Goal: Task Accomplishment & Management: Manage account settings

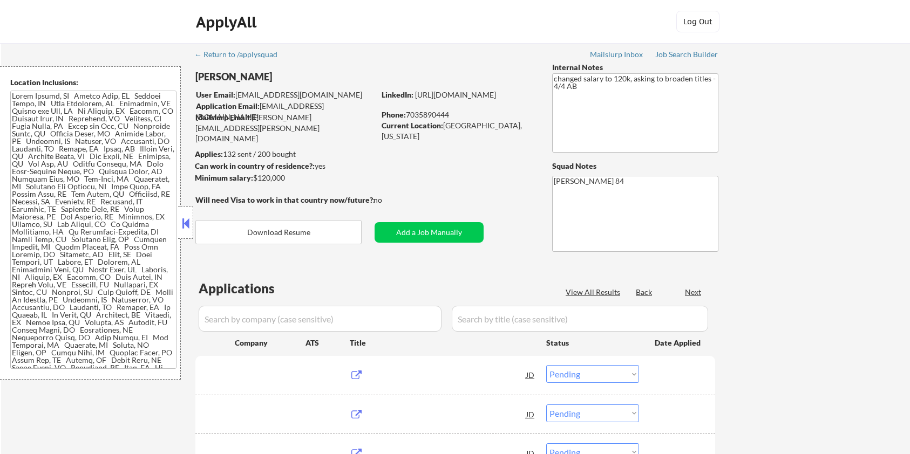
select select ""pending""
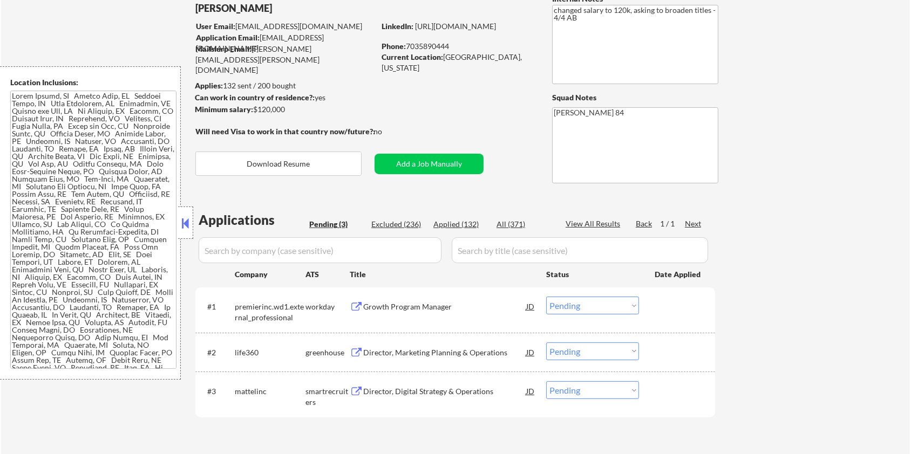
scroll to position [144, 0]
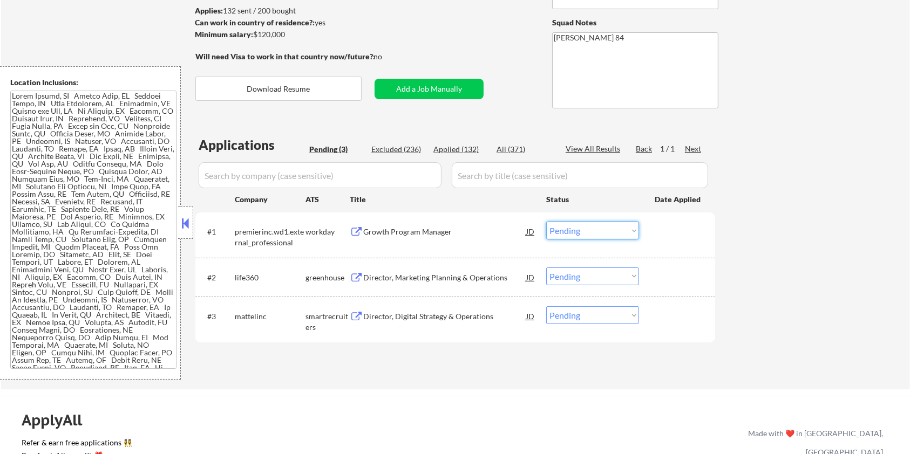
click at [599, 229] on select "Choose an option... Pending Applied Excluded (Questions) Excluded (Expired) Exc…" at bounding box center [592, 231] width 93 height 18
click at [546, 222] on select "Choose an option... Pending Applied Excluded (Questions) Excluded (Expired) Exc…" at bounding box center [592, 231] width 93 height 18
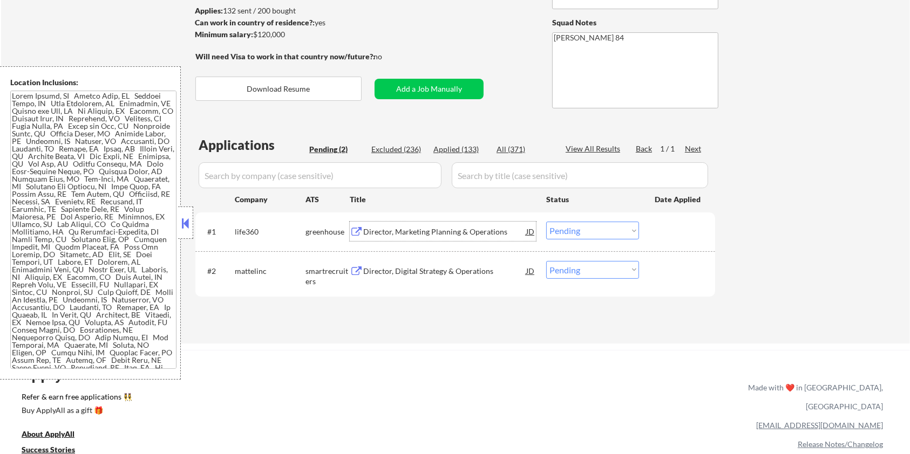
click at [412, 229] on div "Director, Marketing Planning & Operations" at bounding box center [444, 232] width 163 height 11
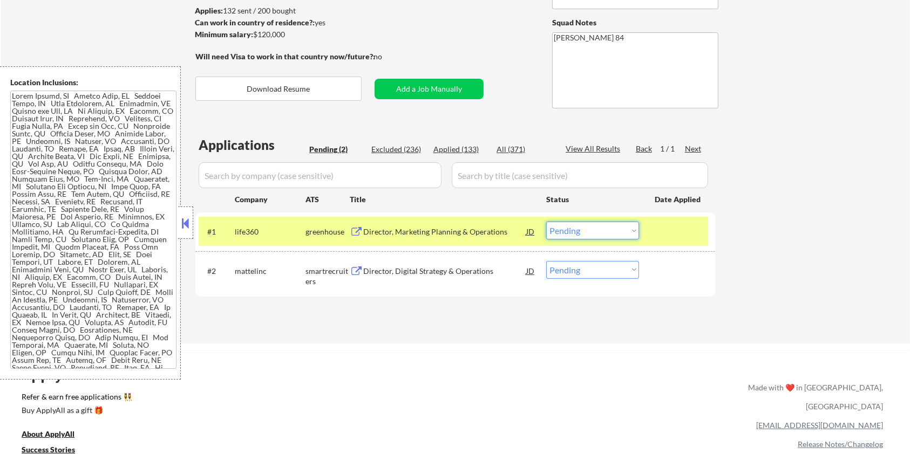
click at [587, 229] on select "Choose an option... Pending Applied Excluded (Questions) Excluded (Expired) Exc…" at bounding box center [592, 231] width 93 height 18
click at [546, 222] on select "Choose an option... Pending Applied Excluded (Questions) Excluded (Expired) Exc…" at bounding box center [592, 231] width 93 height 18
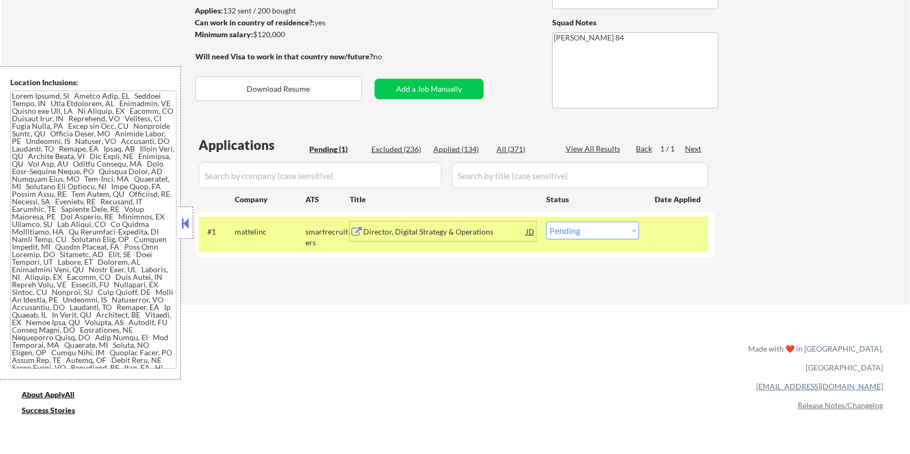
click at [402, 234] on div "Director, Digital Strategy & Operations" at bounding box center [444, 232] width 163 height 11
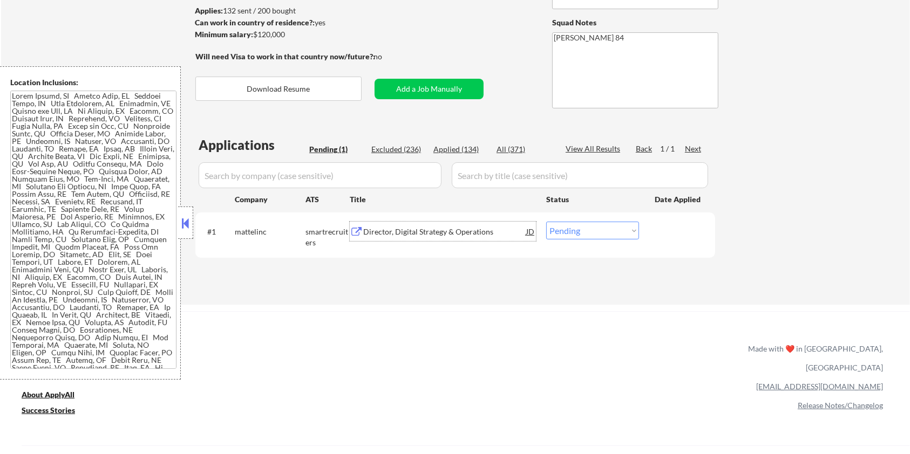
click at [587, 237] on select "Choose an option... Pending Applied Excluded (Questions) Excluded (Expired) Exc…" at bounding box center [592, 231] width 93 height 18
select select ""applied""
click at [546, 222] on select "Choose an option... Pending Applied Excluded (Questions) Excluded (Expired) Exc…" at bounding box center [592, 231] width 93 height 18
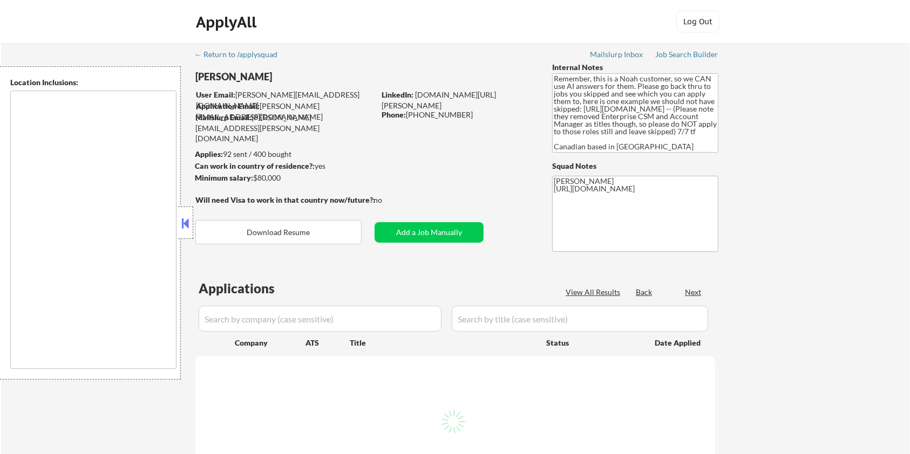
select select ""pending""
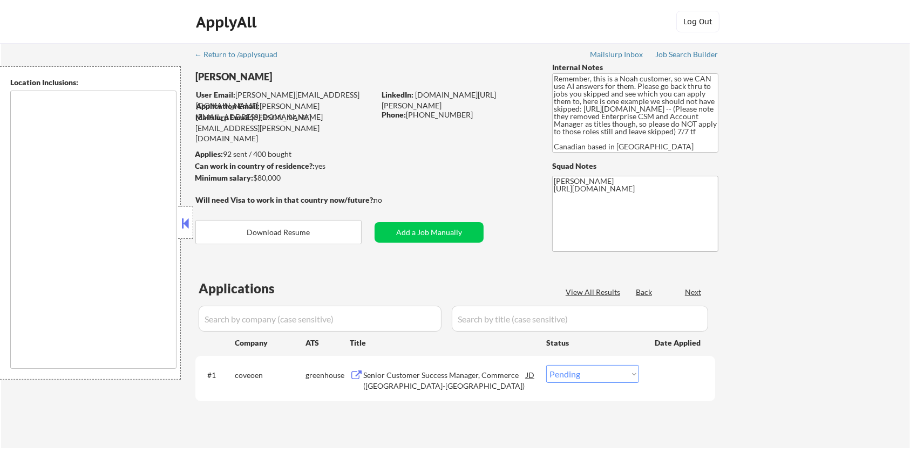
type textarea "[GEOGRAPHIC_DATA], ON [GEOGRAPHIC_DATA], ON [GEOGRAPHIC_DATA], ON [GEOGRAPHIC_D…"
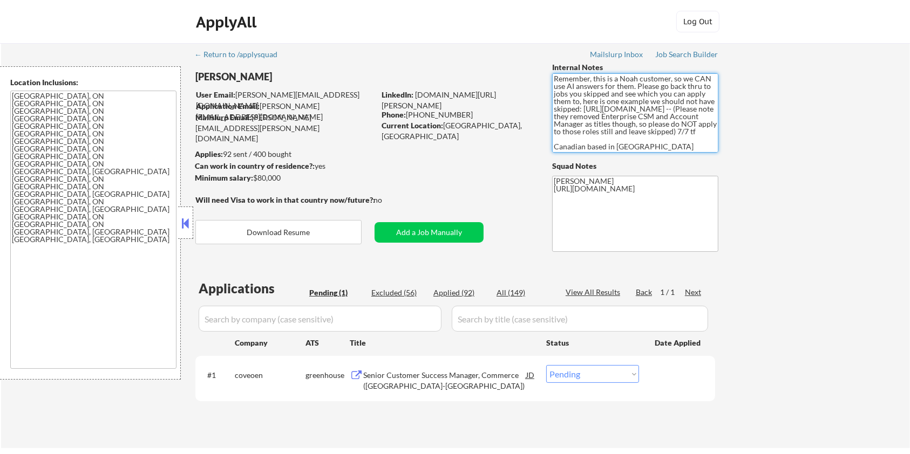
drag, startPoint x: 636, startPoint y: 107, endPoint x: 708, endPoint y: 115, distance: 72.2
click at [708, 115] on textarea "Remember, this is a Noah customer, so we CAN use AI answers for them. Please go…" at bounding box center [635, 112] width 166 height 79
click at [424, 375] on div "Senior Customer Success Manager, Commerce (Canada-East Coast)" at bounding box center [444, 380] width 163 height 21
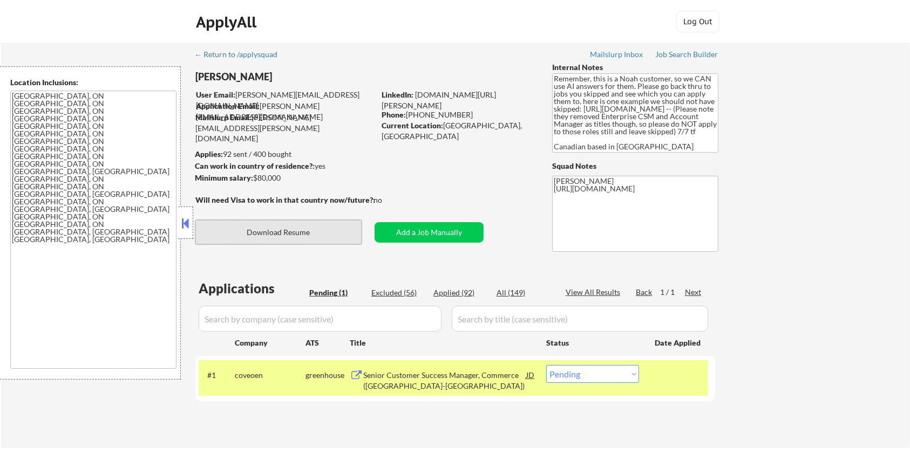
click at [282, 227] on button "Download Resume" at bounding box center [278, 232] width 166 height 24
drag, startPoint x: 266, startPoint y: 376, endPoint x: 233, endPoint y: 373, distance: 32.5
click at [233, 373] on div "#1 coveoen greenhouse Senior Customer Success Manager, Commerce (Canada-East Co…" at bounding box center [454, 379] width 510 height 36
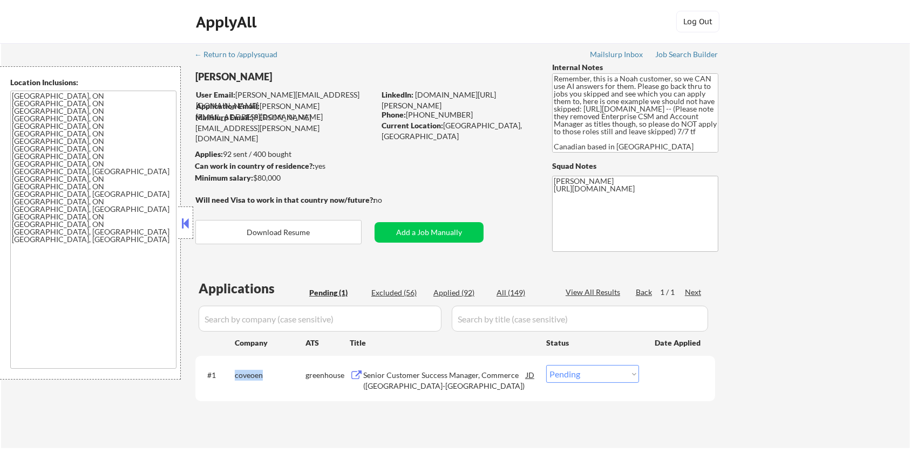
copy div "coveoen"
type textarea "Elisa https://jobs.lever.co/getmaple/5a357cba-8fdf-4fc0-8964-a8233b9e01f3/apply…"
click at [613, 375] on select "Choose an option... Pending Applied Excluded (Questions) Excluded (Expired) Exc…" at bounding box center [592, 374] width 93 height 18
select select ""applied""
click at [546, 365] on select "Choose an option... Pending Applied Excluded (Questions) Excluded (Expired) Exc…" at bounding box center [592, 374] width 93 height 18
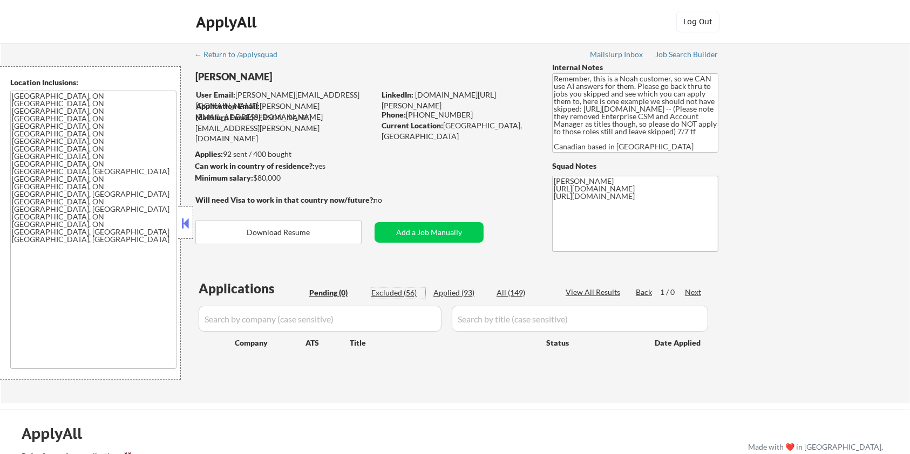
click at [403, 293] on div "Excluded (56)" at bounding box center [398, 293] width 54 height 11
click at [388, 289] on div "Excluded (56)" at bounding box center [398, 293] width 54 height 11
select select ""excluded__blocklist_""
select select ""excluded__location_""
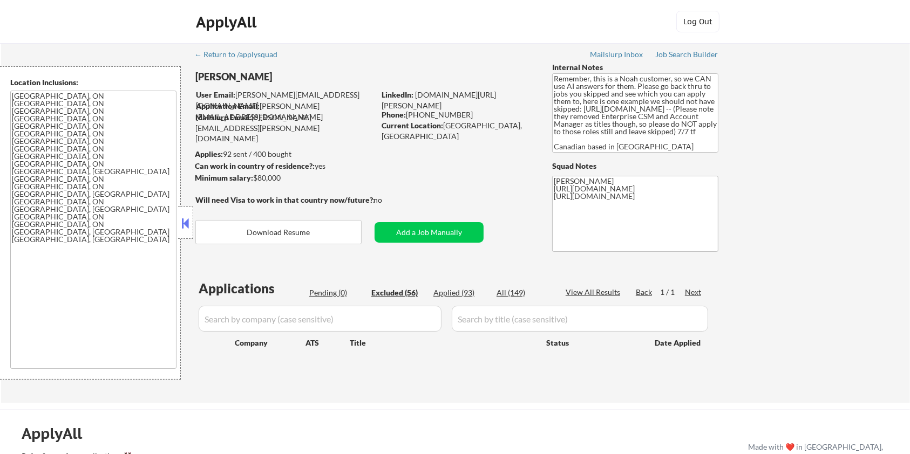
select select ""excluded__location_""
select select ""excluded__expired_""
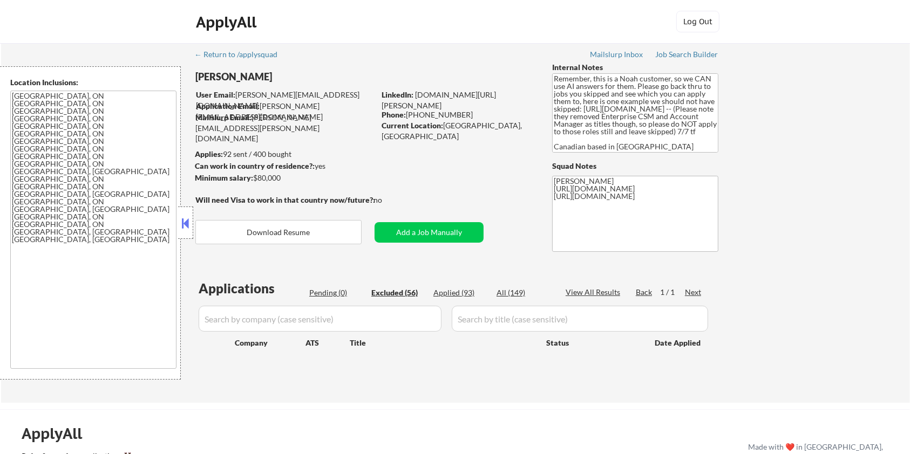
select select ""excluded__expired_""
select select ""excluded__other_""
select select ""excluded__expired_""
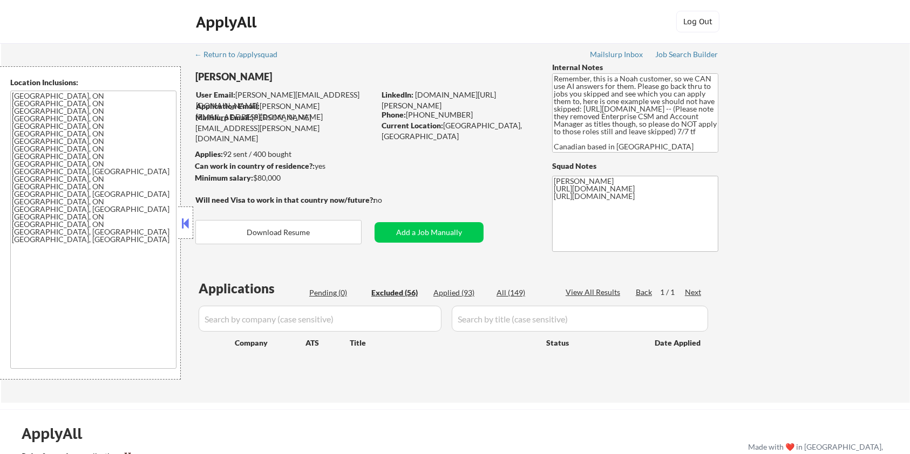
select select ""excluded__expired_""
select select ""excluded__location_""
select select ""excluded__expired_""
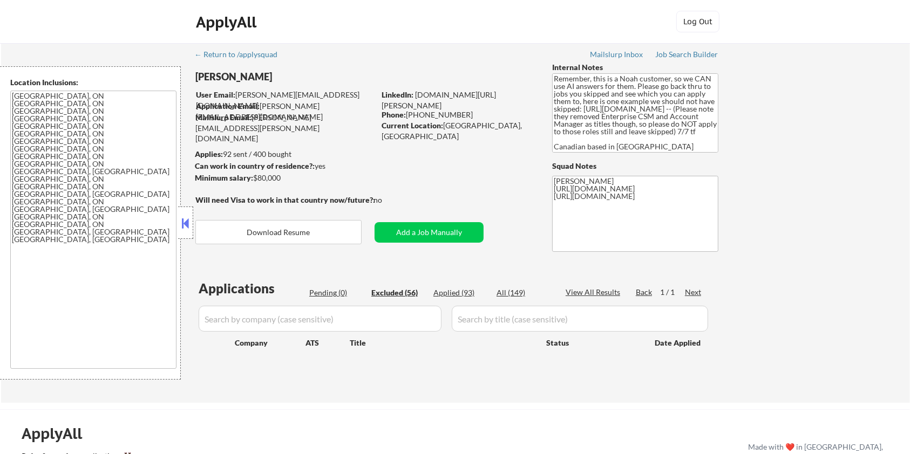
select select ""excluded__location_""
select select ""excluded__other_""
select select ""excluded__location_""
select select ""excluded__bad_match_""
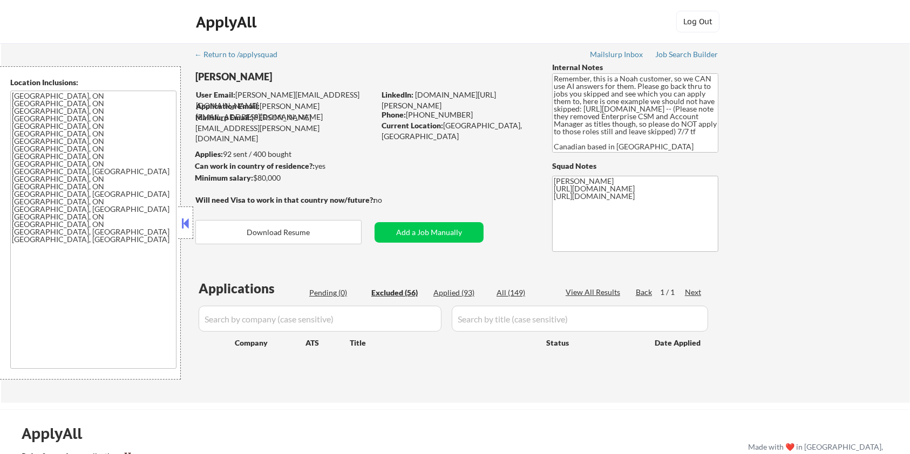
select select ""excluded__location_""
select select ""excluded__expired_""
select select ""excluded__location_""
select select ""excluded__bad_match_""
select select ""excluded__location_""
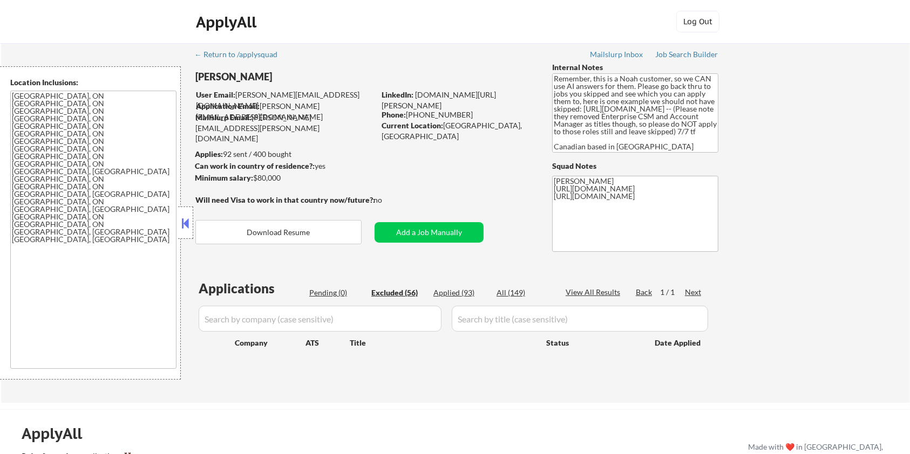
select select ""excluded__expired_""
select select ""excluded__other_""
select select ""excluded__bad_match_""
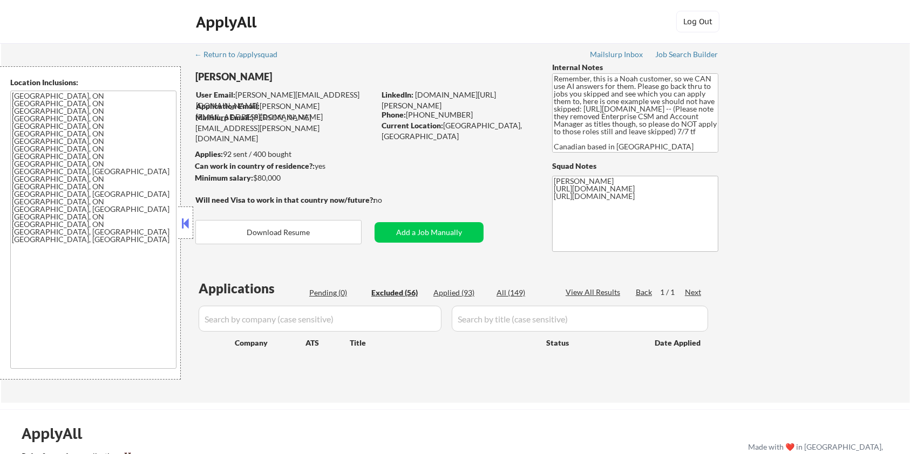
select select ""excluded__expired_""
select select ""excluded__bad_match_""
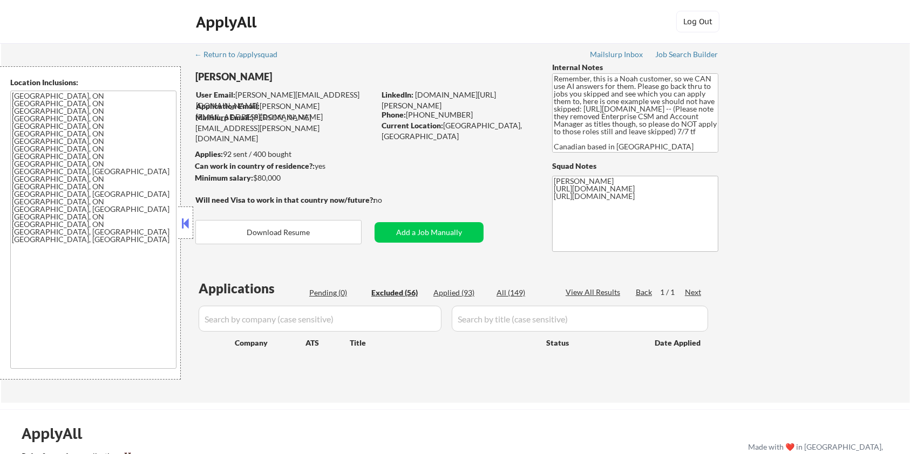
select select ""excluded__bad_match_""
select select ""excluded__location_""
select select ""excluded__expired_""
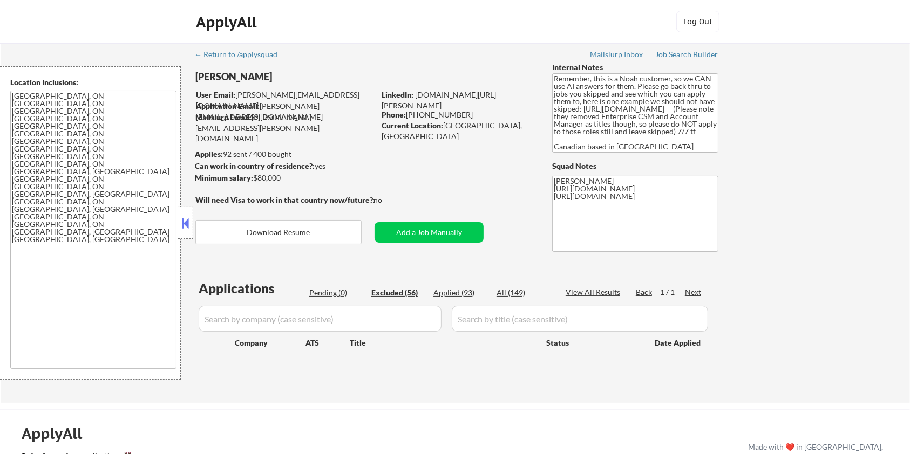
select select ""excluded__bad_match_""
select select ""excluded__expired_""
select select ""excluded__bad_match_""
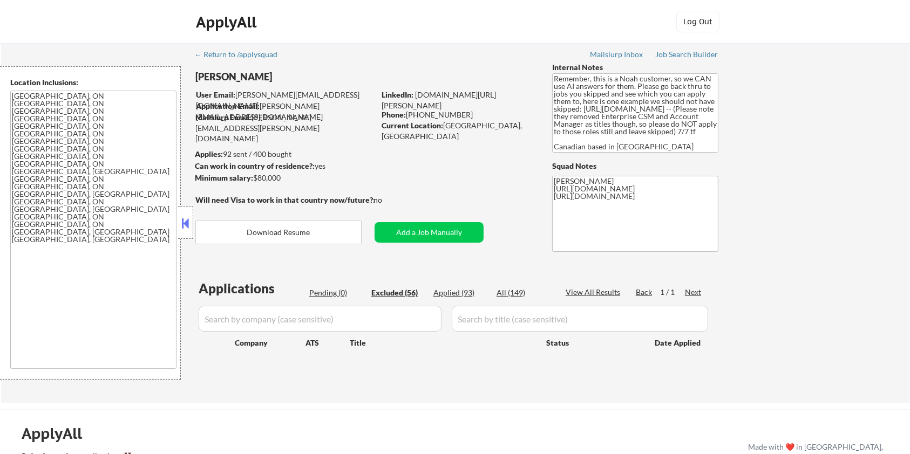
select select ""excluded__expired_""
select select ""excluded__bad_match_""
select select ""excluded__expired_""
select select ""excluded__bad_match_""
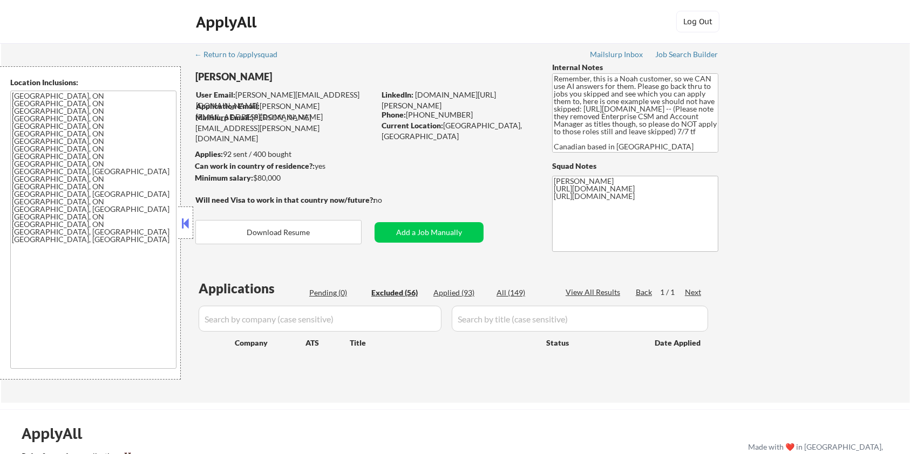
select select ""excluded__bad_match_""
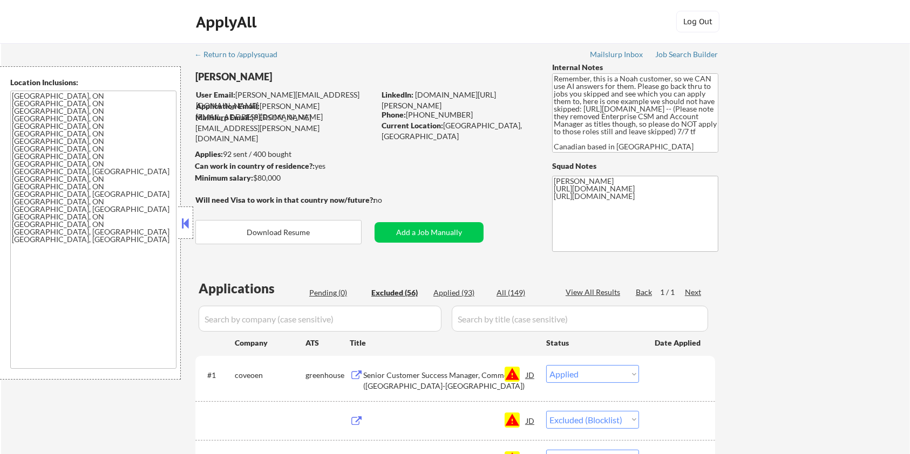
select select ""excluded__blocklist_""
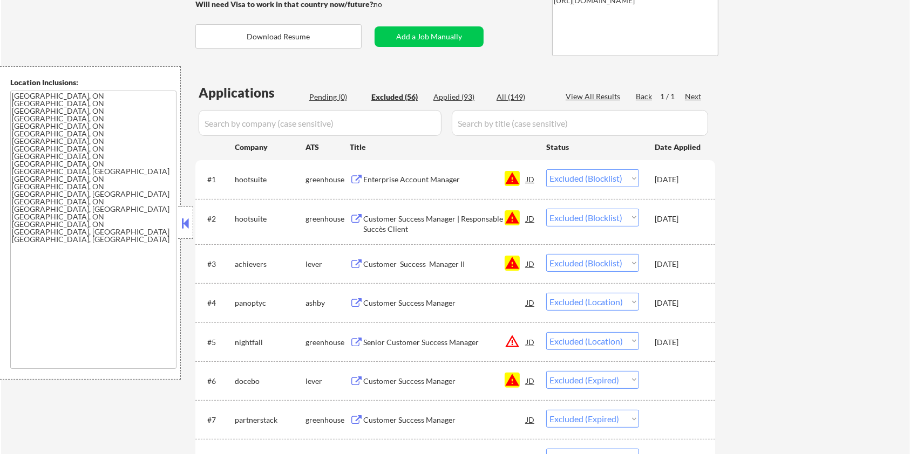
scroll to position [288, 0]
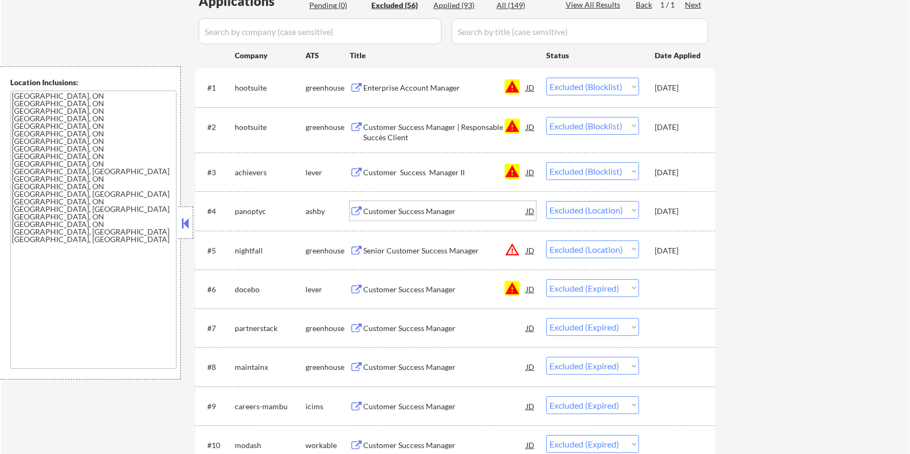
click at [399, 215] on div "Customer Success Manager" at bounding box center [444, 211] width 163 height 11
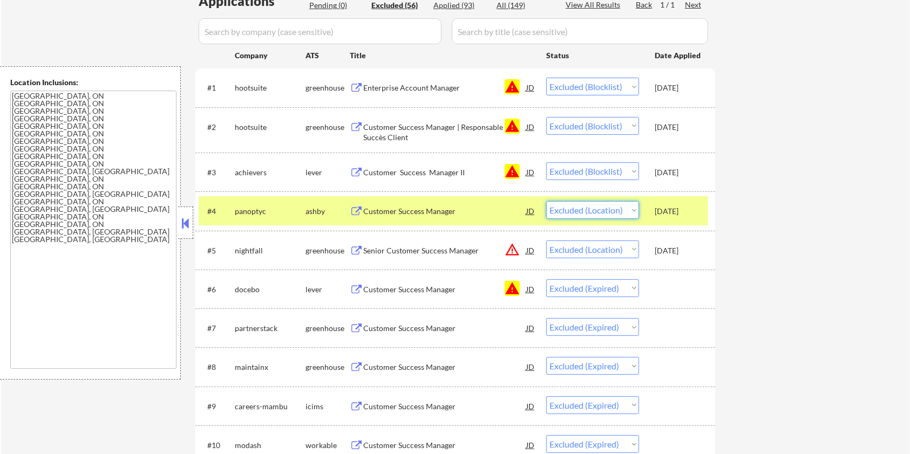
click at [616, 212] on select "Choose an option... Pending Applied Excluded (Questions) Excluded (Expired) Exc…" at bounding box center [592, 210] width 93 height 18
select select ""excluded__salary_""
click at [546, 201] on select "Choose an option... Pending Applied Excluded (Questions) Excluded (Expired) Exc…" at bounding box center [592, 210] width 93 height 18
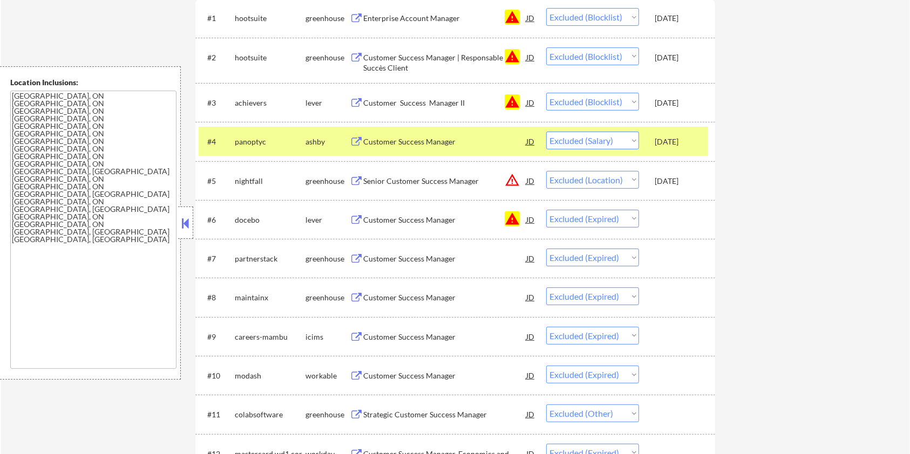
scroll to position [432, 0]
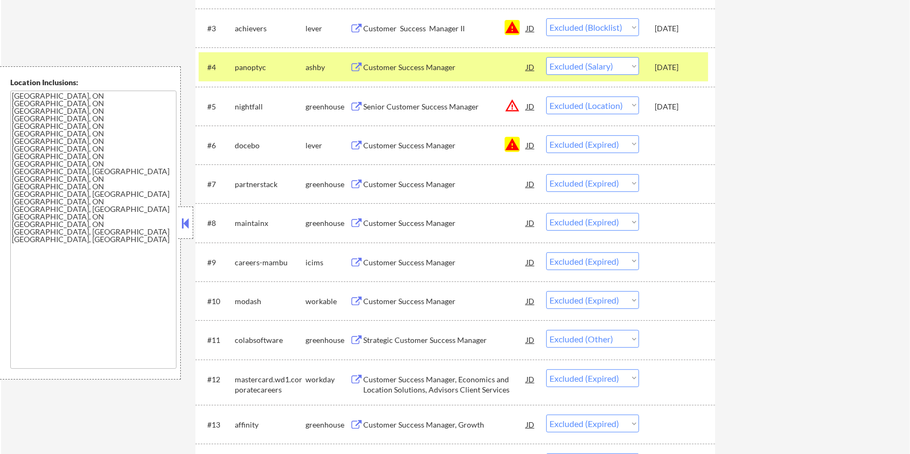
click at [462, 337] on div "Strategic Customer Success Manager" at bounding box center [444, 340] width 163 height 11
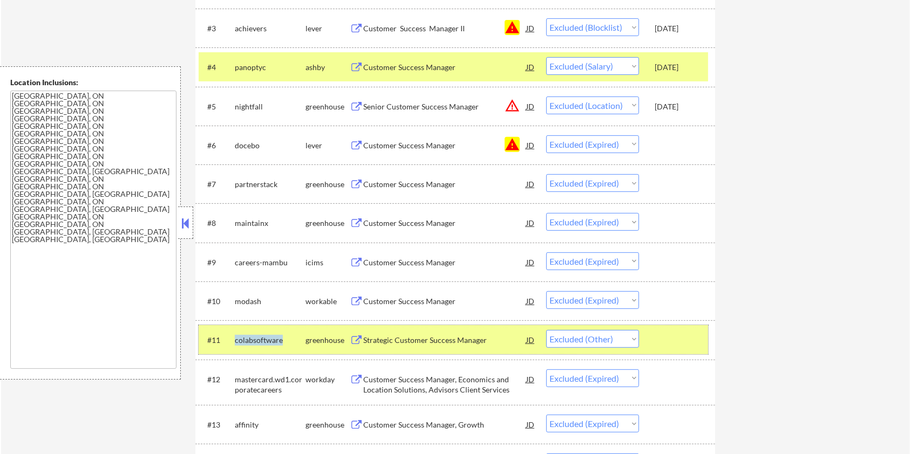
drag, startPoint x: 283, startPoint y: 339, endPoint x: 234, endPoint y: 333, distance: 50.0
click at [234, 333] on div "#11 colabsoftware greenhouse Strategic Customer Success Manager JD Choose an op…" at bounding box center [454, 339] width 510 height 29
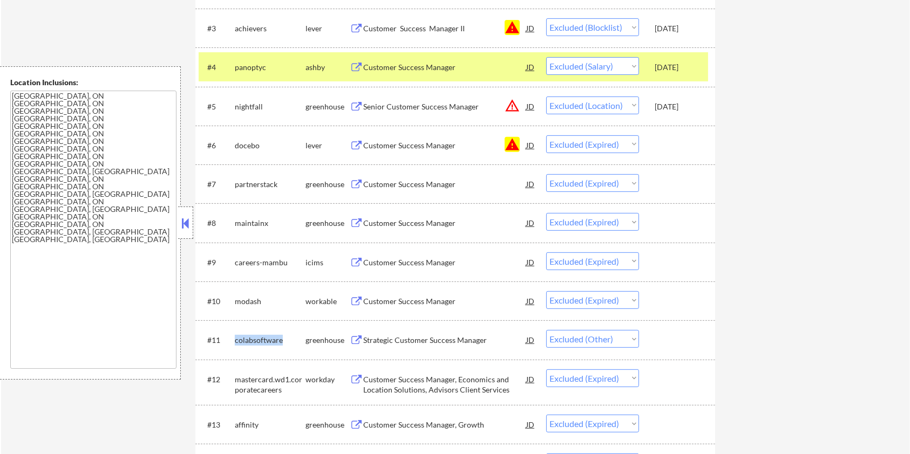
copy div "colabsoftware"
click at [588, 343] on select "Choose an option... Pending Applied Excluded (Questions) Excluded (Expired) Exc…" at bounding box center [592, 339] width 93 height 18
click at [546, 330] on select "Choose an option... Pending Applied Excluded (Questions) Excluded (Expired) Exc…" at bounding box center [592, 339] width 93 height 18
select select ""excluded__expired_""
select select ""excluded__location_""
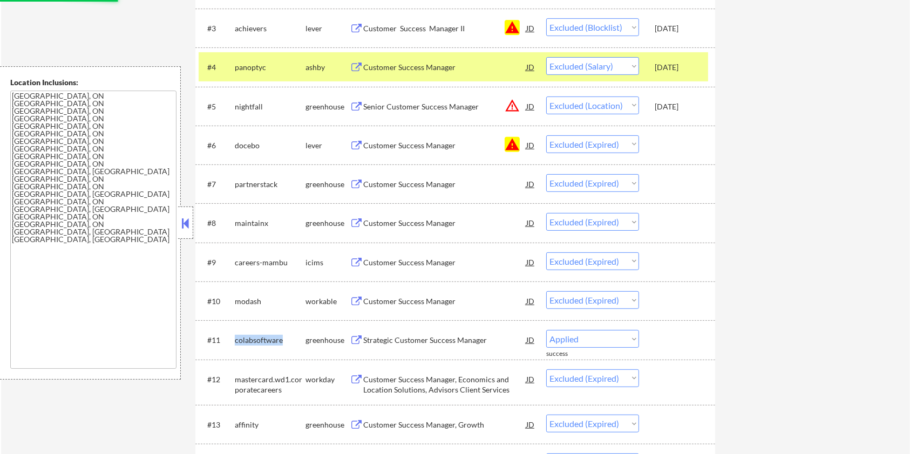
select select ""excluded__expired_""
select select ""excluded__location_""
select select ""excluded__other_""
select select ""excluded__location_""
select select ""excluded__bad_match_""
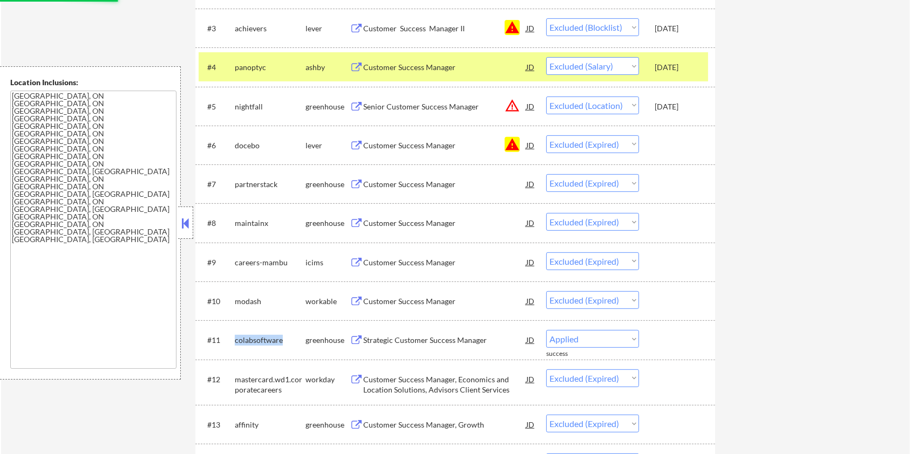
select select ""excluded__location_""
select select ""excluded__expired_""
select select ""excluded__location_""
select select ""excluded__bad_match_""
select select ""excluded__location_""
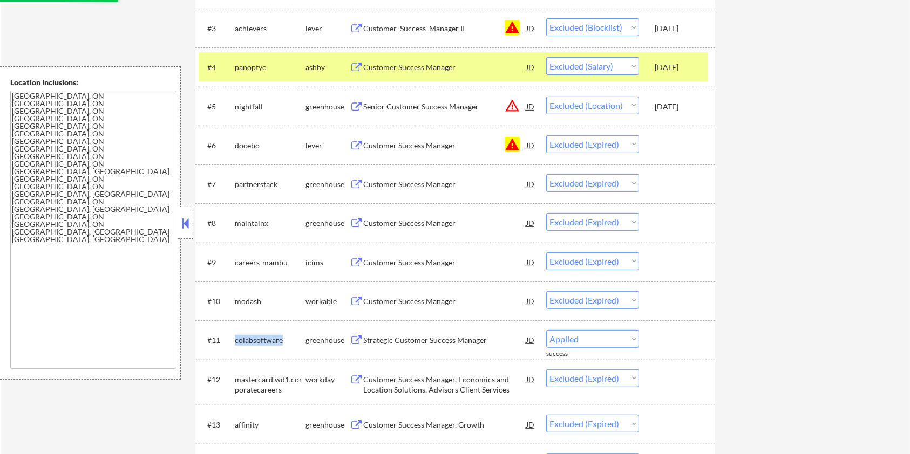
select select ""excluded__expired_""
select select ""excluded__other_""
select select ""excluded__bad_match_""
select select ""excluded__expired_""
select select ""excluded__bad_match_""
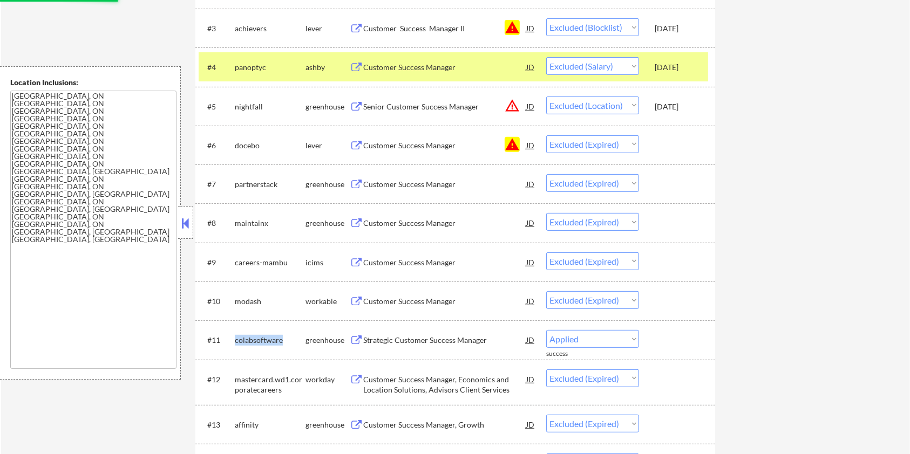
select select ""excluded__location_""
select select ""excluded__expired_""
select select ""excluded__bad_match_""
select select ""excluded__expired_""
select select ""excluded__bad_match_""
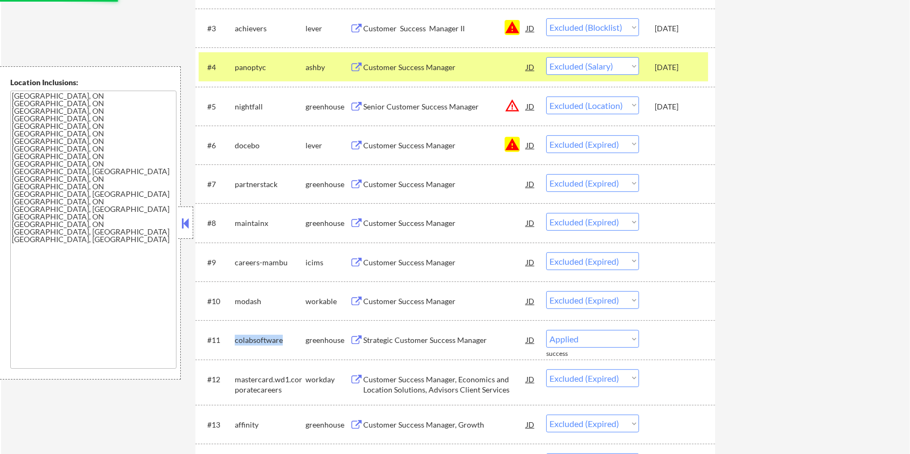
select select ""excluded__expired_""
select select ""excluded__bad_match_""
select select ""excluded__expired_""
select select ""excluded__bad_match_""
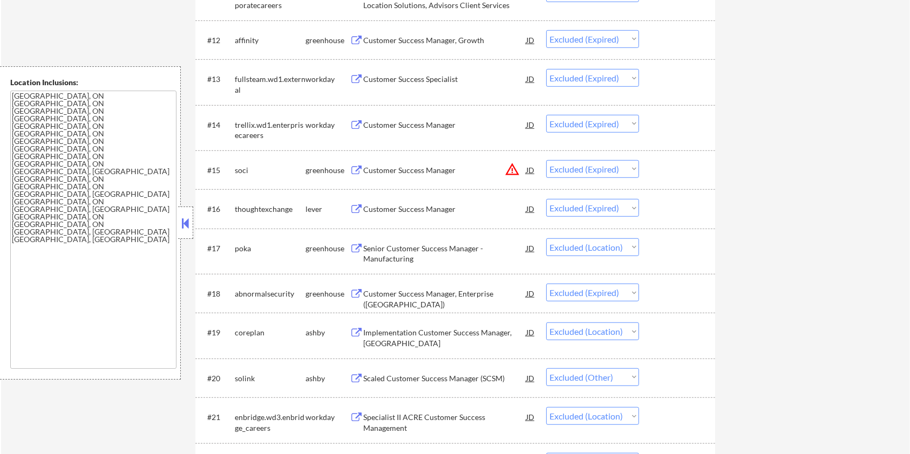
scroll to position [791, 0]
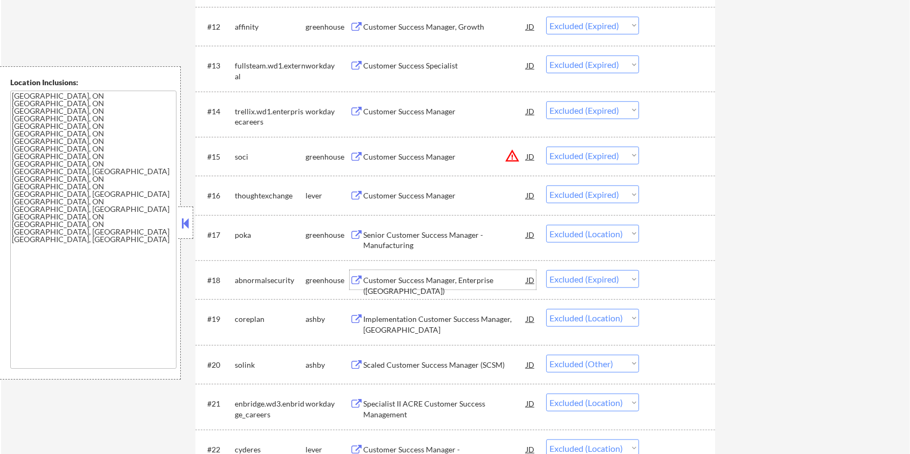
click at [431, 274] on div "Customer Success Manager, Enterprise (Canada)" at bounding box center [444, 279] width 163 height 19
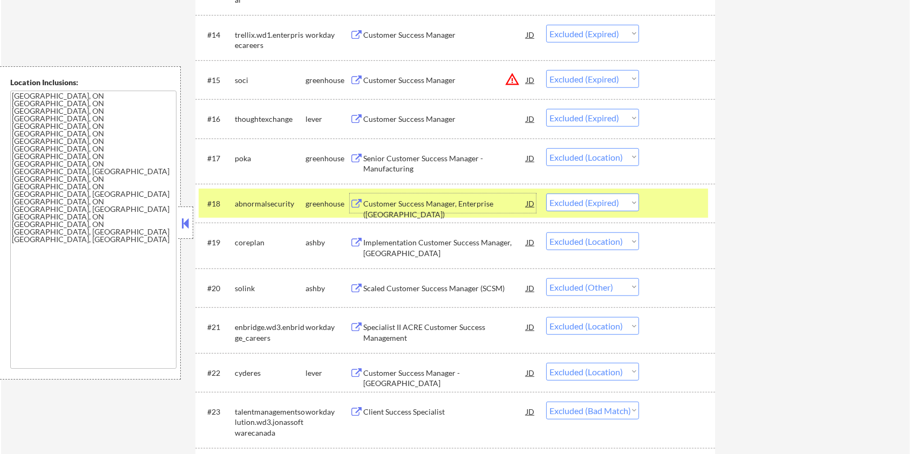
scroll to position [935, 0]
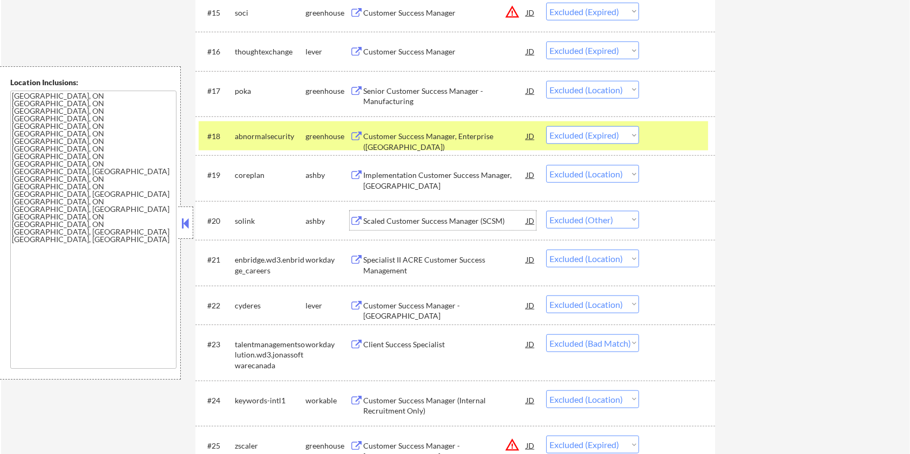
click at [426, 220] on div "Scaled Customer Success Manager (SCSM)" at bounding box center [444, 221] width 163 height 11
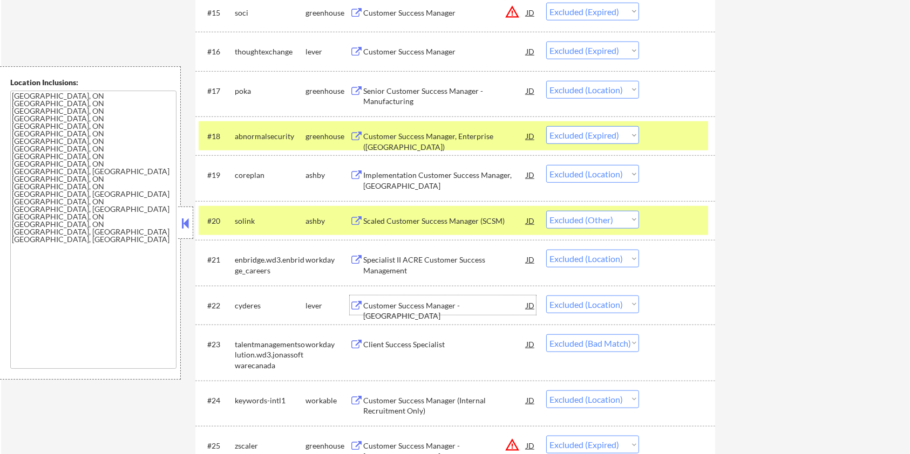
click at [458, 307] on div "Customer Success Manager - Calgary" at bounding box center [444, 311] width 163 height 21
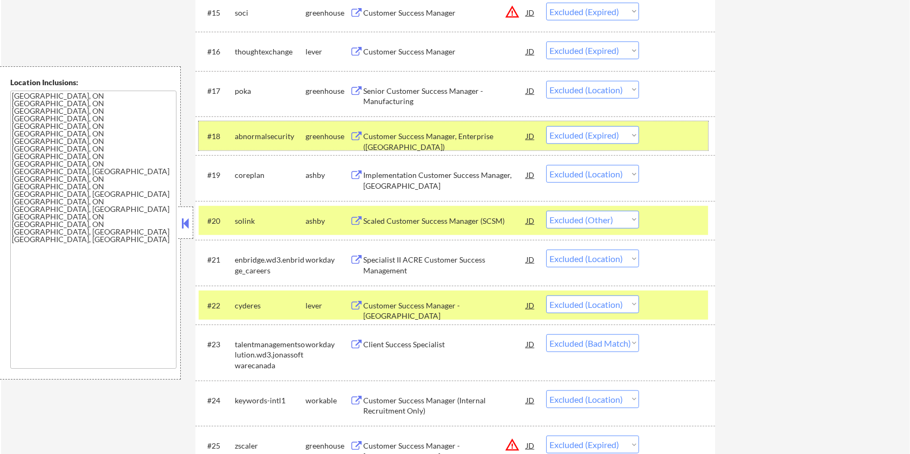
click at [675, 137] on div at bounding box center [678, 135] width 47 height 19
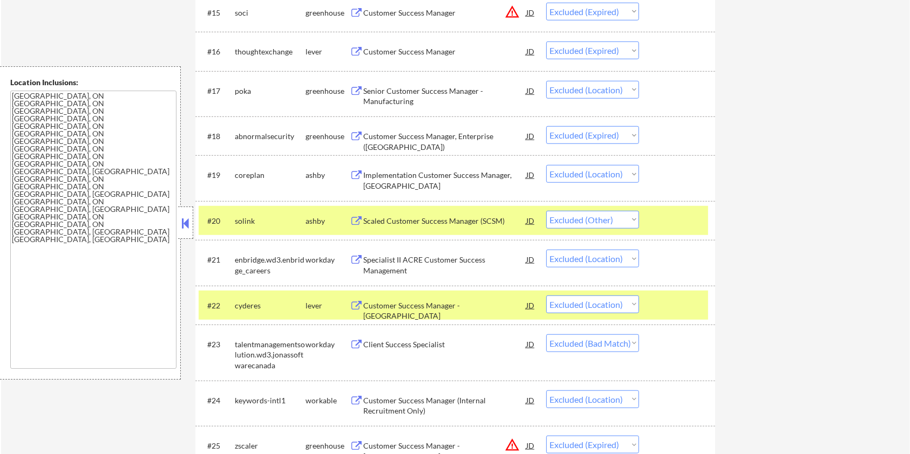
click at [675, 304] on div at bounding box center [678, 305] width 47 height 19
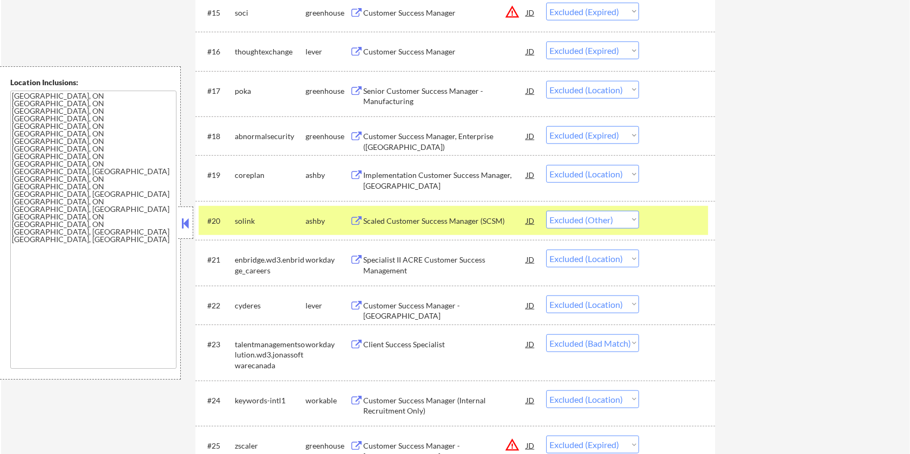
click at [388, 261] on div "Specialist II ACRE Customer Success Management" at bounding box center [444, 265] width 163 height 21
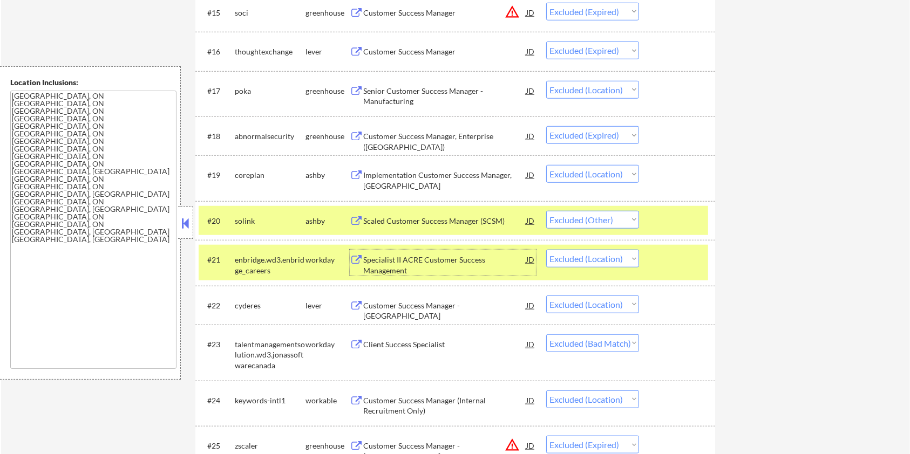
click at [676, 223] on div at bounding box center [678, 220] width 47 height 19
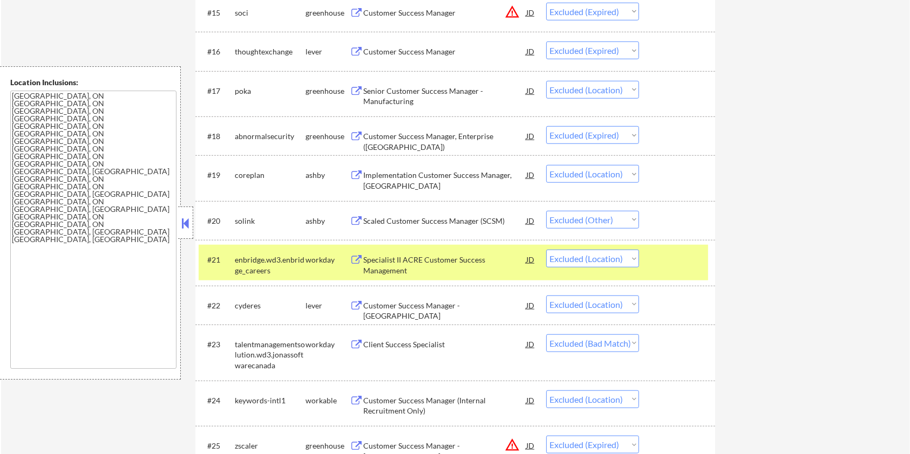
click at [679, 258] on div at bounding box center [678, 259] width 47 height 19
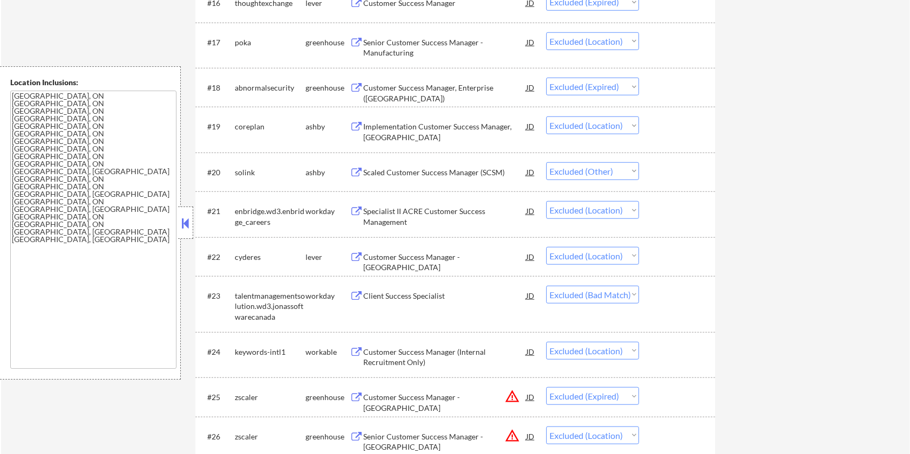
scroll to position [1007, 0]
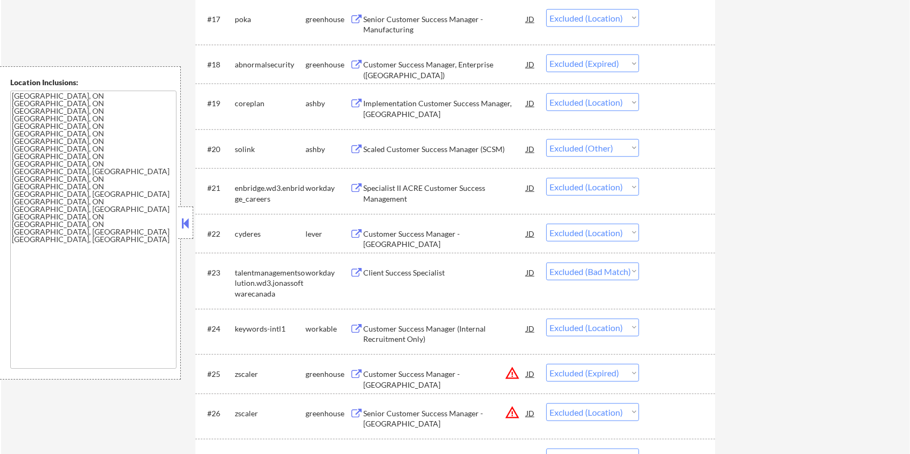
click at [419, 272] on div "Client Success Specialist" at bounding box center [444, 273] width 163 height 11
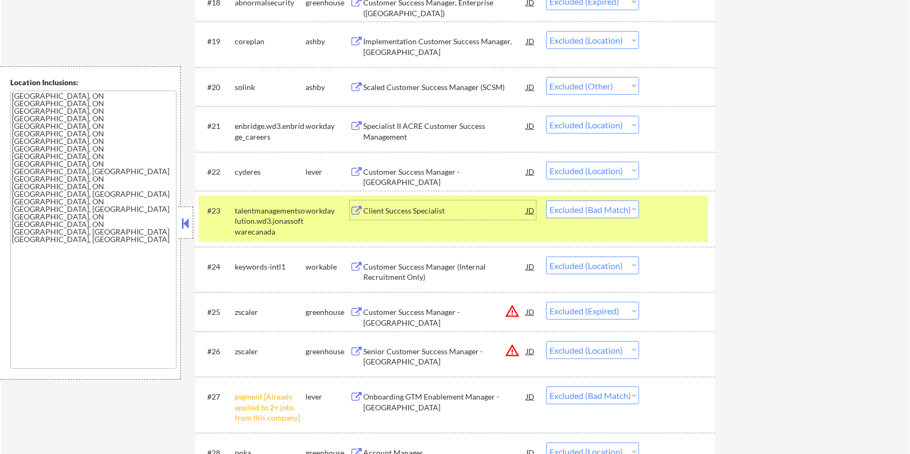
scroll to position [1080, 0]
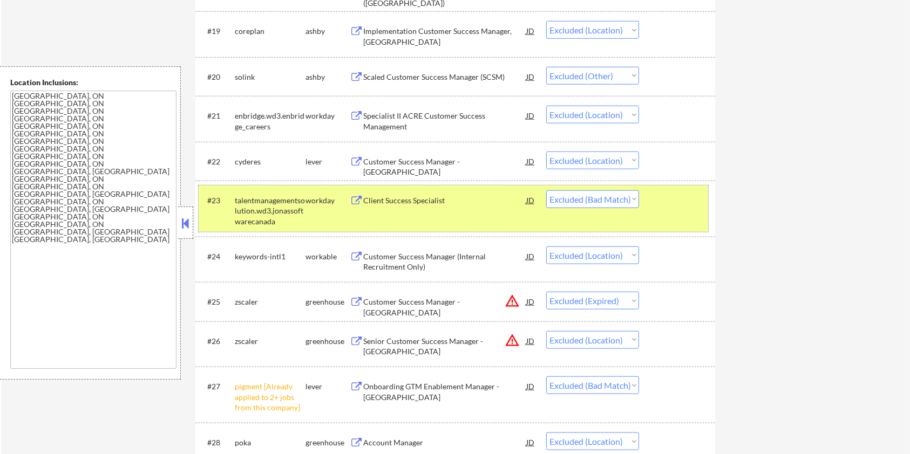
click at [659, 194] on div at bounding box center [678, 200] width 47 height 19
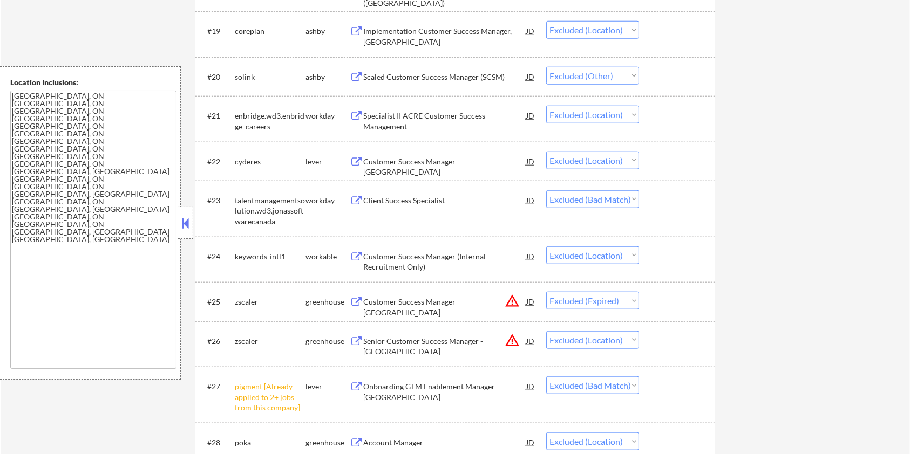
click at [416, 257] on div "Customer Success Manager (Internal Recruitment Only)" at bounding box center [444, 262] width 163 height 21
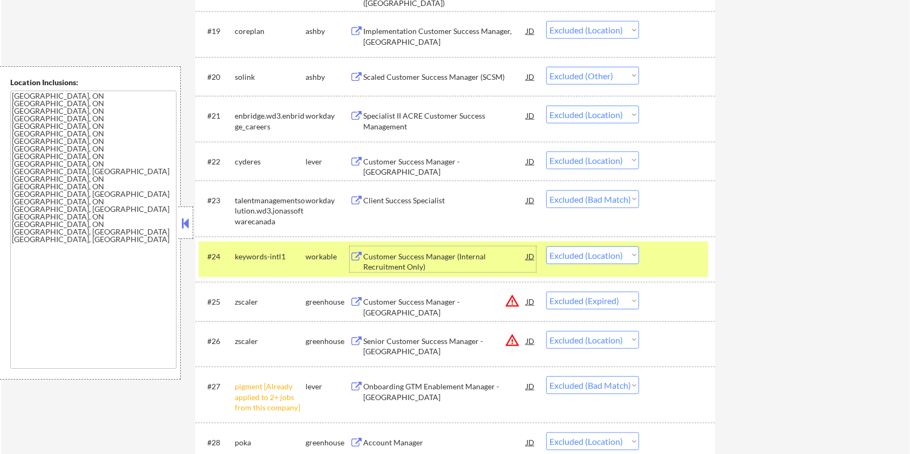
scroll to position [1151, 0]
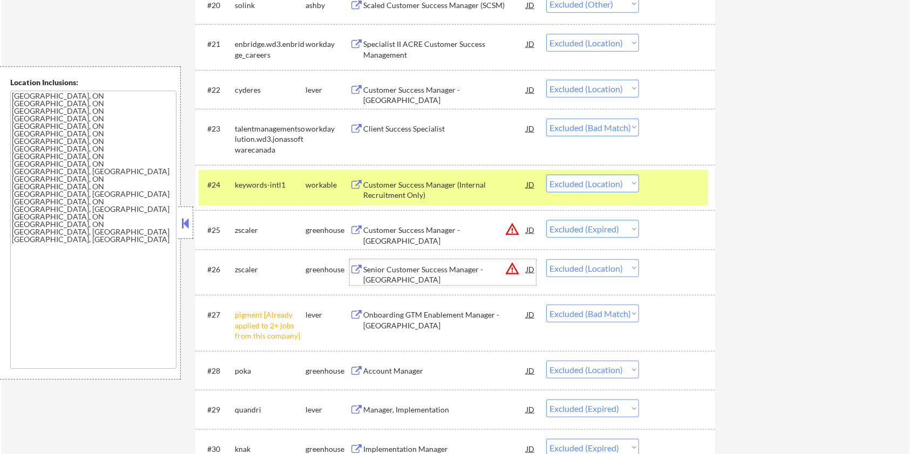
click at [426, 270] on div "Senior Customer Success Manager - Western Canada" at bounding box center [444, 274] width 163 height 21
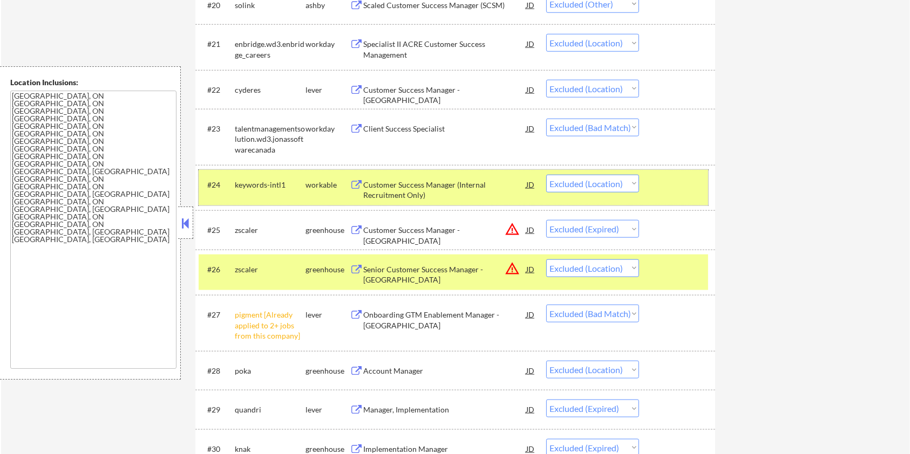
click at [684, 186] on div at bounding box center [678, 184] width 47 height 19
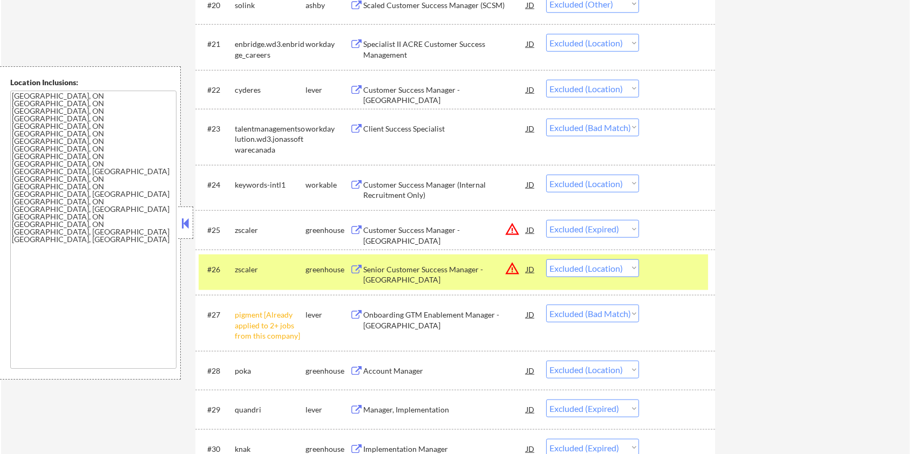
click at [675, 263] on div at bounding box center [678, 269] width 47 height 19
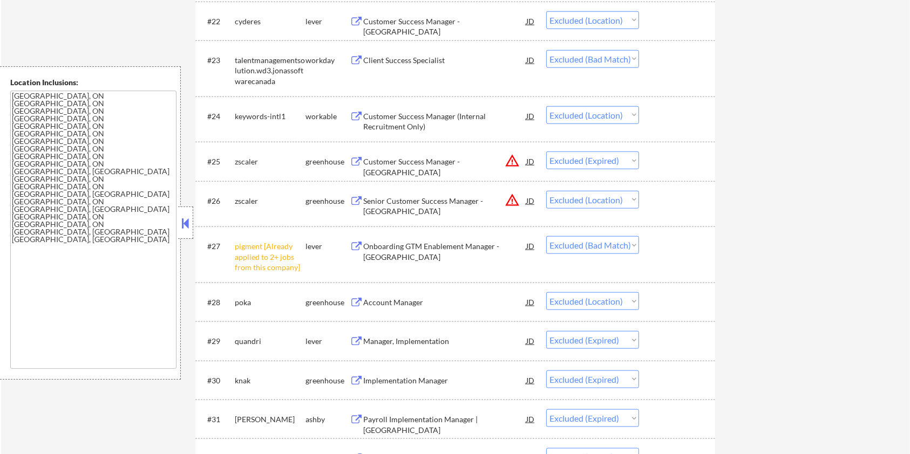
scroll to position [1223, 0]
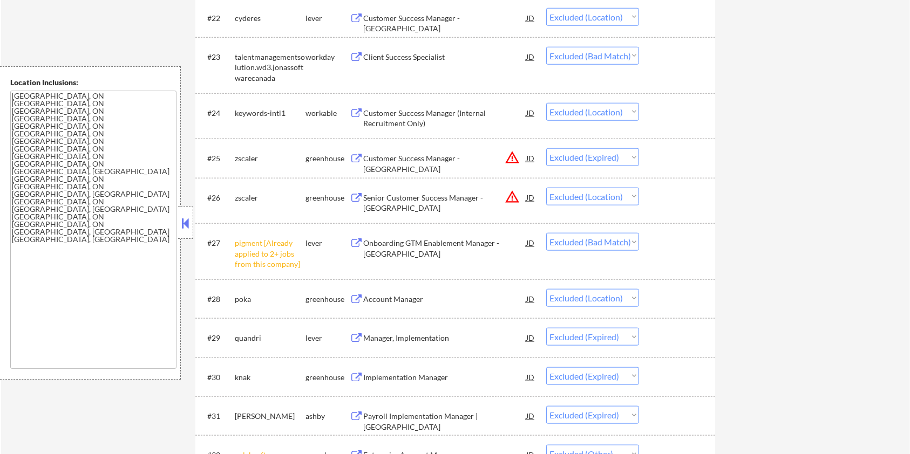
click at [418, 298] on div "Account Manager" at bounding box center [444, 299] width 163 height 11
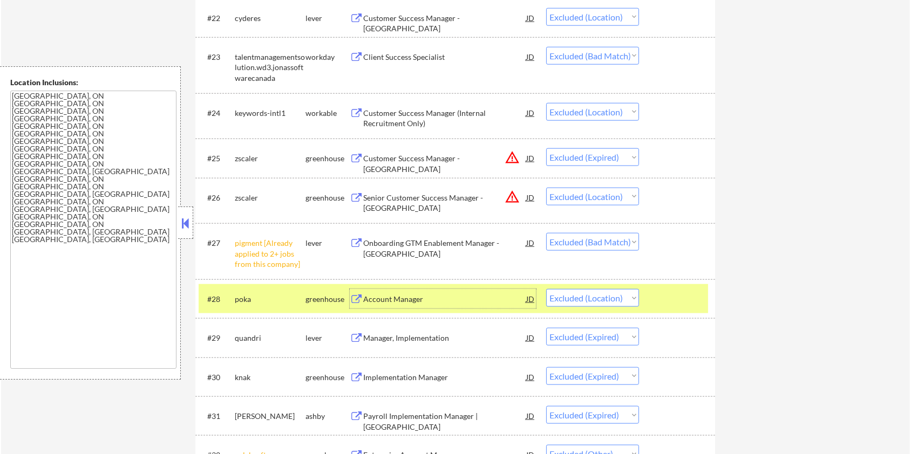
click at [587, 302] on select "Choose an option... Pending Applied Excluded (Questions) Excluded (Expired) Exc…" at bounding box center [592, 298] width 93 height 18
click at [546, 289] on select "Choose an option... Pending Applied Excluded (Questions) Excluded (Expired) Exc…" at bounding box center [592, 298] width 93 height 18
select select ""excluded__expired_""
select select ""excluded__other_""
select select ""excluded__bad_match_""
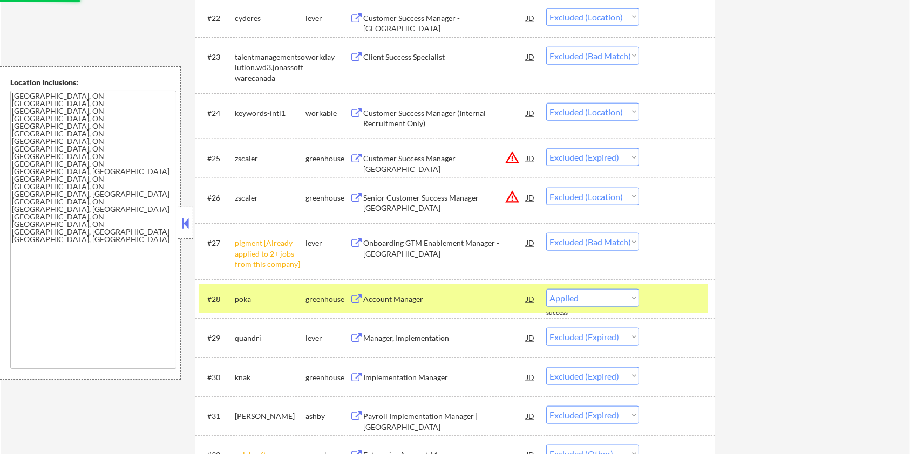
select select ""excluded__expired_""
select select ""excluded__bad_match_""
select select ""excluded__location_""
select select ""excluded__expired_""
select select ""excluded__bad_match_""
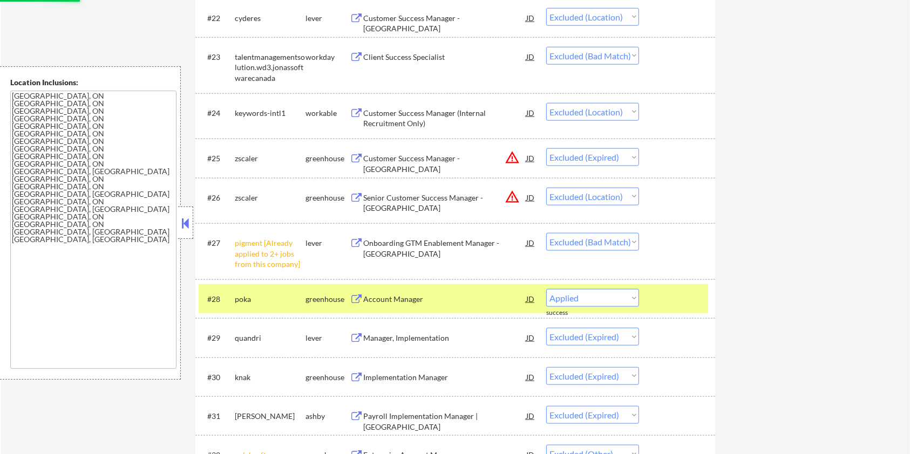
select select ""excluded__expired_""
select select ""excluded__bad_match_""
select select ""excluded__expired_""
select select ""excluded__bad_match_""
select select ""excluded__expired_""
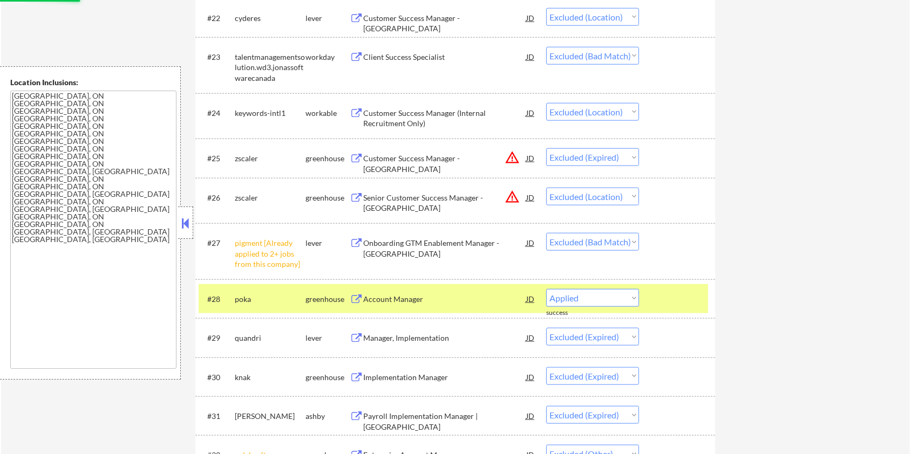
select select ""excluded__bad_match_""
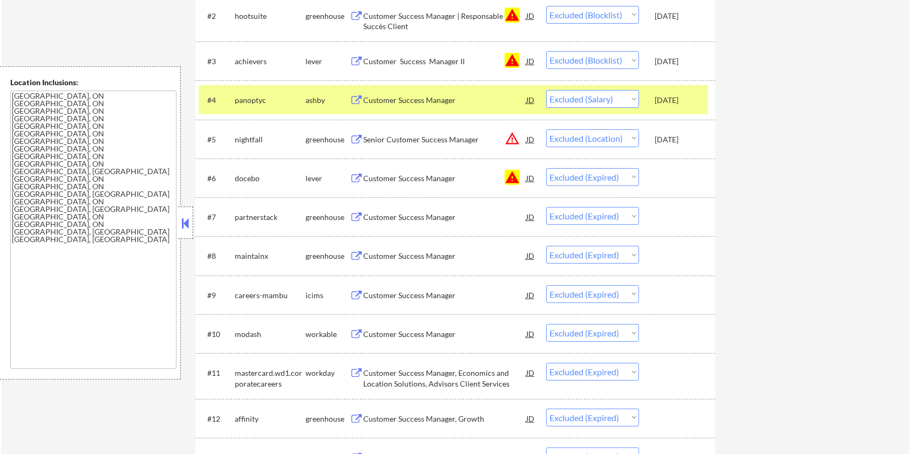
scroll to position [327, 0]
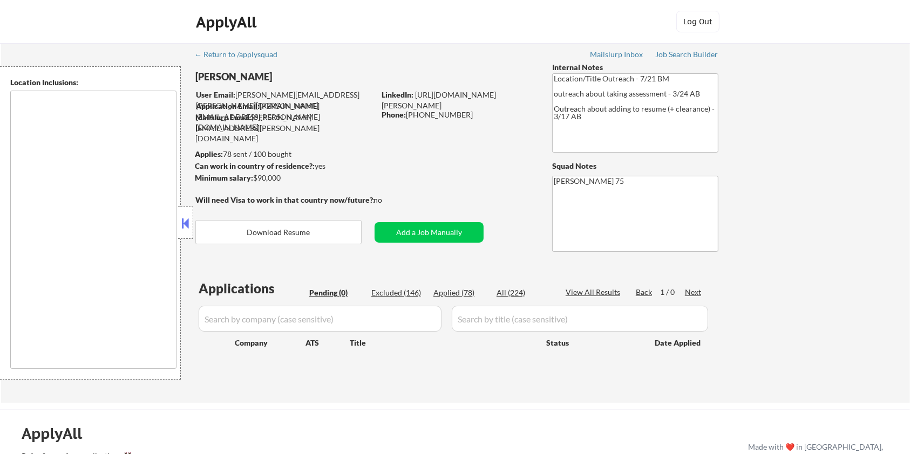
type textarea "remote"
click at [393, 294] on div "Excluded (146)" at bounding box center [398, 293] width 54 height 11
select select ""excluded__bad_match_""
select select ""excluded__expired_""
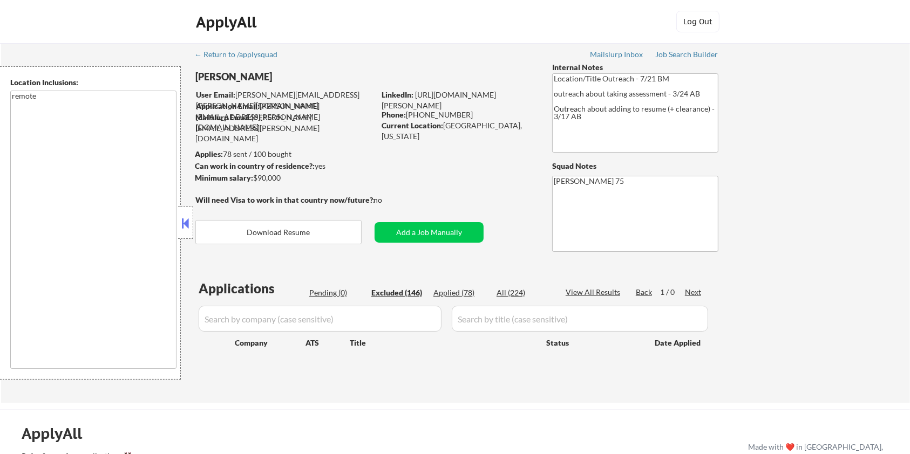
select select ""excluded__location_""
select select ""excluded""
select select ""excluded__expired_""
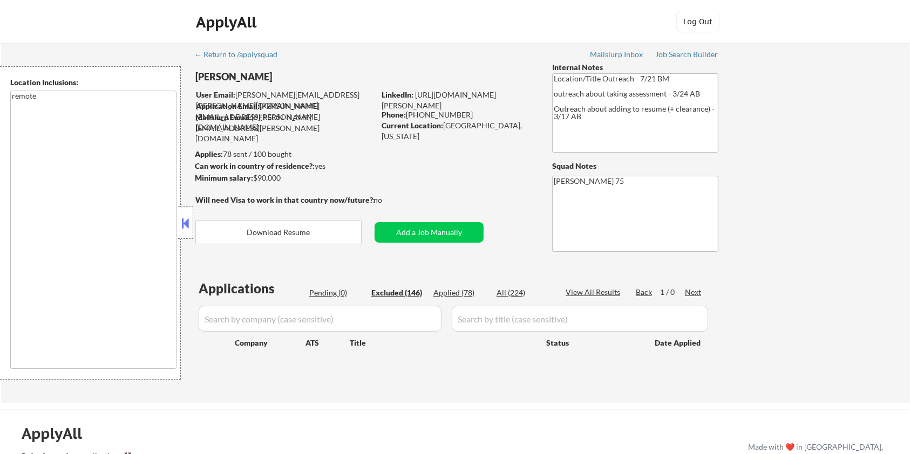
select select ""excluded__location_""
select select ""excluded__expired_""
select select ""excluded""
select select ""excluded__expired_""
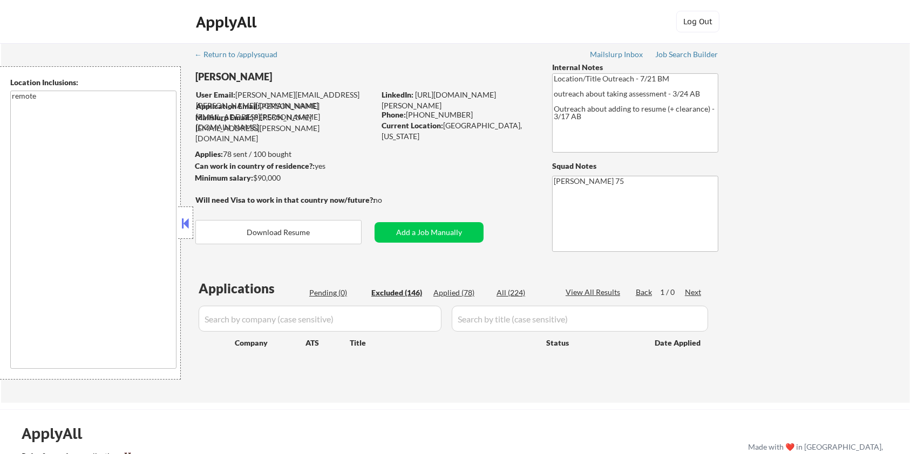
select select ""excluded__location_""
select select ""excluded""
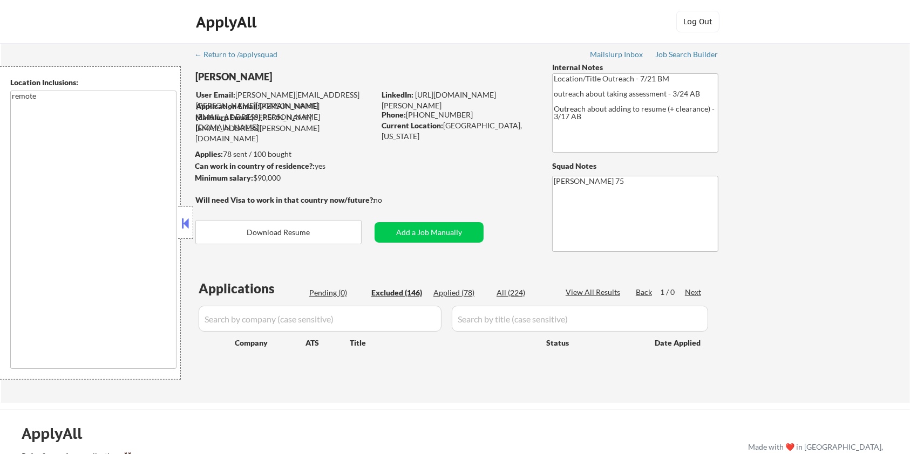
select select ""excluded__bad_match_""
select select ""excluded__location_""
select select ""excluded__bad_match_""
select select ""excluded__expired_""
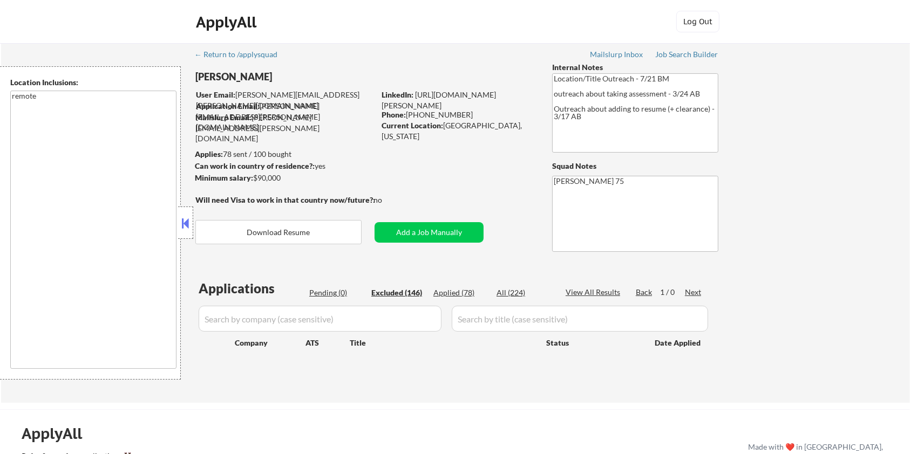
select select ""excluded__location_""
select select ""excluded__expired_""
select select ""excluded""
select select ""excluded__expired_""
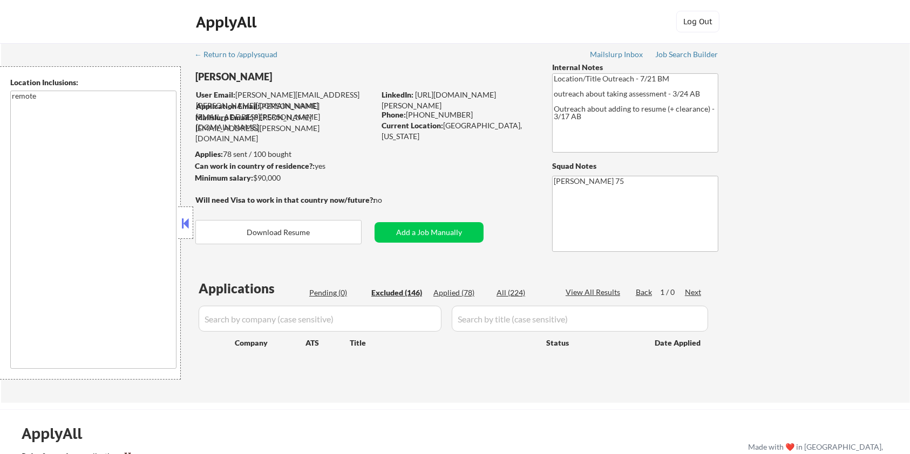
select select ""excluded__location_""
select select ""excluded__bad_match_""
select select ""excluded__expired_""
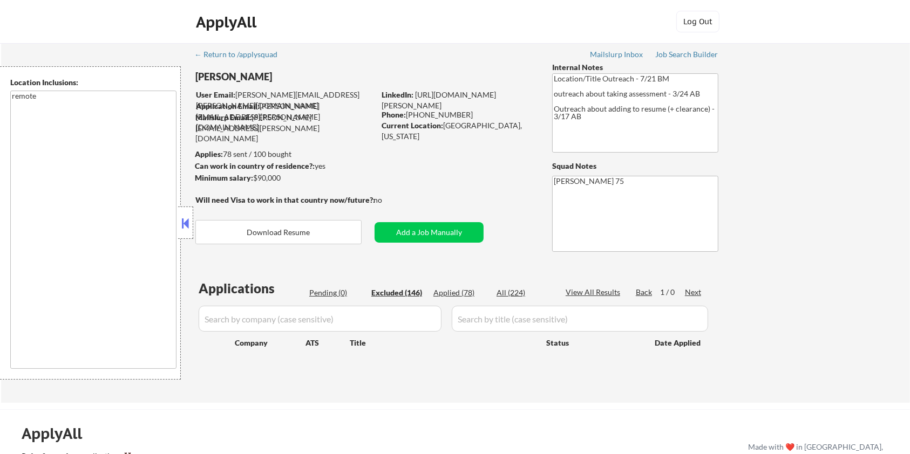
select select ""excluded__bad_match_""
select select ""excluded__location_""
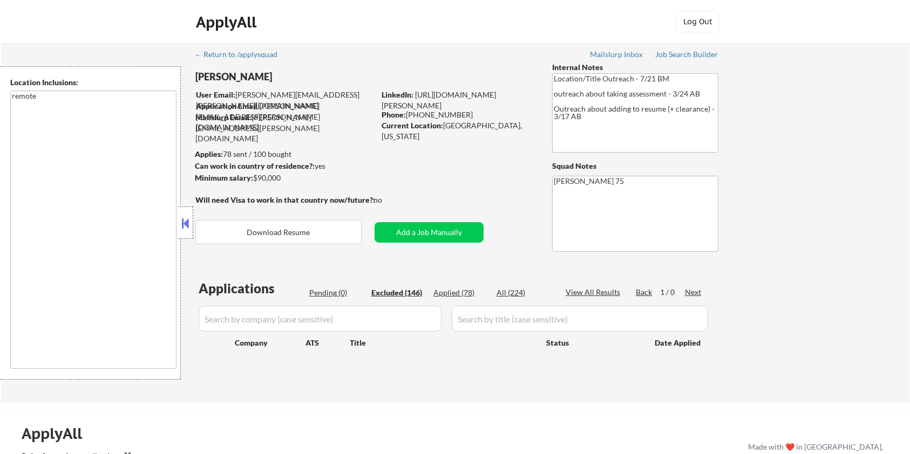
select select ""excluded__location_""
select select ""excluded__expired_""
select select ""excluded__bad_match_""
select select ""excluded""
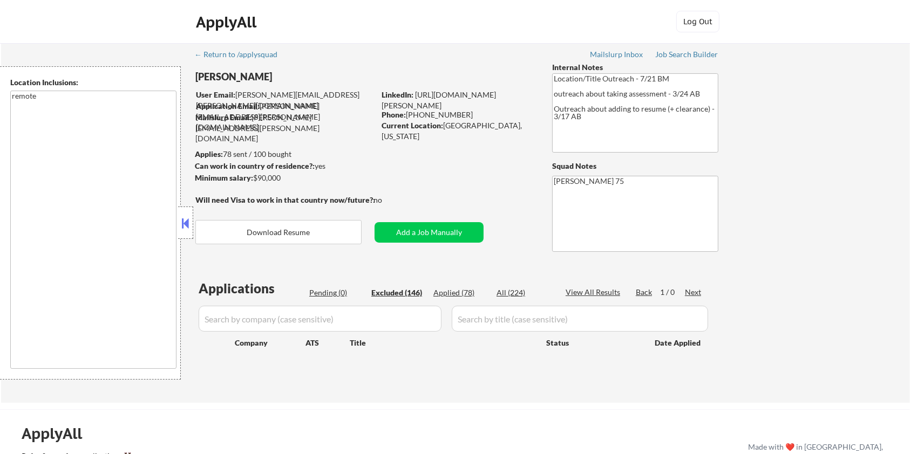
select select ""excluded""
select select ""excluded__expired_""
select select ""excluded__bad_match_""
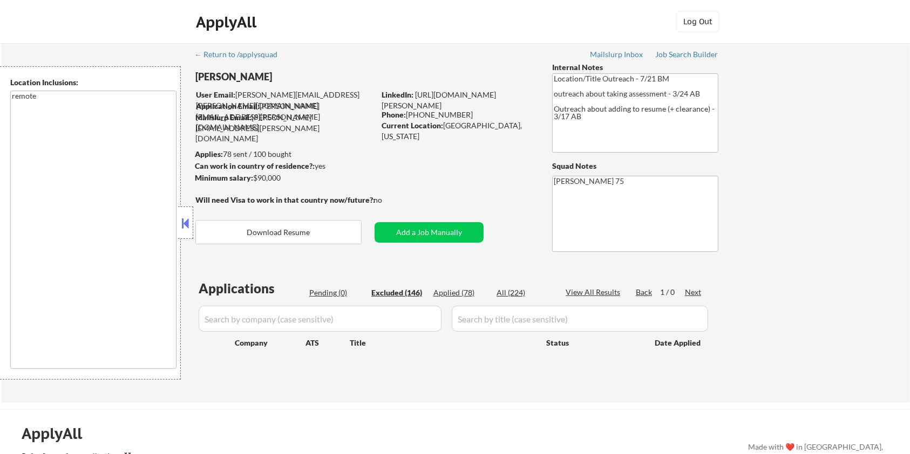
select select ""excluded__expired_""
select select ""excluded__location_""
select select ""excluded""
select select ""excluded__location_""
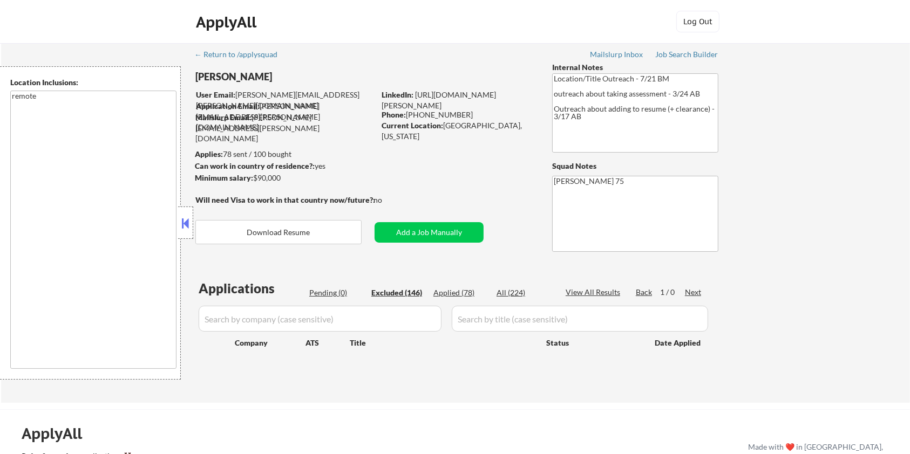
select select ""excluded__expired_""
select select ""excluded""
select select ""excluded__expired_""
select select ""excluded__bad_match_""
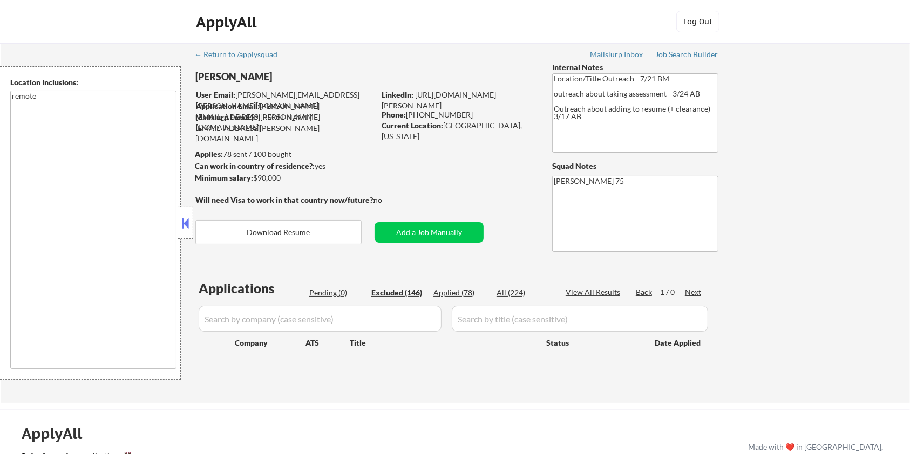
select select ""excluded__salary_""
select select ""excluded""
select select ""excluded__expired_""
select select ""excluded__bad_match_""
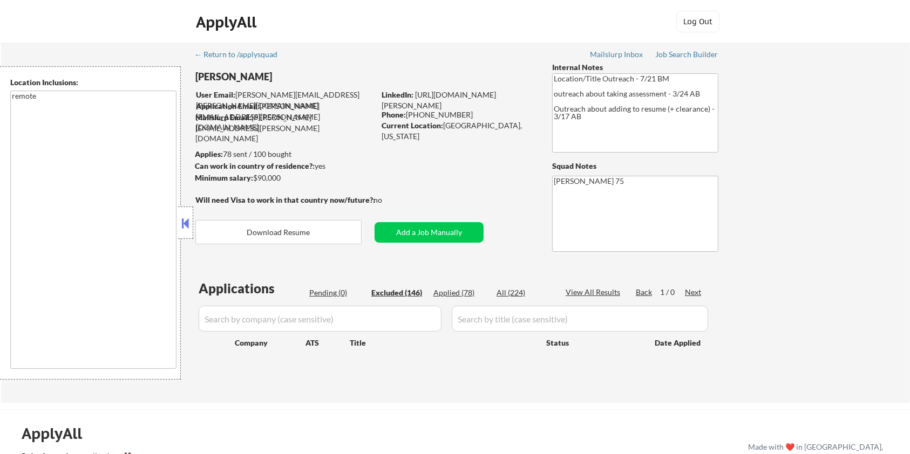
select select ""excluded__bad_match_""
select select ""excluded""
select select ""excluded__location_""
select select ""excluded__bad_match_""
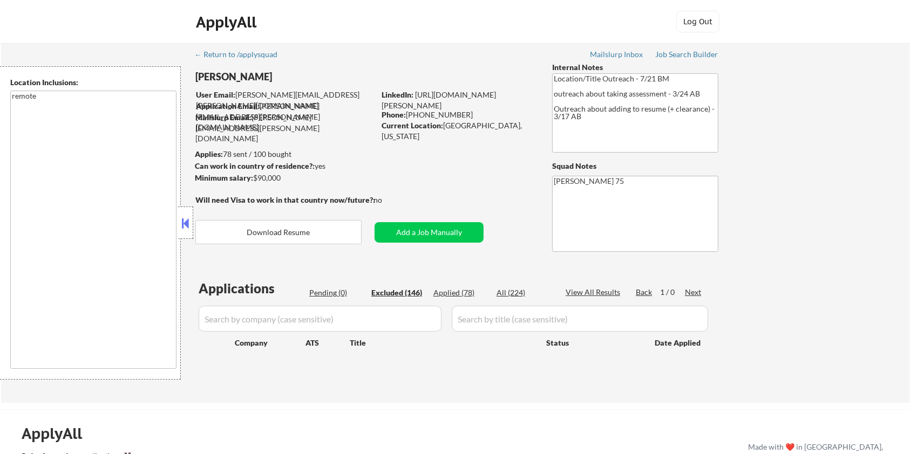
select select ""excluded""
select select ""excluded__other_""
select select ""excluded__bad_match_""
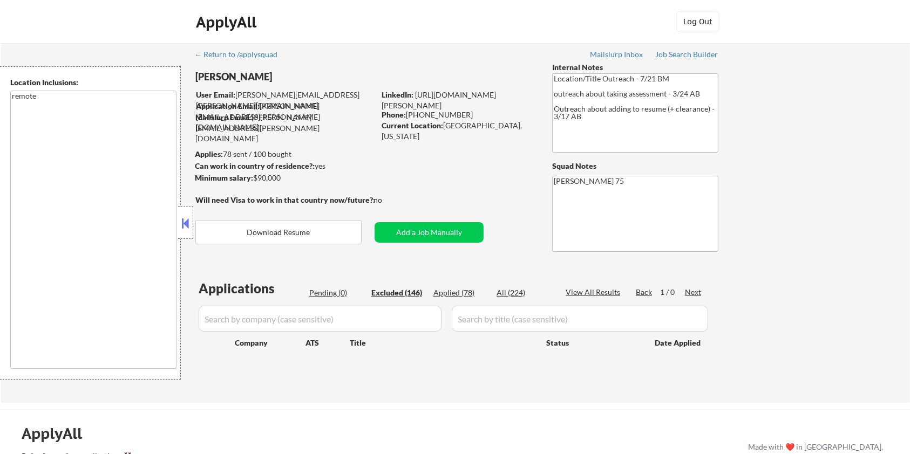
select select ""excluded__bad_match_""
select select ""excluded__expired_""
select select ""excluded""
select select ""excluded__location_""
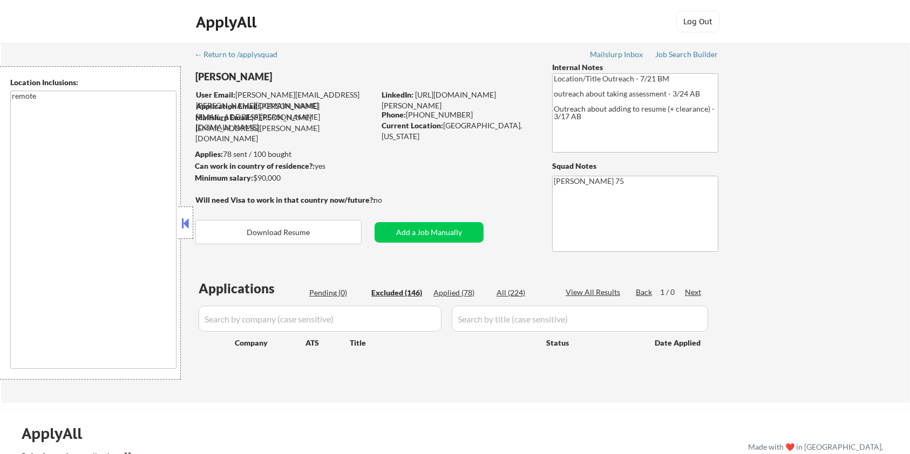
select select ""excluded__bad_match_""
select select ""excluded__expired_""
select select ""excluded""
select select ""excluded__expired_""
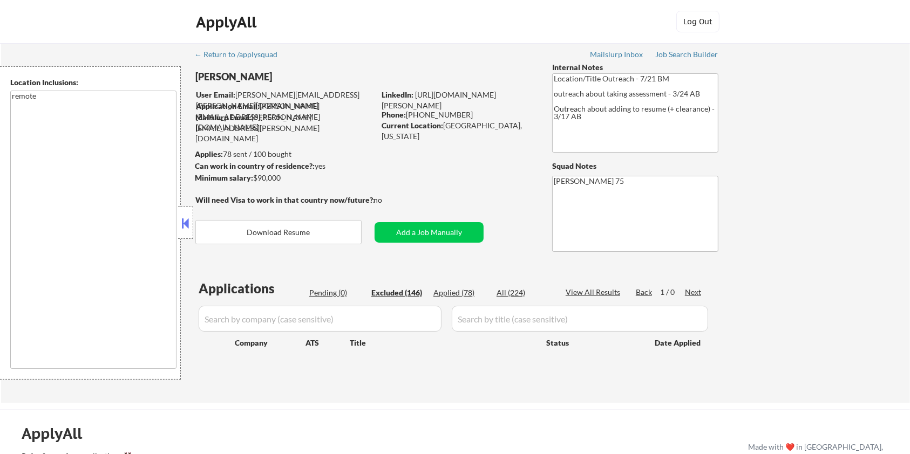
select select ""excluded__bad_match_""
select select ""excluded__location_""
select select ""excluded__bad_match_""
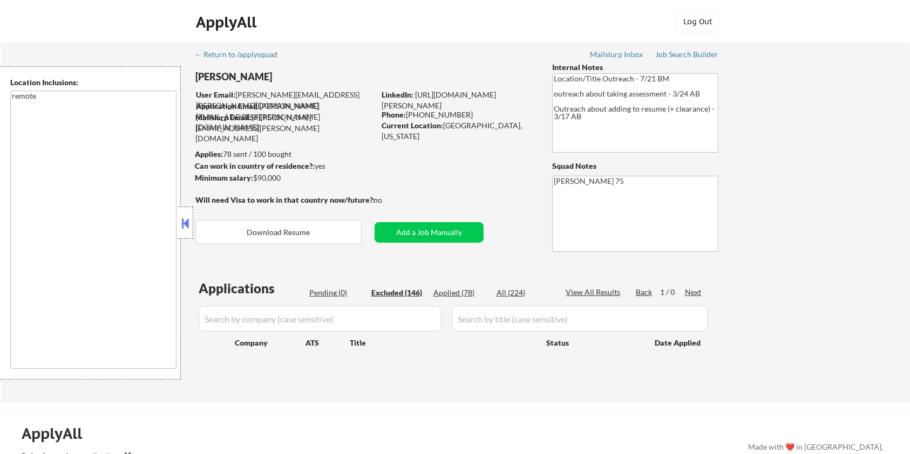
select select ""excluded__bad_match_""
select select ""excluded__location_""
select select ""excluded__bad_match_""
select select ""excluded""
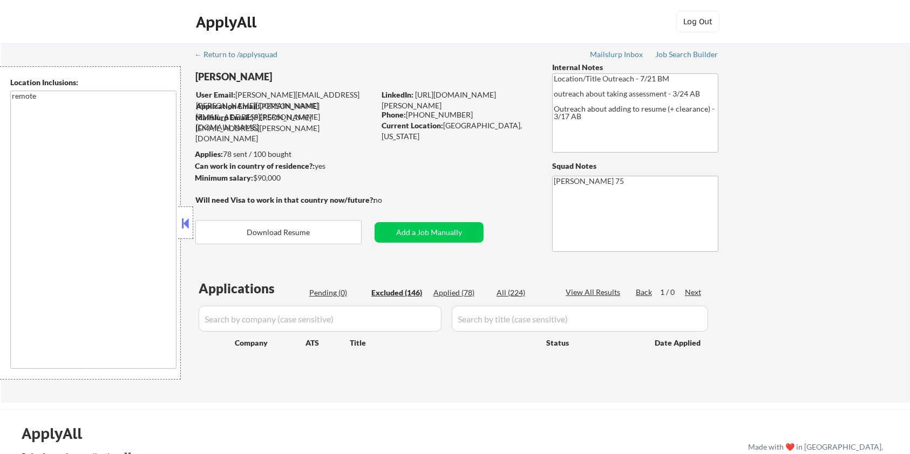
select select ""excluded__location_""
select select ""excluded__expired_""
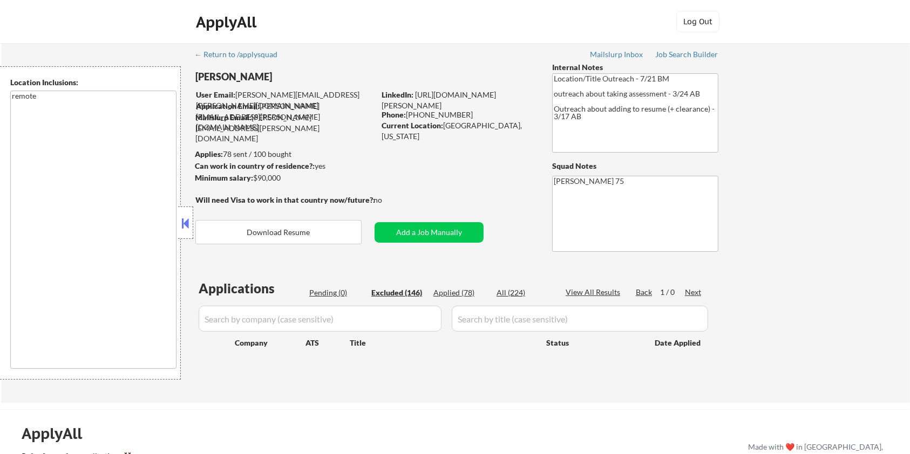
select select ""excluded__bad_match_""
select select ""excluded__other_""
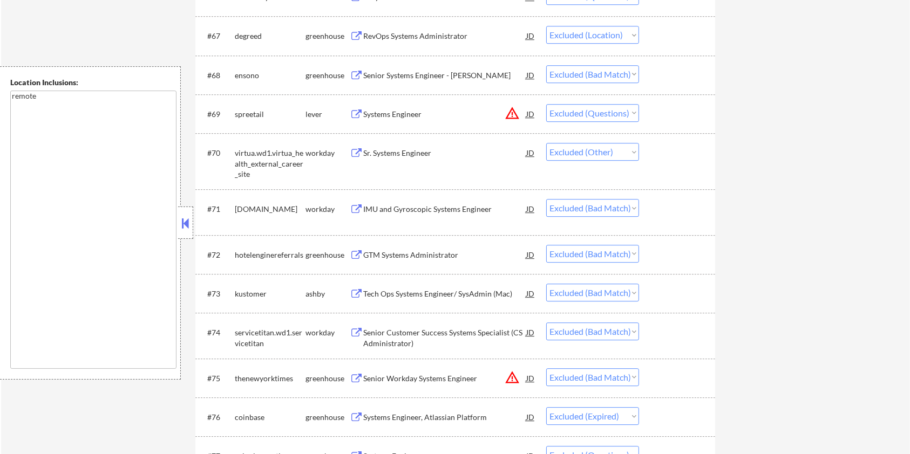
scroll to position [2950, 0]
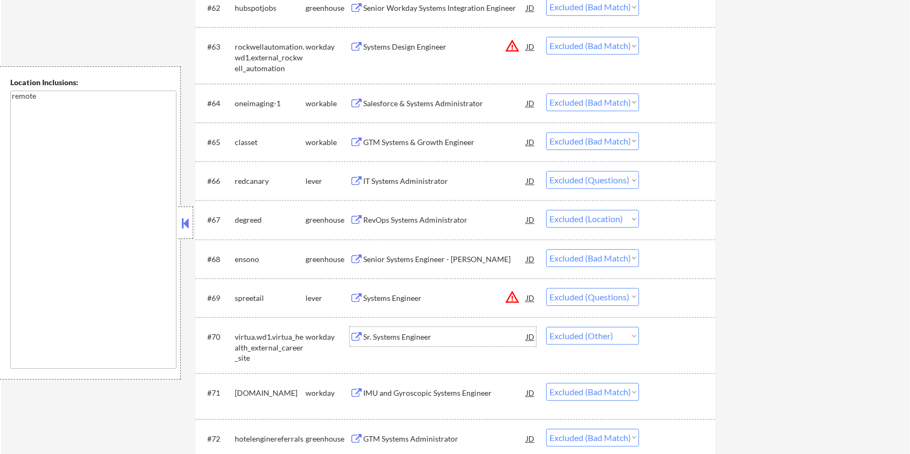
click at [393, 338] on div "Sr. Systems Engineer" at bounding box center [444, 337] width 163 height 11
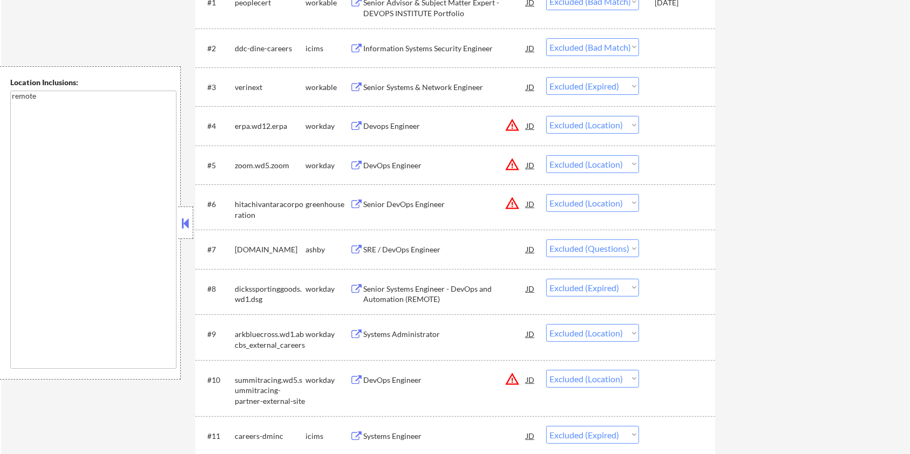
scroll to position [288, 0]
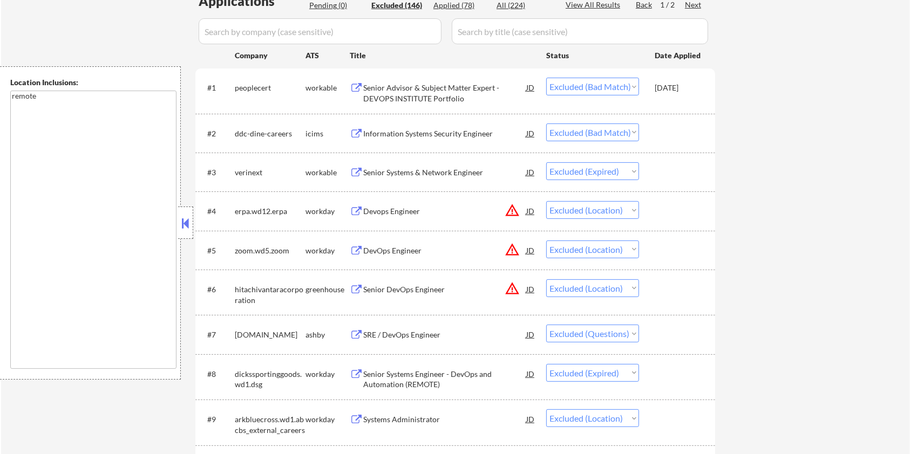
click at [411, 89] on div "Senior Advisor & Subject Matter Expert - DEVOPS INSTITUTE Portfolio" at bounding box center [444, 93] width 163 height 21
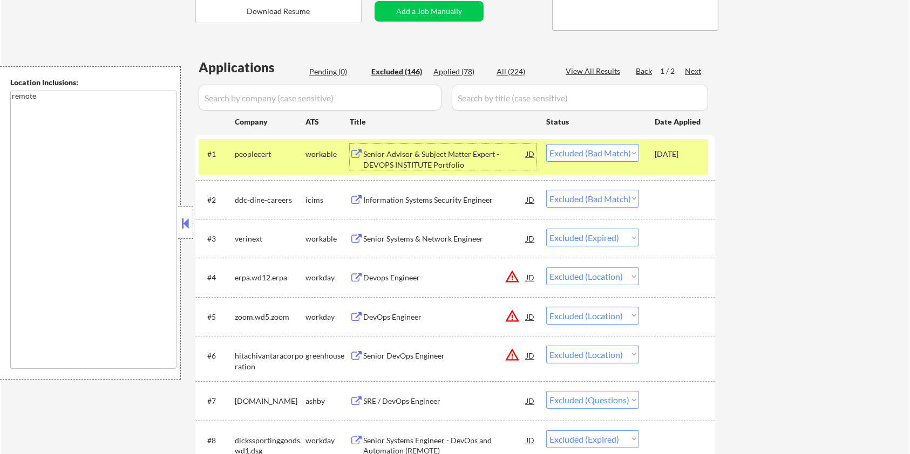
scroll to position [216, 0]
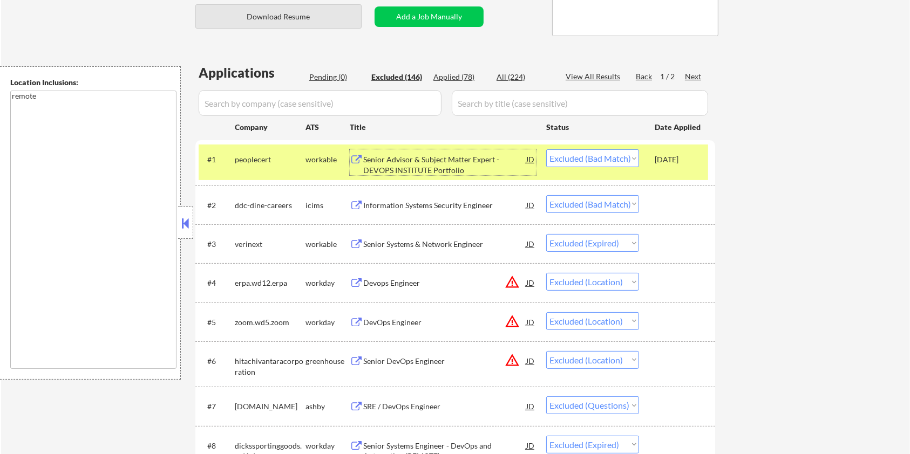
click at [286, 15] on button "Download Resume" at bounding box center [278, 16] width 166 height 24
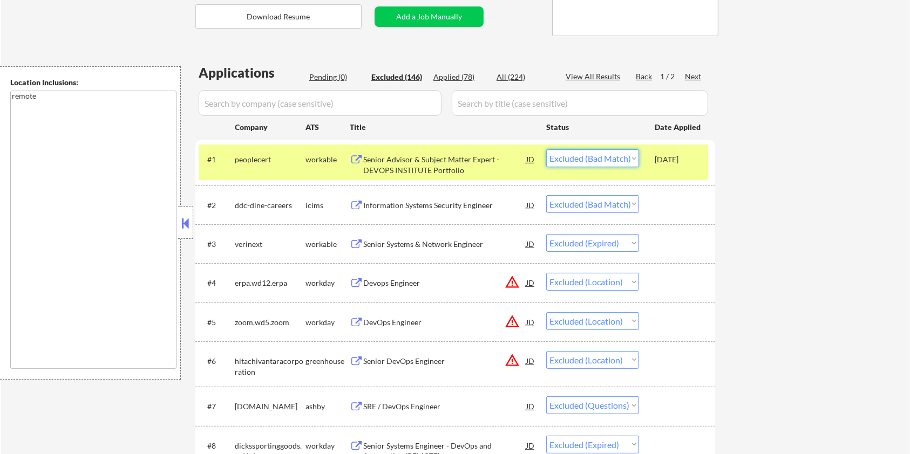
click at [627, 159] on select "Choose an option... Pending Applied Excluded (Questions) Excluded (Expired) Exc…" at bounding box center [592, 159] width 93 height 18
click at [546, 150] on select "Choose an option... Pending Applied Excluded (Questions) Excluded (Expired) Exc…" at bounding box center [592, 159] width 93 height 18
select select ""excluded__bad_match_""
select select ""excluded__expired_""
select select ""excluded__location_""
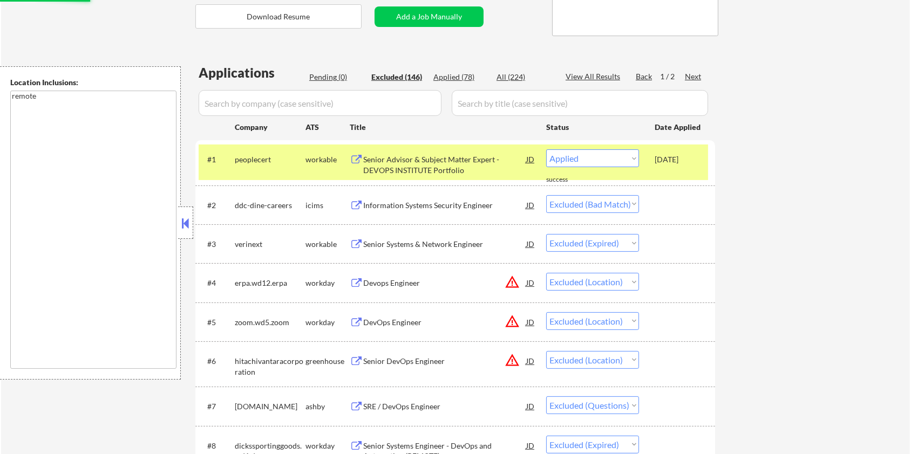
select select ""excluded""
select select ""excluded__expired_""
select select ""excluded__location_""
select select ""excluded__expired_""
select select ""excluded""
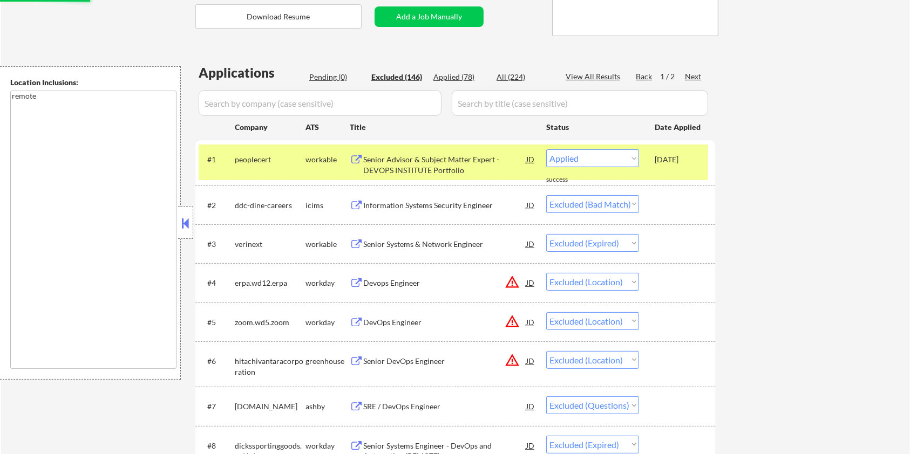
select select ""excluded__expired_""
select select ""excluded__location_""
select select ""excluded""
select select ""excluded__bad_match_""
select select ""excluded__location_""
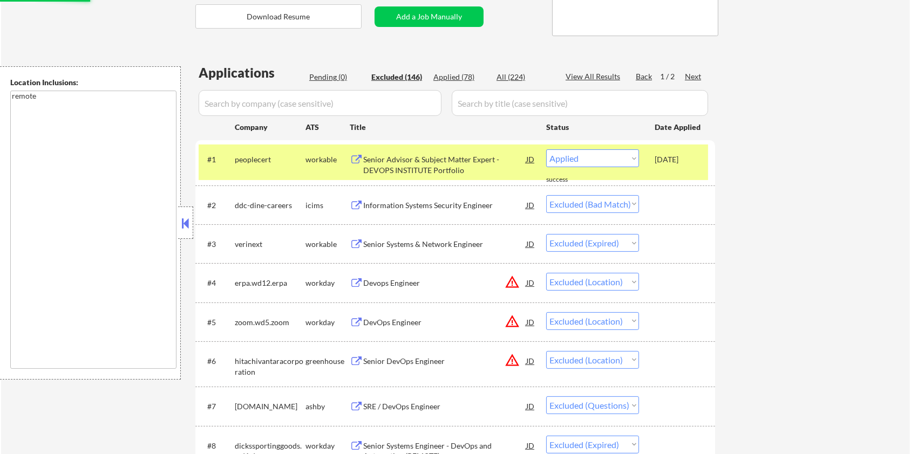
select select ""excluded__bad_match_""
select select ""excluded__expired_""
select select ""excluded__location_""
select select ""excluded__expired_""
select select ""excluded""
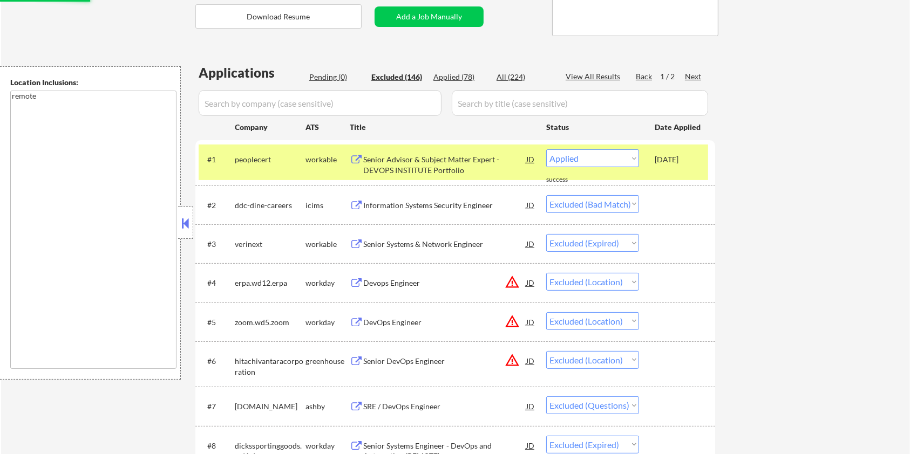
select select ""excluded__expired_""
select select ""excluded__location_""
select select ""excluded__bad_match_""
select select ""excluded__expired_""
select select ""excluded__bad_match_""
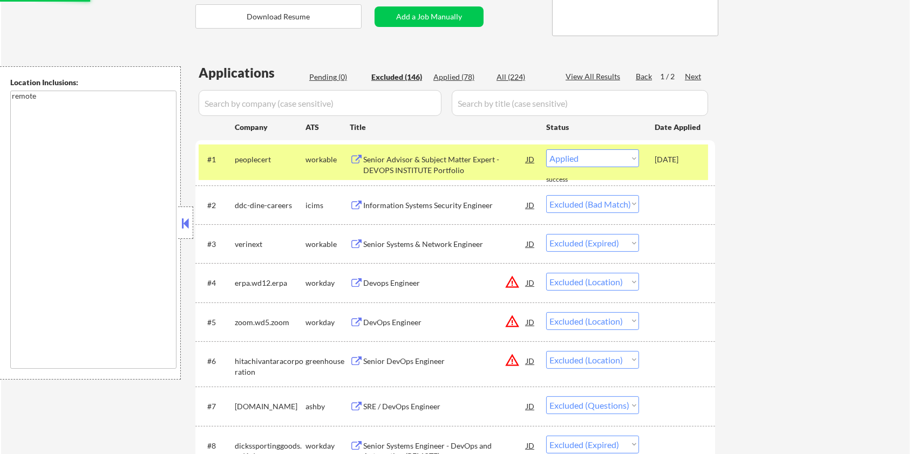
select select ""excluded__location_""
select select ""excluded__expired_""
select select ""excluded__bad_match_""
select select ""excluded""
select select ""excluded__expired_""
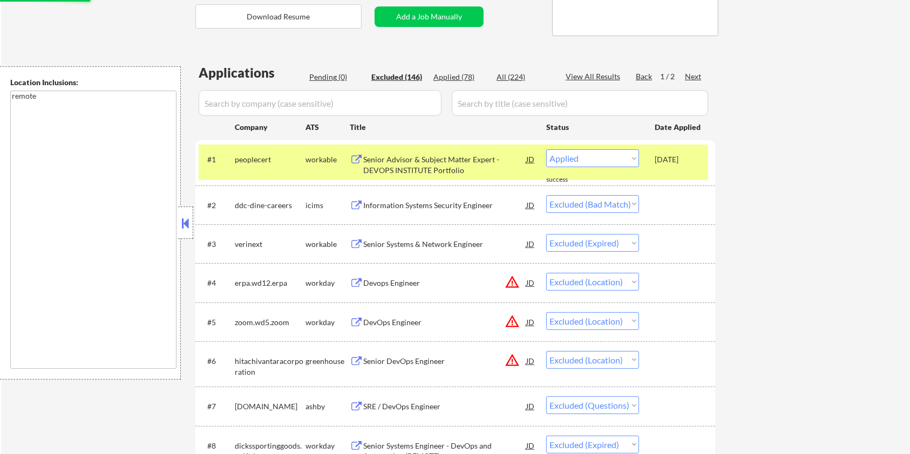
select select ""excluded__bad_match_""
select select ""excluded__expired_""
select select ""excluded__location_""
select select ""excluded""
select select ""excluded__location_""
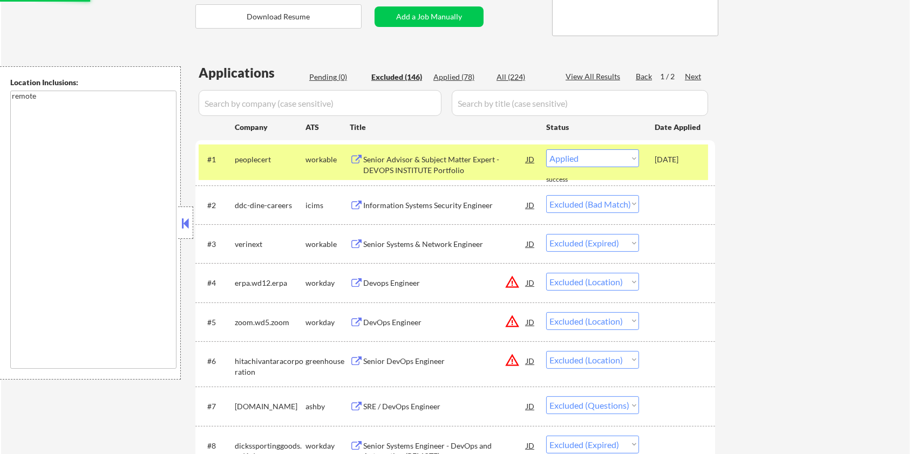
select select ""excluded__expired_""
select select ""excluded""
select select ""excluded__expired_""
select select ""excluded__bad_match_""
select select ""excluded__salary_""
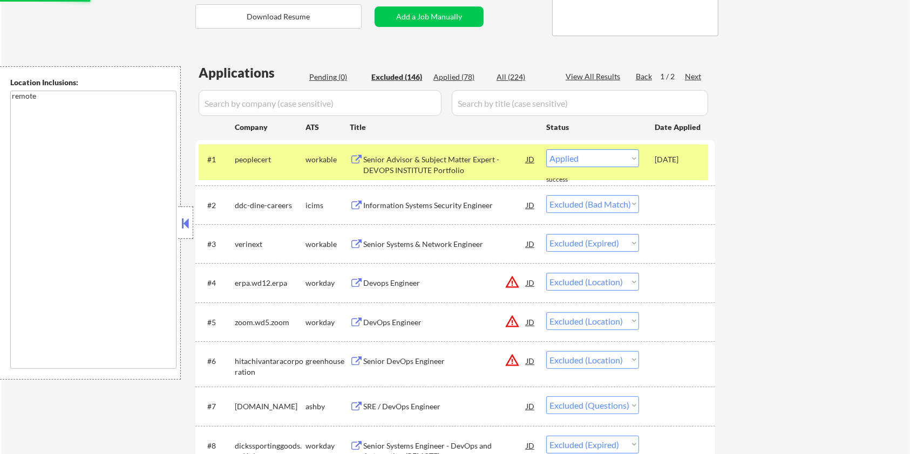
select select ""excluded""
select select ""excluded__expired_""
select select ""excluded__bad_match_""
select select ""excluded""
select select ""excluded__location_""
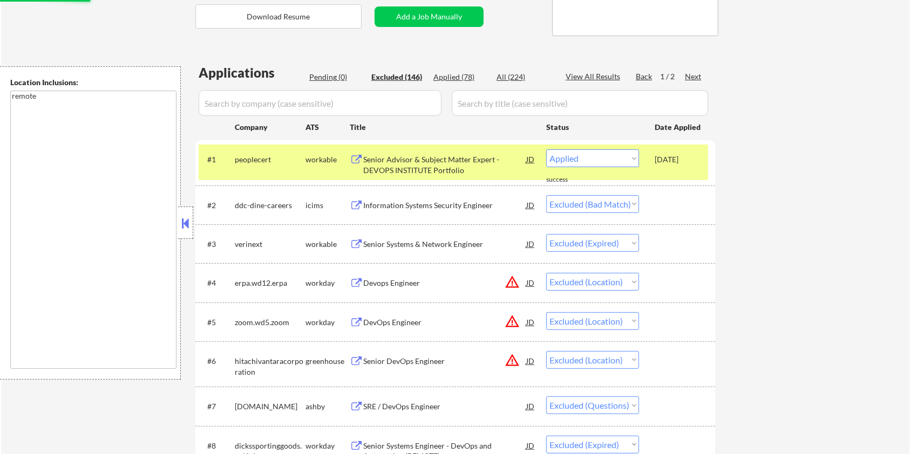
select select ""excluded__bad_match_""
select select ""excluded""
select select ""excluded__other_""
select select ""excluded__bad_match_""
select select ""excluded__expired_""
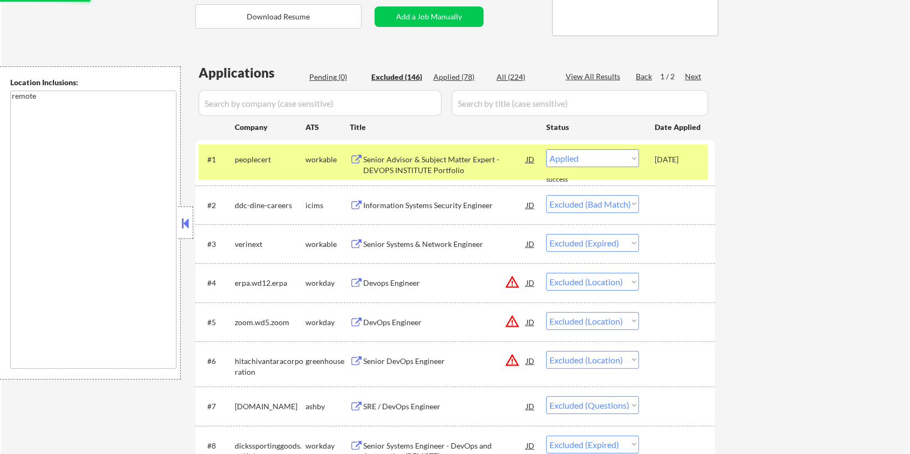
select select ""excluded""
select select ""excluded__location_""
select select ""excluded__bad_match_""
select select ""excluded__expired_""
select select ""excluded""
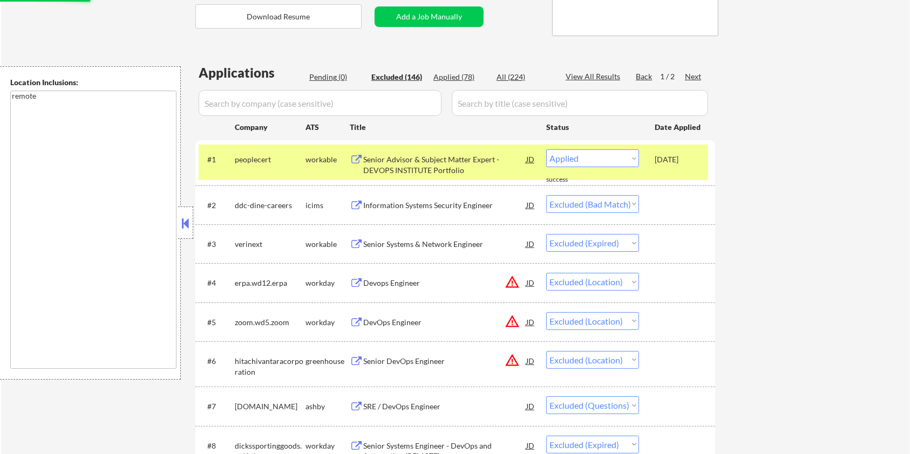
select select ""excluded__expired_""
select select ""excluded__bad_match_""
select select ""excluded__location_""
select select ""excluded__bad_match_""
select select ""excluded__location_""
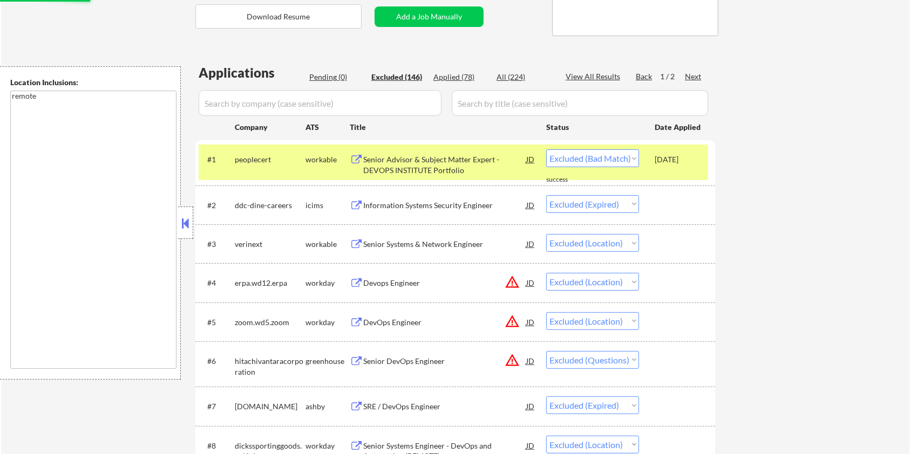
select select ""excluded__bad_match_""
select select ""excluded""
select select ""excluded__location_""
select select ""excluded__expired_""
select select ""excluded__bad_match_""
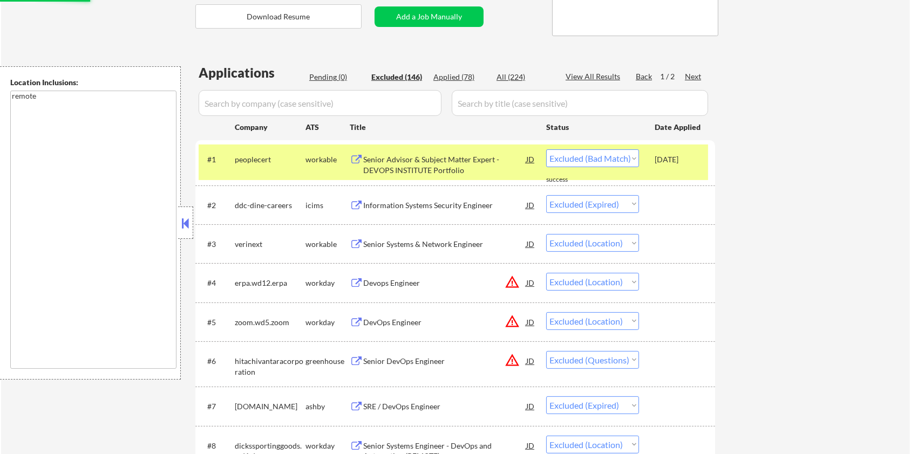
select select ""excluded__other_""
select select ""excluded__bad_match_""
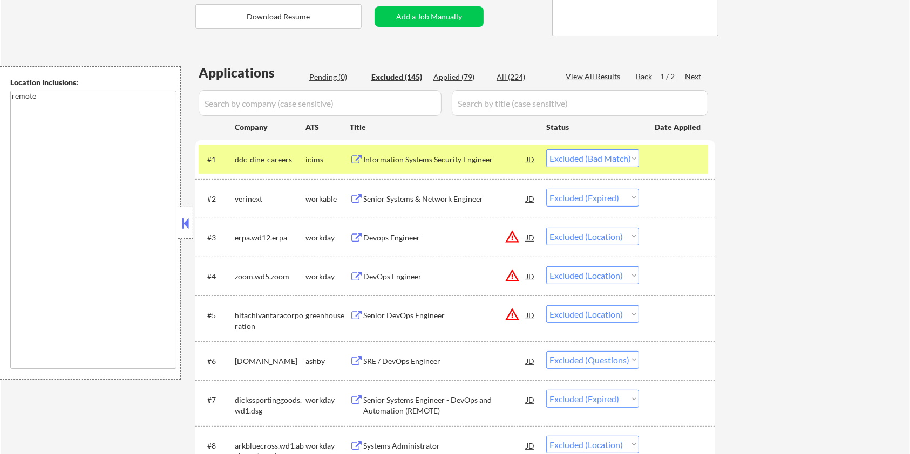
click at [406, 157] on div "Information Systems Security Engineer" at bounding box center [444, 159] width 163 height 11
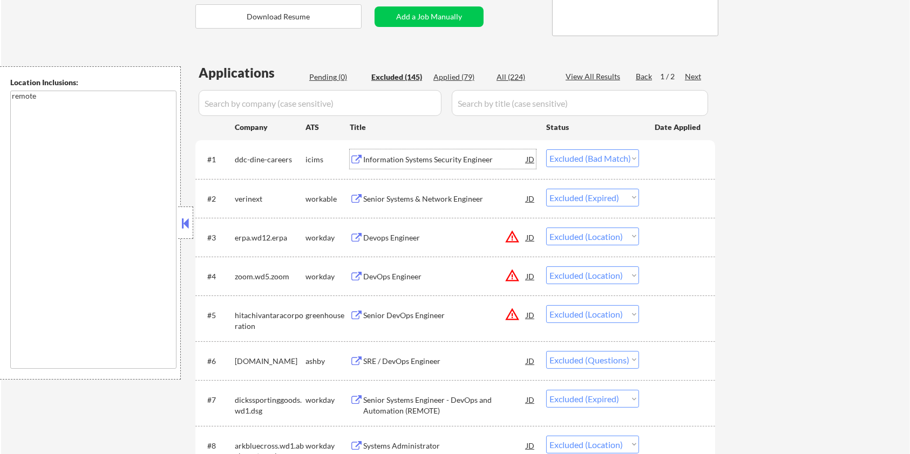
click at [417, 194] on div "Senior Systems & Network Engineer" at bounding box center [444, 199] width 163 height 11
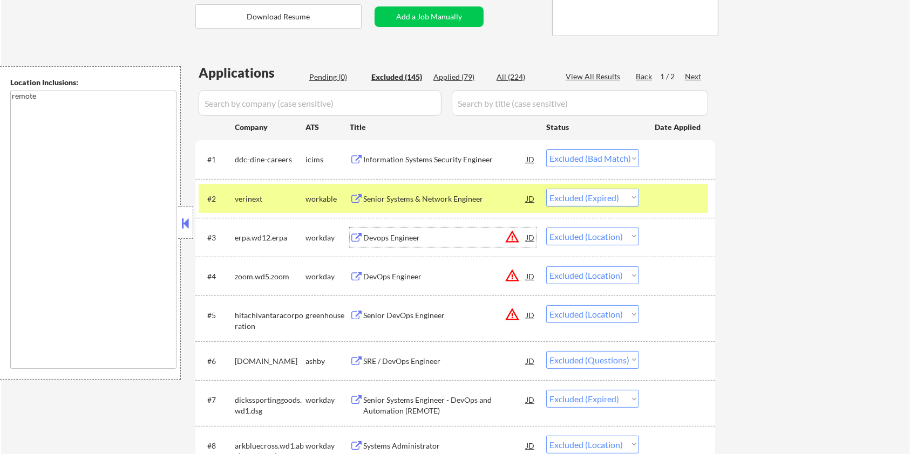
click at [410, 239] on div "Devops Engineer" at bounding box center [444, 238] width 163 height 11
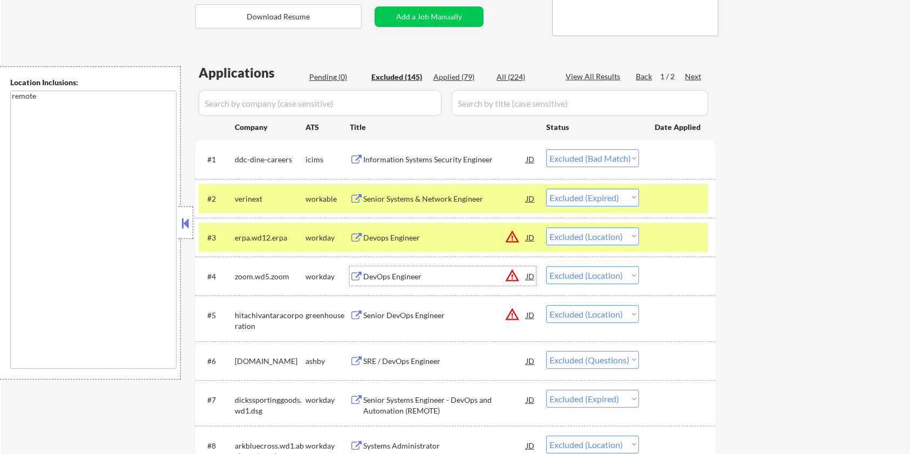
click at [438, 273] on div "DevOps Engineer" at bounding box center [444, 277] width 163 height 11
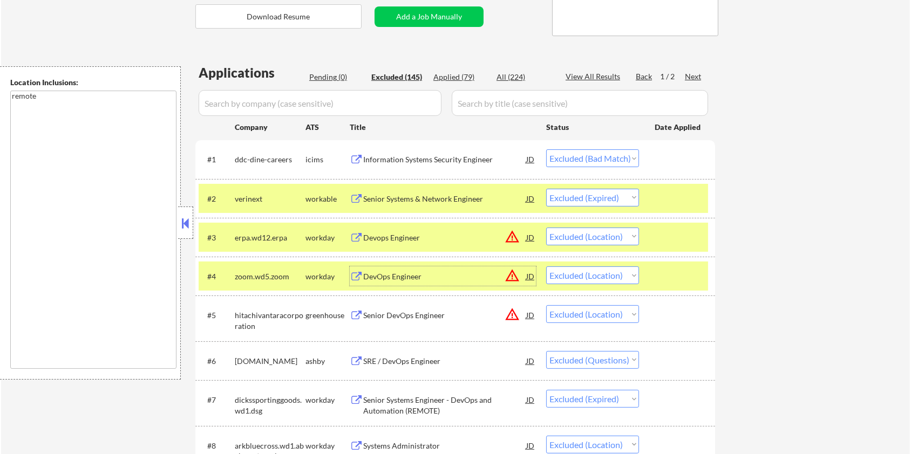
click at [423, 320] on div "Senior DevOps Engineer" at bounding box center [444, 315] width 163 height 11
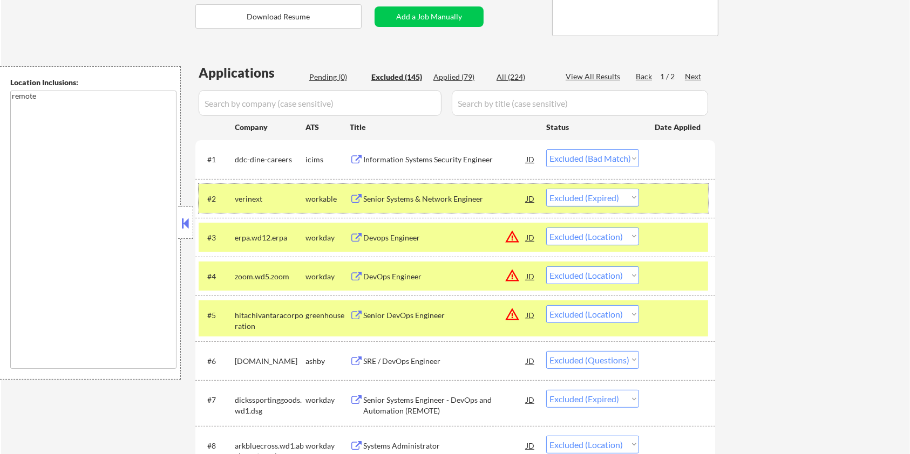
click at [672, 199] on div at bounding box center [678, 198] width 47 height 19
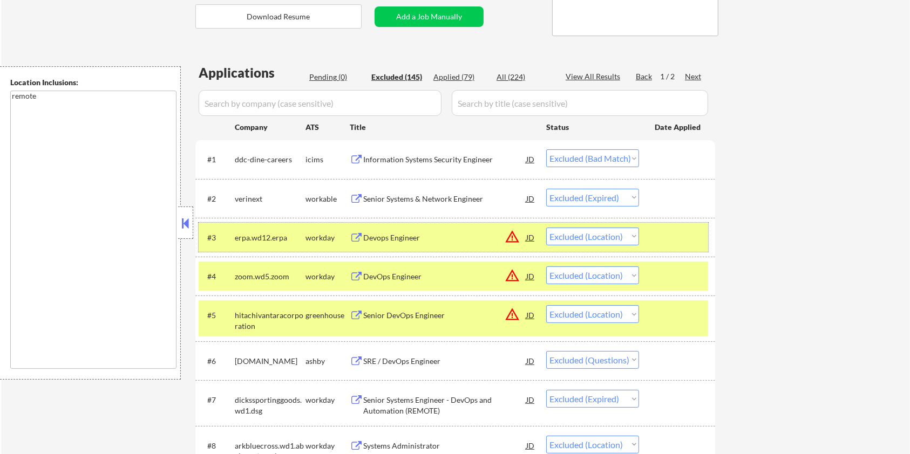
click at [671, 240] on div at bounding box center [678, 237] width 47 height 19
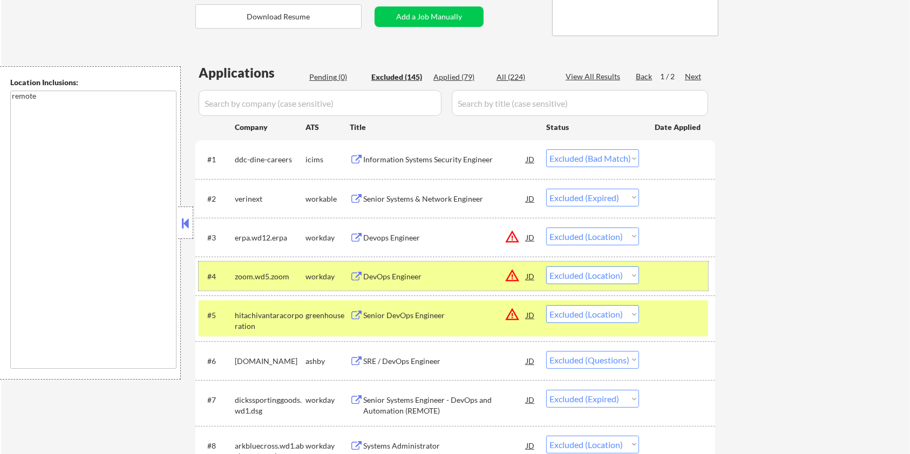
click at [662, 273] on div at bounding box center [678, 276] width 47 height 19
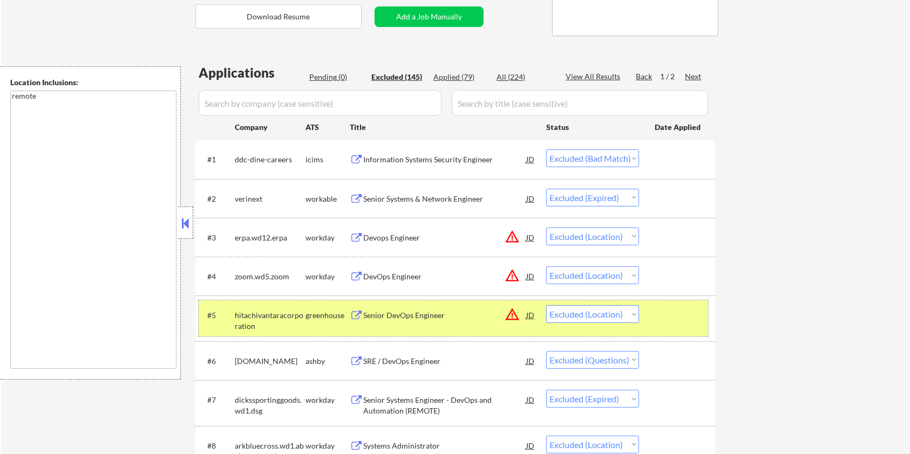
click at [671, 316] on div at bounding box center [678, 315] width 47 height 19
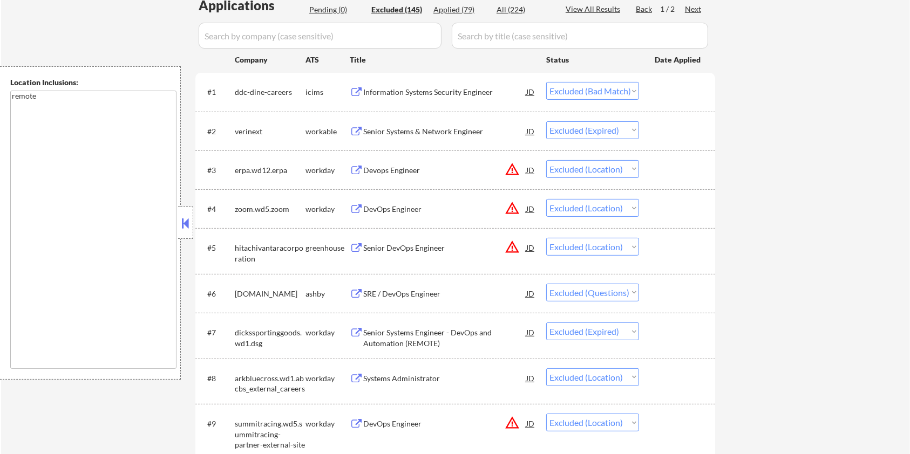
scroll to position [359, 0]
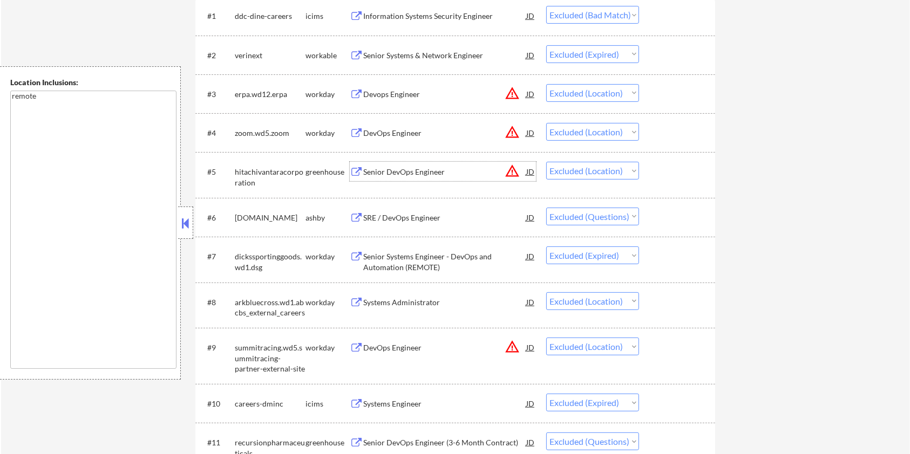
click at [417, 172] on div "Senior DevOps Engineer" at bounding box center [444, 172] width 163 height 11
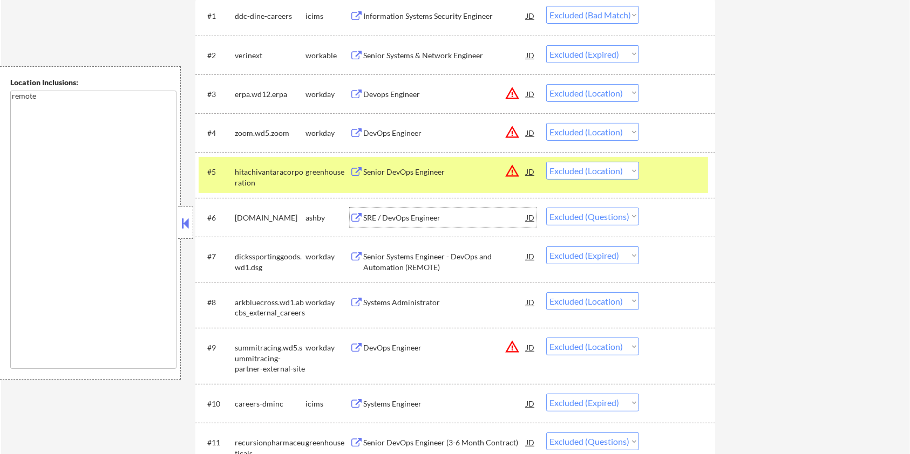
click at [416, 215] on div "SRE / DevOps Engineer" at bounding box center [444, 218] width 163 height 11
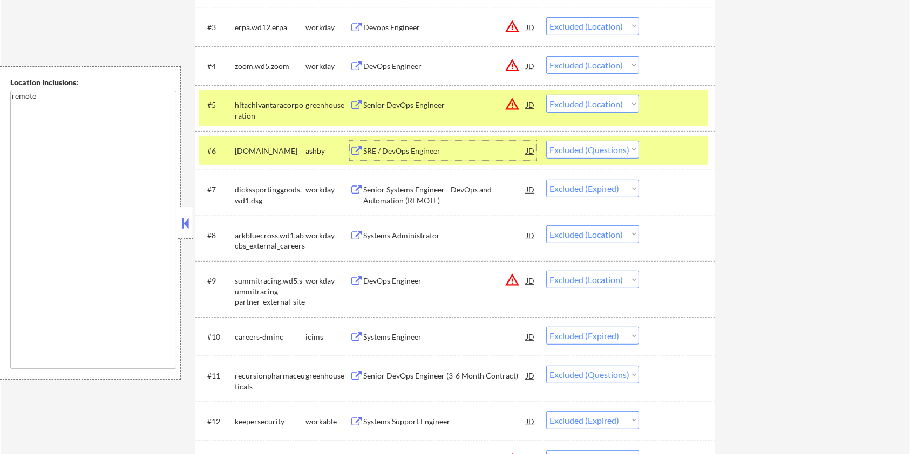
scroll to position [504, 0]
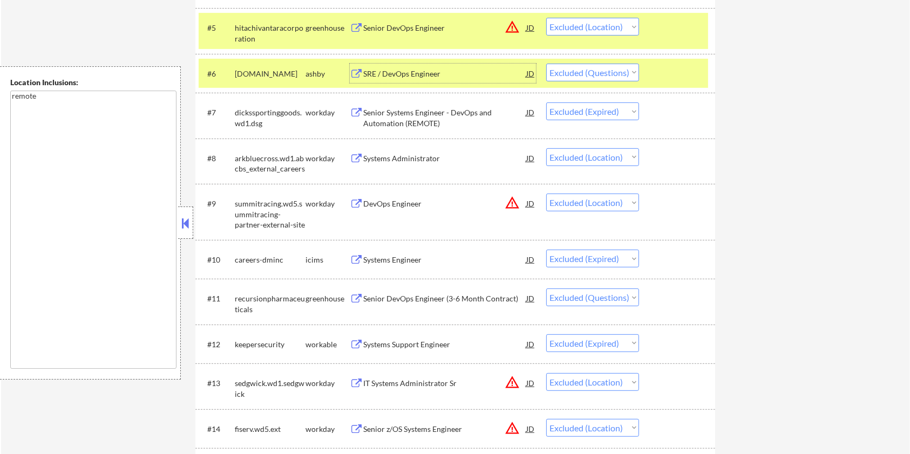
click at [413, 156] on div "Systems Administrator" at bounding box center [444, 158] width 163 height 11
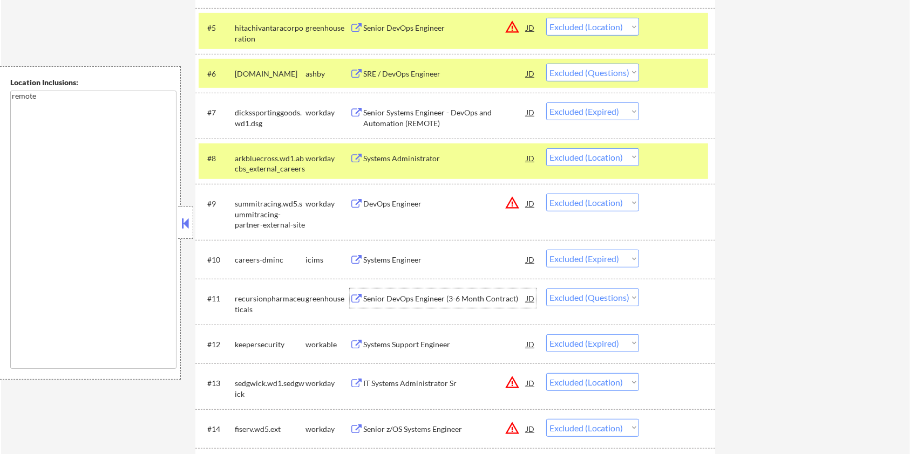
click at [459, 297] on div "Senior DevOps Engineer (3-6 Month Contract)" at bounding box center [444, 299] width 163 height 11
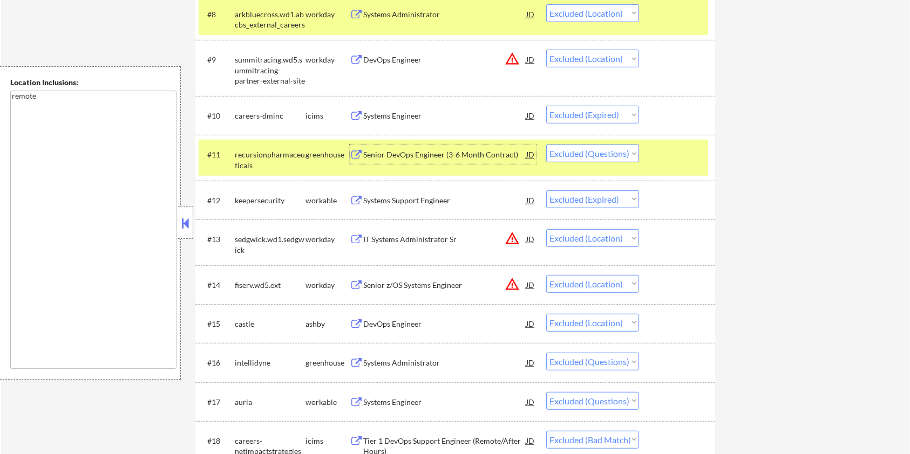
scroll to position [720, 0]
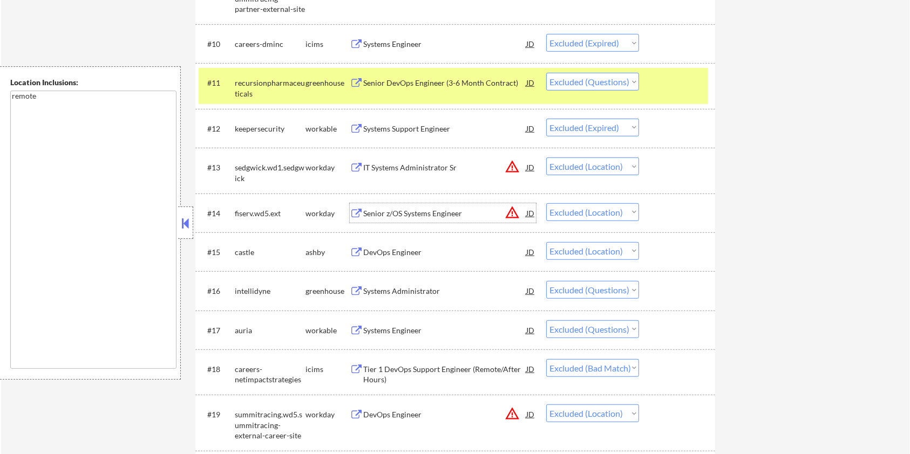
click at [410, 212] on div "Senior z/OS Systems Engineer" at bounding box center [444, 213] width 163 height 11
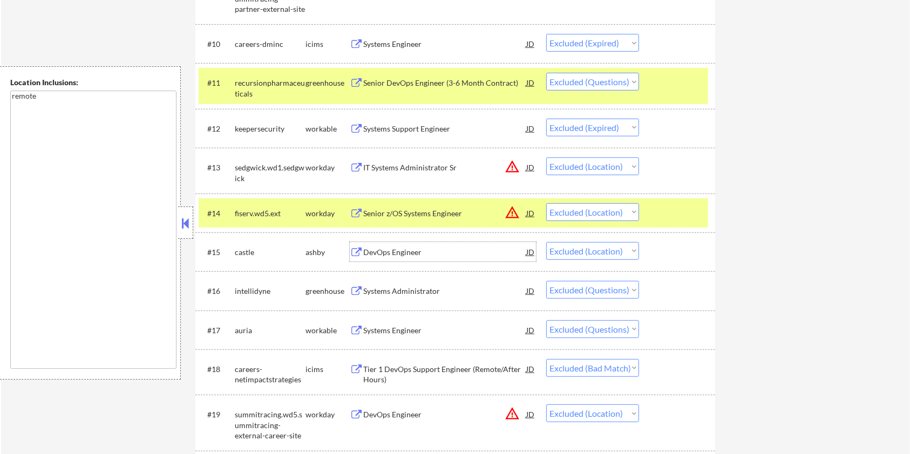
click at [445, 250] on div "DevOps Engineer" at bounding box center [444, 252] width 163 height 11
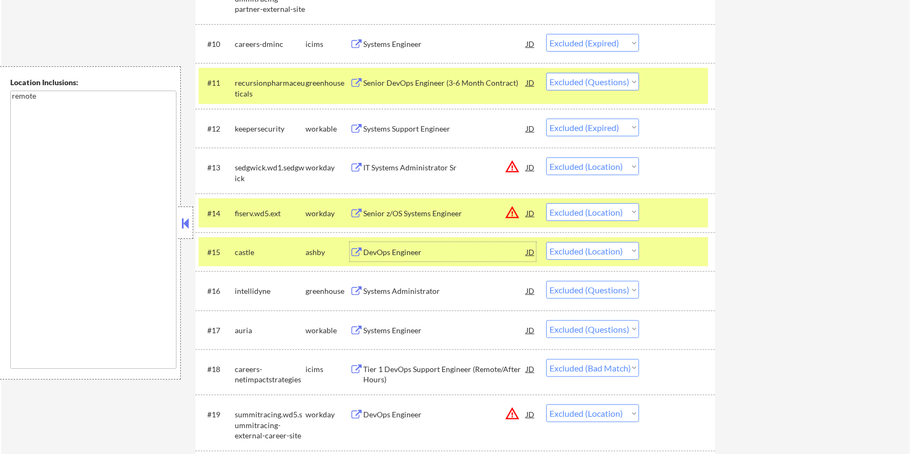
click at [422, 288] on div "Systems Administrator" at bounding box center [444, 291] width 163 height 11
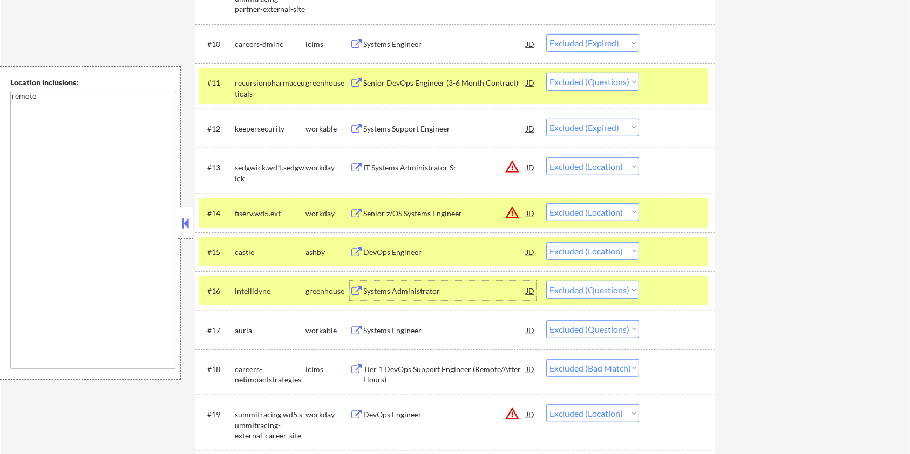
scroll to position [791, 0]
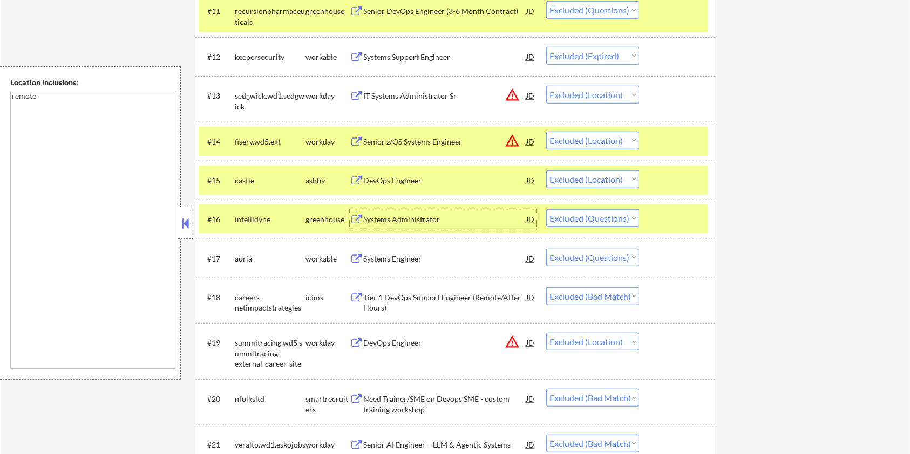
click at [456, 249] on div "Systems Engineer" at bounding box center [444, 258] width 163 height 19
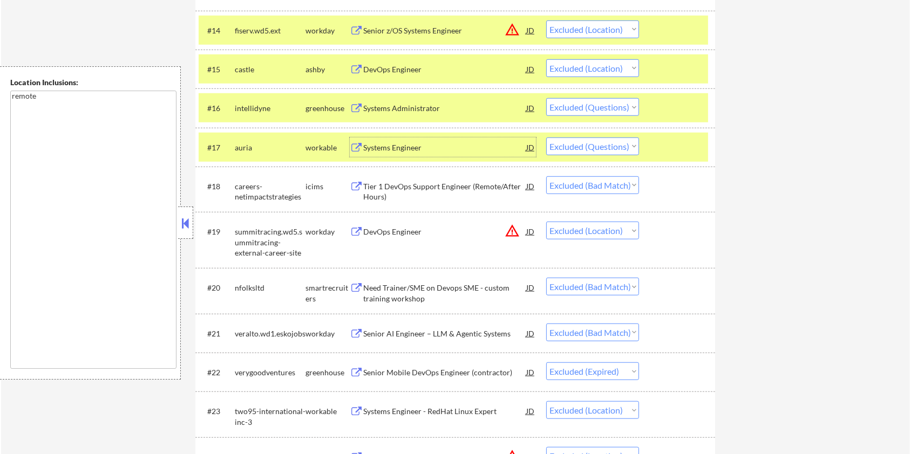
scroll to position [935, 0]
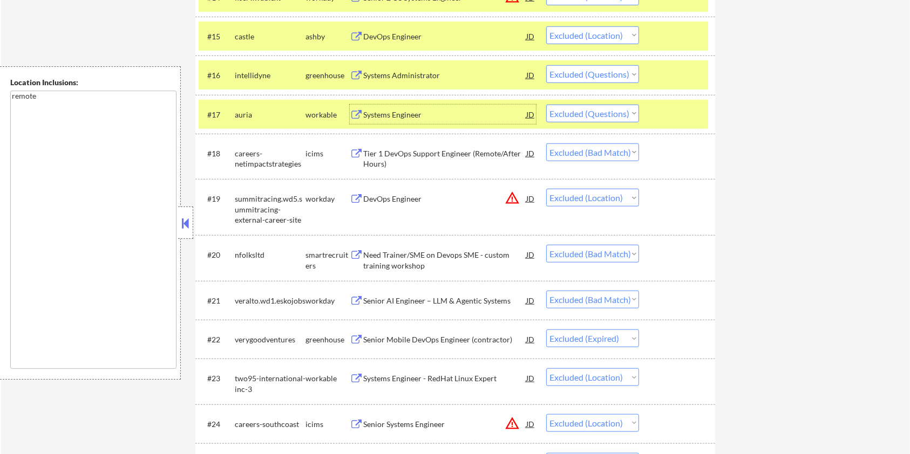
click at [469, 253] on div "Need Trainer/SME on Devops SME - custom training workshop" at bounding box center [444, 260] width 163 height 21
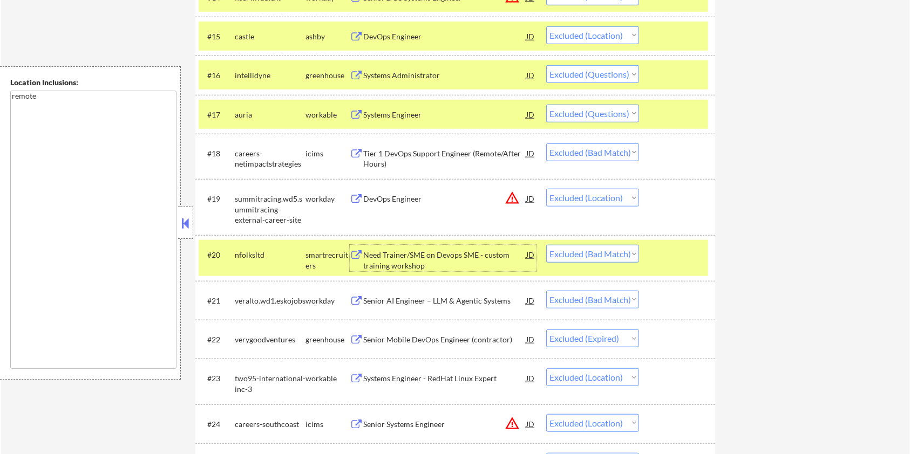
scroll to position [1007, 0]
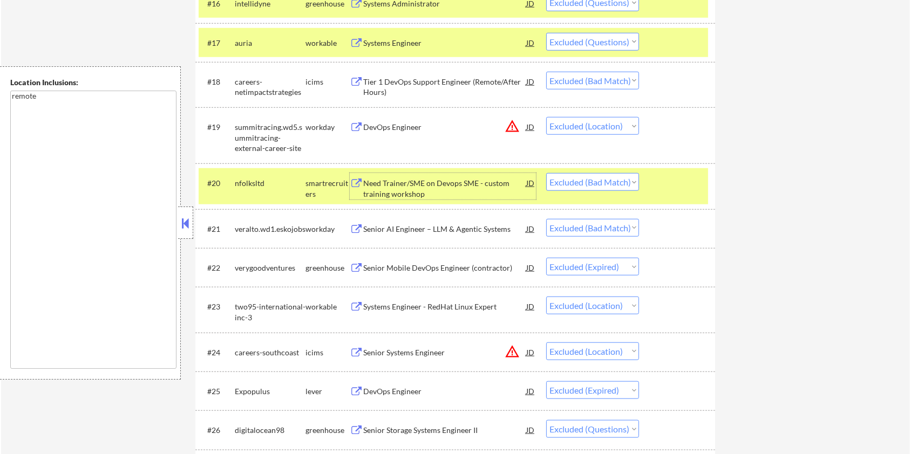
click at [453, 222] on div "Senior AI Engineer – LLM & Agentic Systems" at bounding box center [444, 228] width 163 height 19
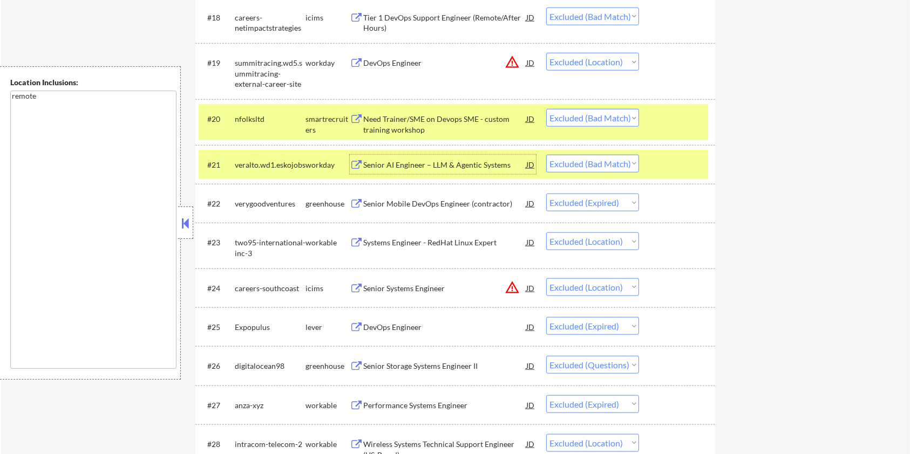
scroll to position [1080, 0]
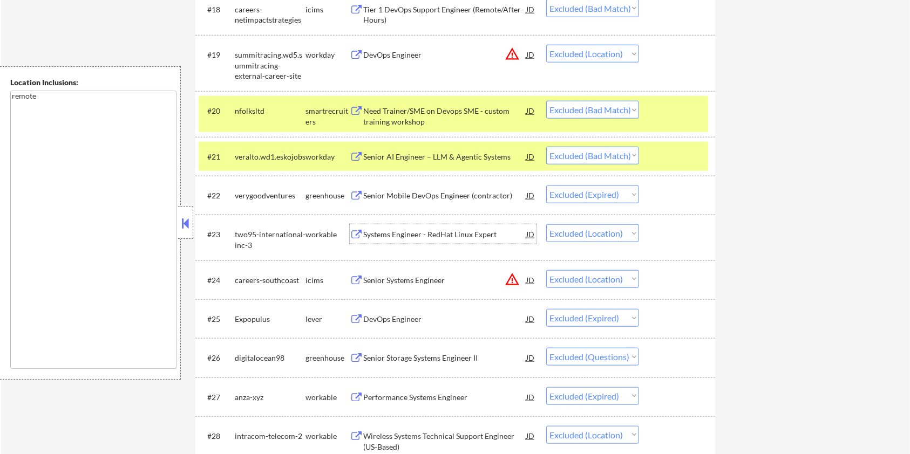
click at [461, 229] on div "Systems Engineer - RedHat Linux Expert" at bounding box center [444, 234] width 163 height 11
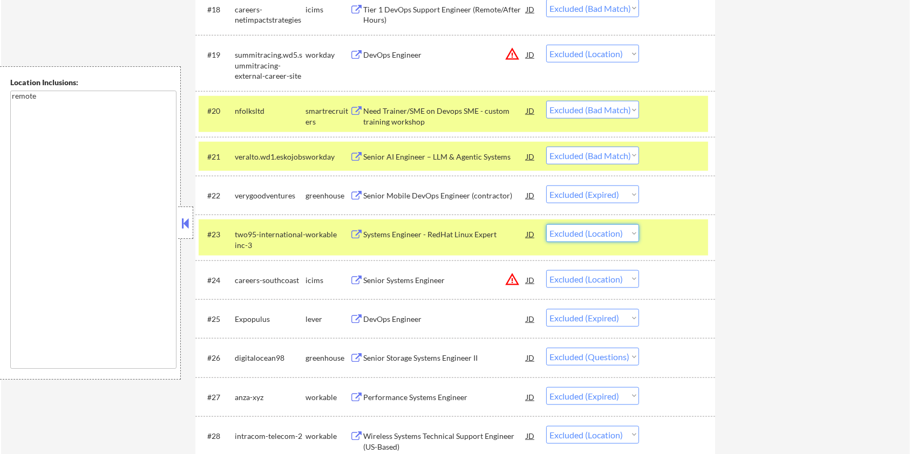
click at [574, 234] on select "Choose an option... Pending Applied Excluded (Questions) Excluded (Expired) Exc…" at bounding box center [592, 234] width 93 height 18
click at [546, 225] on select "Choose an option... Pending Applied Excluded (Questions) Excluded (Expired) Exc…" at bounding box center [592, 234] width 93 height 18
select select ""excluded__location_""
select select ""excluded__expired_""
select select ""excluded""
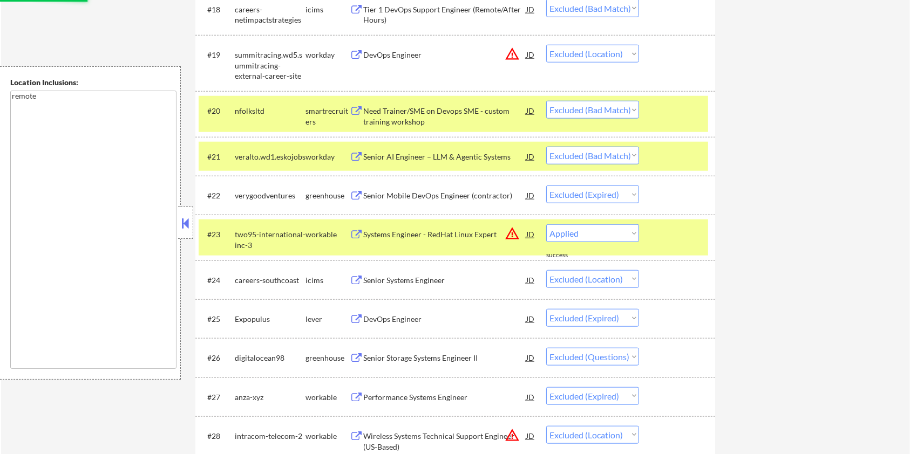
select select ""excluded__expired_""
select select ""excluded__location_""
select select ""excluded__bad_match_""
select select ""excluded__expired_""
select select ""excluded__bad_match_""
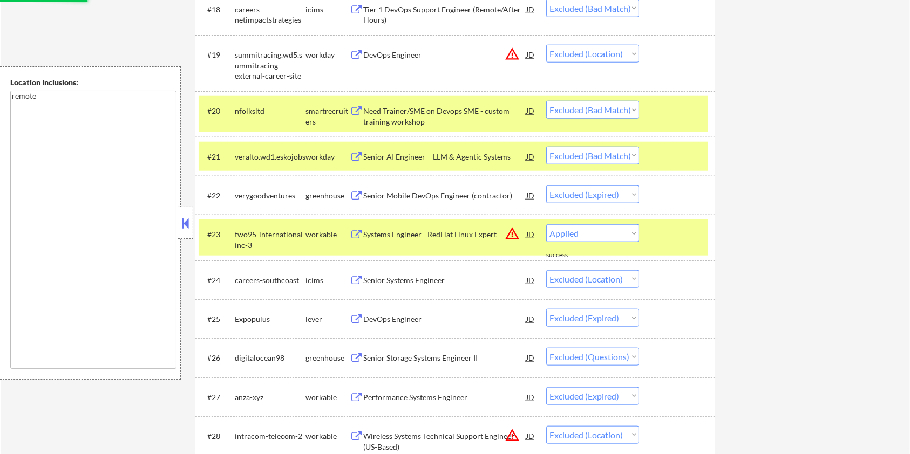
select select ""excluded__location_""
select select ""excluded__expired_""
select select ""excluded__bad_match_""
select select ""excluded""
select select ""excluded__expired_""
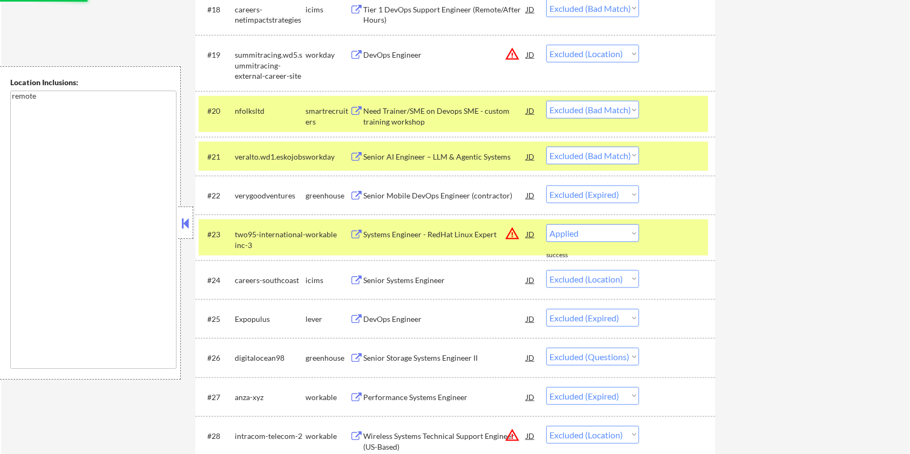
select select ""excluded__bad_match_""
select select ""excluded__expired_""
select select ""excluded__location_""
select select ""excluded""
select select ""excluded__location_""
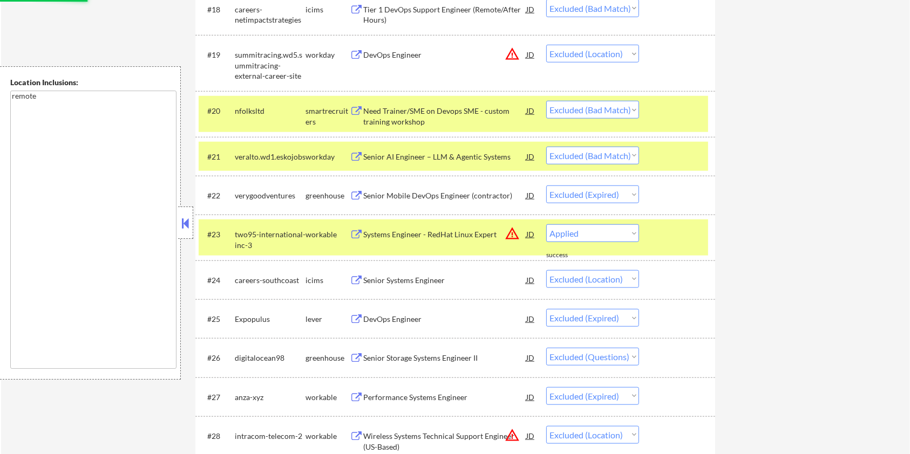
select select ""excluded__expired_""
select select ""excluded""
select select ""excluded__expired_""
select select ""excluded__bad_match_""
select select ""excluded__salary_""
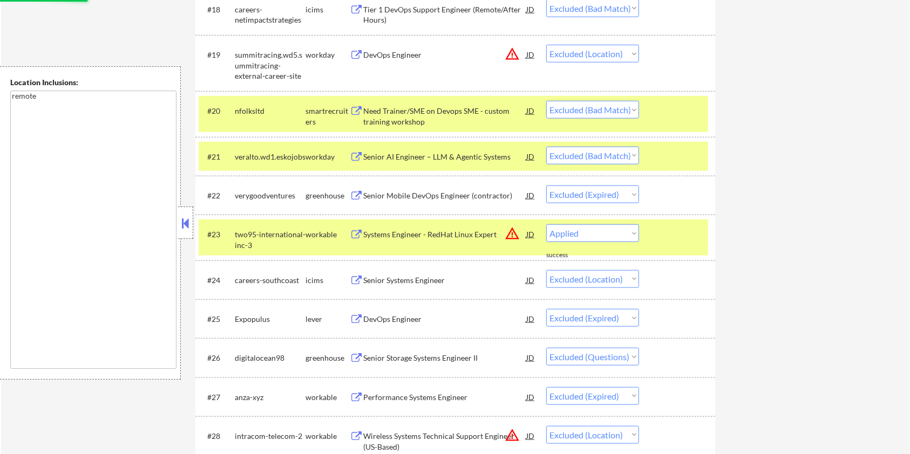
select select ""excluded""
select select ""excluded__expired_""
select select ""excluded__bad_match_""
select select ""excluded""
select select ""excluded__location_""
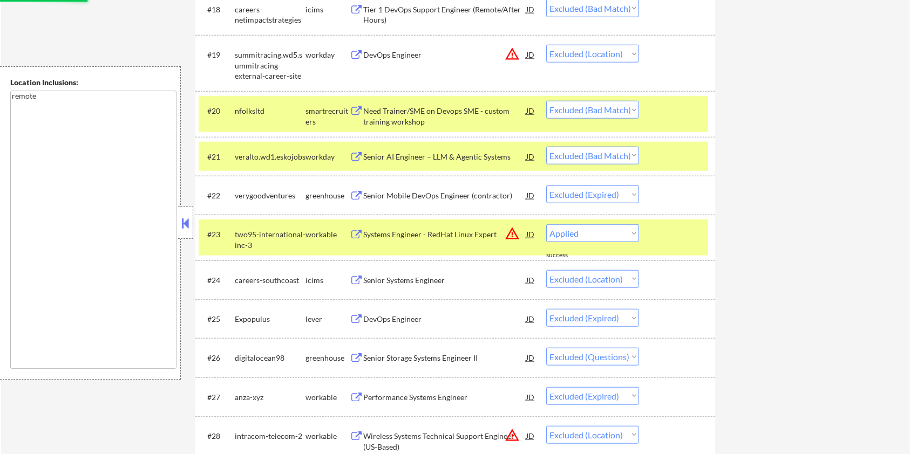
select select ""excluded__bad_match_""
select select ""excluded""
select select ""excluded__other_""
select select ""excluded__bad_match_""
select select ""excluded__expired_""
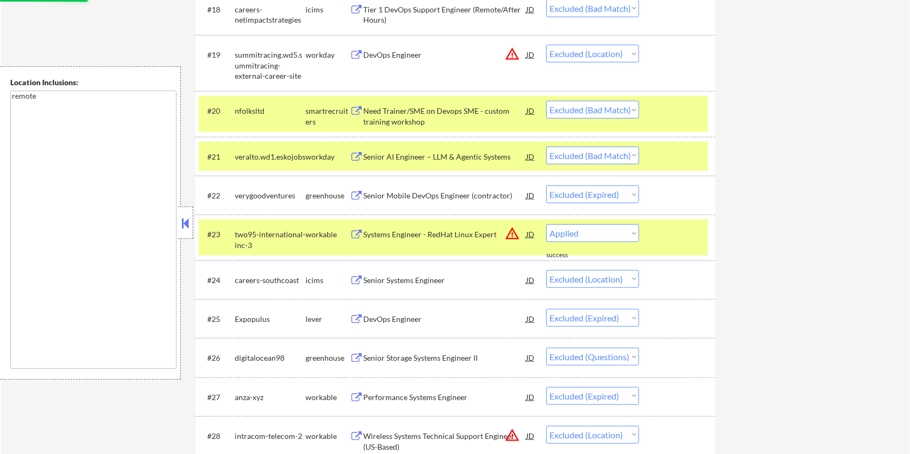
select select ""excluded""
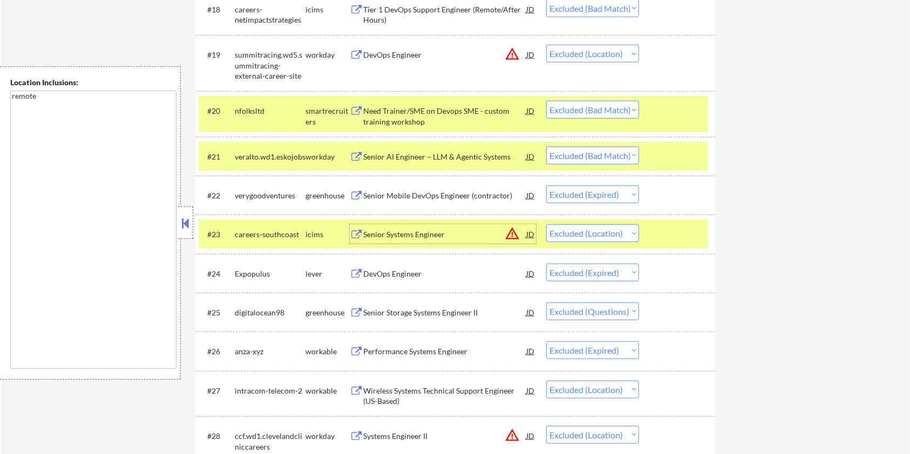
click at [416, 233] on div "Senior Systems Engineer" at bounding box center [444, 234] width 163 height 11
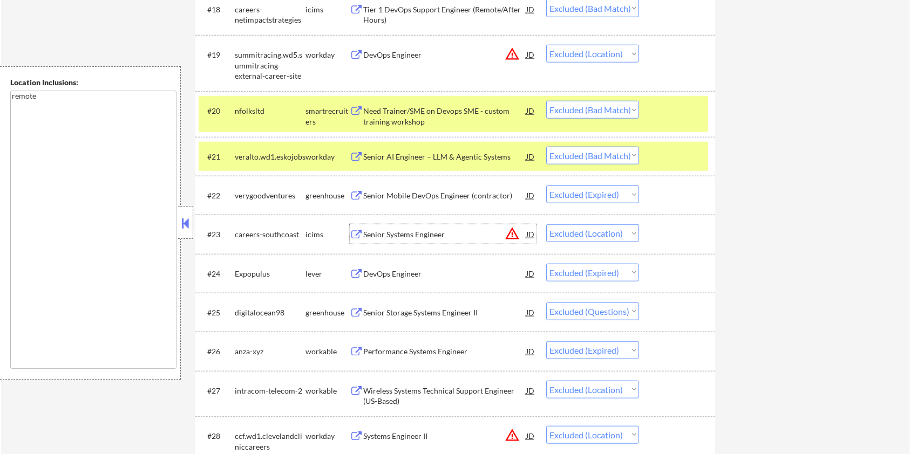
click at [436, 234] on div "Senior Systems Engineer" at bounding box center [444, 234] width 163 height 11
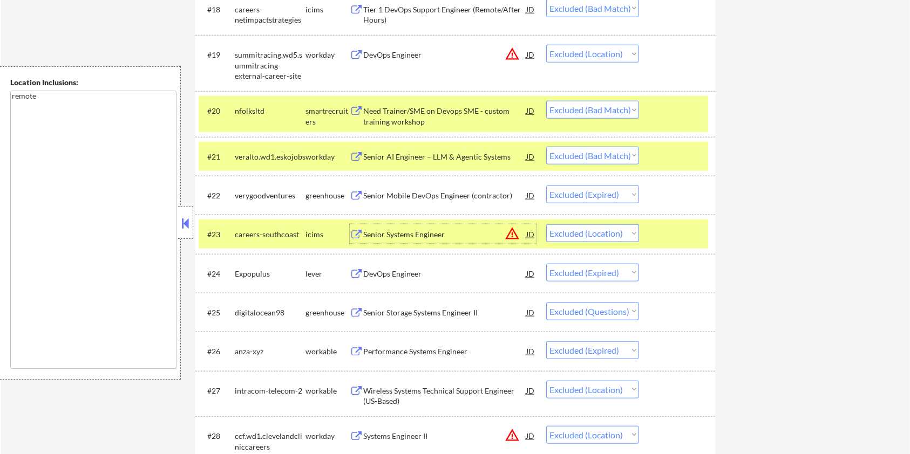
click at [666, 229] on div at bounding box center [678, 234] width 47 height 19
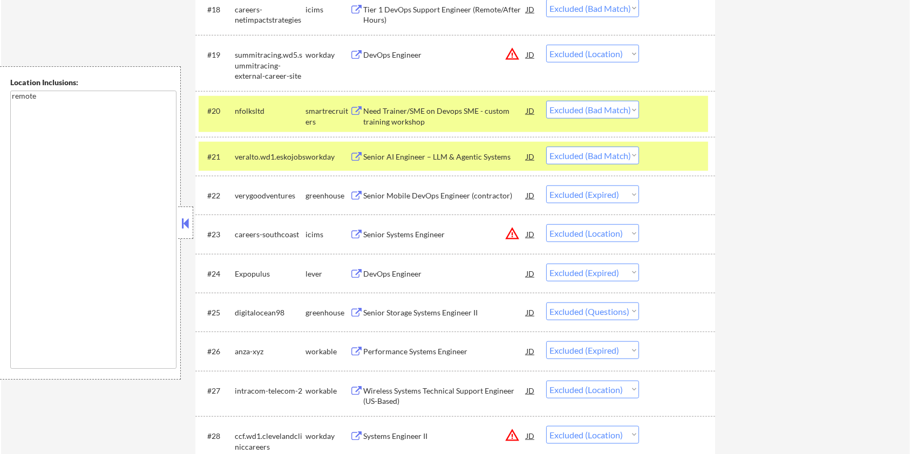
click at [668, 162] on div at bounding box center [678, 156] width 47 height 19
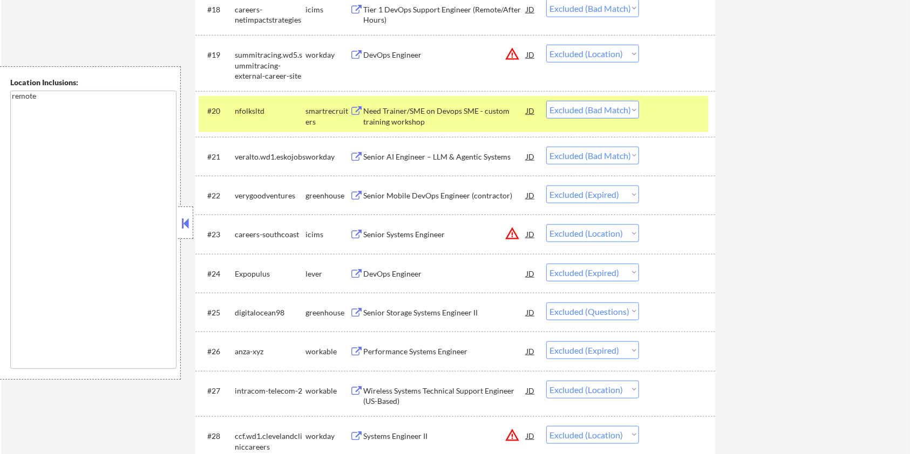
click at [668, 107] on div at bounding box center [678, 110] width 47 height 19
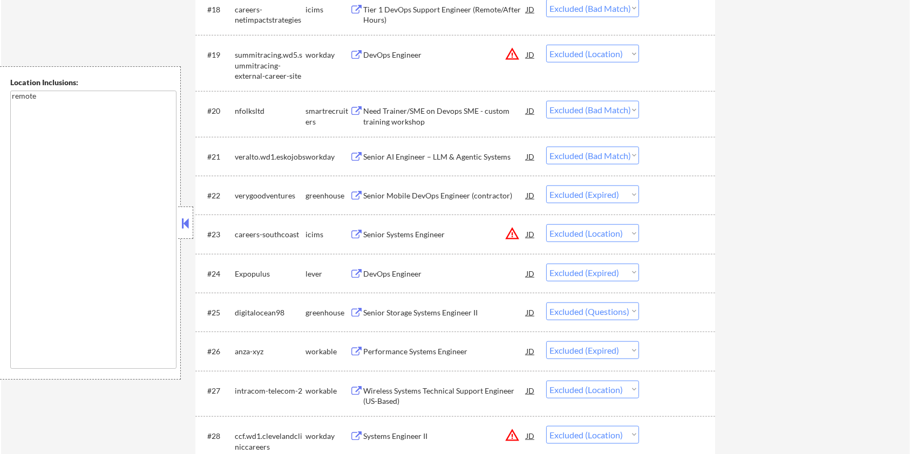
click at [391, 315] on div "Senior Storage Systems Engineer II" at bounding box center [444, 313] width 163 height 11
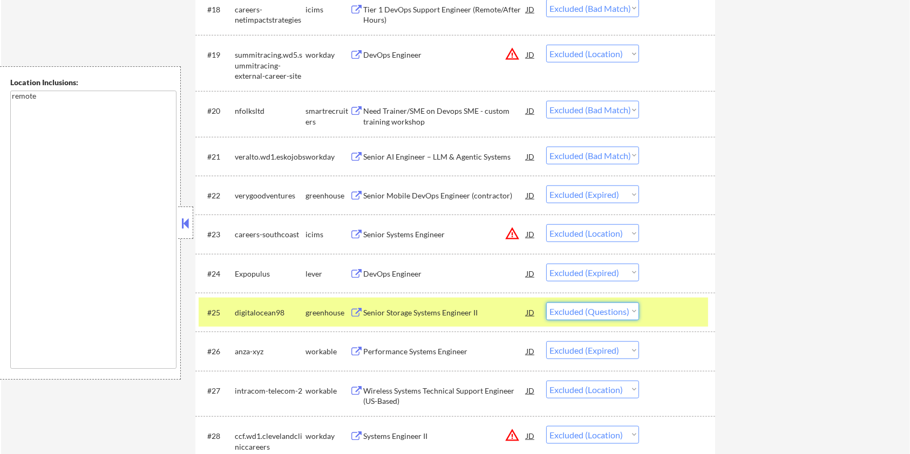
click at [582, 309] on select "Choose an option... Pending Applied Excluded (Questions) Excluded (Expired) Exc…" at bounding box center [592, 312] width 93 height 18
click at [546, 303] on select "Choose an option... Pending Applied Excluded (Questions) Excluded (Expired) Exc…" at bounding box center [592, 312] width 93 height 18
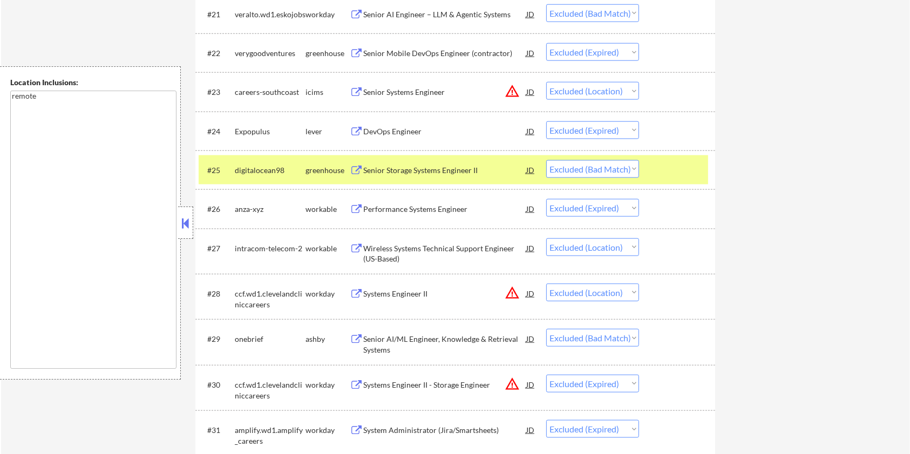
scroll to position [1223, 0]
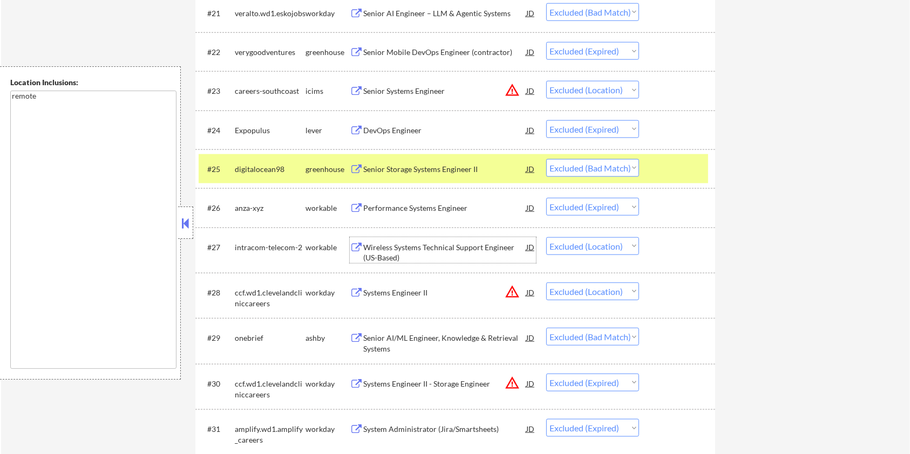
click at [434, 245] on div "Wireless Systems Technical Support Engineer (US-Based)" at bounding box center [444, 252] width 163 height 21
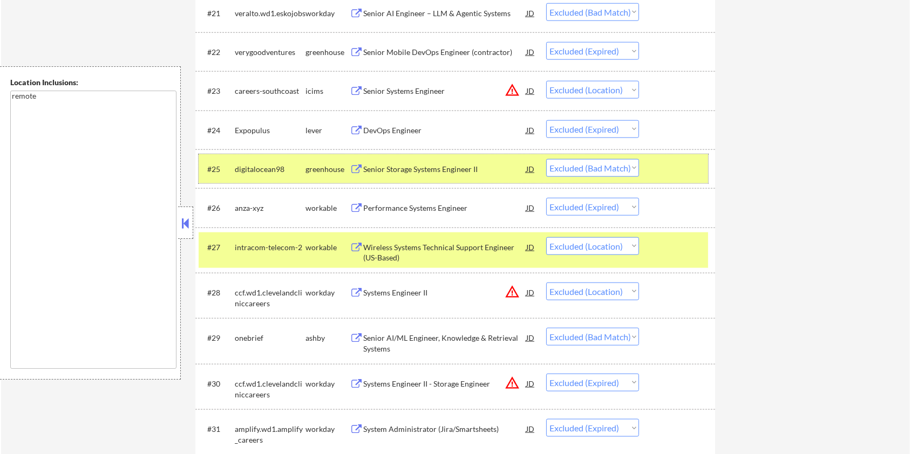
click at [662, 163] on div at bounding box center [678, 168] width 47 height 19
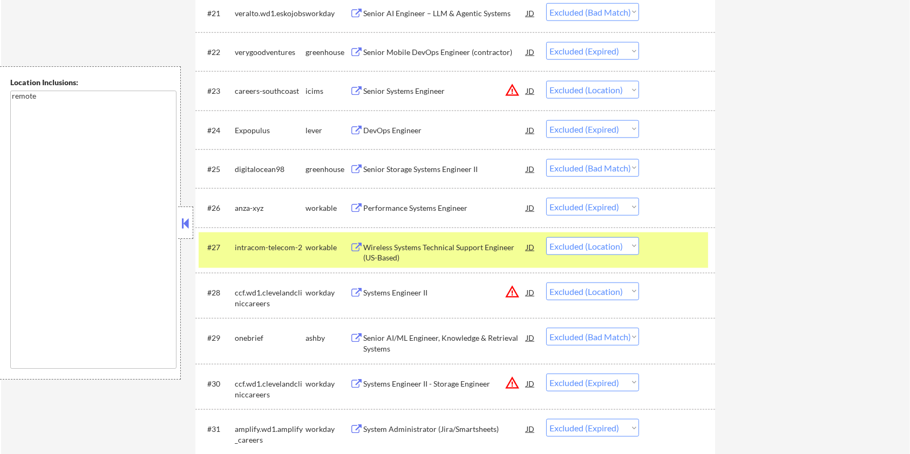
click at [669, 252] on div at bounding box center [678, 246] width 47 height 19
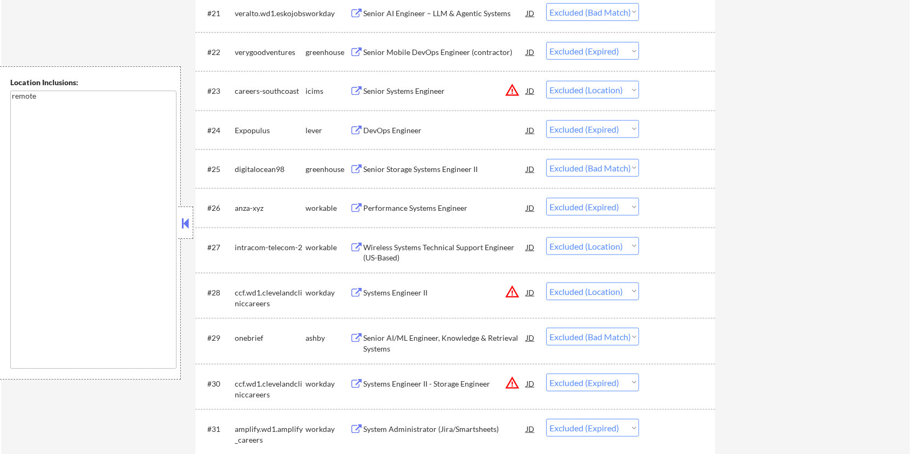
click at [392, 292] on div "Systems Engineer II" at bounding box center [444, 293] width 163 height 11
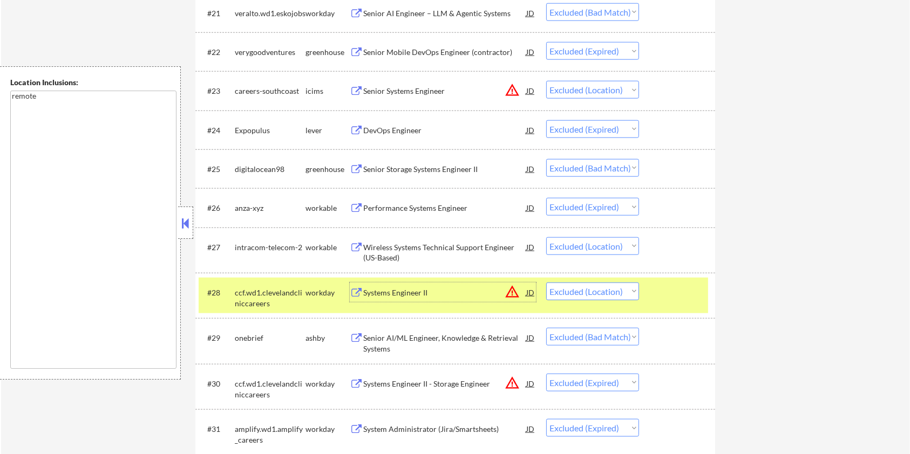
scroll to position [1295, 0]
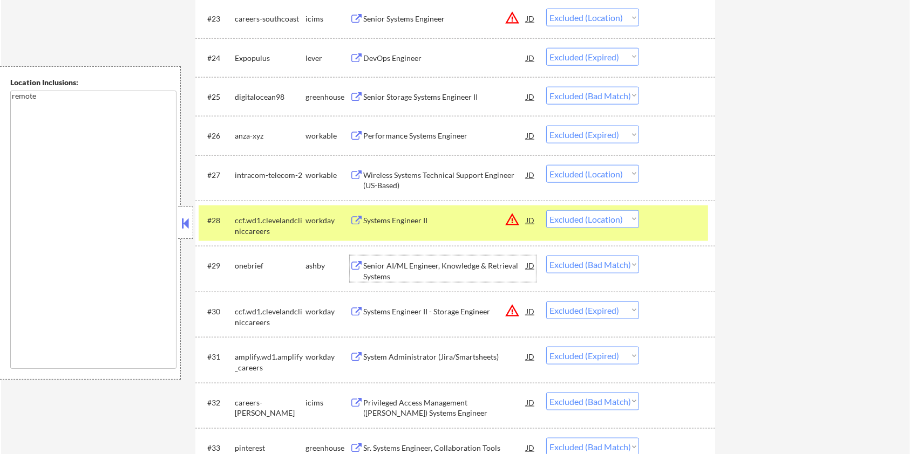
click at [393, 267] on div "Senior AI/ML Engineer, Knowledge & Retrieval Systems" at bounding box center [444, 271] width 163 height 21
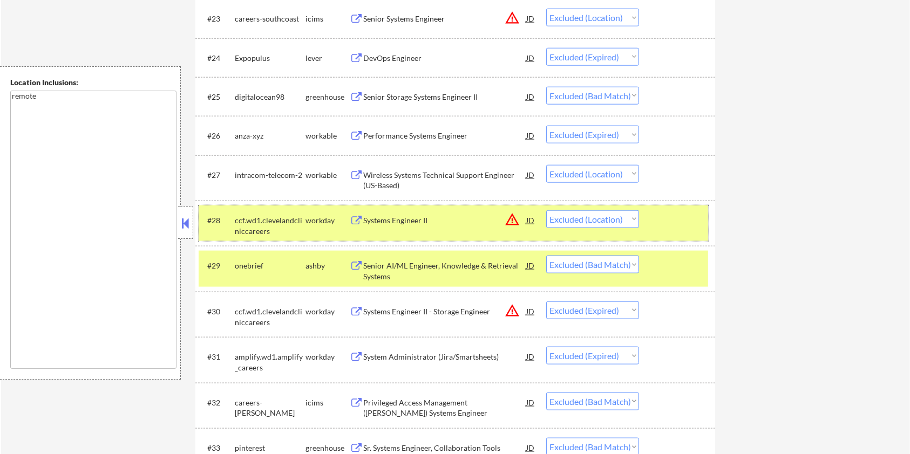
click at [656, 216] on div at bounding box center [678, 220] width 47 height 19
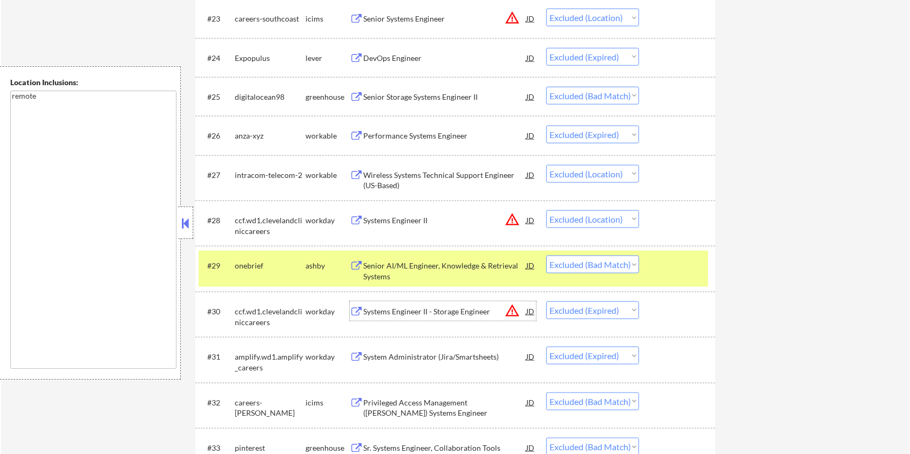
click at [390, 313] on div "Systems Engineer II - Storage Engineer" at bounding box center [444, 312] width 163 height 11
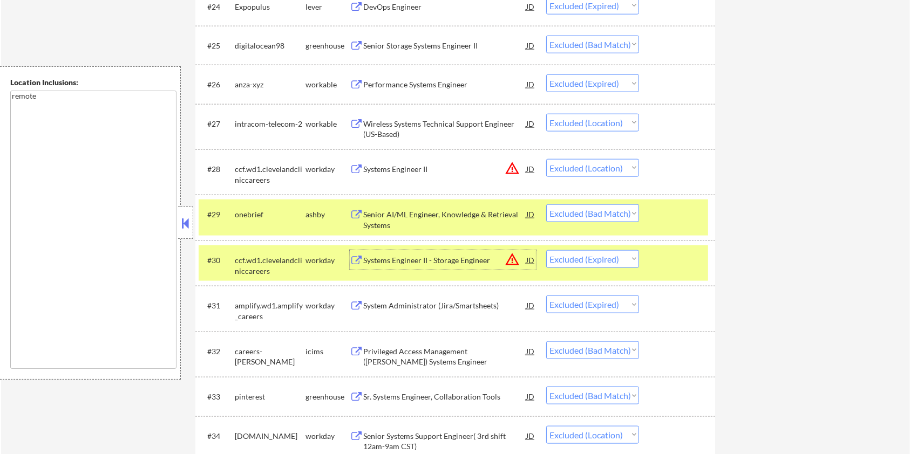
scroll to position [1439, 0]
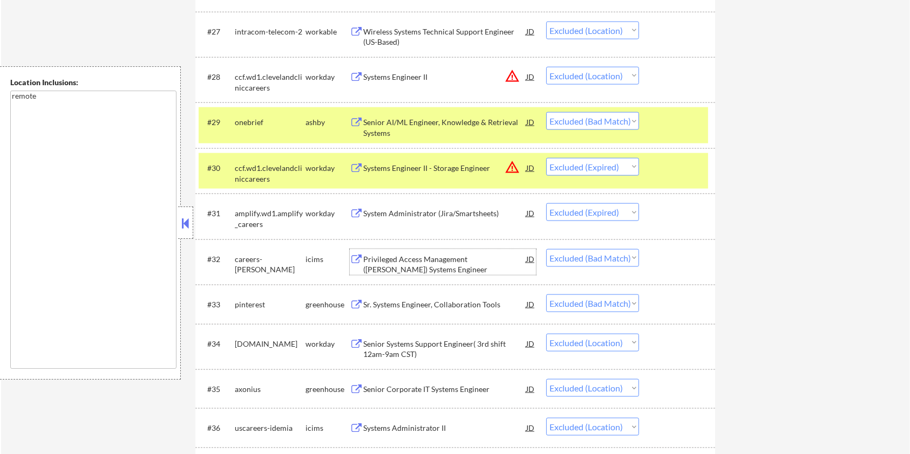
click at [419, 257] on div "Privileged Access Management (PAM) Systems Engineer" at bounding box center [444, 264] width 163 height 21
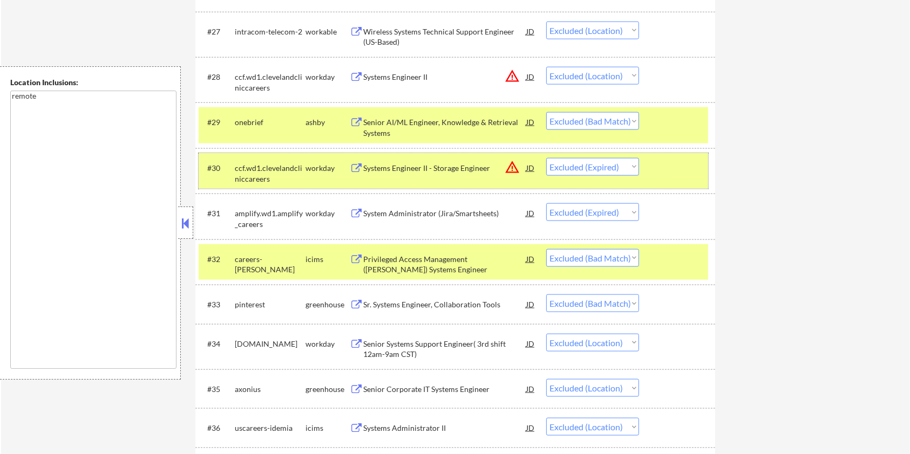
click at [663, 175] on div at bounding box center [678, 167] width 47 height 19
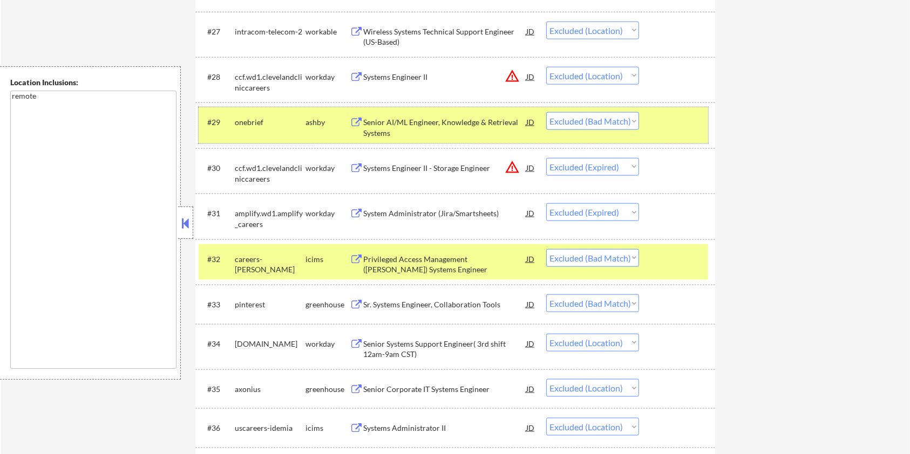
click at [663, 125] on div at bounding box center [678, 121] width 47 height 19
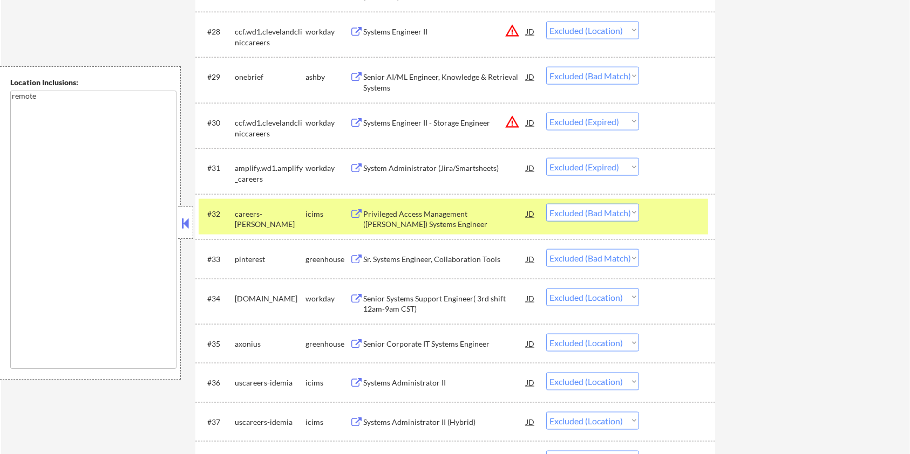
scroll to position [1511, 0]
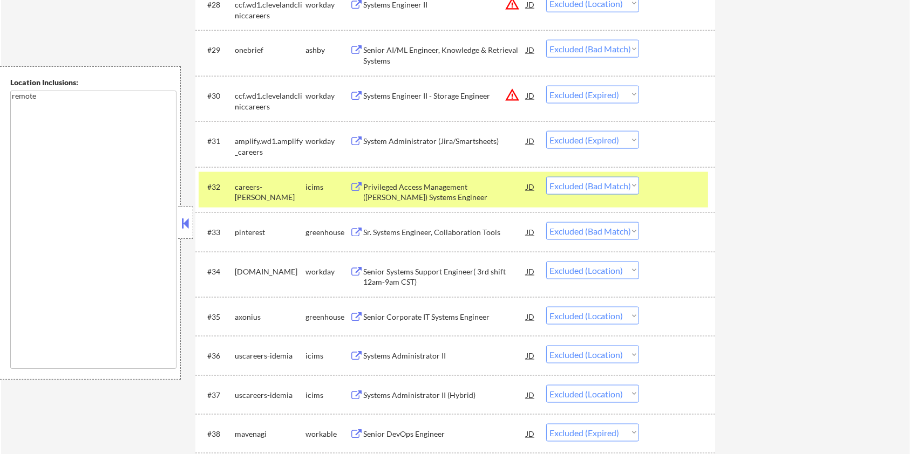
click at [411, 230] on div "Sr. Systems Engineer, Collaboration Tools" at bounding box center [444, 232] width 163 height 11
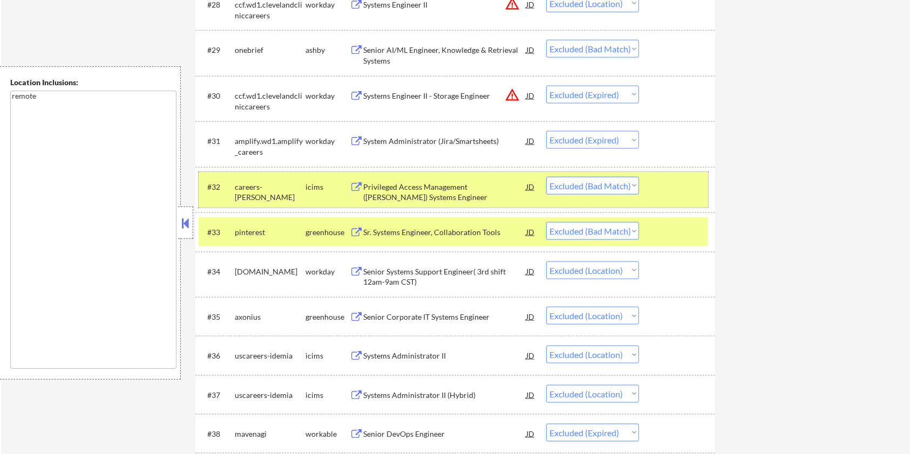
click at [697, 185] on div at bounding box center [678, 186] width 47 height 19
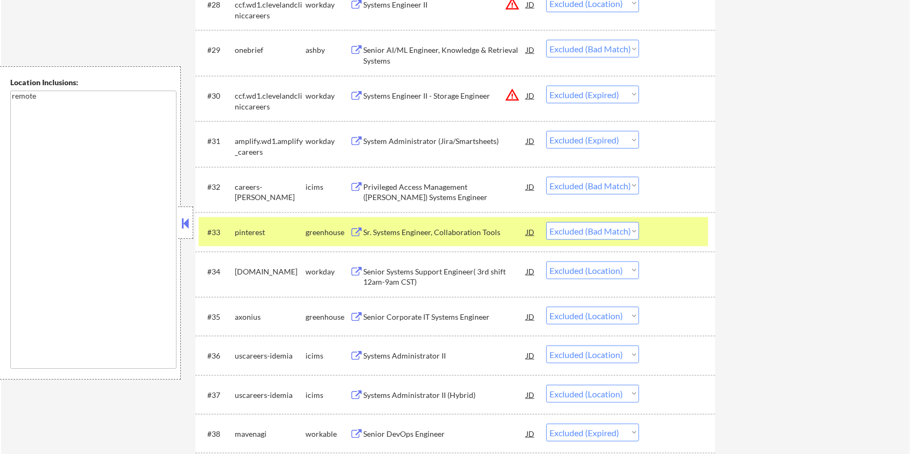
click at [662, 226] on div at bounding box center [678, 231] width 47 height 19
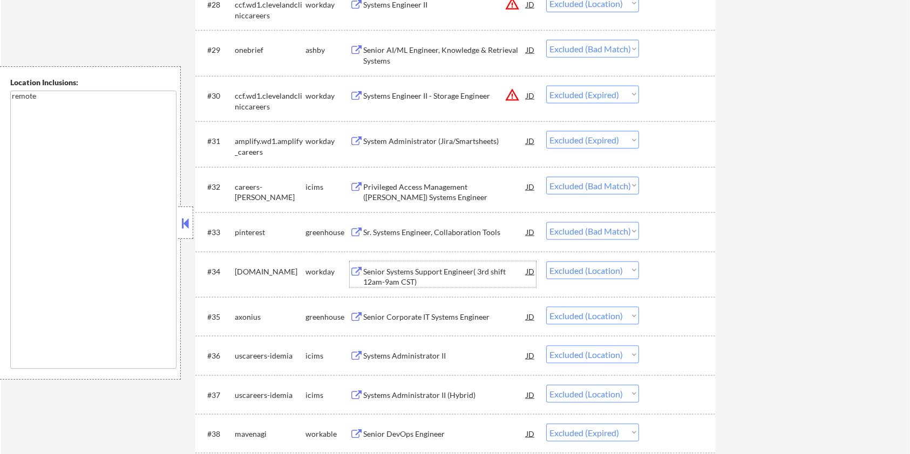
click at [391, 281] on div "Senior Systems Support Engineer( 3rd shift 12am-9am CST)" at bounding box center [444, 277] width 163 height 21
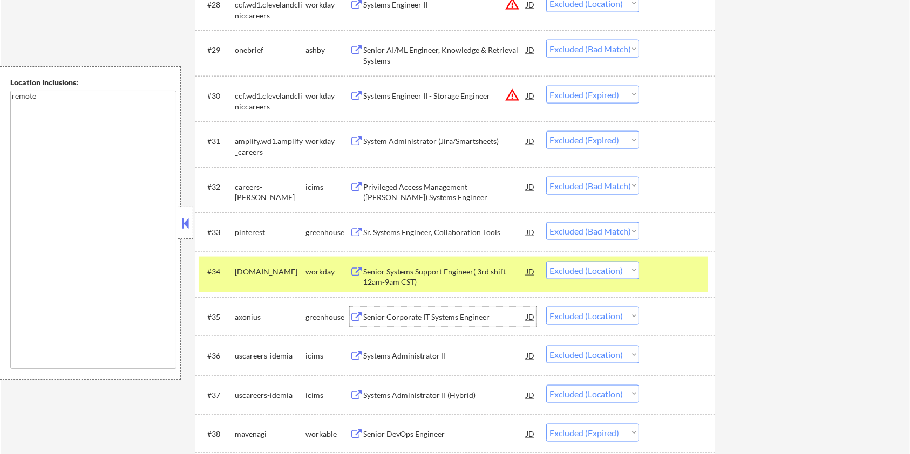
click at [434, 317] on div "Senior Corporate IT Systems Engineer" at bounding box center [444, 317] width 163 height 11
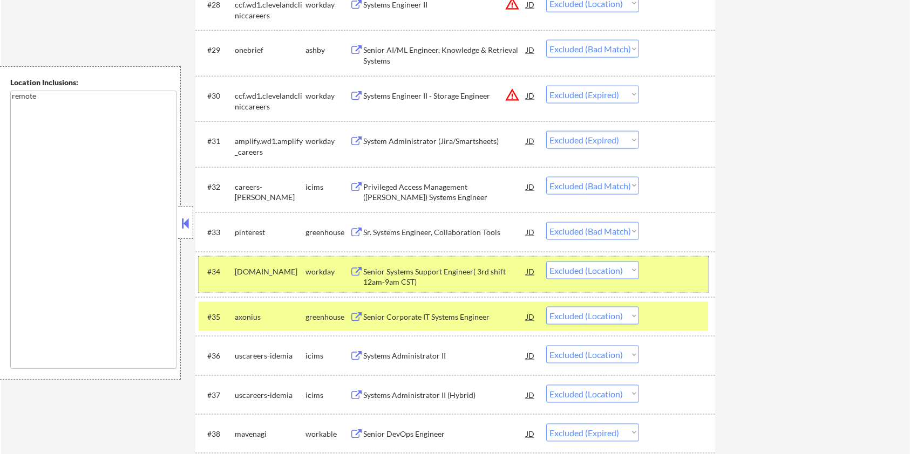
click at [670, 261] on div "#34 ntst.wd1.careers workday Senior Systems Support Engineer( 3rd shift 12am-9a…" at bounding box center [454, 275] width 510 height 36
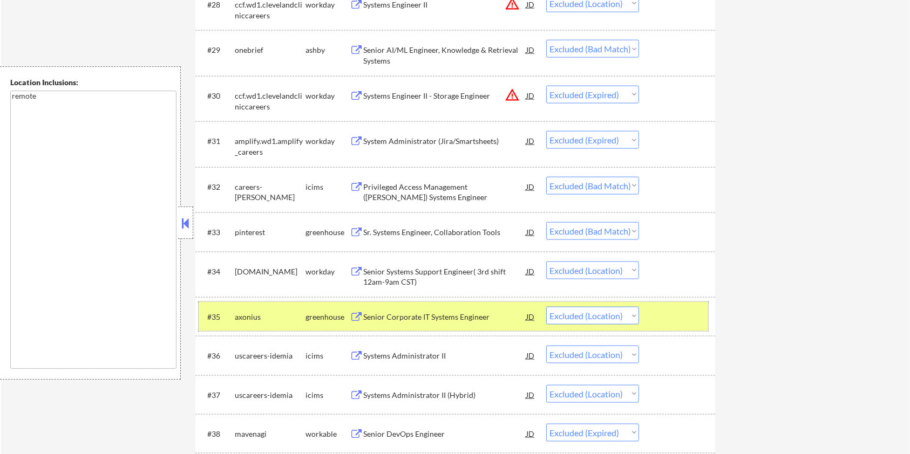
click at [663, 324] on div at bounding box center [678, 316] width 47 height 19
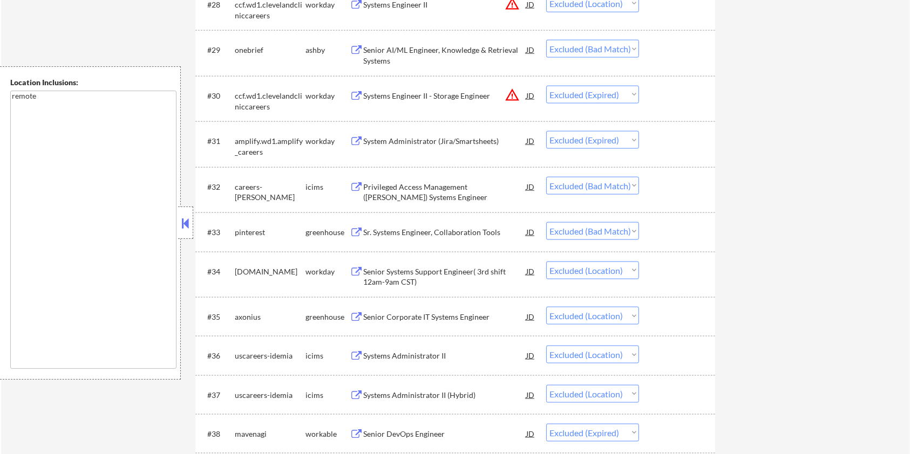
scroll to position [1583, 0]
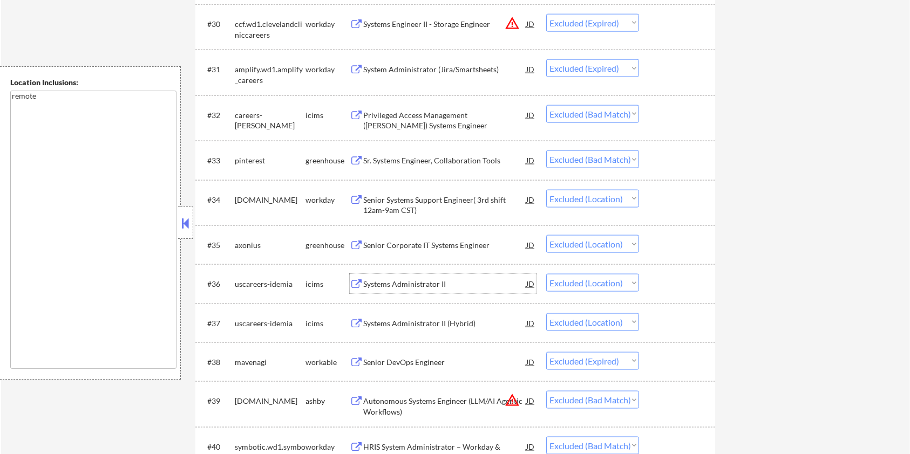
click at [380, 283] on div "Systems Administrator II" at bounding box center [444, 284] width 163 height 11
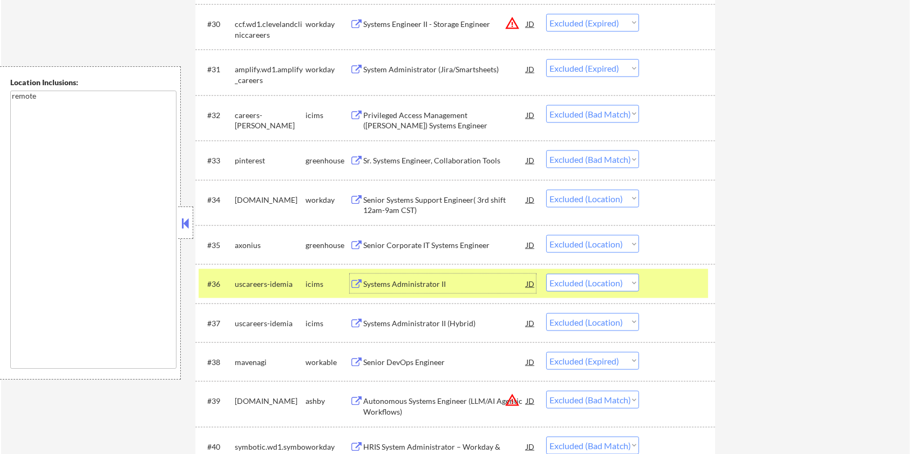
click at [662, 280] on div at bounding box center [678, 283] width 47 height 19
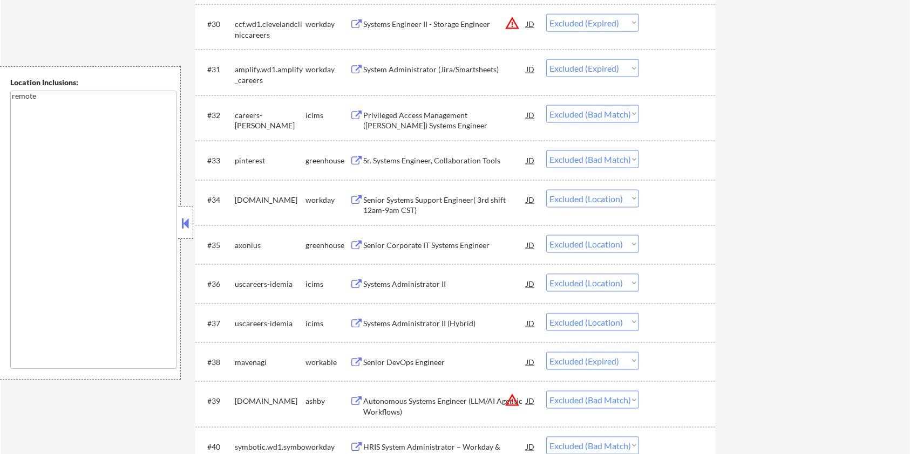
click at [409, 320] on div "Systems Administrator II (Hybrid)" at bounding box center [444, 323] width 163 height 11
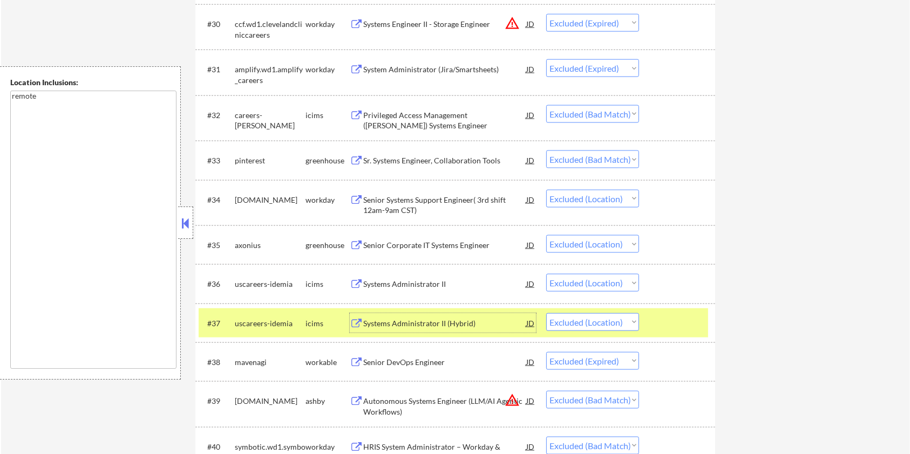
click at [678, 323] on div at bounding box center [678, 323] width 47 height 19
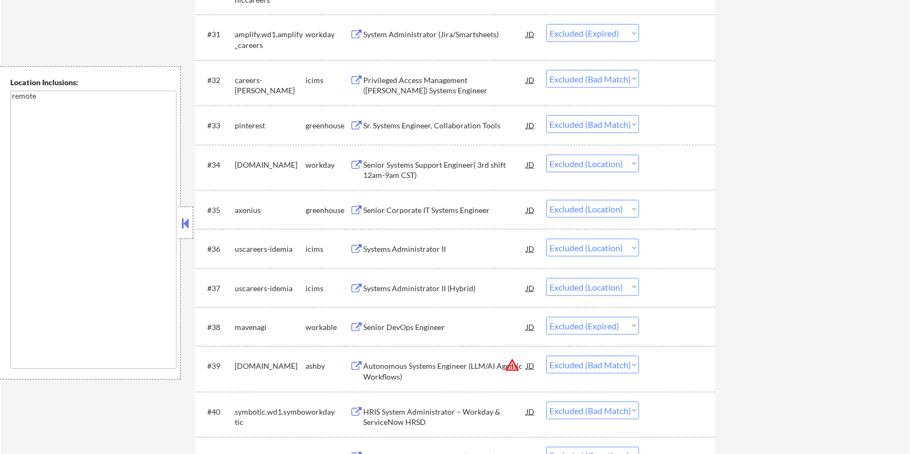
scroll to position [1655, 0]
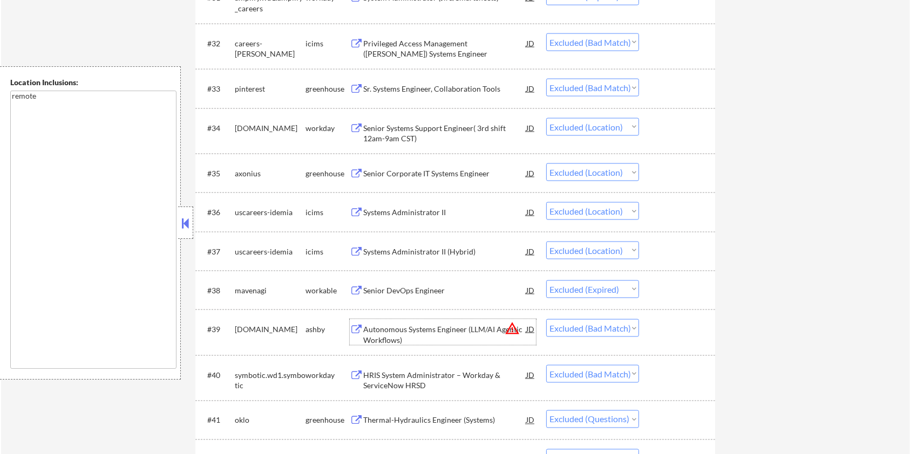
click at [380, 330] on div "Autonomous Systems Engineer (LLM/AI Agentic Workflows)" at bounding box center [444, 334] width 163 height 21
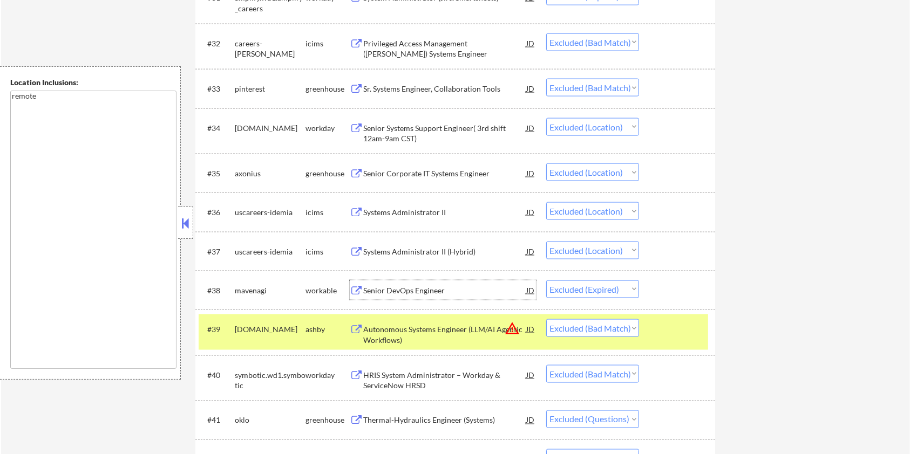
click at [436, 289] on div "Senior DevOps Engineer" at bounding box center [444, 291] width 163 height 11
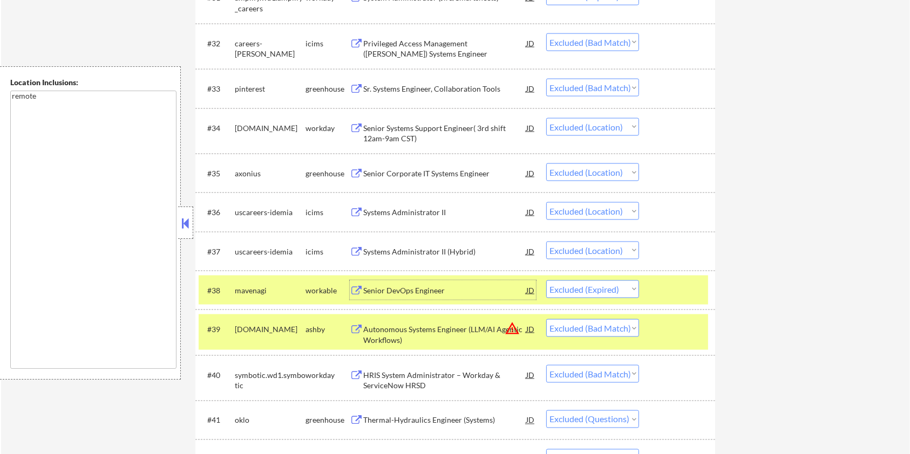
click at [671, 291] on div at bounding box center [678, 290] width 47 height 19
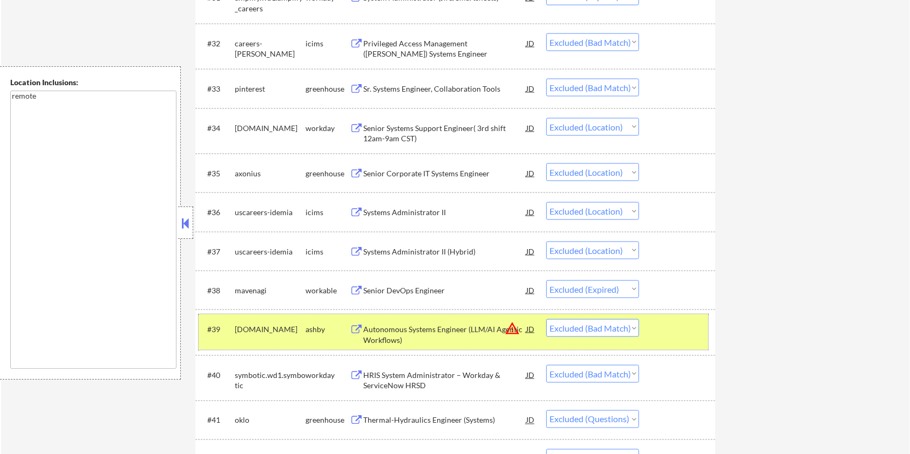
click at [671, 341] on div "#39 hitpayapp.com ashby Autonomous Systems Engineer (LLM/AI Agentic Workflows) …" at bounding box center [454, 333] width 510 height 36
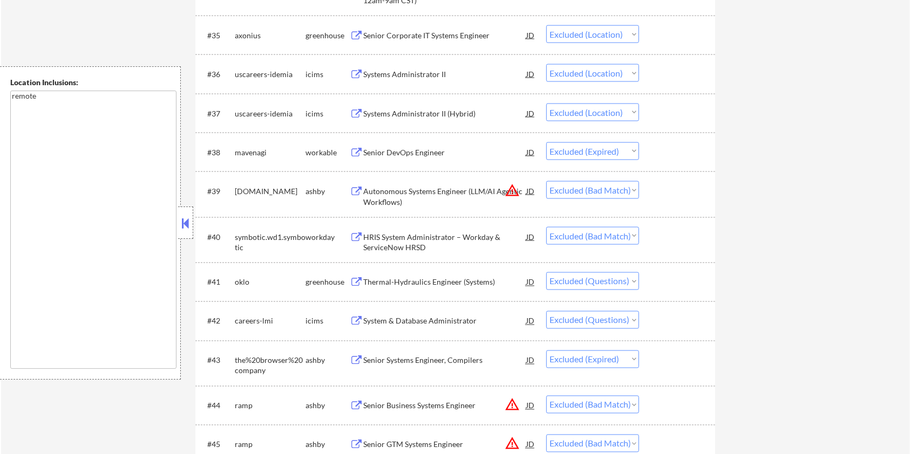
scroll to position [1799, 0]
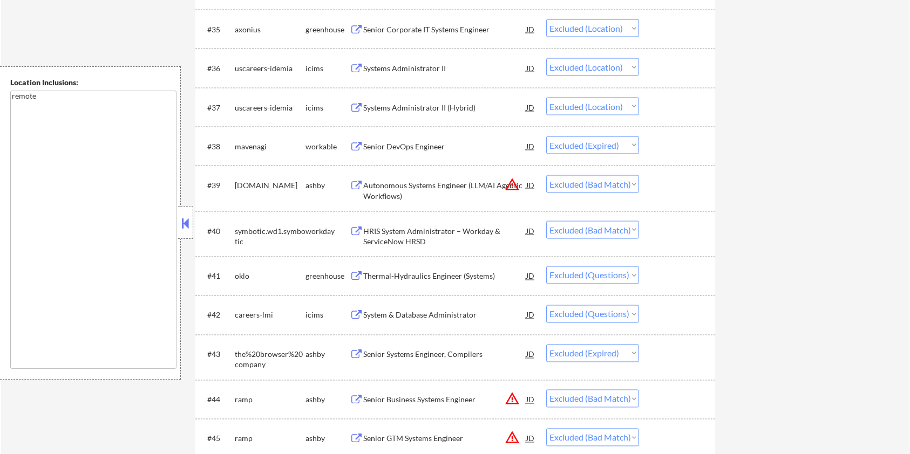
click at [396, 227] on div "HRIS System Administrator – Workday & ServiceNow HRSD" at bounding box center [444, 236] width 163 height 21
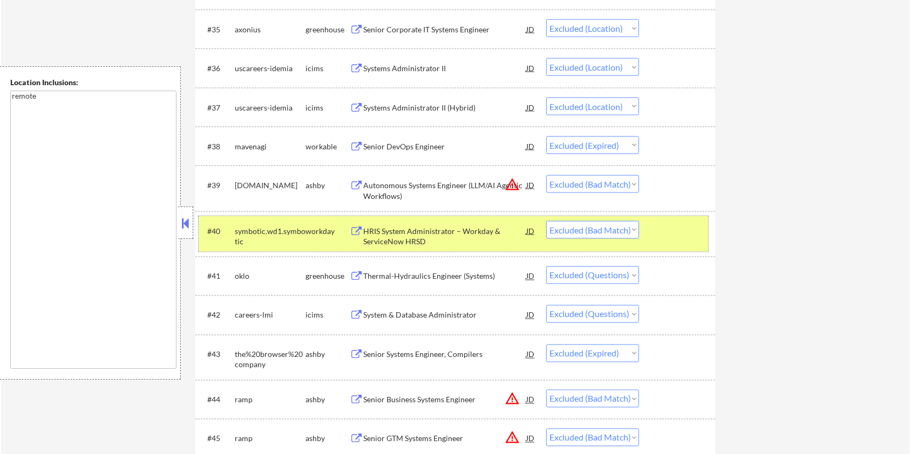
click at [665, 236] on div at bounding box center [678, 230] width 47 height 19
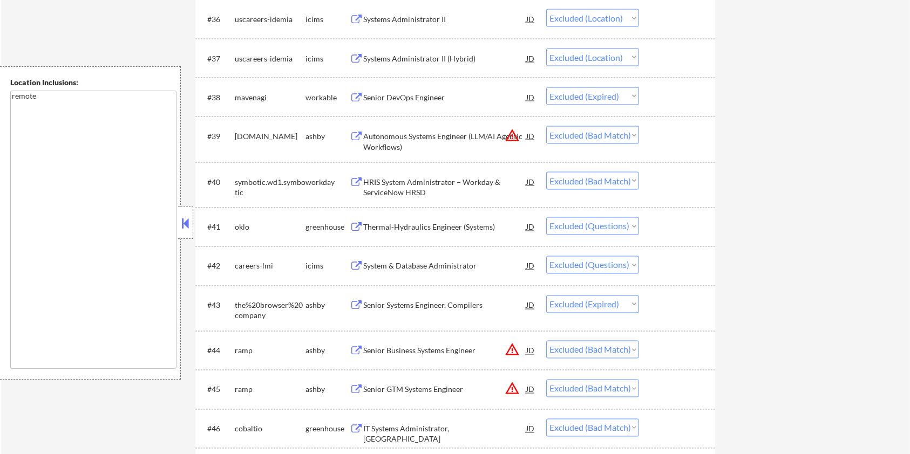
scroll to position [1871, 0]
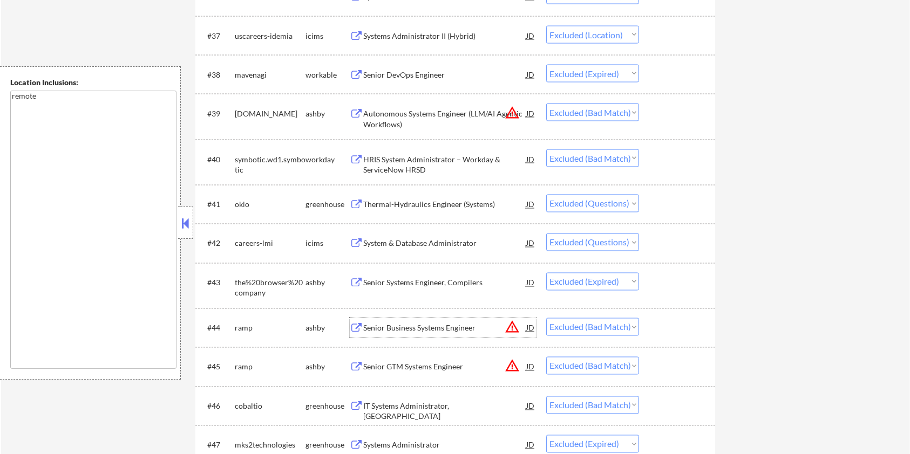
click at [367, 324] on div "Senior Business Systems Engineer" at bounding box center [444, 328] width 163 height 11
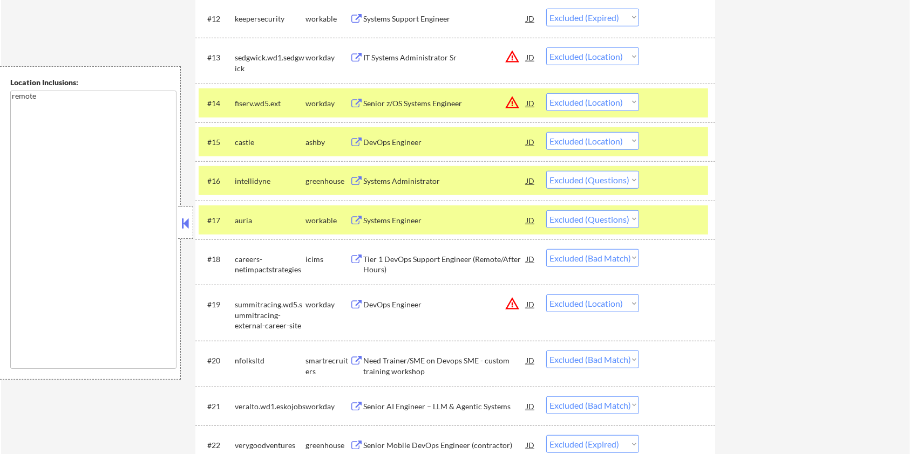
scroll to position [917, 0]
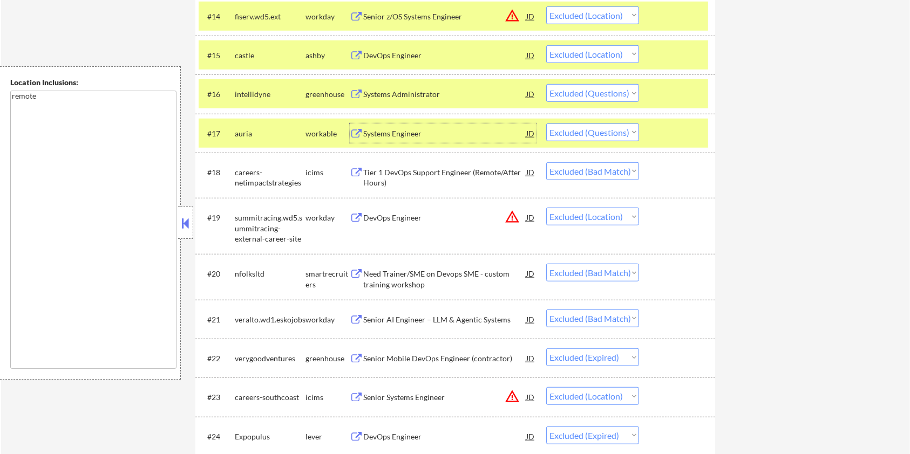
click at [419, 130] on div "Systems Engineer" at bounding box center [444, 133] width 163 height 11
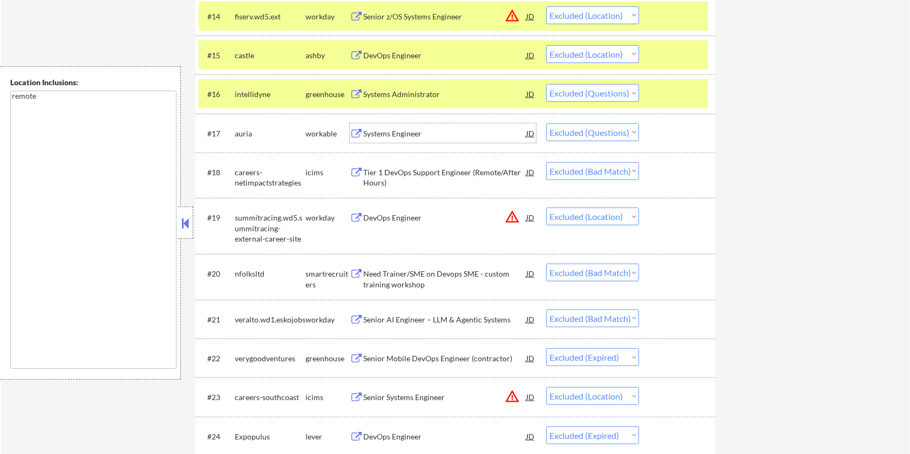
click at [675, 94] on div at bounding box center [678, 93] width 47 height 19
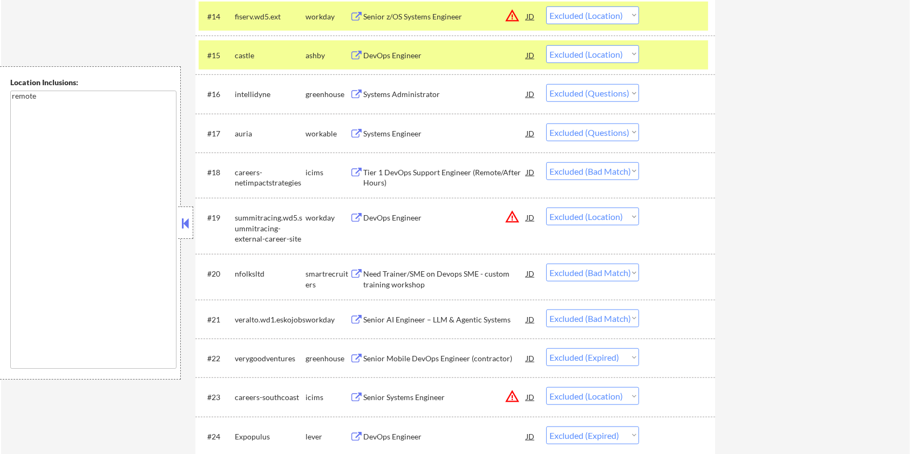
click at [677, 57] on div at bounding box center [678, 54] width 47 height 19
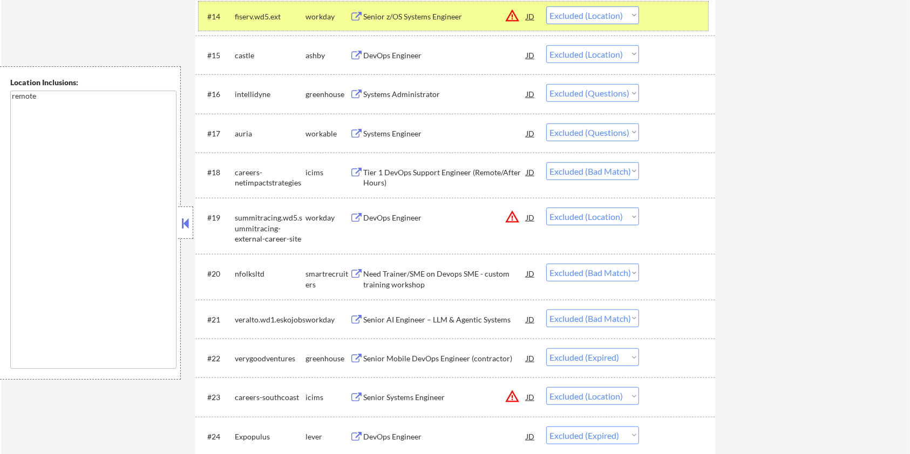
click at [670, 16] on div at bounding box center [678, 15] width 47 height 19
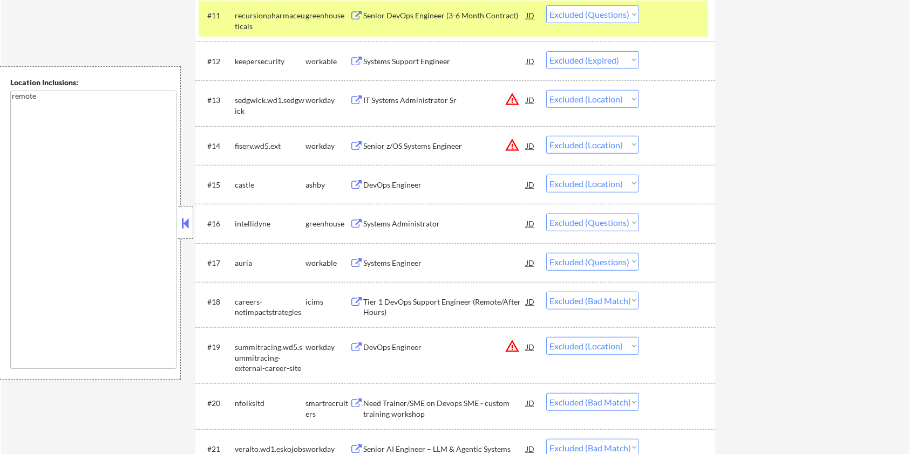
scroll to position [773, 0]
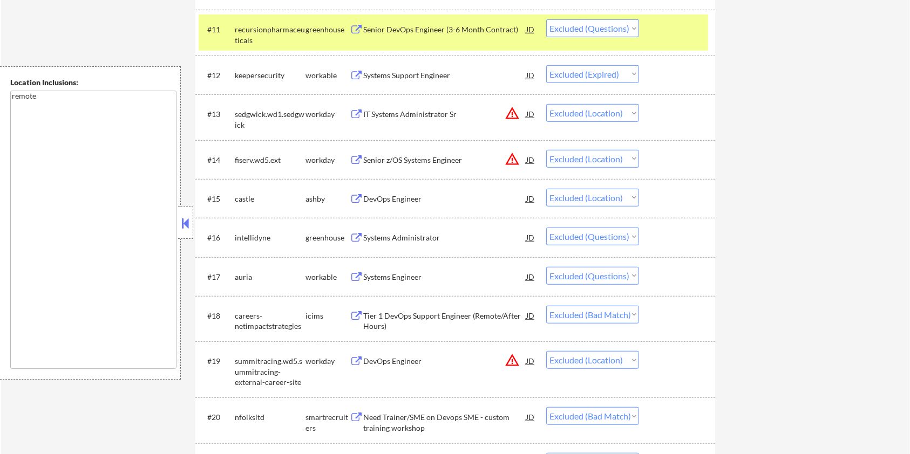
click at [648, 33] on div "#11 recursionpharmaceuticals greenhouse Senior DevOps Engineer (3-6 Month Contr…" at bounding box center [454, 33] width 510 height 36
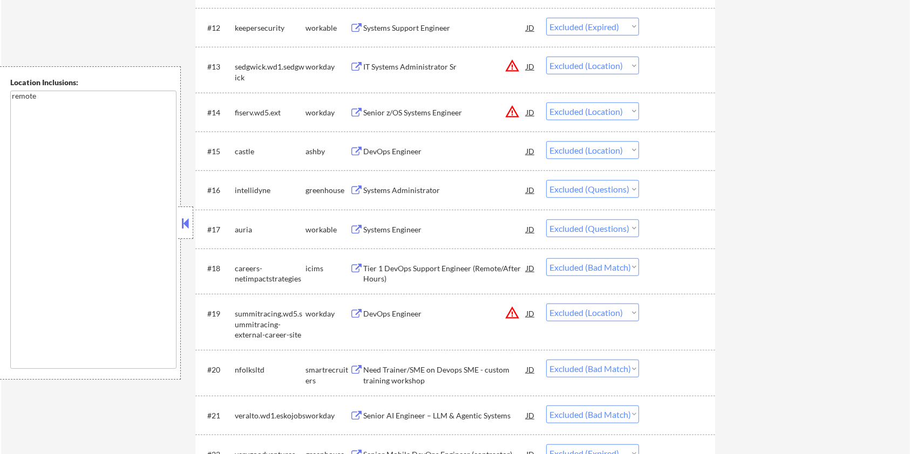
scroll to position [845, 0]
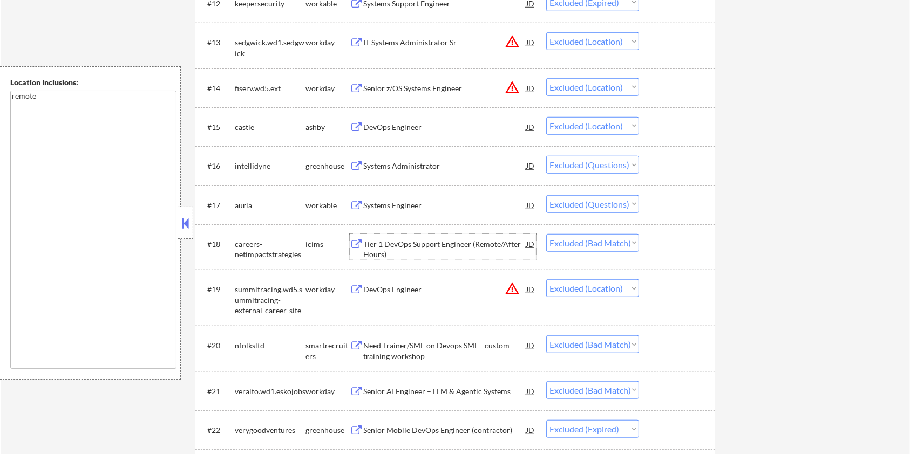
click at [432, 248] on div "Tier 1 DevOps Support Engineer (Remote/After Hours)" at bounding box center [444, 249] width 163 height 21
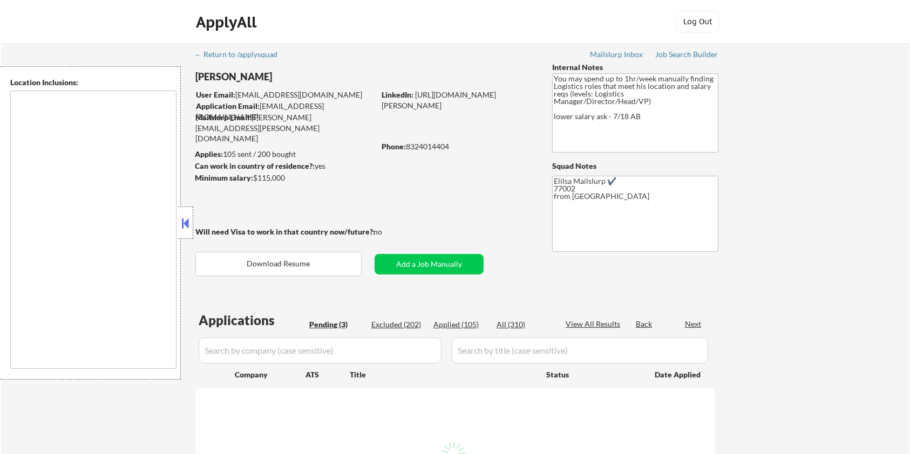
select select ""pending""
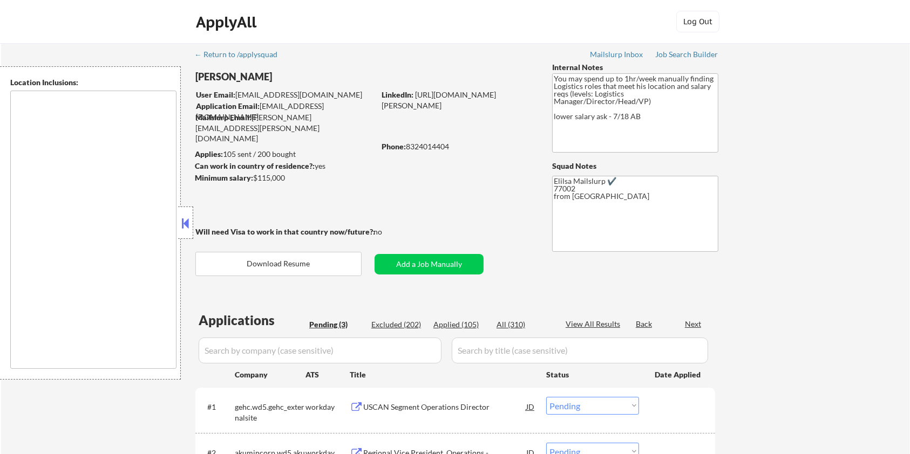
type textarea "[GEOGRAPHIC_DATA], [GEOGRAPHIC_DATA] [GEOGRAPHIC_DATA], [GEOGRAPHIC_DATA] [GEOG…"
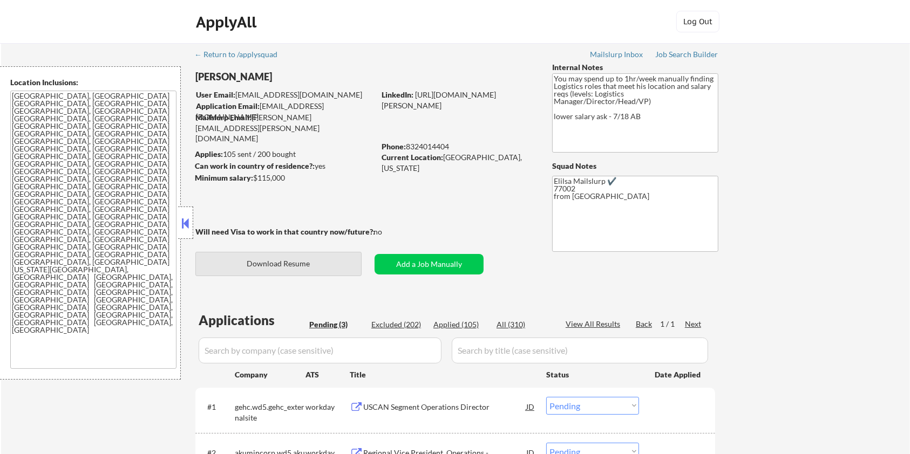
click at [306, 262] on button "Download Resume" at bounding box center [278, 264] width 166 height 24
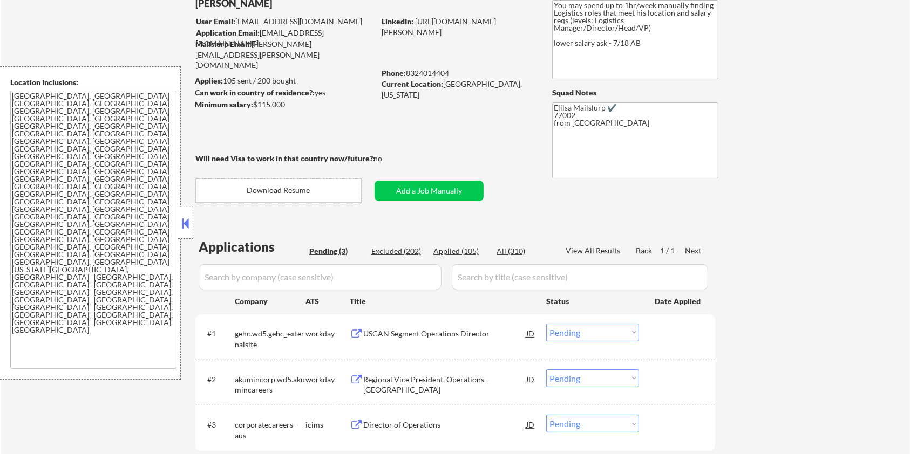
scroll to position [144, 0]
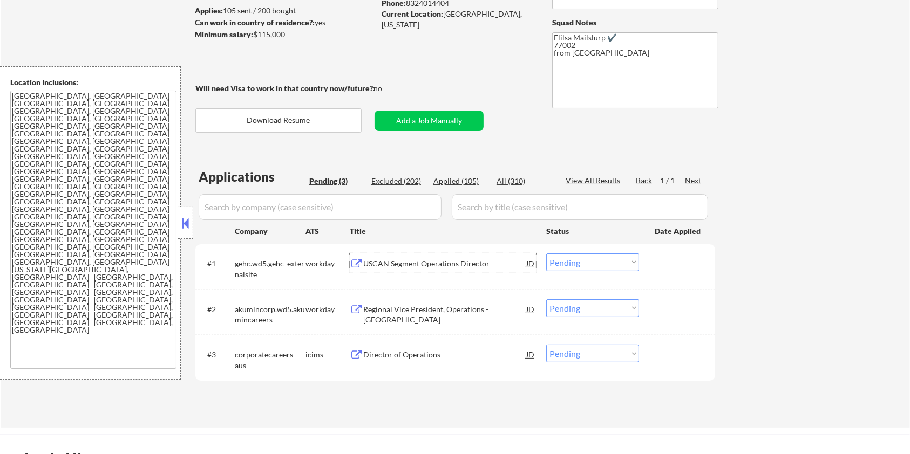
click at [386, 262] on div "USCAN Segment Operations Director" at bounding box center [444, 264] width 163 height 11
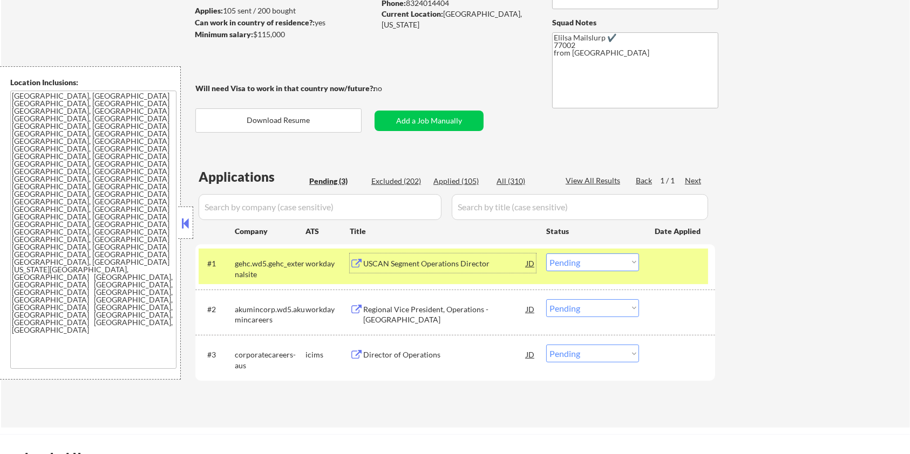
click at [600, 270] on select "Choose an option... Pending Applied Excluded (Questions) Excluded (Expired) Exc…" at bounding box center [592, 263] width 93 height 18
click at [546, 254] on select "Choose an option... Pending Applied Excluded (Questions) Excluded (Expired) Exc…" at bounding box center [592, 263] width 93 height 18
select select ""pending""
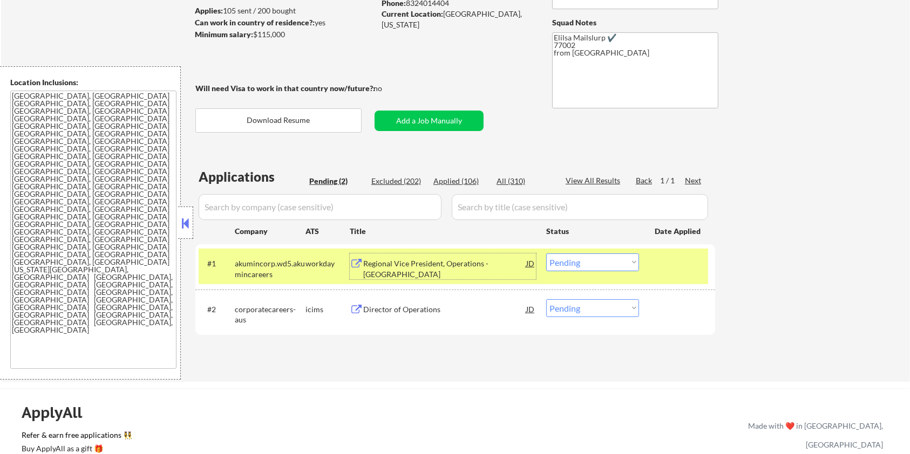
click at [436, 263] on div "Regional Vice President, Operations - West Region" at bounding box center [444, 269] width 163 height 21
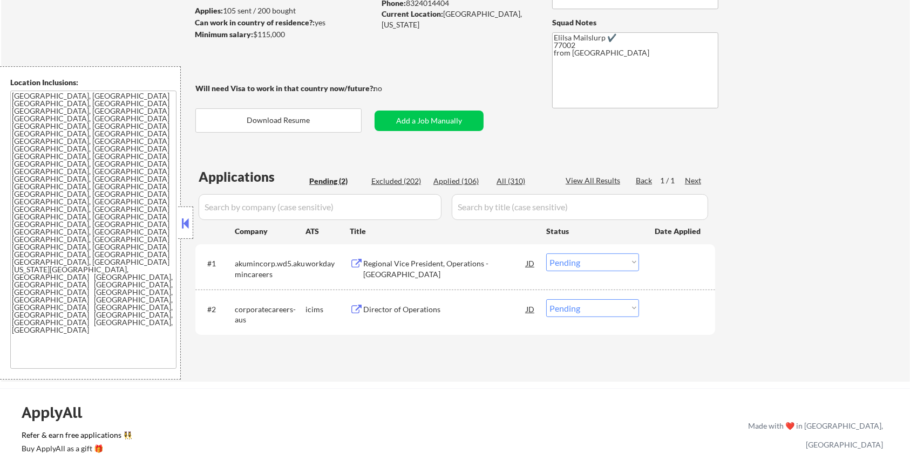
click at [91, 214] on textarea "Houston, TX Bellaire, TX West University Place, TX Southside Place, TX Hunters …" at bounding box center [93, 230] width 166 height 279
click at [415, 305] on div "Director of Operations" at bounding box center [444, 309] width 163 height 11
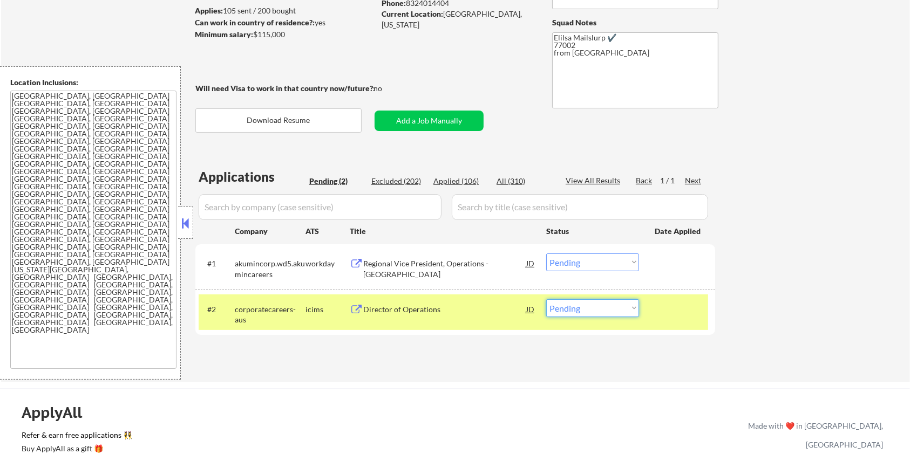
click at [605, 312] on select "Choose an option... Pending Applied Excluded (Questions) Excluded (Expired) Exc…" at bounding box center [592, 309] width 93 height 18
select select ""excluded__salary_""
click at [546, 300] on select "Choose an option... Pending Applied Excluded (Questions) Excluded (Expired) Exc…" at bounding box center [592, 309] width 93 height 18
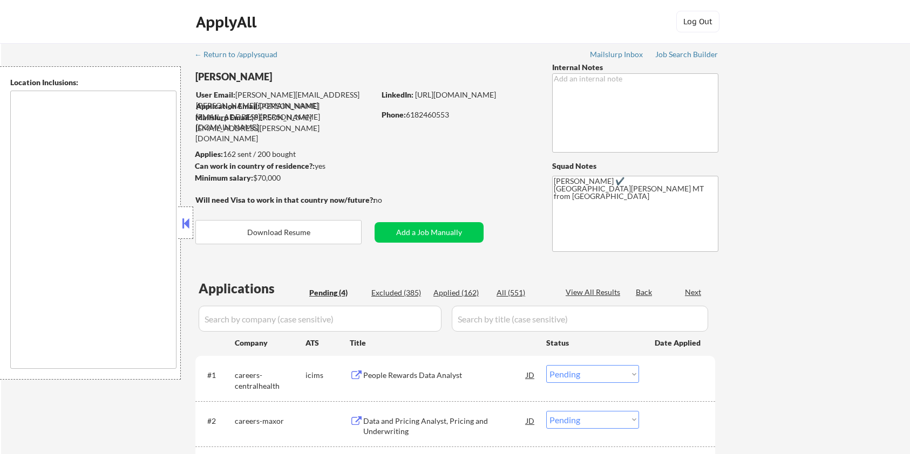
select select ""pending""
type textarea "Fort Collins, CO Laporte, CO Wellington, CO Timnath, CO Windsor, CO Loveland, C…"
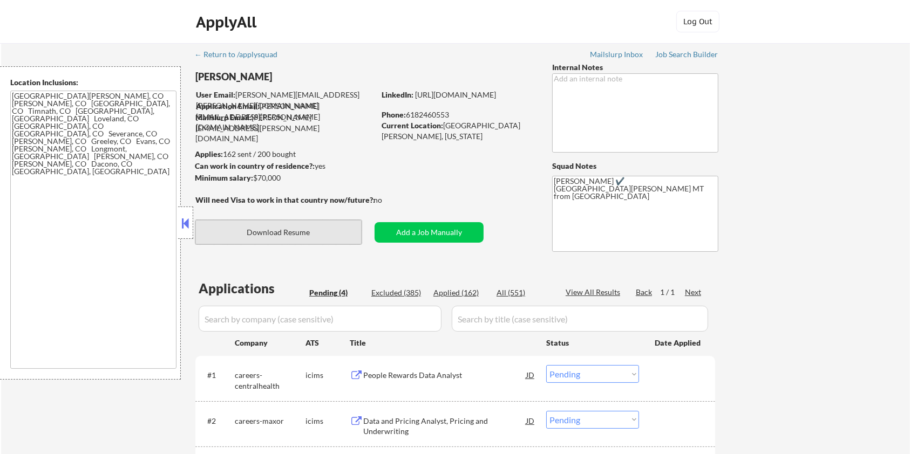
click at [304, 231] on button "Download Resume" at bounding box center [278, 232] width 166 height 24
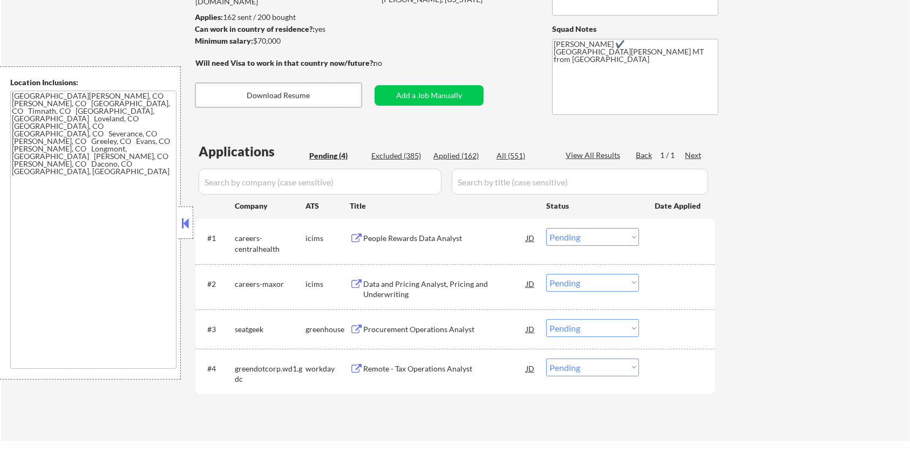
scroll to position [144, 0]
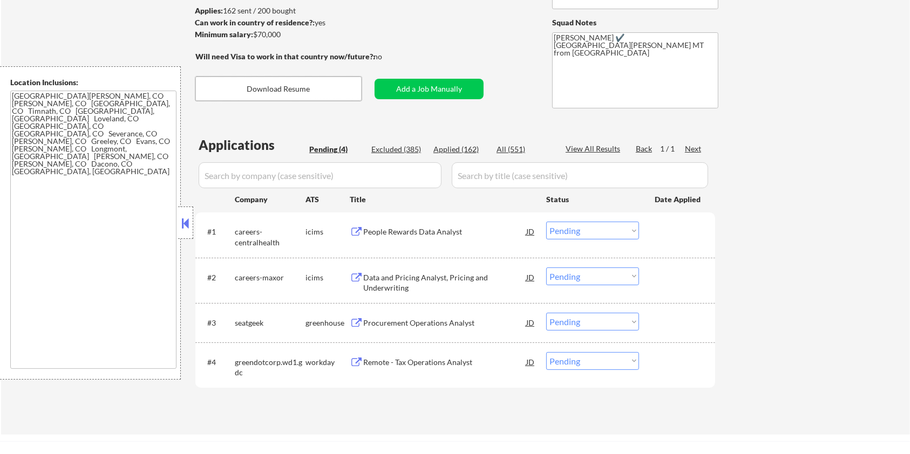
click at [403, 322] on div "Procurement Operations Analyst" at bounding box center [444, 323] width 163 height 11
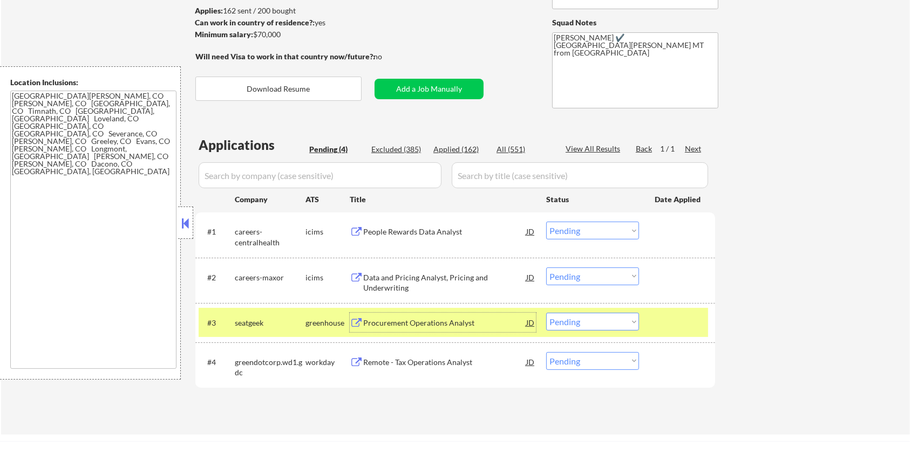
click at [429, 320] on div "Procurement Operations Analyst" at bounding box center [444, 323] width 163 height 11
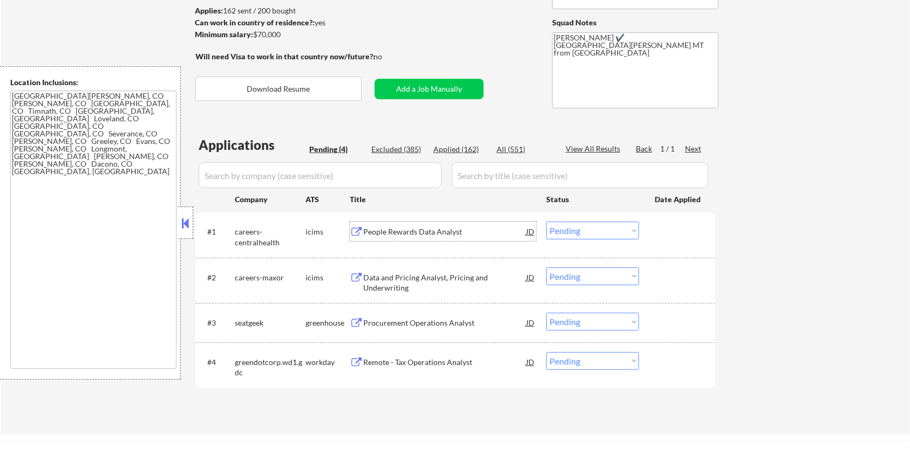
click at [409, 230] on div "People Rewards Data Analyst" at bounding box center [444, 232] width 163 height 11
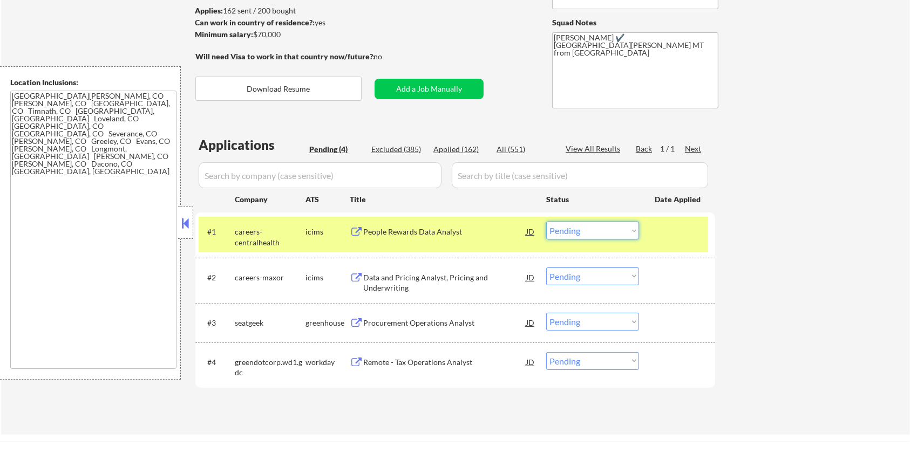
click at [569, 233] on select "Choose an option... Pending Applied Excluded (Questions) Excluded (Expired) Exc…" at bounding box center [592, 231] width 93 height 18
click at [546, 222] on select "Choose an option... Pending Applied Excluded (Questions) Excluded (Expired) Exc…" at bounding box center [592, 231] width 93 height 18
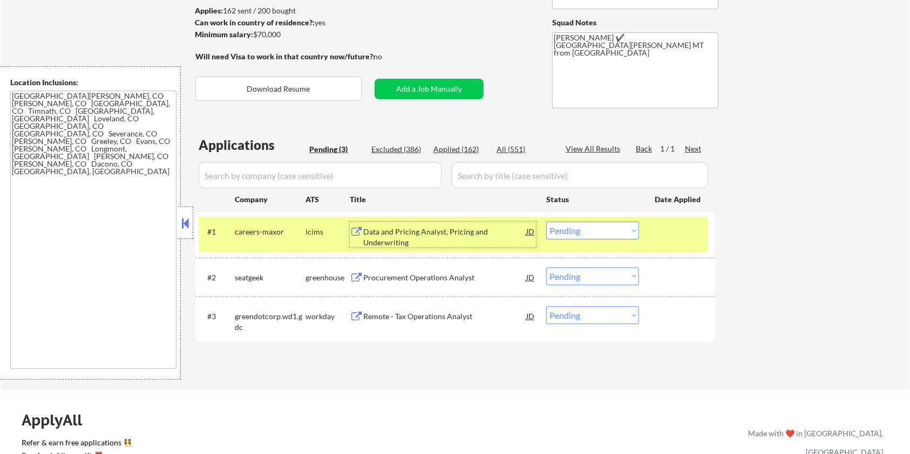
click at [409, 235] on div "Data and Pricing Analyst, Pricing and Underwriting" at bounding box center [444, 237] width 163 height 21
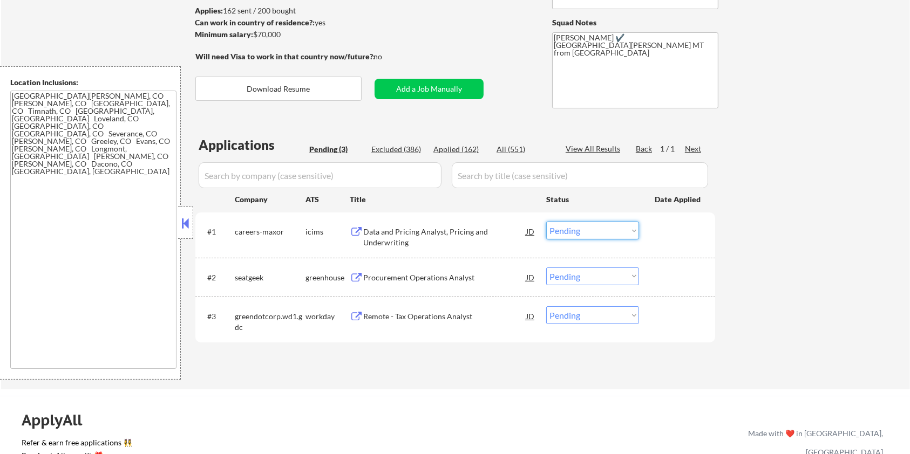
click at [583, 229] on select "Choose an option... Pending Applied Excluded (Questions) Excluded (Expired) Exc…" at bounding box center [592, 231] width 93 height 18
click at [546, 222] on select "Choose an option... Pending Applied Excluded (Questions) Excluded (Expired) Exc…" at bounding box center [592, 231] width 93 height 18
select select ""pending""
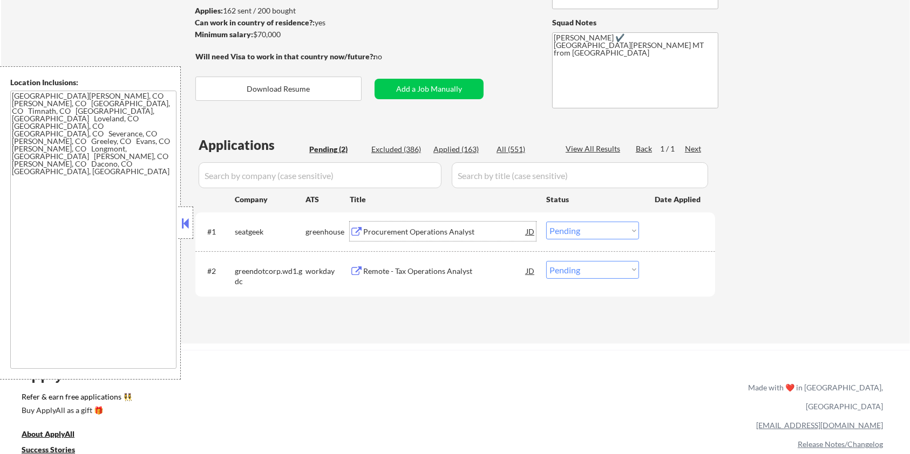
click at [399, 228] on div "Procurement Operations Analyst" at bounding box center [444, 232] width 163 height 11
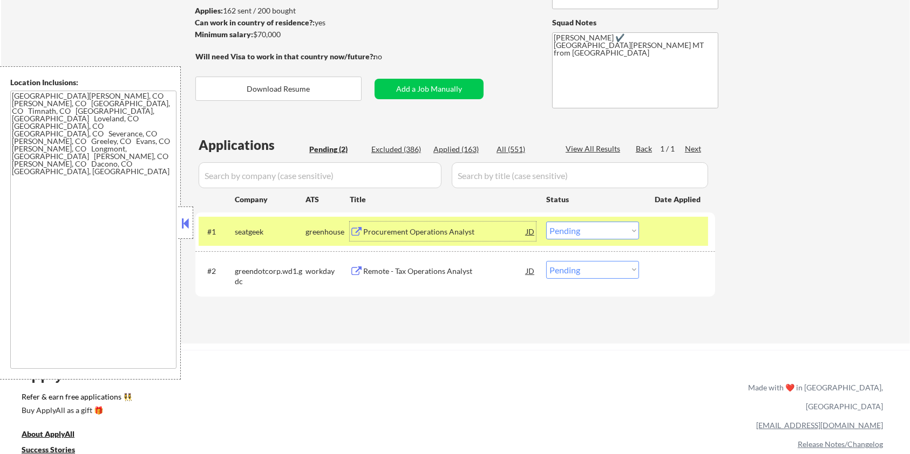
click at [388, 269] on div "Remote - Tax Operations Analyst" at bounding box center [444, 271] width 163 height 11
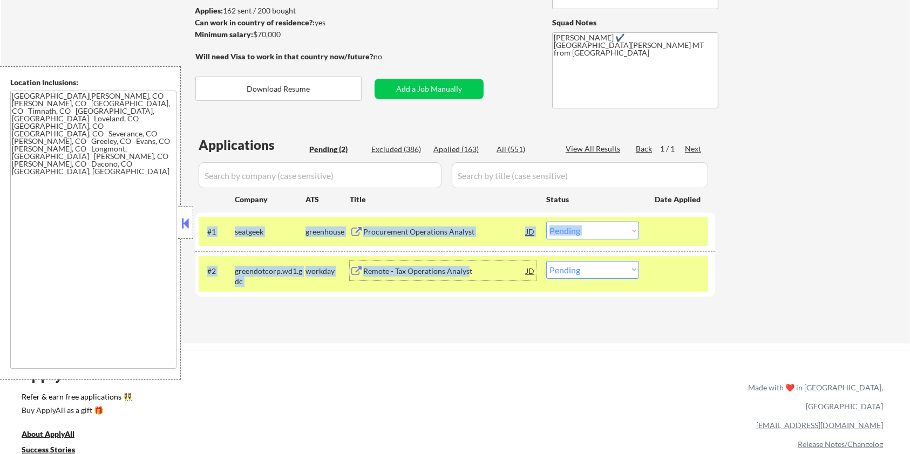
drag, startPoint x: 470, startPoint y: 274, endPoint x: 485, endPoint y: 314, distance: 42.9
click at [485, 314] on div "Applications Pending (2) Excluded (386) Applied (163) All (551) View All Result…" at bounding box center [455, 229] width 520 height 187
click at [455, 230] on div "Procurement Operations Analyst" at bounding box center [444, 232] width 163 height 11
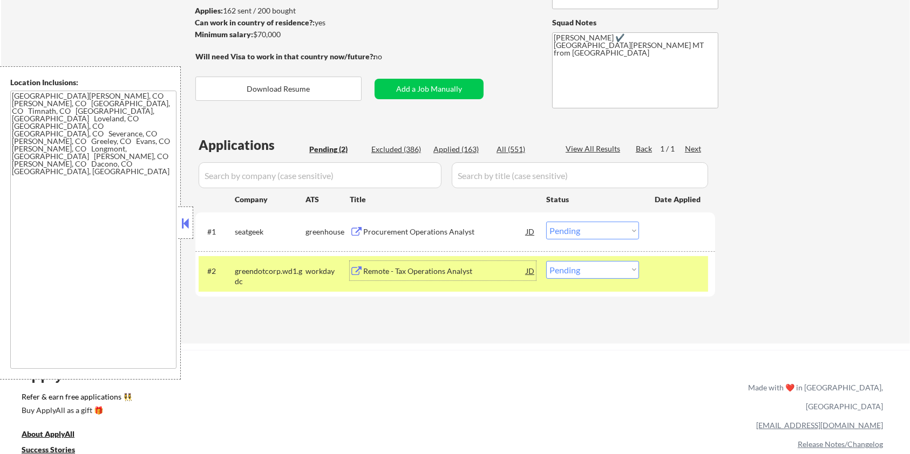
click at [402, 273] on div "Remote - Tax Operations Analyst" at bounding box center [444, 271] width 163 height 11
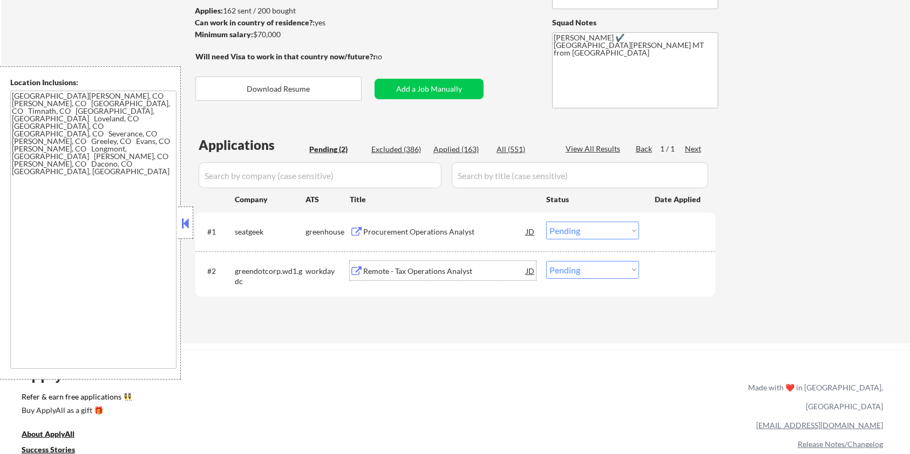
click at [600, 273] on select "Choose an option... Pending Applied Excluded (Questions) Excluded (Expired) Exc…" at bounding box center [592, 270] width 93 height 18
select select ""excluded__bad_match_""
click at [546, 261] on select "Choose an option... Pending Applied Excluded (Questions) Excluded (Expired) Exc…" at bounding box center [592, 270] width 93 height 18
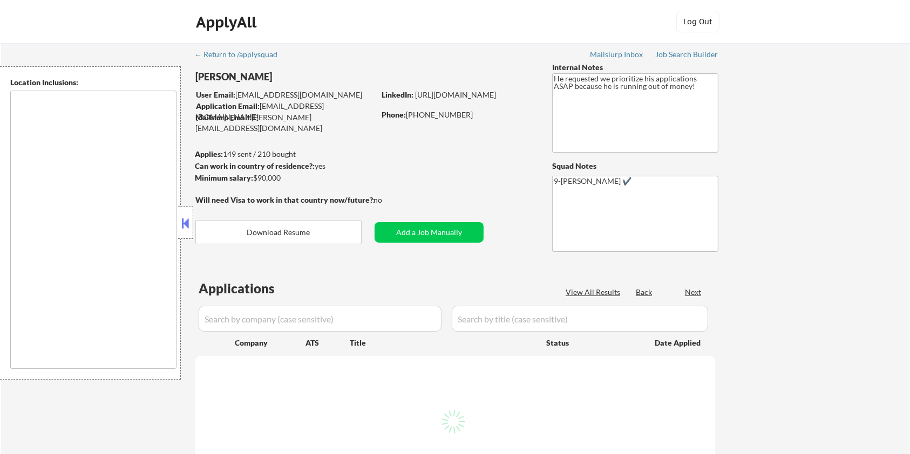
type textarea "[GEOGRAPHIC_DATA], [GEOGRAPHIC_DATA] [GEOGRAPHIC_DATA], [GEOGRAPHIC_DATA] [GEOG…"
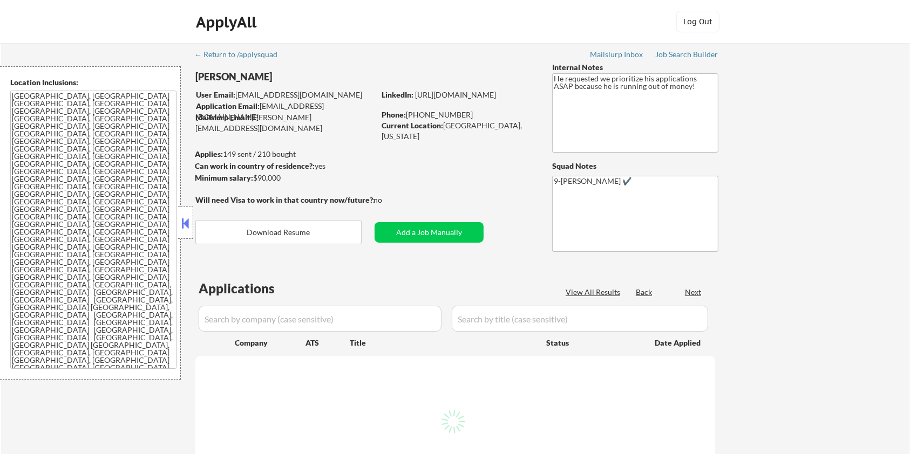
select select ""pending""
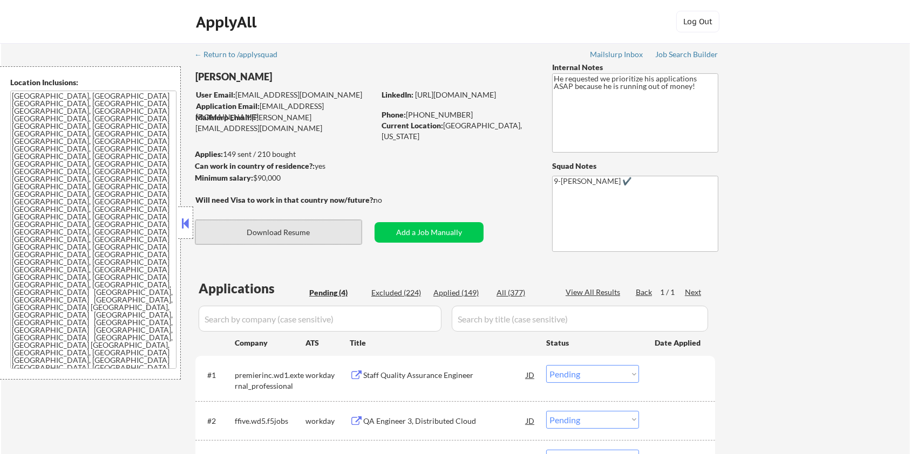
click at [310, 231] on button "Download Resume" at bounding box center [278, 232] width 166 height 24
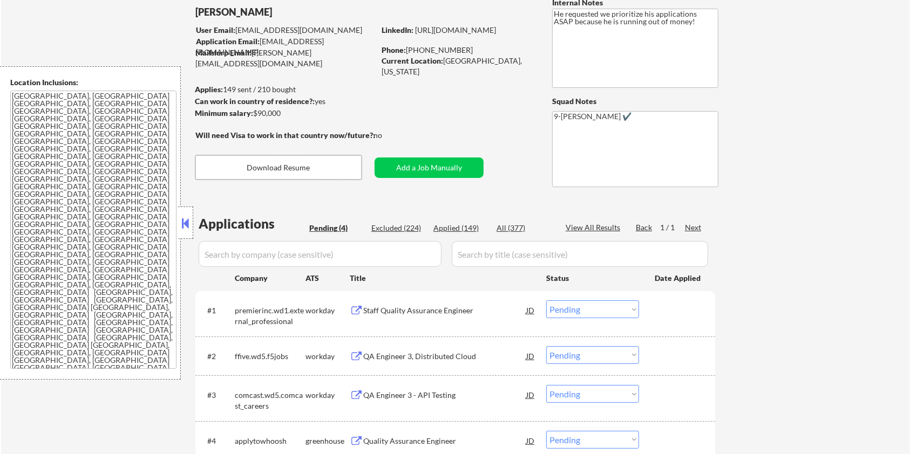
scroll to position [144, 0]
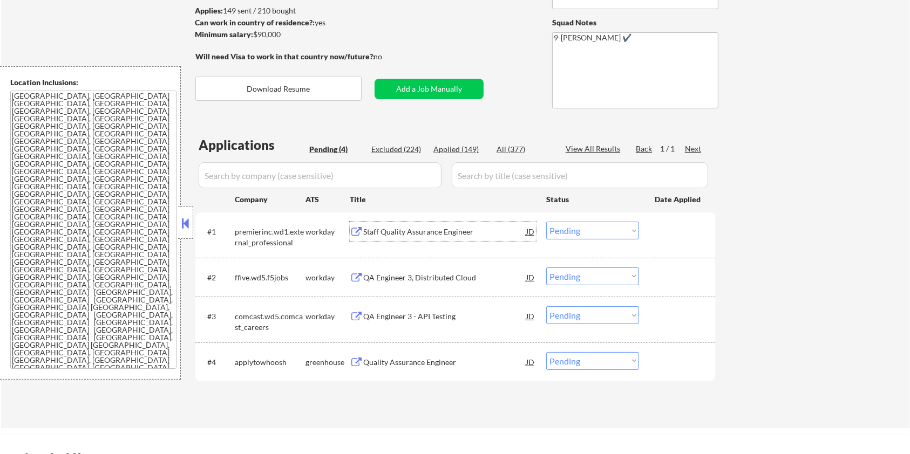
click at [414, 233] on div "Staff Quality Assurance Engineer" at bounding box center [444, 232] width 163 height 11
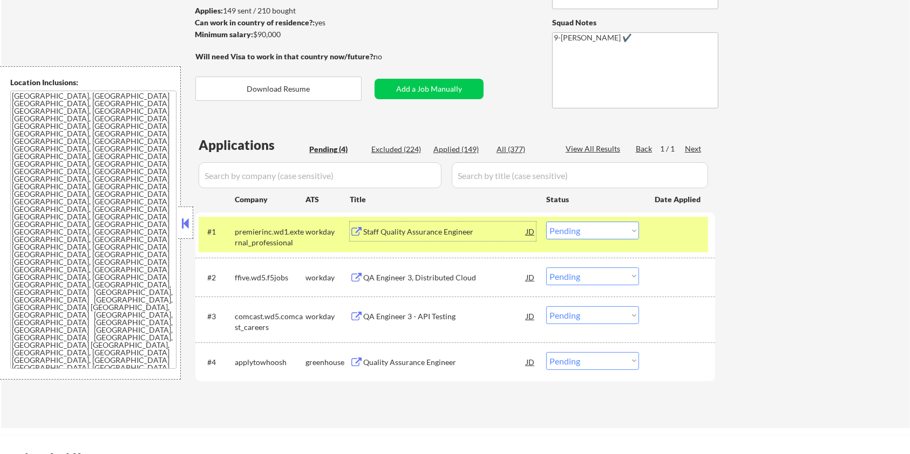
click at [581, 237] on select "Choose an option... Pending Applied Excluded (Questions) Excluded (Expired) Exc…" at bounding box center [592, 231] width 93 height 18
click at [546, 222] on select "Choose an option... Pending Applied Excluded (Questions) Excluded (Expired) Exc…" at bounding box center [592, 231] width 93 height 18
select select ""pending""
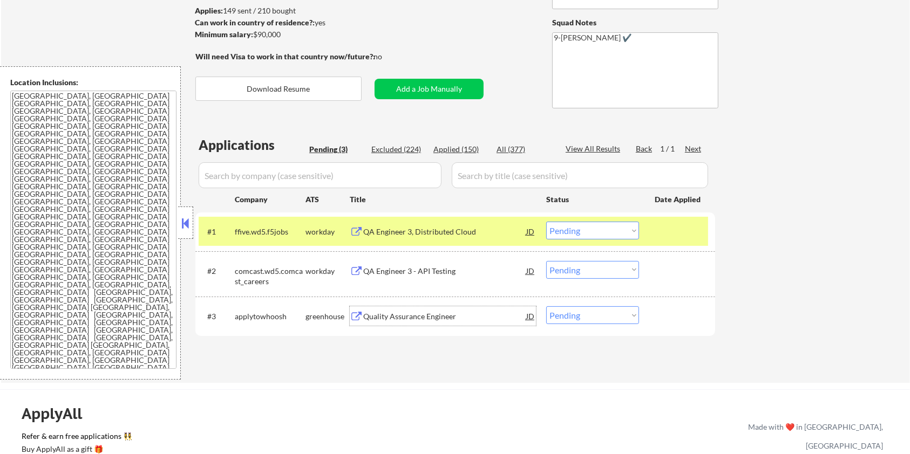
click at [399, 318] on div "Quality Assurance Engineer" at bounding box center [444, 316] width 163 height 11
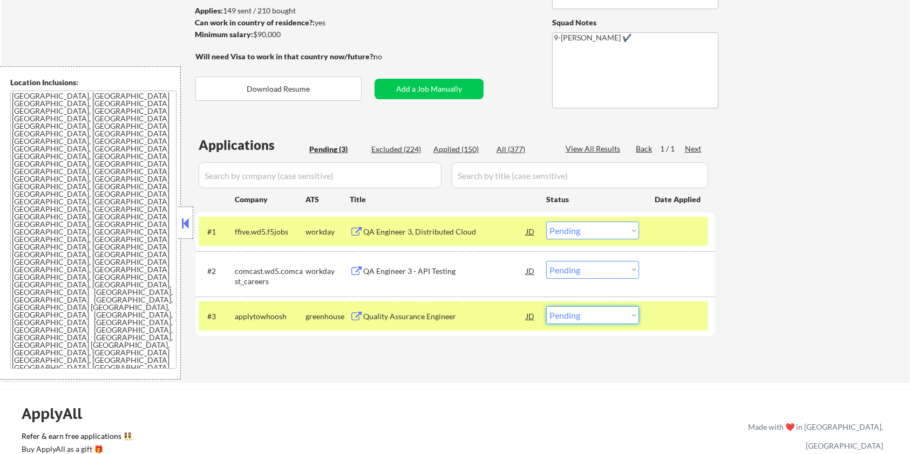
click at [598, 317] on select "Choose an option... Pending Applied Excluded (Questions) Excluded (Expired) Exc…" at bounding box center [592, 316] width 93 height 18
select select ""excluded__salary_""
click at [546, 307] on select "Choose an option... Pending Applied Excluded (Questions) Excluded (Expired) Exc…" at bounding box center [592, 316] width 93 height 18
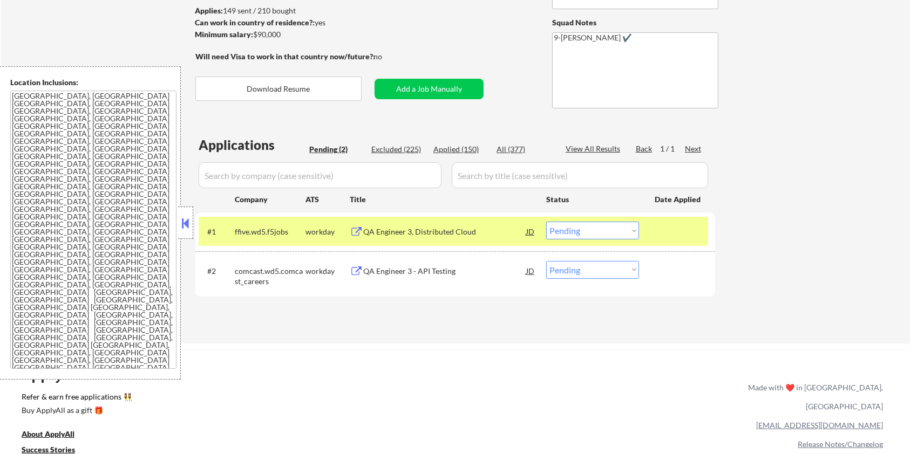
click at [376, 231] on div "QA Engineer 3, Distributed Cloud" at bounding box center [444, 232] width 163 height 11
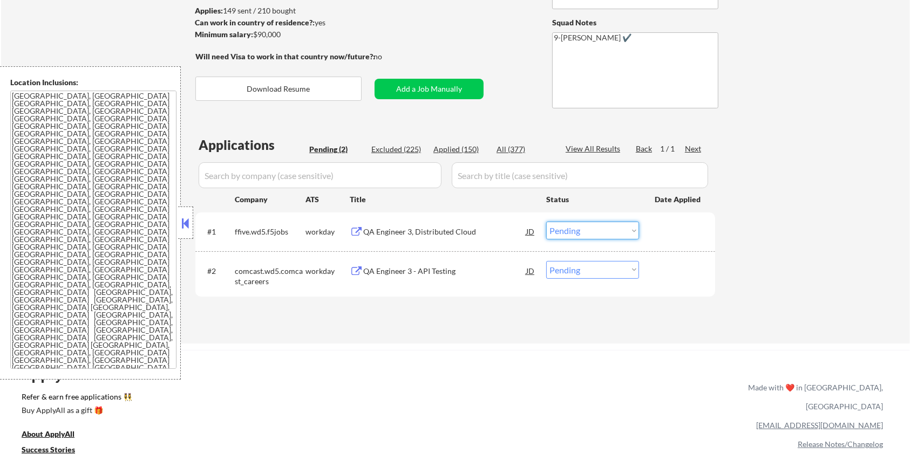
click at [564, 237] on select "Choose an option... Pending Applied Excluded (Questions) Excluded (Expired) Exc…" at bounding box center [592, 231] width 93 height 18
click at [588, 234] on select "Choose an option... Pending Applied Excluded (Questions) Excluded (Expired) Exc…" at bounding box center [592, 231] width 93 height 18
click at [546, 222] on select "Choose an option... Pending Applied Excluded (Questions) Excluded (Expired) Exc…" at bounding box center [592, 231] width 93 height 18
select select ""pending""
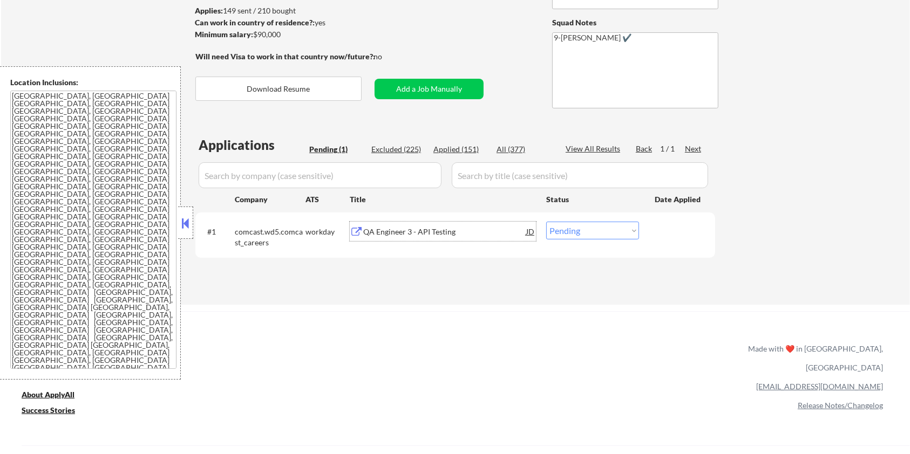
click at [389, 228] on div "QA Engineer 3 - API Testing" at bounding box center [444, 232] width 163 height 11
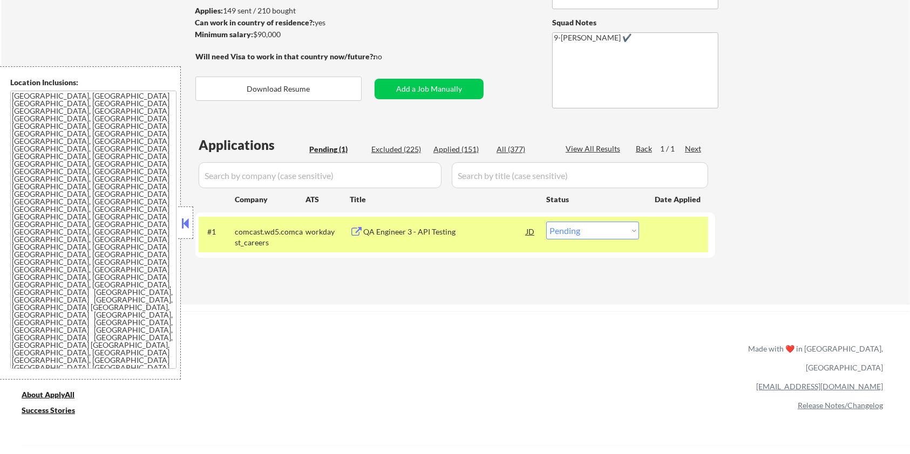
select select ""pending""
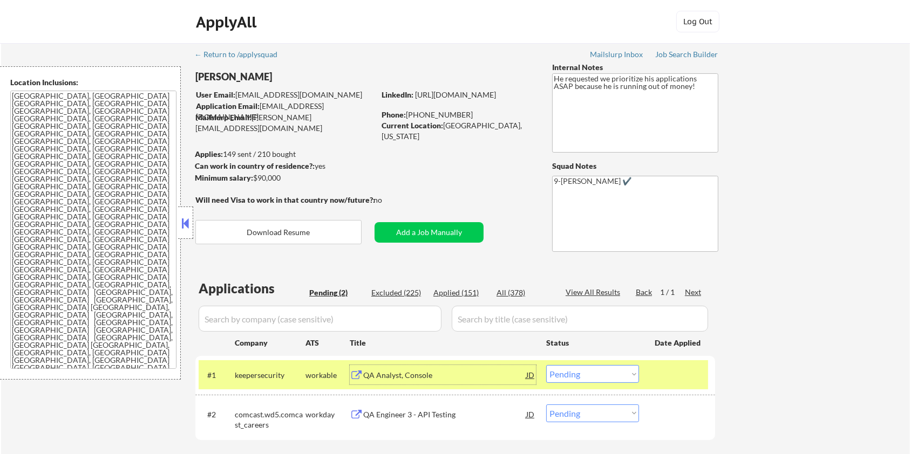
scroll to position [72, 0]
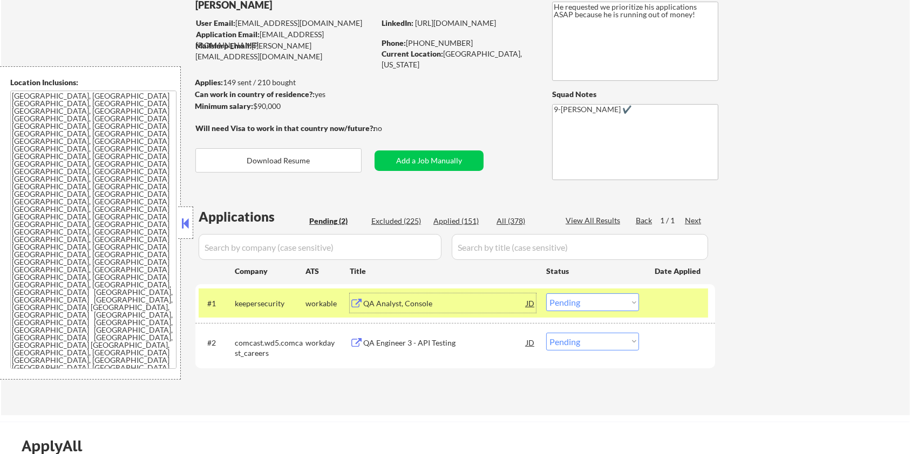
click at [384, 296] on div "QA Analyst, Console" at bounding box center [444, 303] width 163 height 19
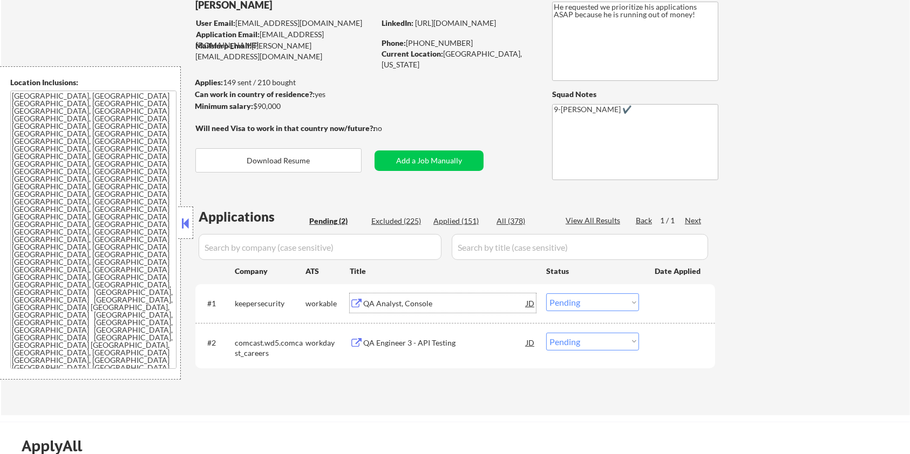
click at [605, 305] on select "Choose an option... Pending Applied Excluded (Questions) Excluded (Expired) Exc…" at bounding box center [592, 303] width 93 height 18
click at [546, 294] on select "Choose an option... Pending Applied Excluded (Questions) Excluded (Expired) Exc…" at bounding box center [592, 303] width 93 height 18
select select ""pending""
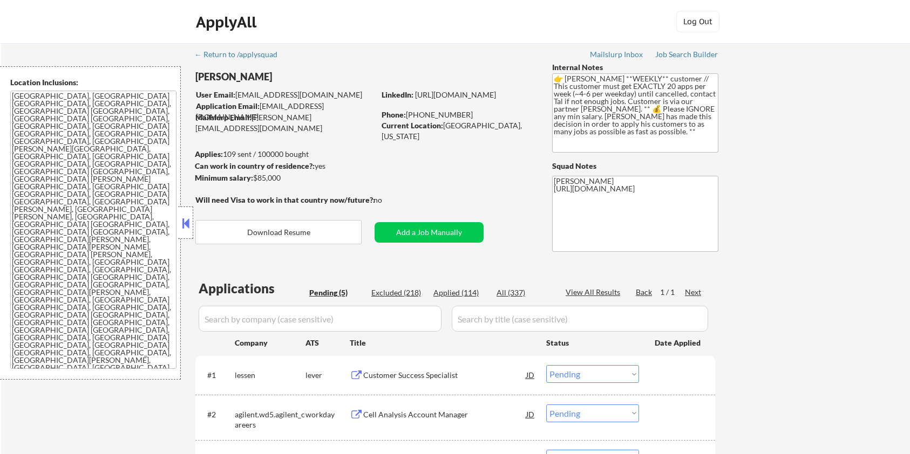
select select ""pending""
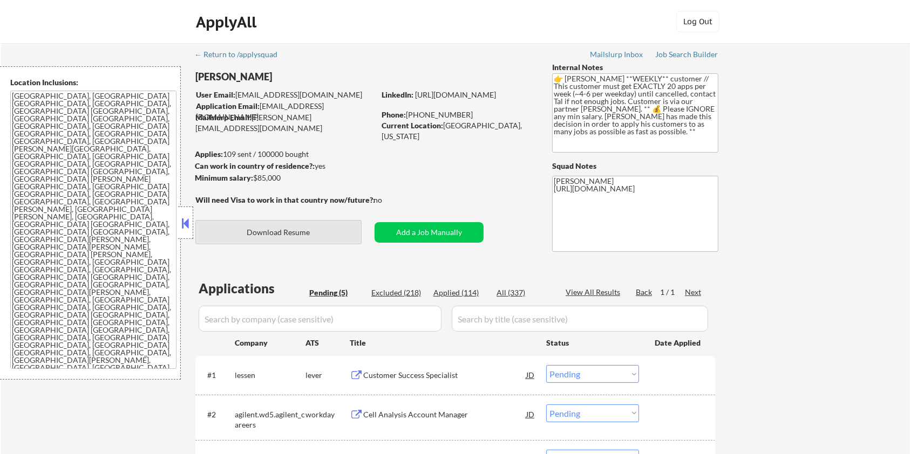
click at [322, 230] on button "Download Resume" at bounding box center [278, 232] width 166 height 24
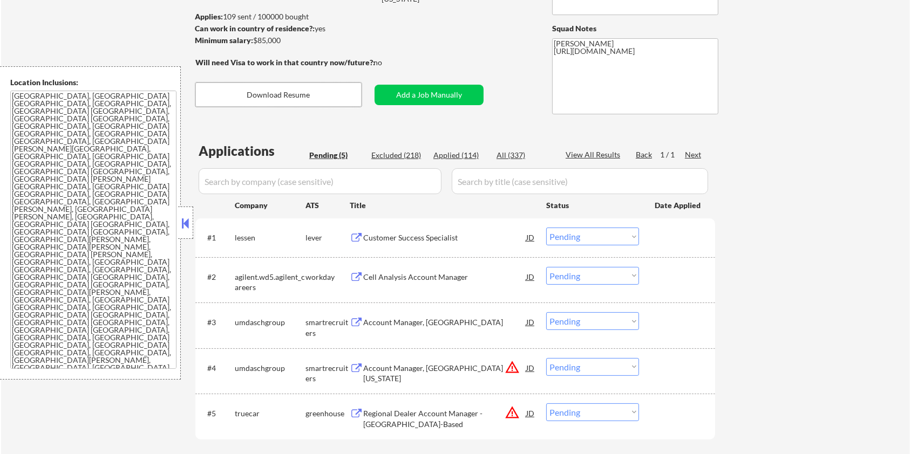
scroll to position [216, 0]
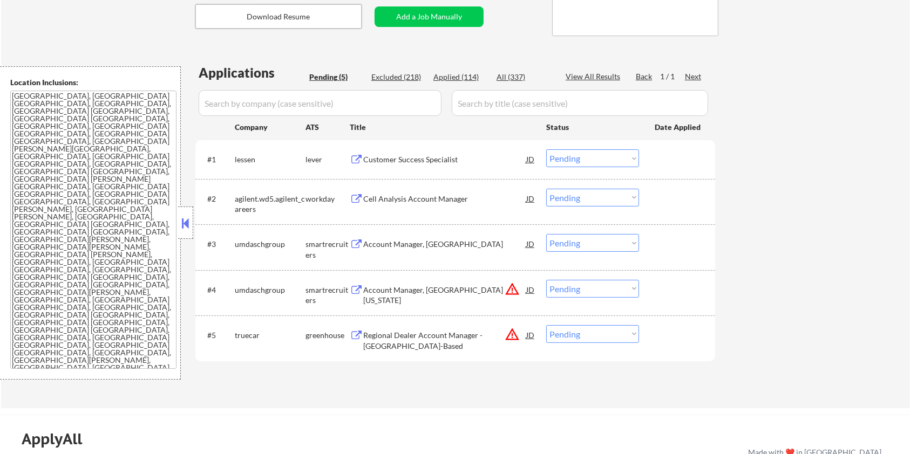
click at [402, 155] on div "Customer Success Specialist" at bounding box center [444, 159] width 163 height 11
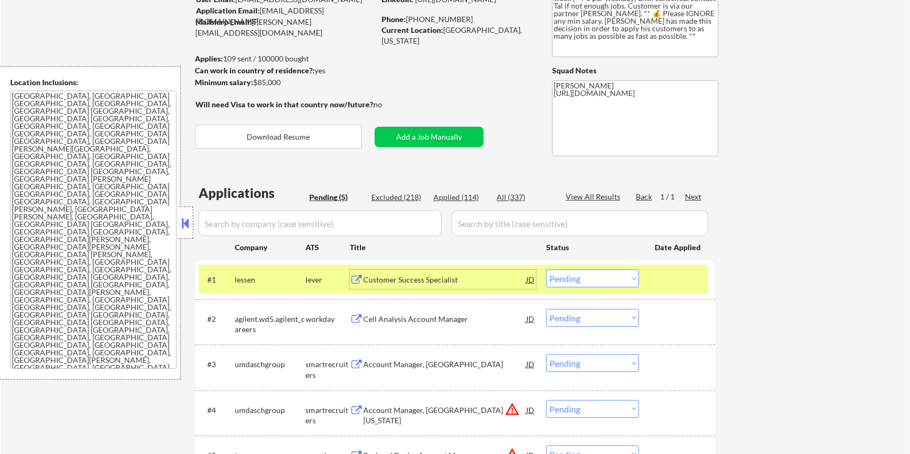
scroll to position [72, 0]
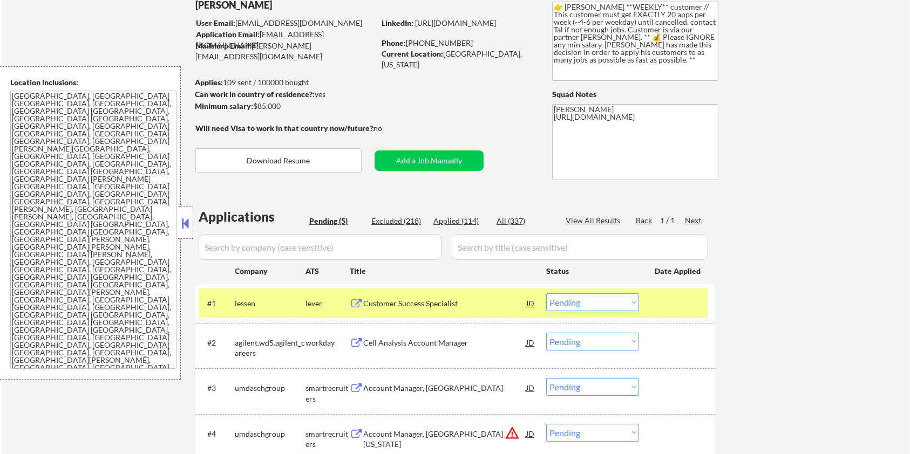
drag, startPoint x: 291, startPoint y: 107, endPoint x: 255, endPoint y: 107, distance: 35.6
click at [255, 107] on div "Minimum salary: $85,000" at bounding box center [285, 106] width 180 height 11
copy div "$85,000"
click at [598, 306] on select "Choose an option... Pending Applied Excluded (Questions) Excluded (Expired) Exc…" at bounding box center [592, 303] width 93 height 18
click at [546, 294] on select "Choose an option... Pending Applied Excluded (Questions) Excluded (Expired) Exc…" at bounding box center [592, 303] width 93 height 18
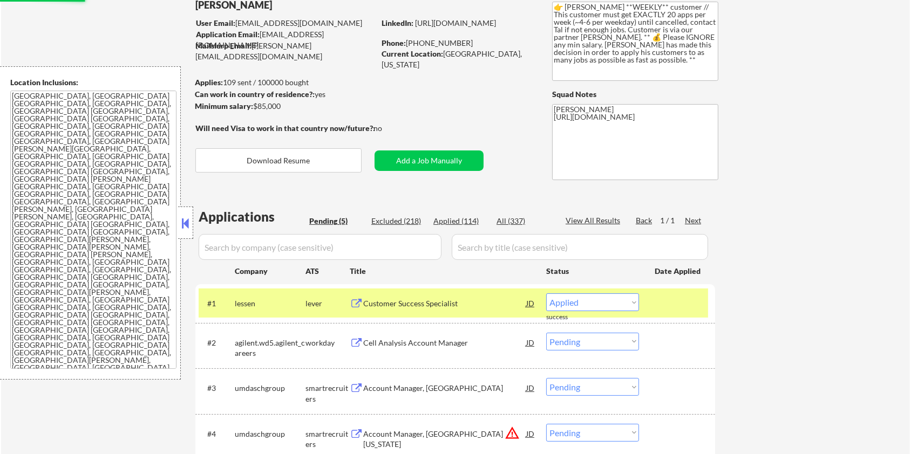
select select ""pending""
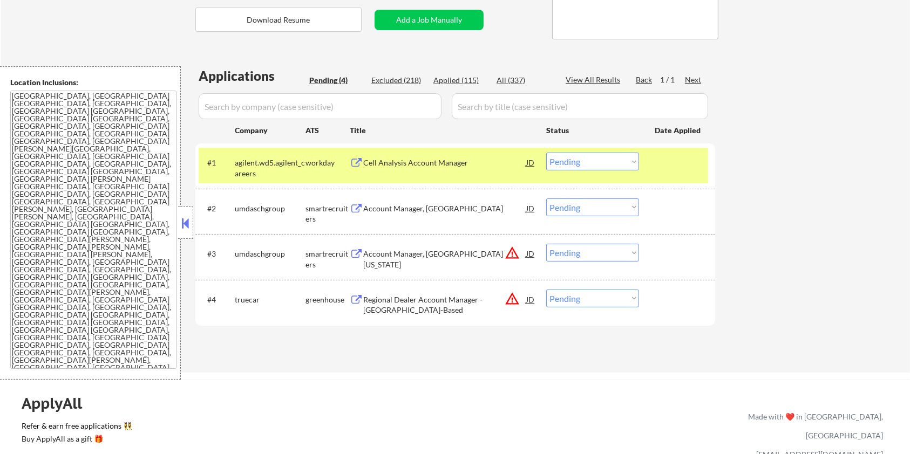
scroll to position [216, 0]
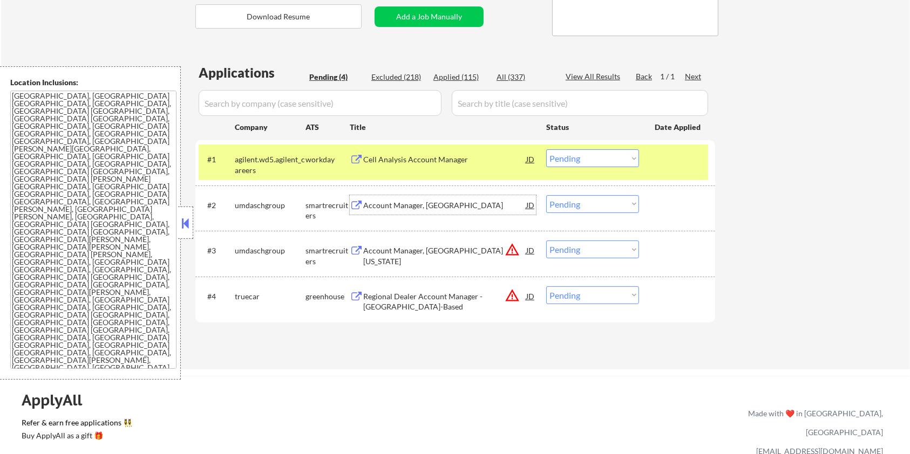
click at [390, 206] on div "Account Manager, [GEOGRAPHIC_DATA]" at bounding box center [444, 205] width 163 height 11
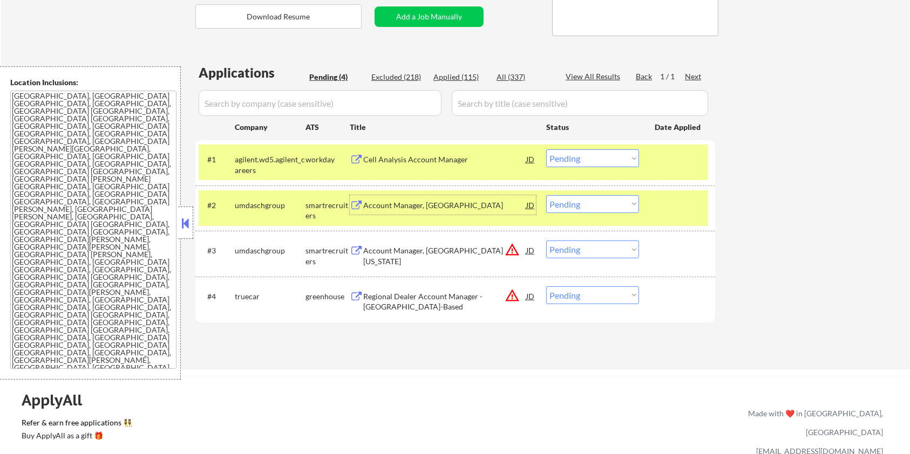
click at [601, 209] on select "Choose an option... Pending Applied Excluded (Questions) Excluded (Expired) Exc…" at bounding box center [592, 204] width 93 height 18
click at [546, 195] on select "Choose an option... Pending Applied Excluded (Questions) Excluded (Expired) Exc…" at bounding box center [592, 204] width 93 height 18
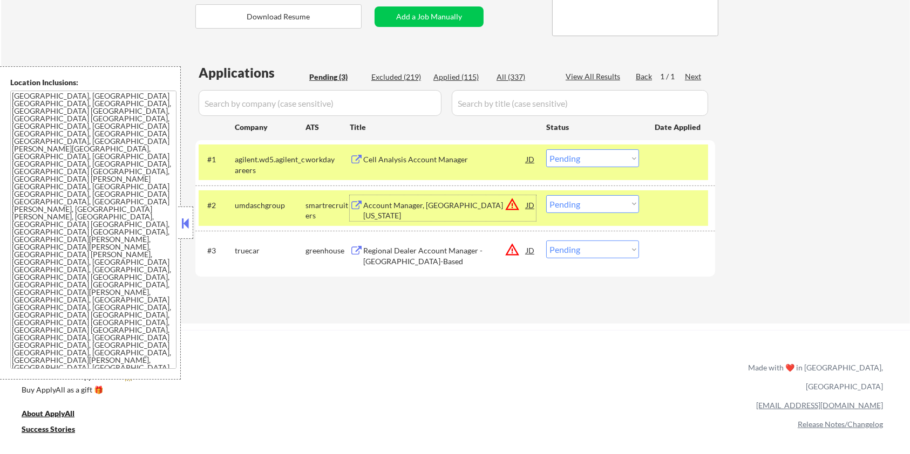
click at [384, 205] on div "Account Manager, [GEOGRAPHIC_DATA][US_STATE]" at bounding box center [444, 210] width 163 height 21
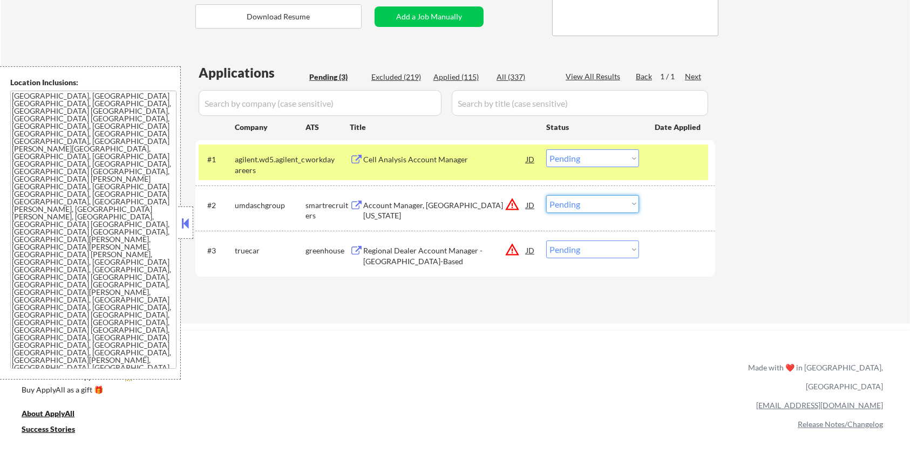
click at [579, 205] on select "Choose an option... Pending Applied Excluded (Questions) Excluded (Expired) Exc…" at bounding box center [592, 204] width 93 height 18
click at [546, 195] on select "Choose an option... Pending Applied Excluded (Questions) Excluded (Expired) Exc…" at bounding box center [592, 204] width 93 height 18
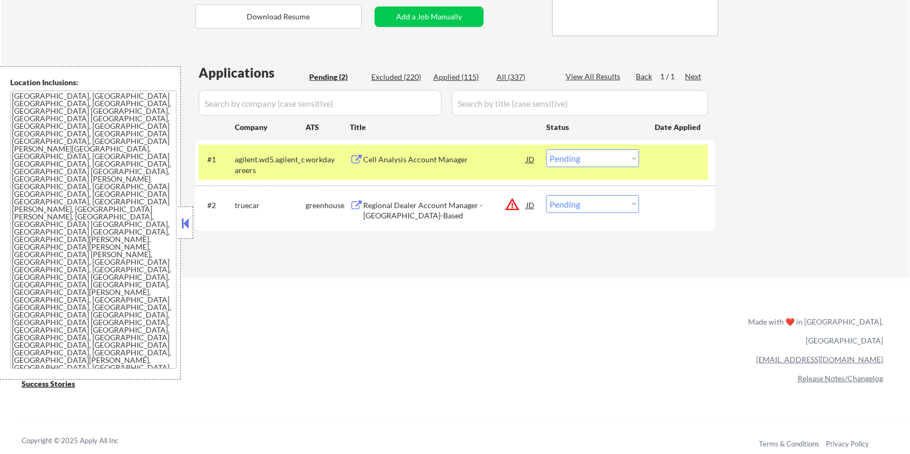
click at [393, 205] on div "Regional Dealer Account Manager - [GEOGRAPHIC_DATA]-Based" at bounding box center [444, 210] width 163 height 21
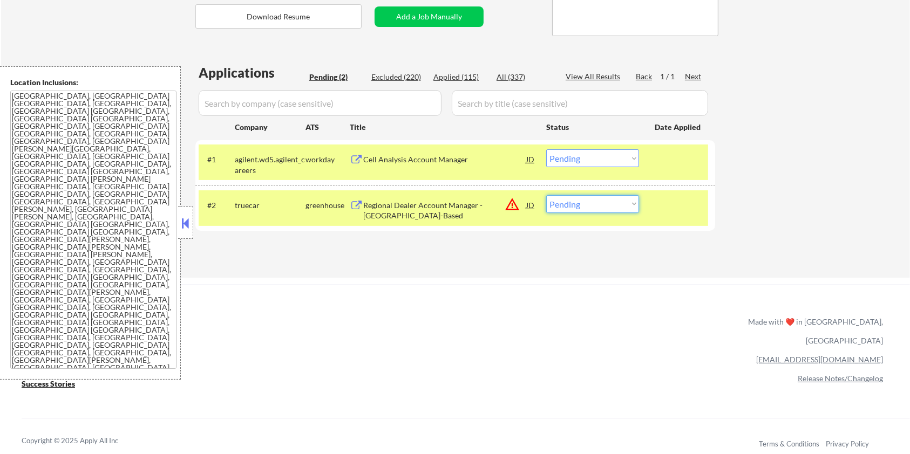
click at [587, 211] on select "Choose an option... Pending Applied Excluded (Questions) Excluded (Expired) Exc…" at bounding box center [592, 204] width 93 height 18
select select ""excluded__bad_match_""
click at [546, 195] on select "Choose an option... Pending Applied Excluded (Questions) Excluded (Expired) Exc…" at bounding box center [592, 204] width 93 height 18
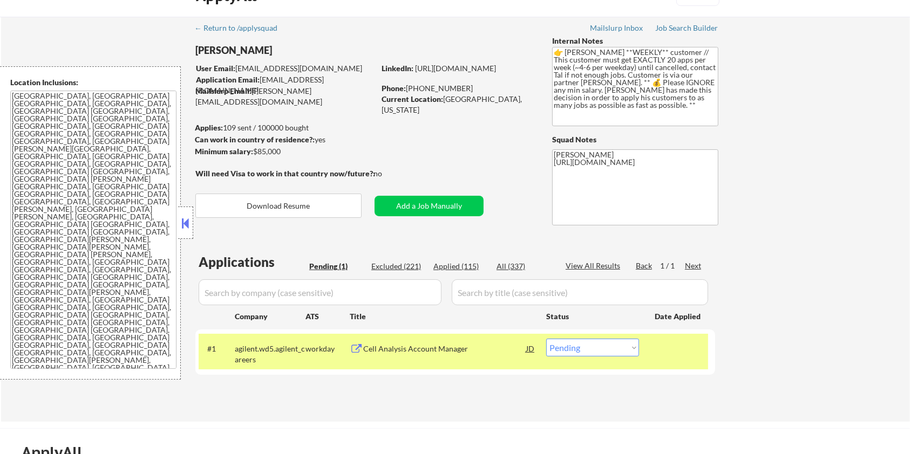
scroll to position [0, 0]
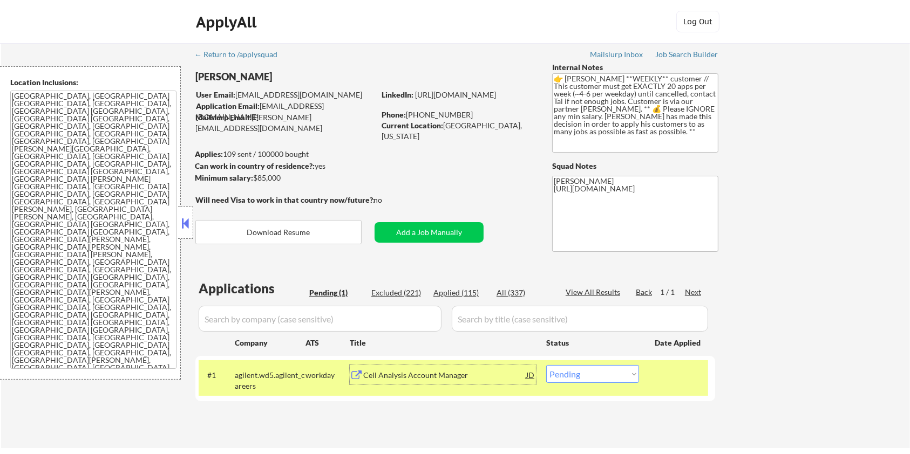
click at [401, 372] on div "Cell Analysis Account Manager" at bounding box center [444, 375] width 163 height 11
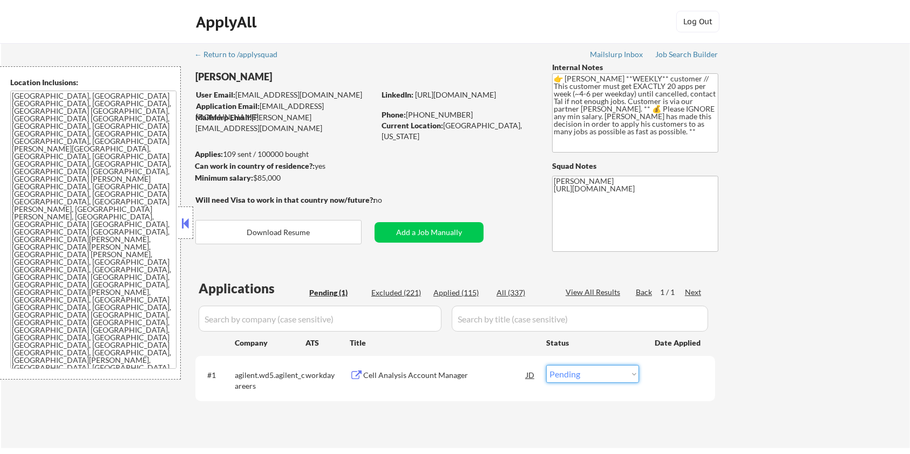
click at [606, 378] on select "Choose an option... Pending Applied Excluded (Questions) Excluded (Expired) Exc…" at bounding box center [592, 374] width 93 height 18
select select ""excluded__bad_match_""
click at [546, 365] on select "Choose an option... Pending Applied Excluded (Questions) Excluded (Expired) Exc…" at bounding box center [592, 374] width 93 height 18
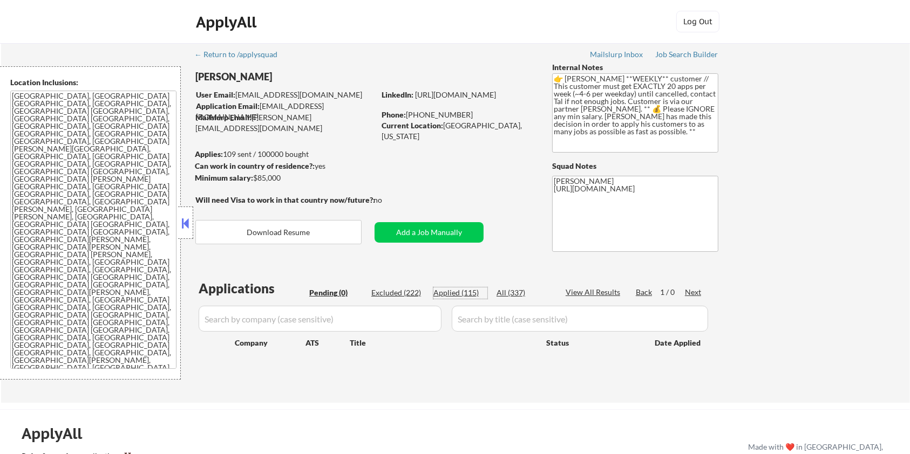
click at [449, 291] on div "Applied (115)" at bounding box center [460, 293] width 54 height 11
select select ""applied""
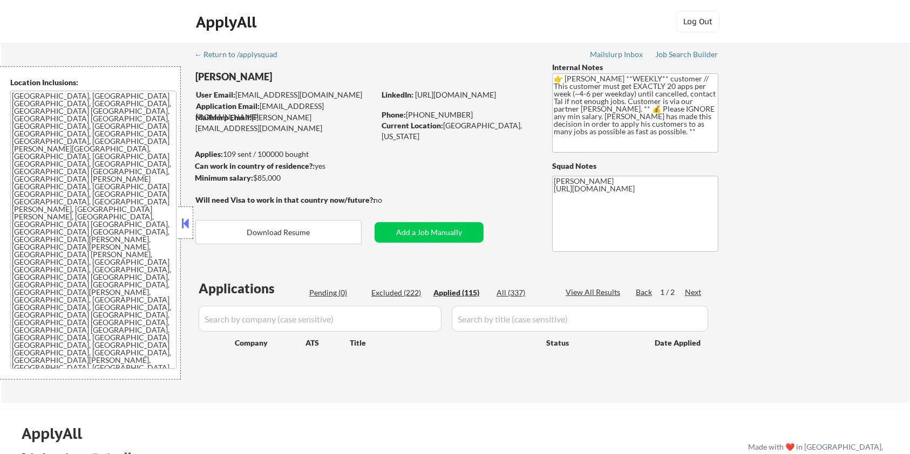
select select ""applied""
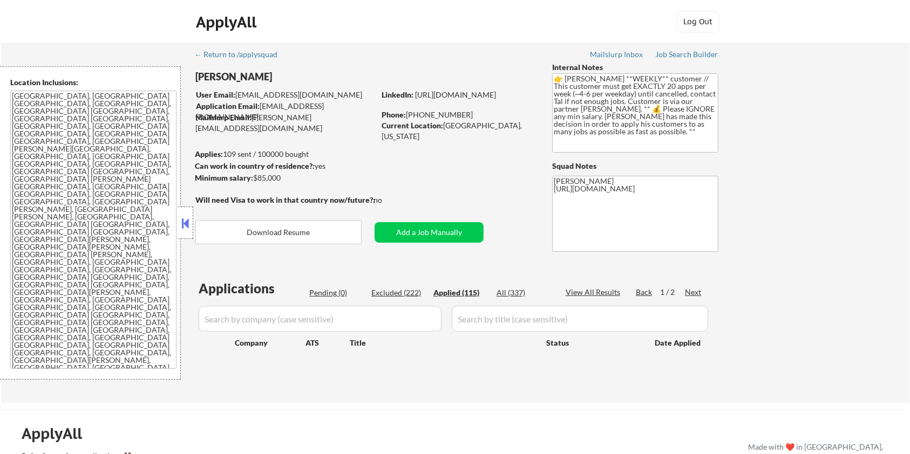
select select ""applied""
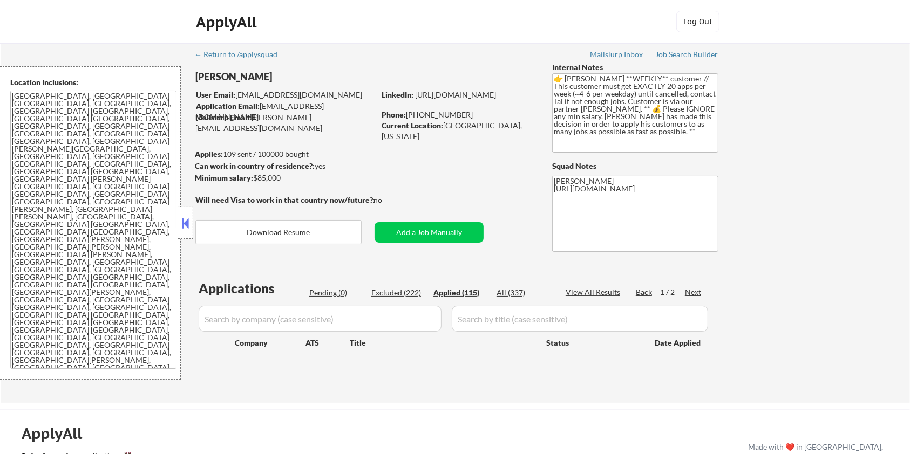
select select ""applied""
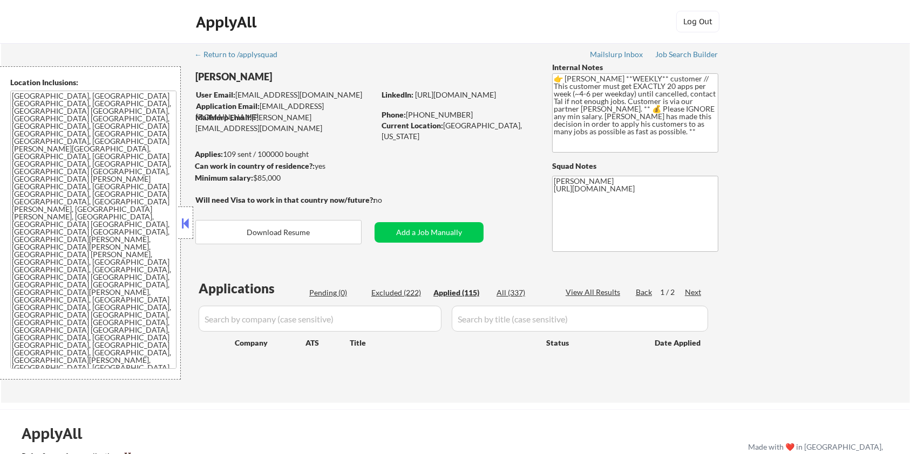
select select ""applied""
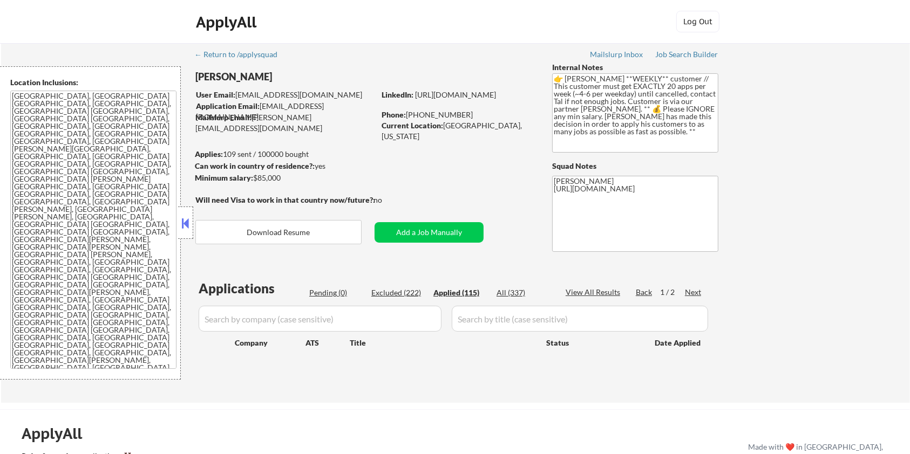
select select ""applied""
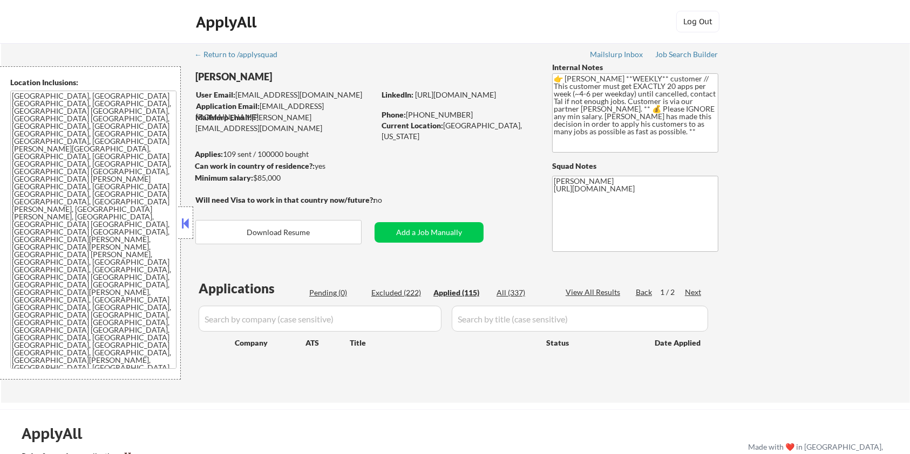
select select ""applied""
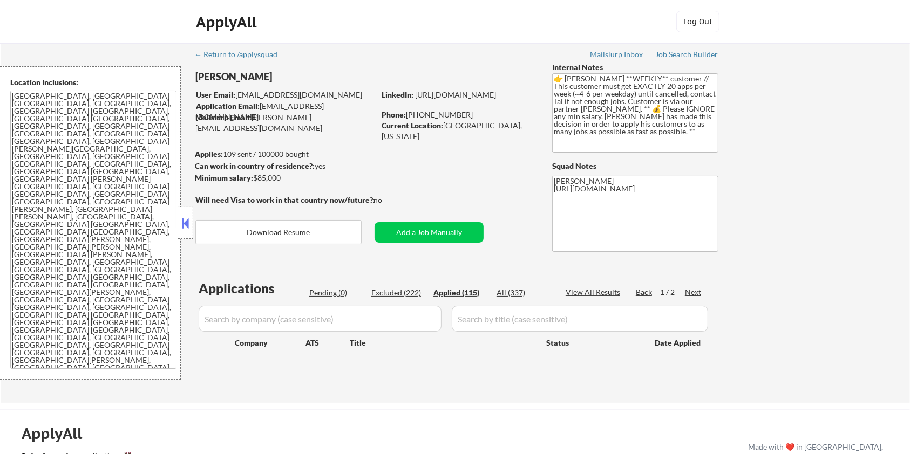
select select ""applied""
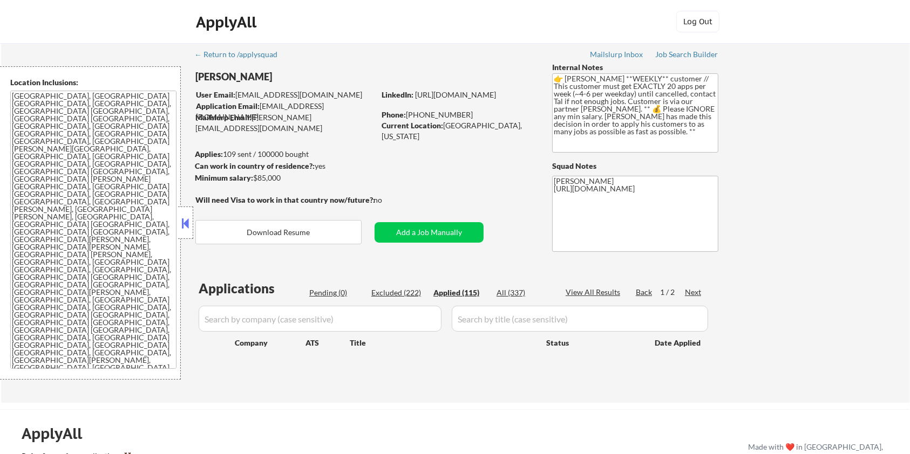
select select ""applied""
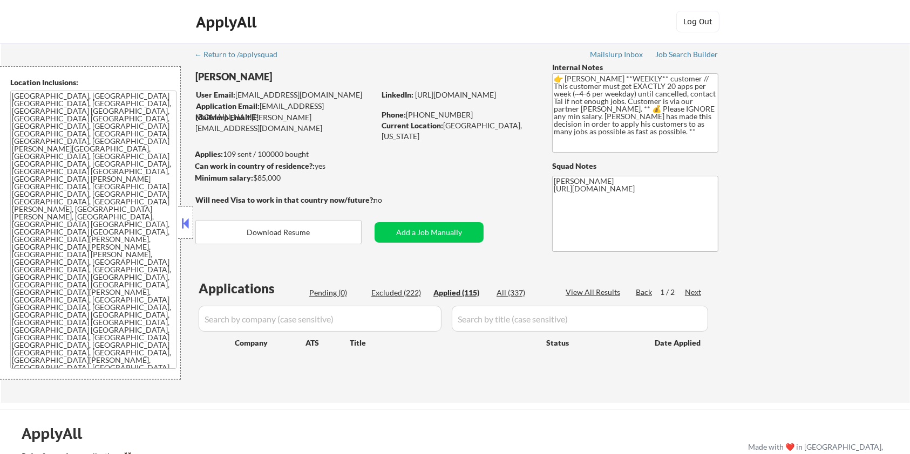
select select ""applied""
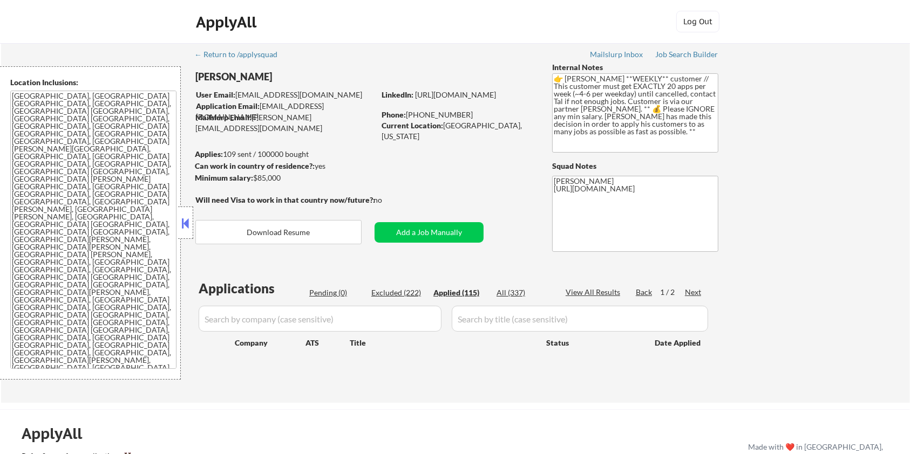
select select ""applied""
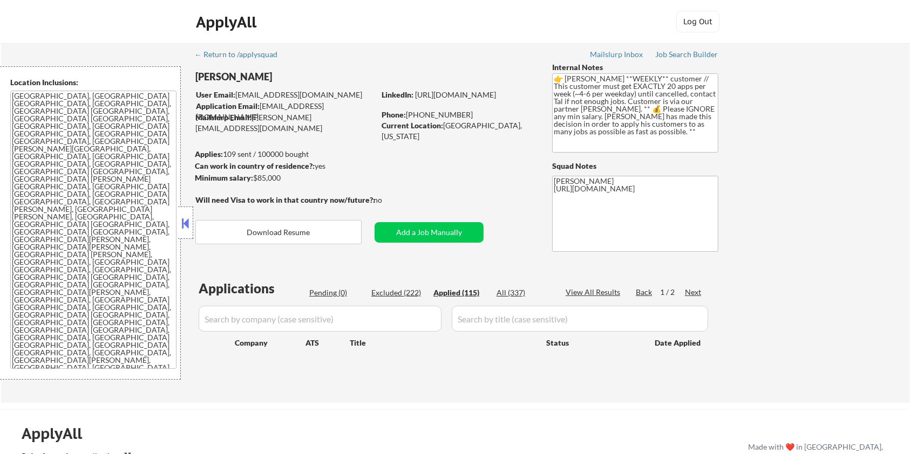
select select ""applied""
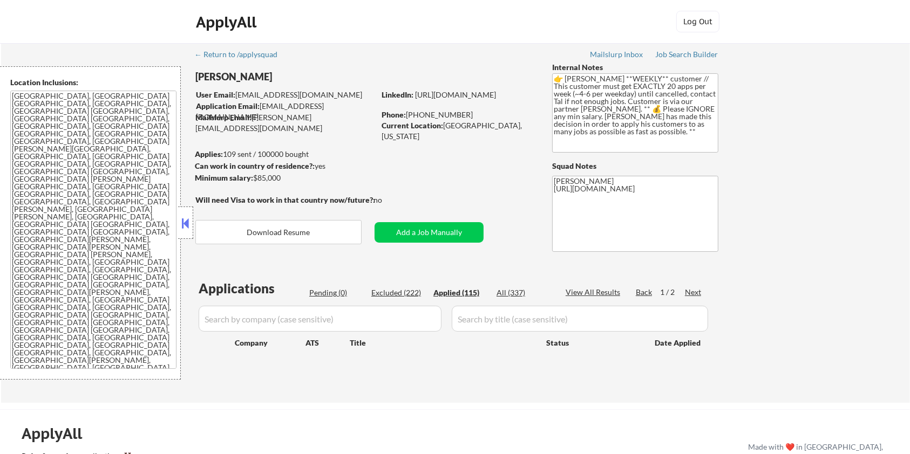
select select ""applied""
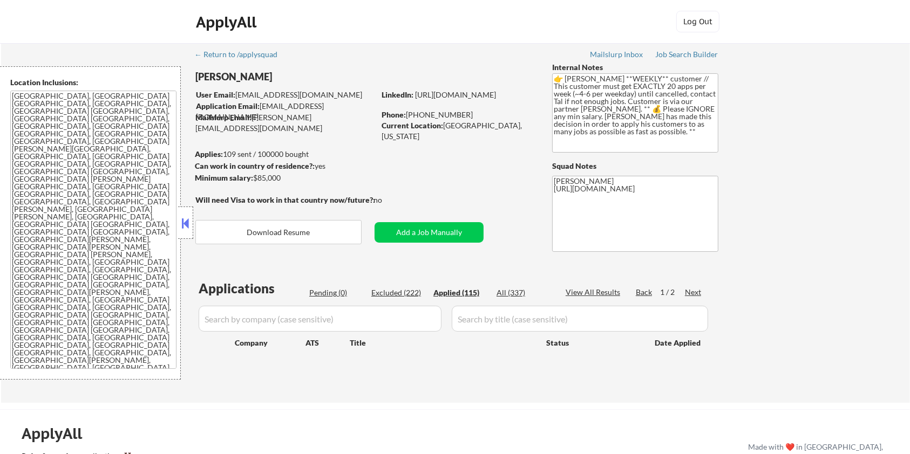
select select ""applied""
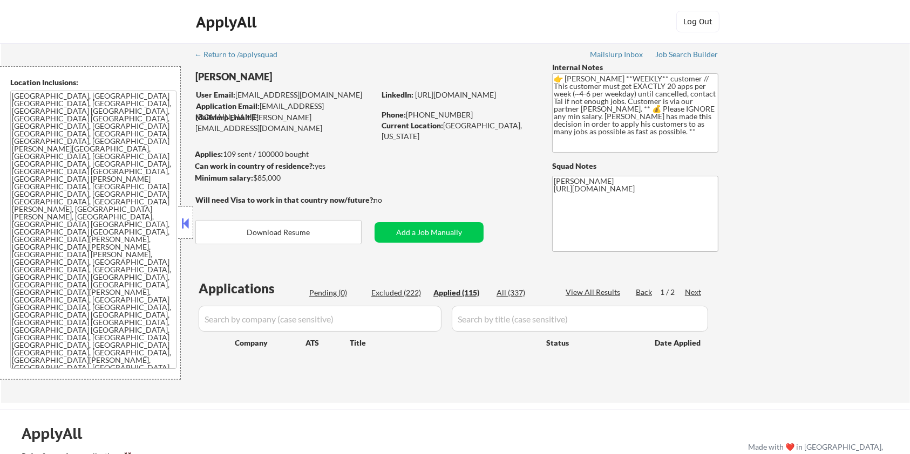
select select ""applied""
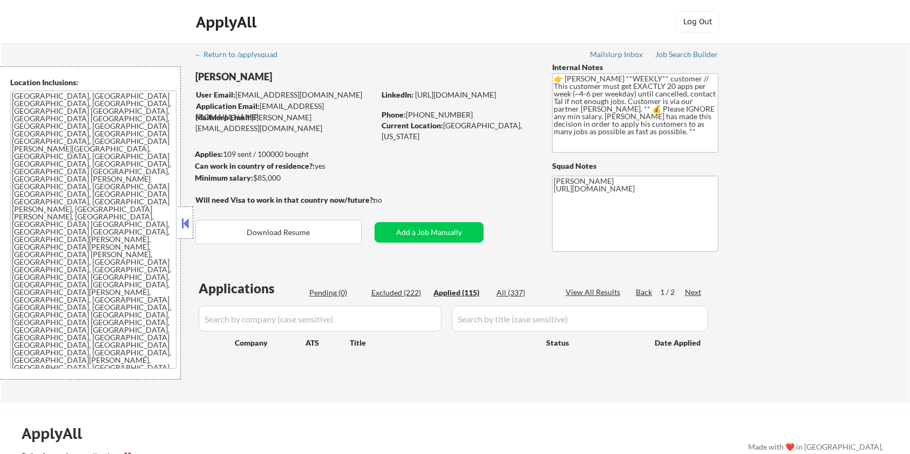
select select ""applied""
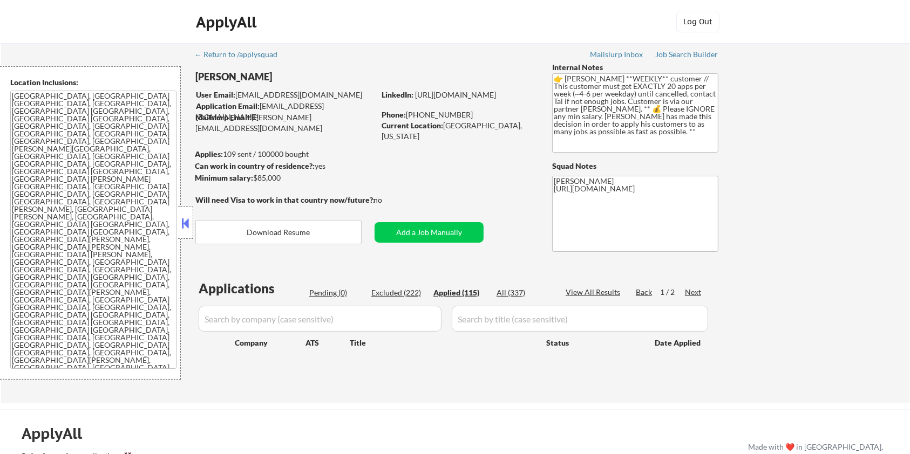
select select ""applied""
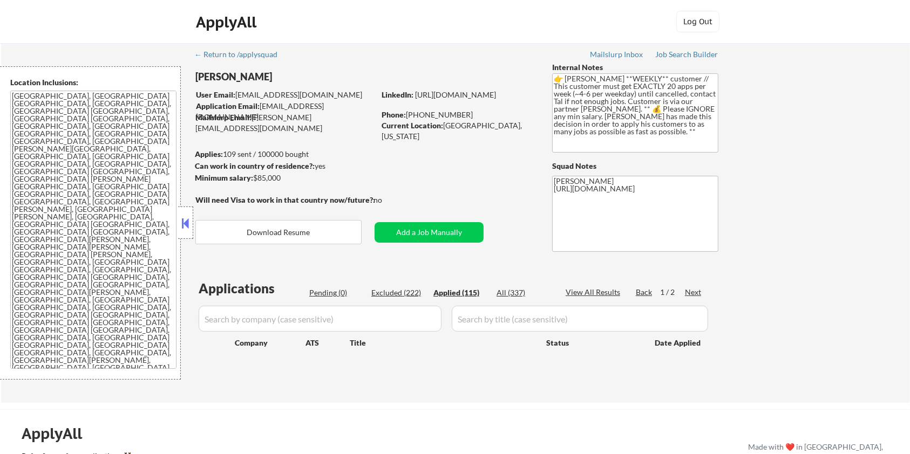
select select ""applied""
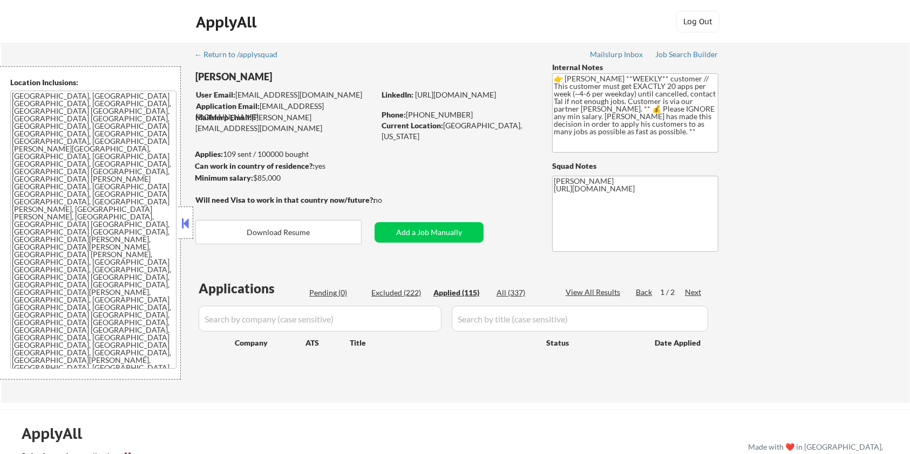
select select ""applied""
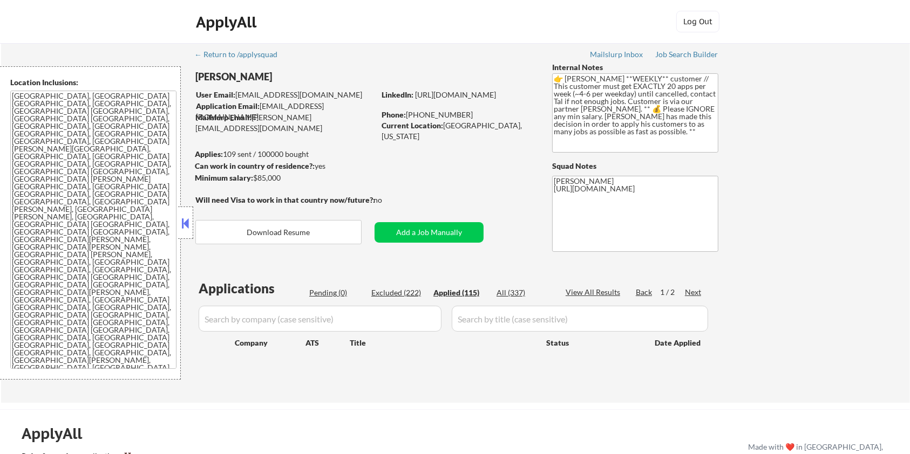
select select ""applied""
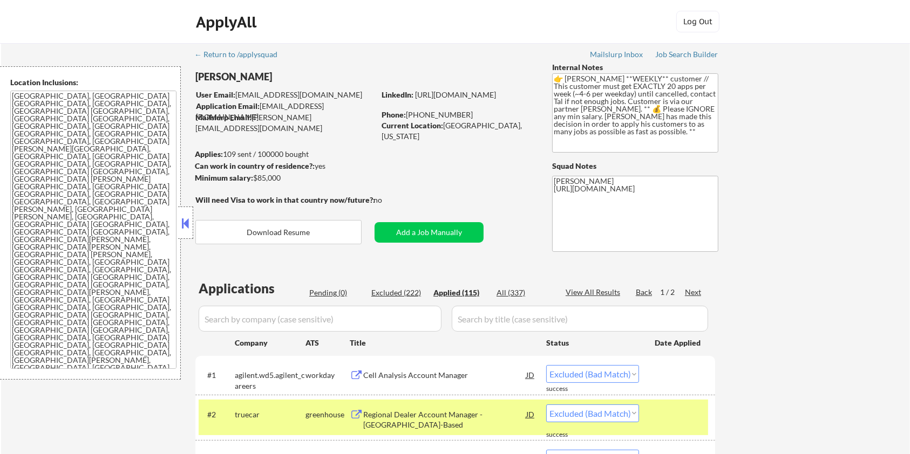
select select ""applied""
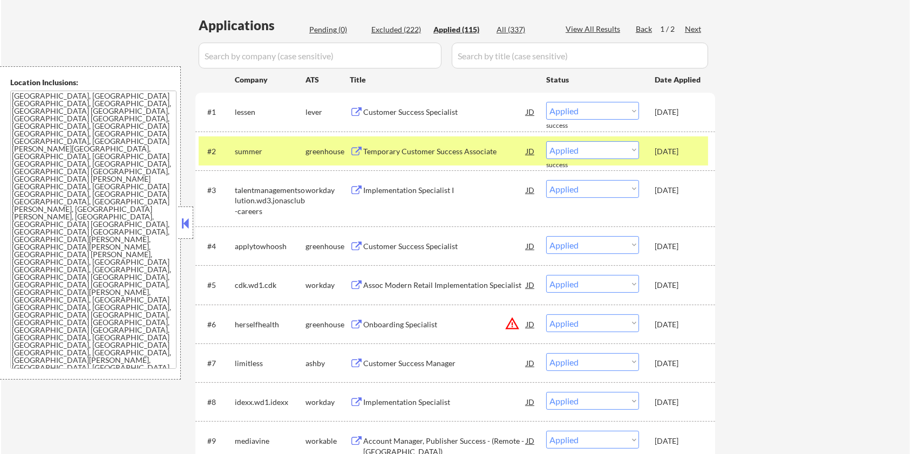
scroll to position [288, 0]
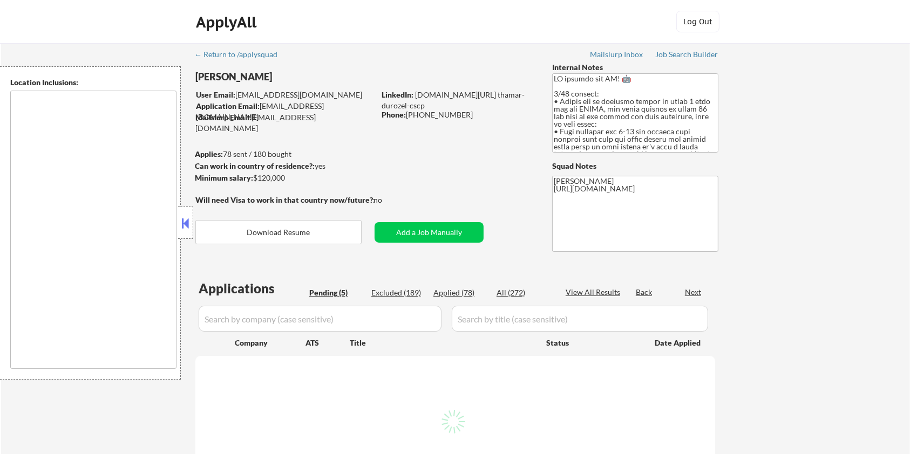
select select ""pending""
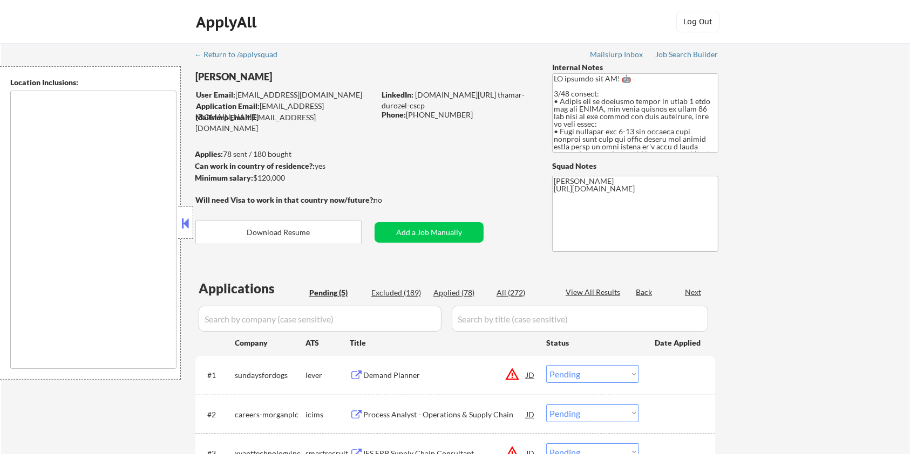
type textarea "[GEOGRAPHIC_DATA], [GEOGRAPHIC_DATA] [GEOGRAPHIC_DATA], [GEOGRAPHIC_DATA] [GEOG…"
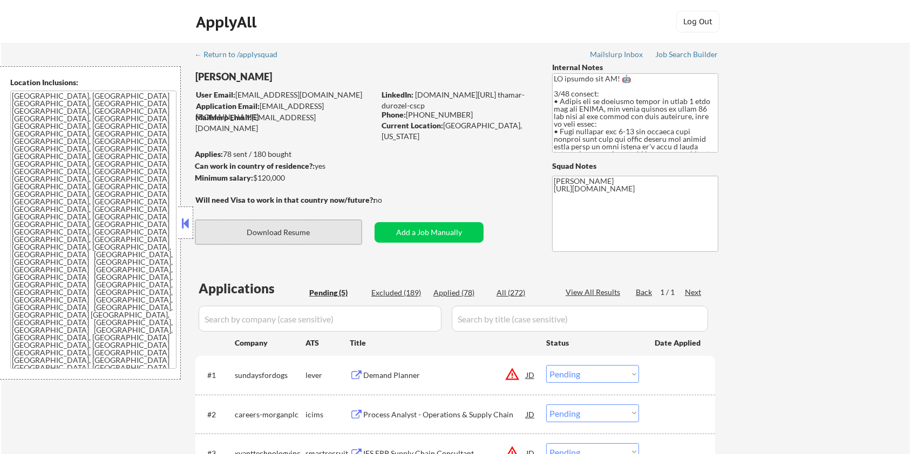
click at [289, 235] on button "Download Resume" at bounding box center [278, 232] width 166 height 24
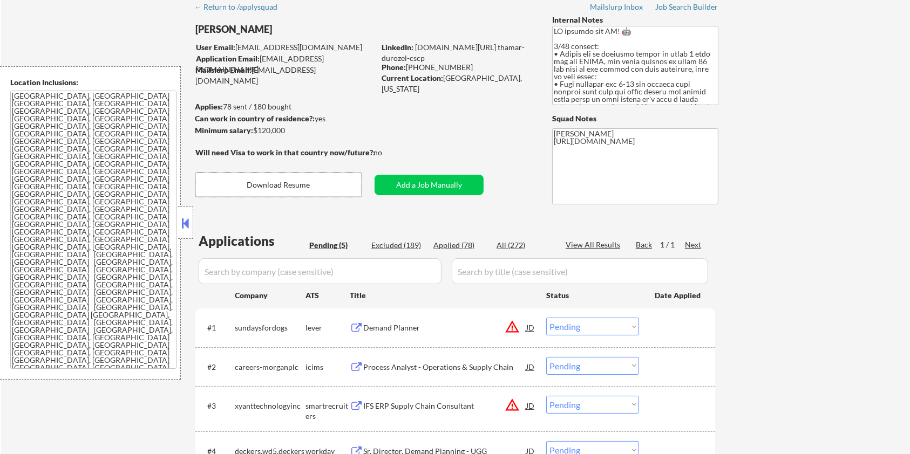
scroll to position [144, 0]
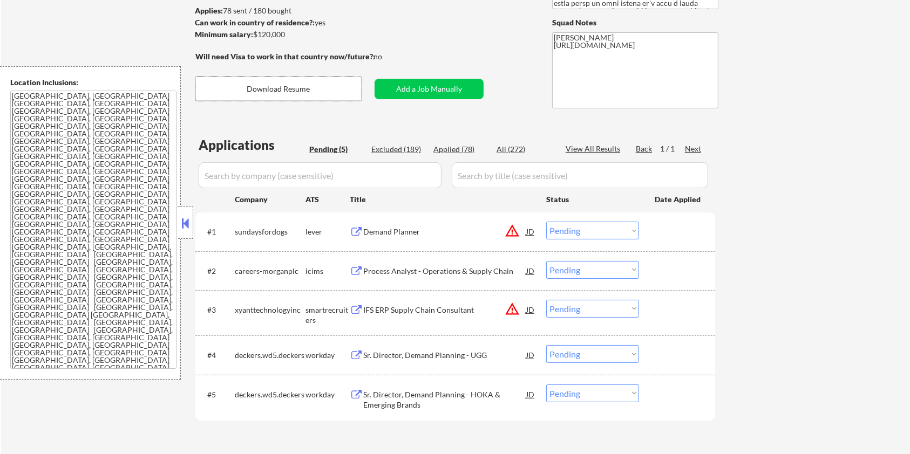
click at [374, 234] on div "Demand Planner" at bounding box center [444, 232] width 163 height 11
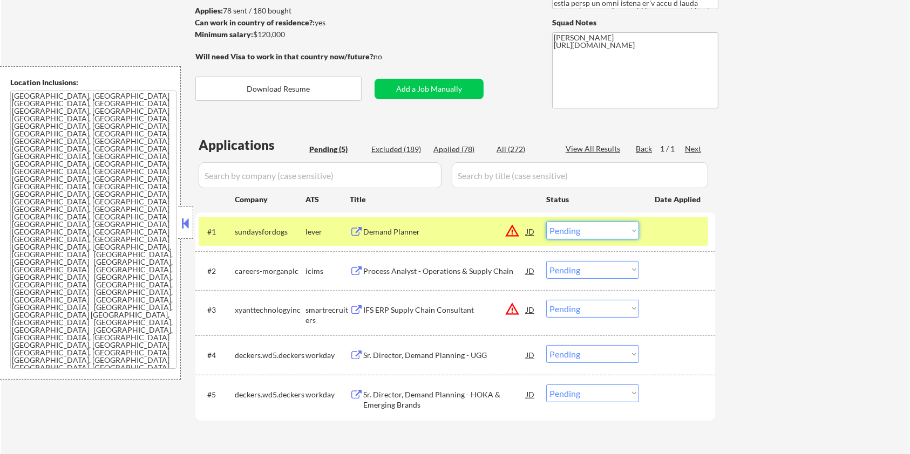
click at [580, 234] on select "Choose an option... Pending Applied Excluded (Questions) Excluded (Expired) Exc…" at bounding box center [592, 231] width 93 height 18
click at [546, 222] on select "Choose an option... Pending Applied Excluded (Questions) Excluded (Expired) Exc…" at bounding box center [592, 231] width 93 height 18
select select ""pending""
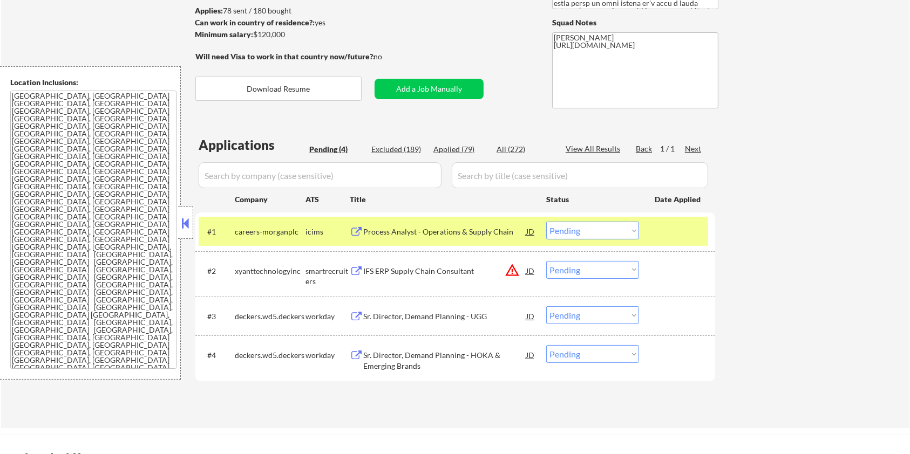
click at [396, 270] on div "IFS ERP Supply Chain Consultant" at bounding box center [444, 271] width 163 height 11
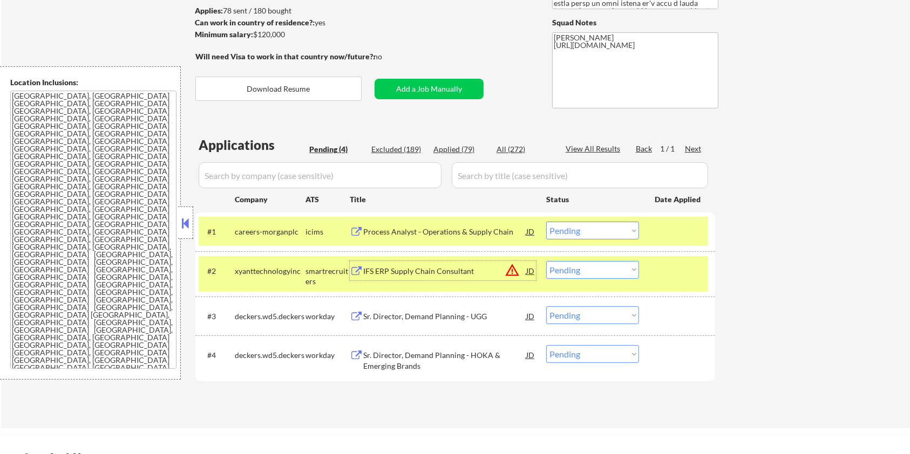
click at [581, 272] on select "Choose an option... Pending Applied Excluded (Questions) Excluded (Expired) Exc…" at bounding box center [592, 270] width 93 height 18
click at [546, 261] on select "Choose an option... Pending Applied Excluded (Questions) Excluded (Expired) Exc…" at bounding box center [592, 270] width 93 height 18
select select ""pending""
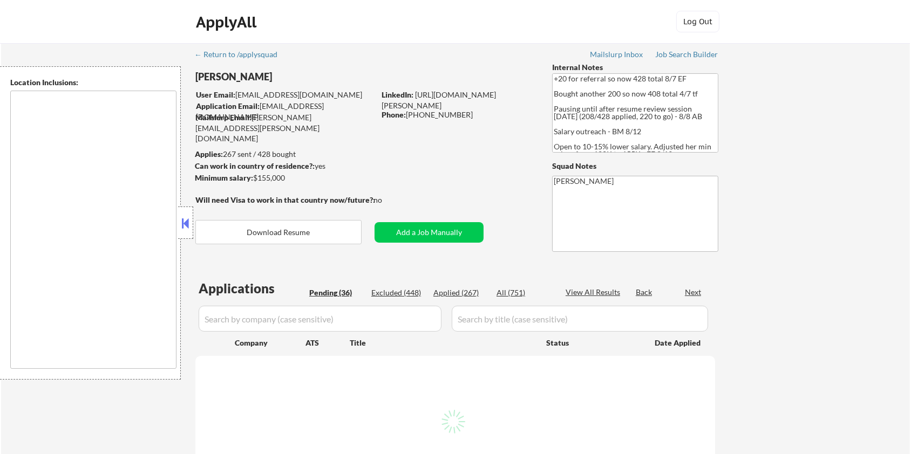
type textarea "remote"
select select ""pending""
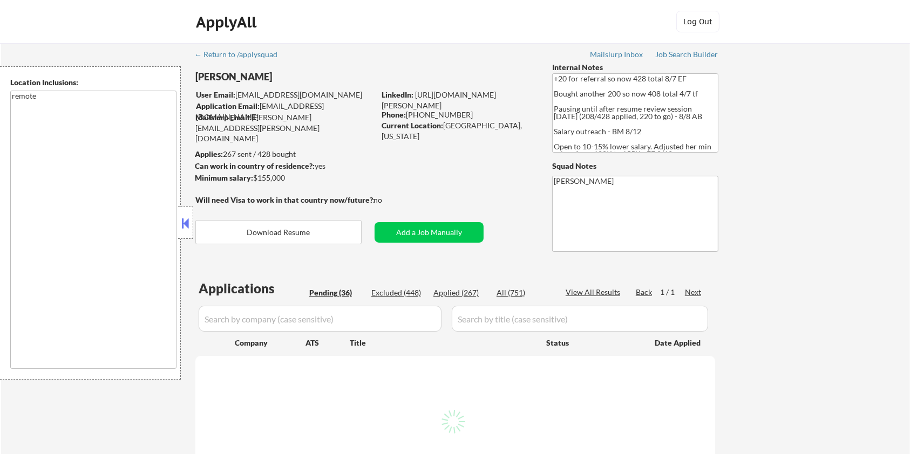
select select ""pending""
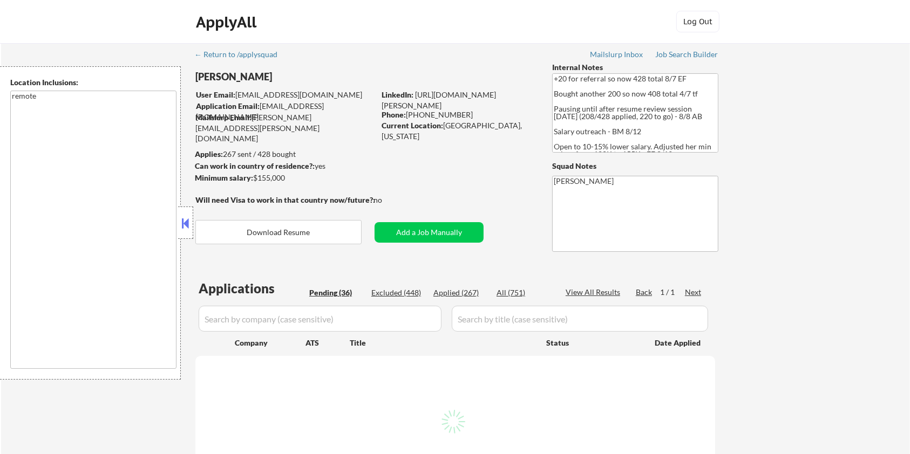
select select ""pending""
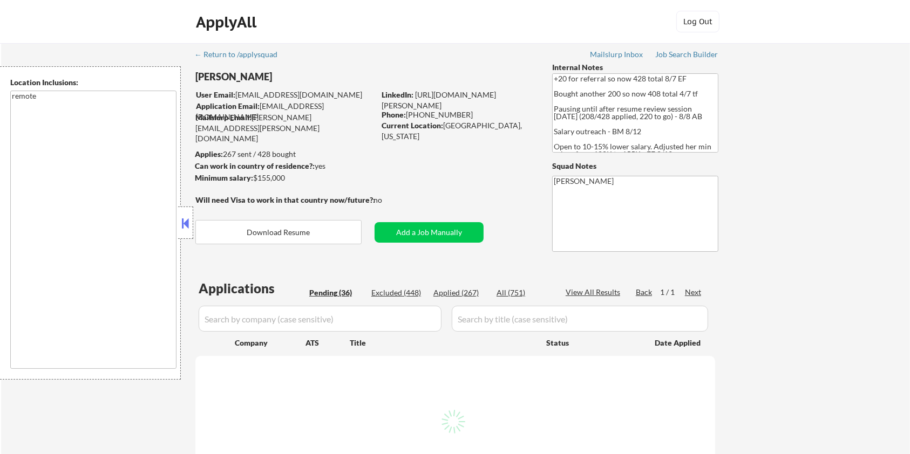
select select ""pending""
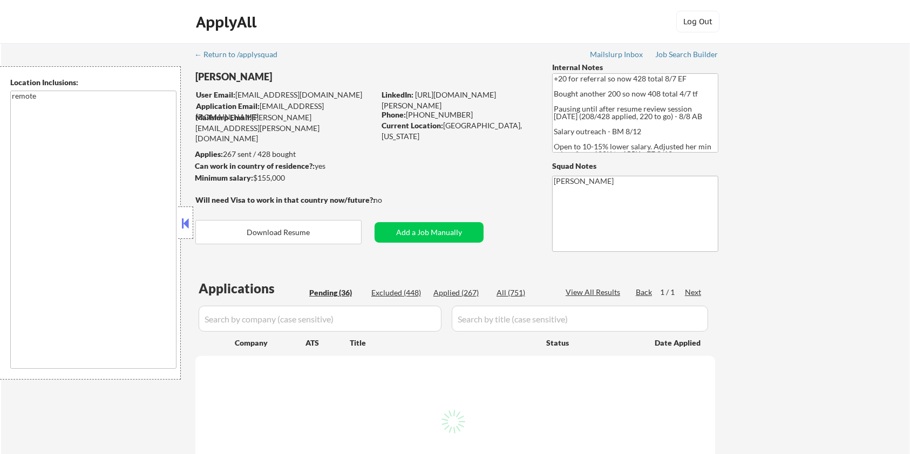
select select ""pending""
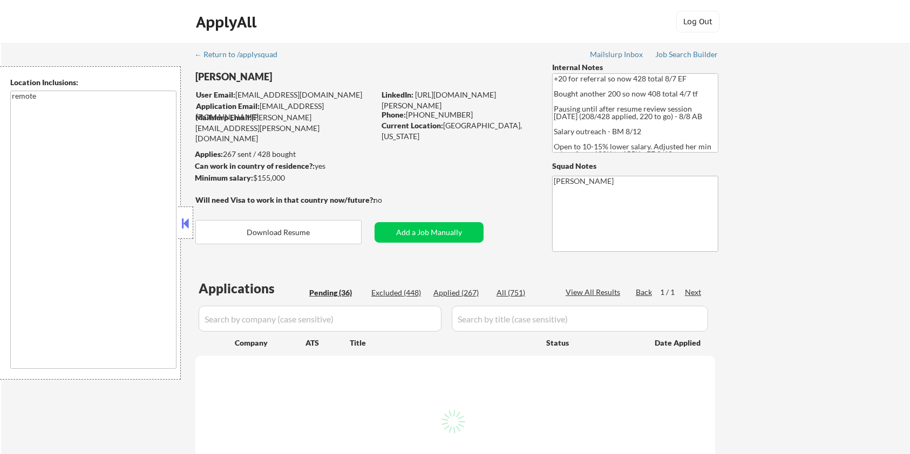
select select ""pending""
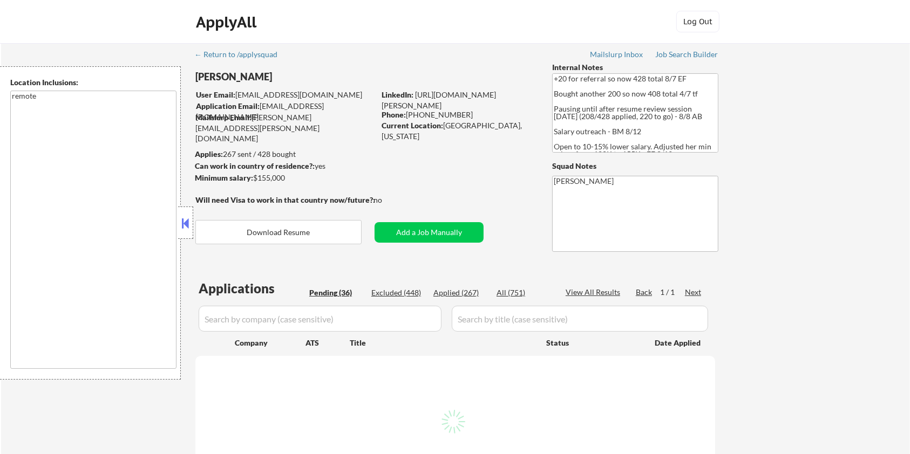
select select ""pending""
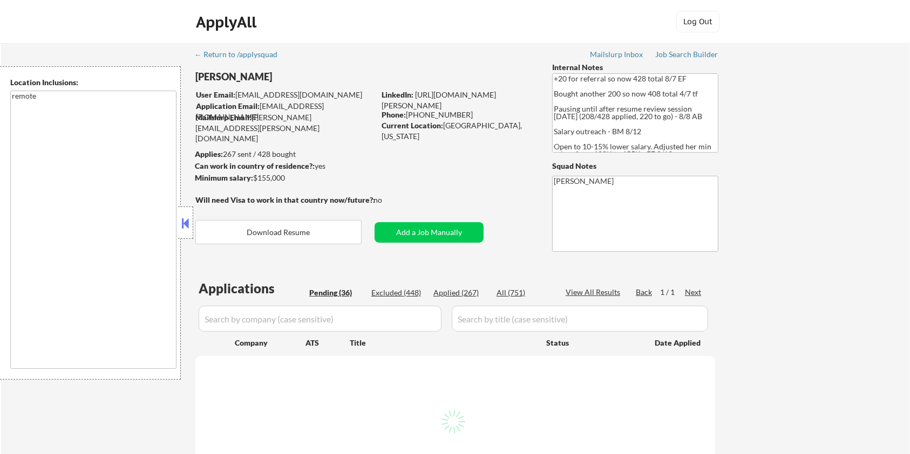
select select ""pending""
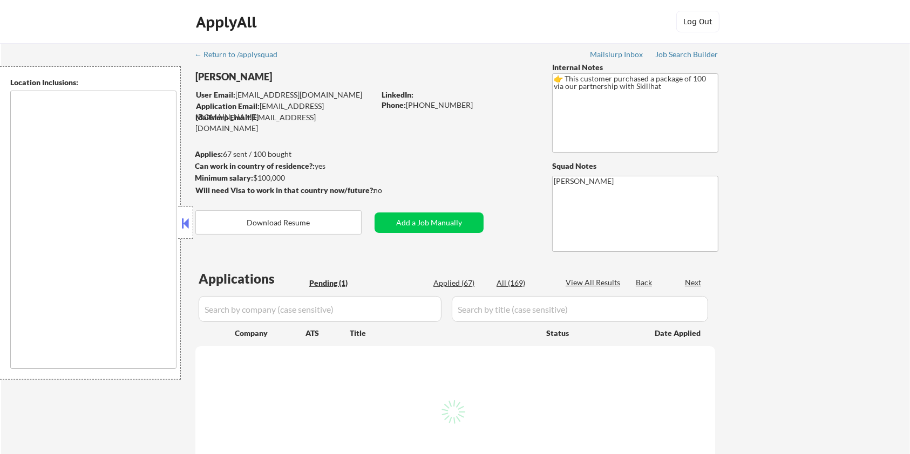
select select ""pending""
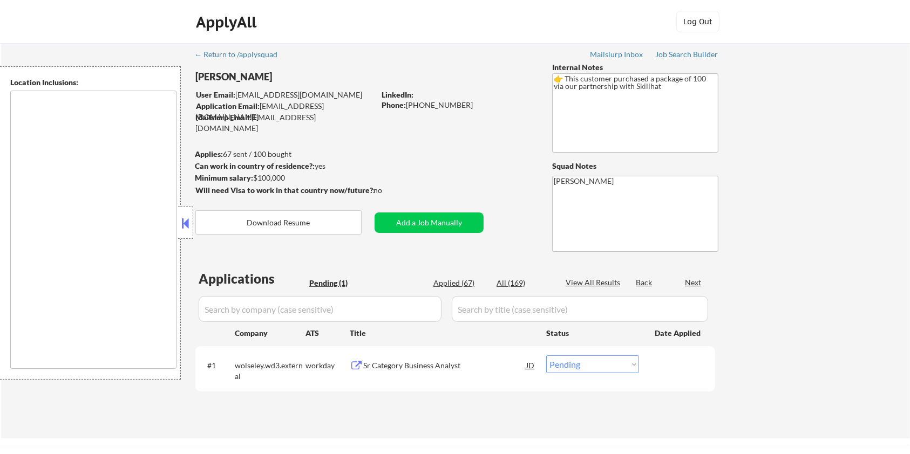
type textarea "[GEOGRAPHIC_DATA], ON [GEOGRAPHIC_DATA], ON [GEOGRAPHIC_DATA], ON [GEOGRAPHIC_D…"
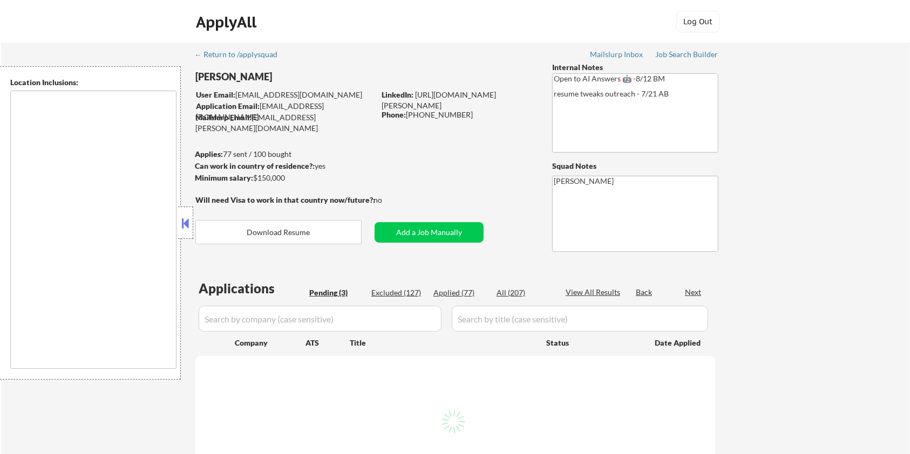
select select ""pending""
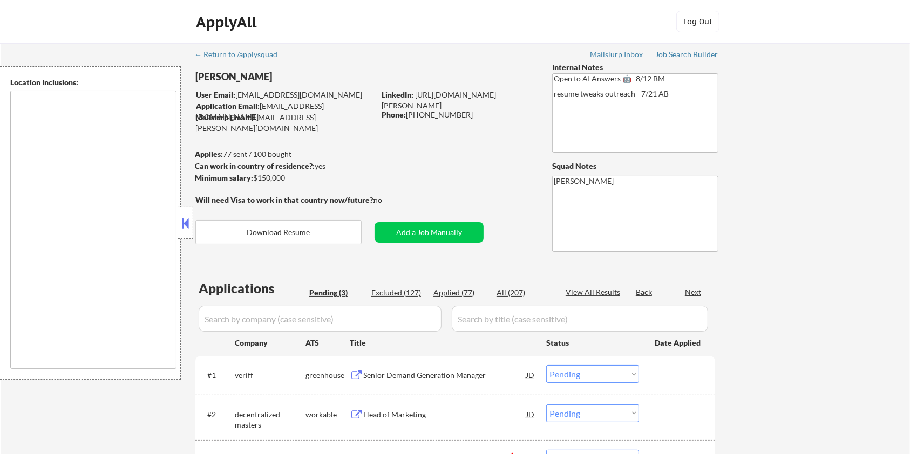
type textarea "remote"
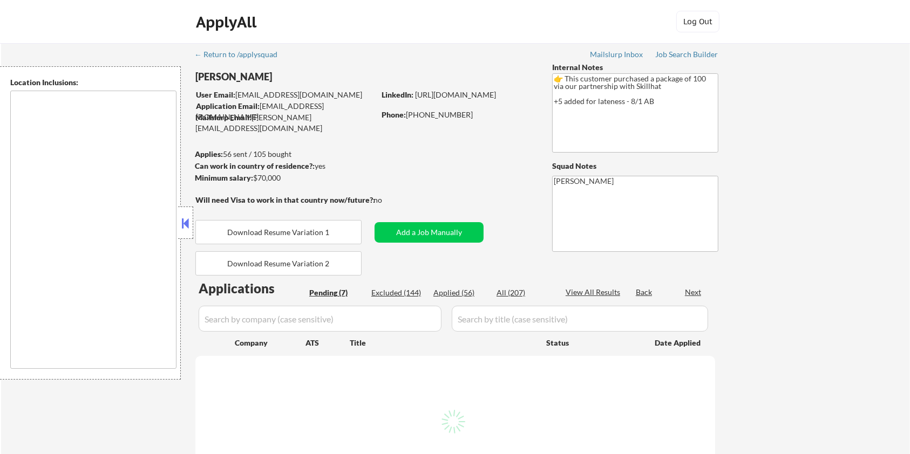
select select ""pending""
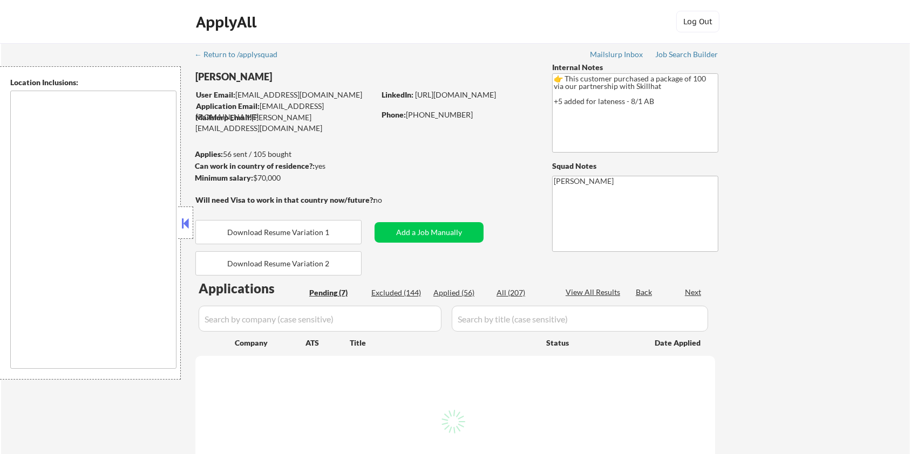
select select ""pending""
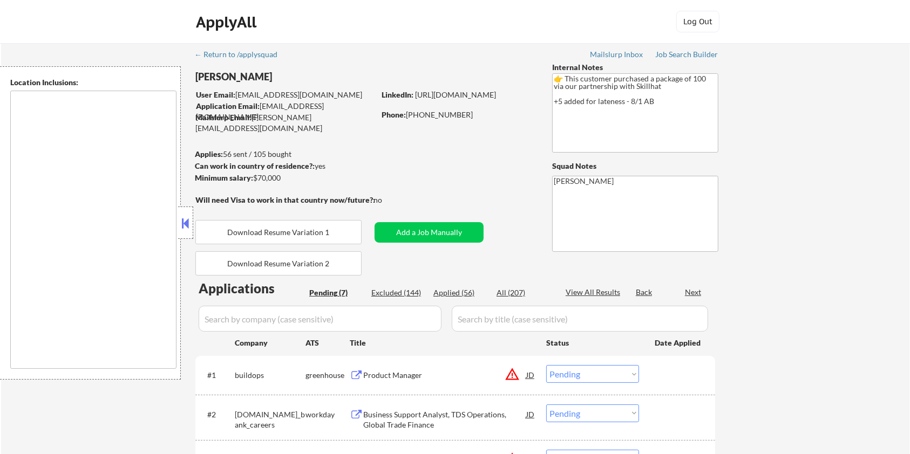
type textarea "country:[GEOGRAPHIC_DATA]"
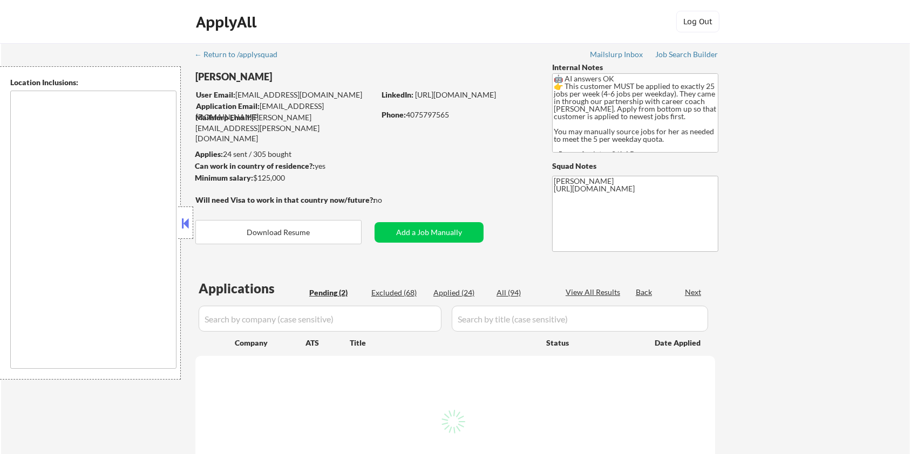
select select ""pending""
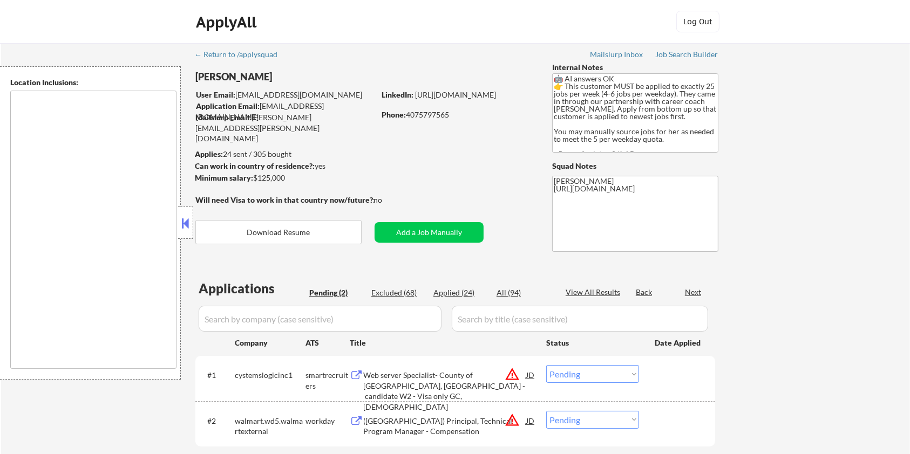
type textarea "[GEOGRAPHIC_DATA], [GEOGRAPHIC_DATA] [GEOGRAPHIC_DATA], [GEOGRAPHIC_DATA] [GEOG…"
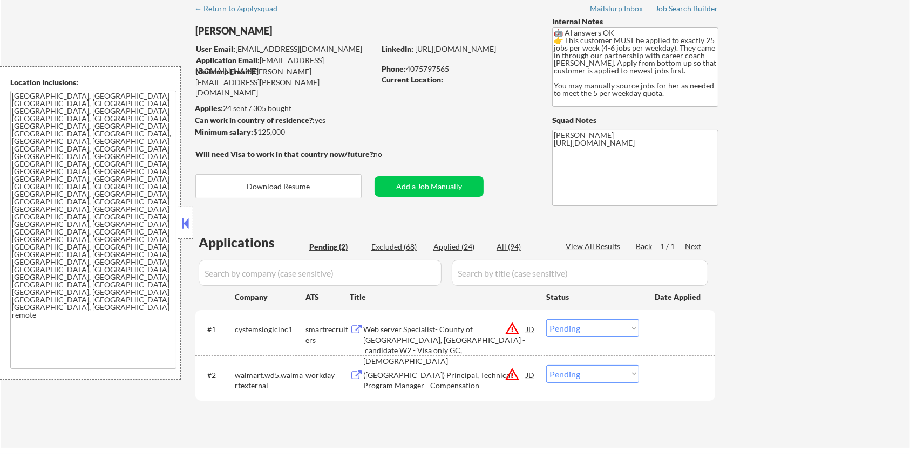
scroll to position [72, 0]
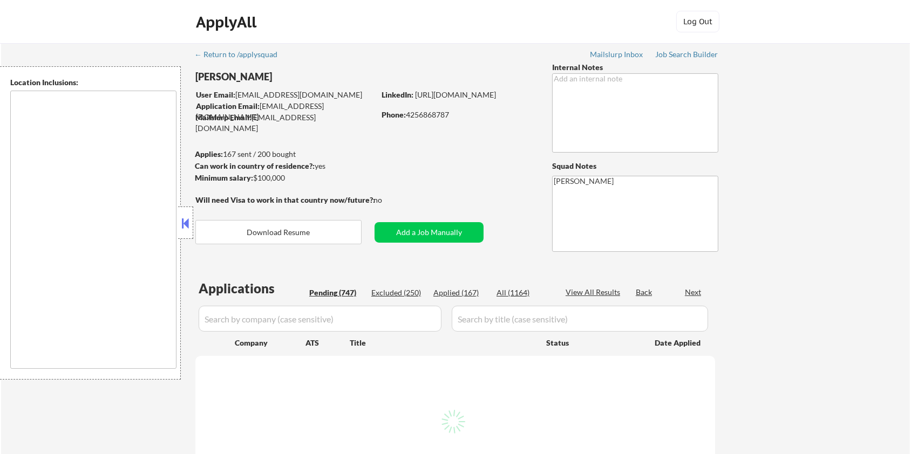
type textarea "[GEOGRAPHIC_DATA], [GEOGRAPHIC_DATA] [GEOGRAPHIC_DATA], [GEOGRAPHIC_DATA] [GEOG…"
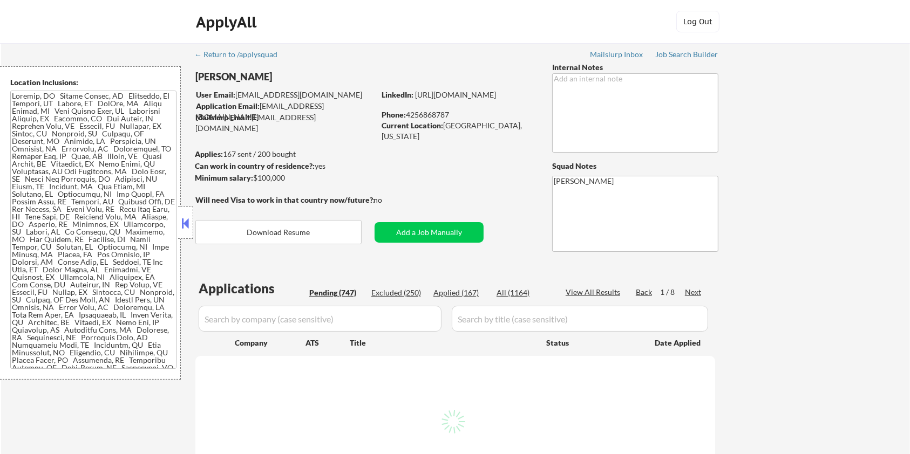
select select ""pending""
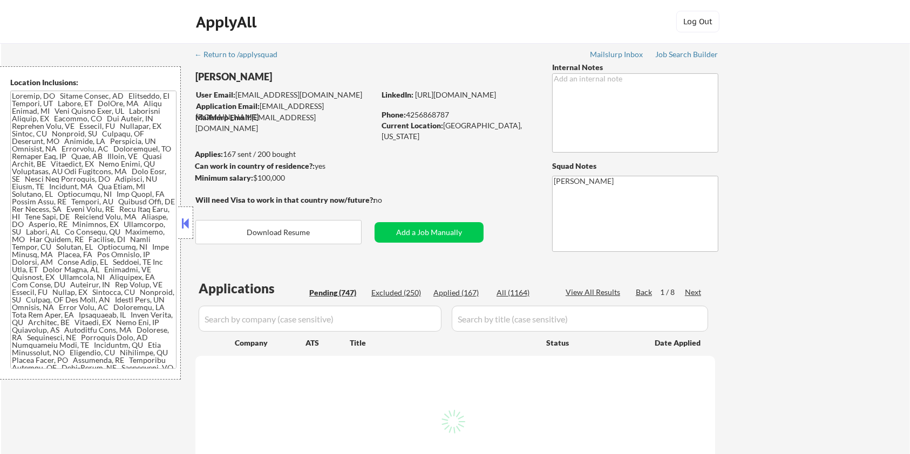
select select ""pending""
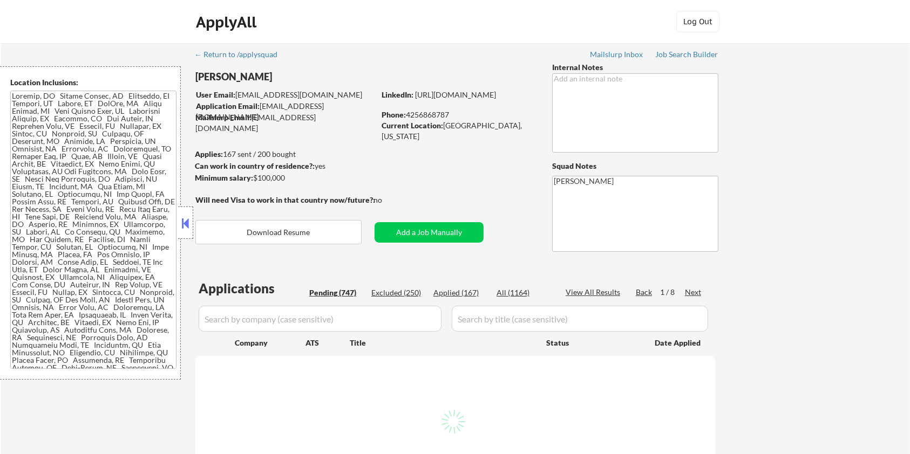
select select ""pending""
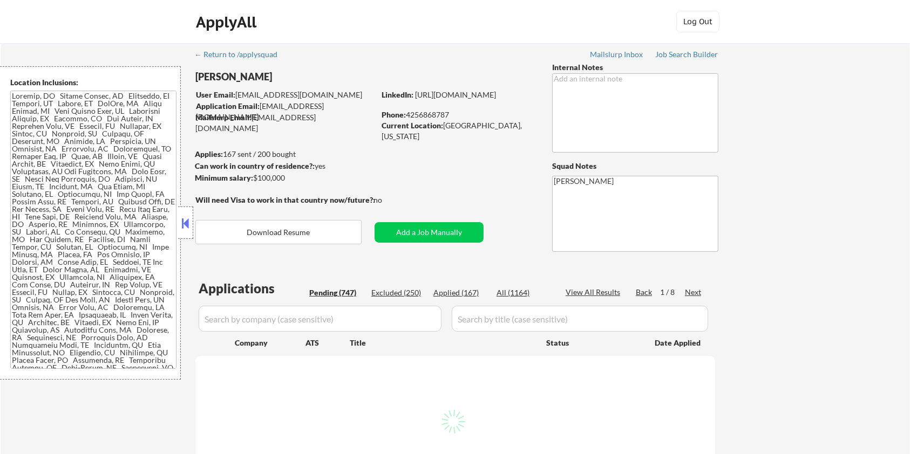
select select ""pending""
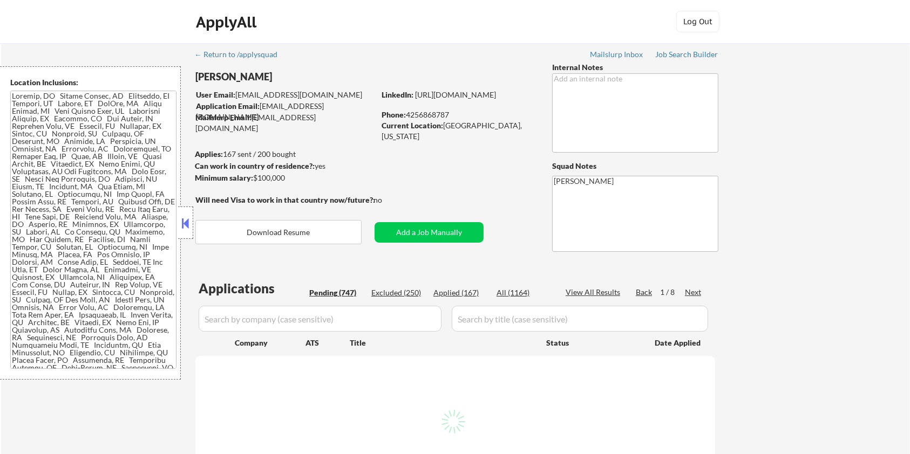
select select ""pending""
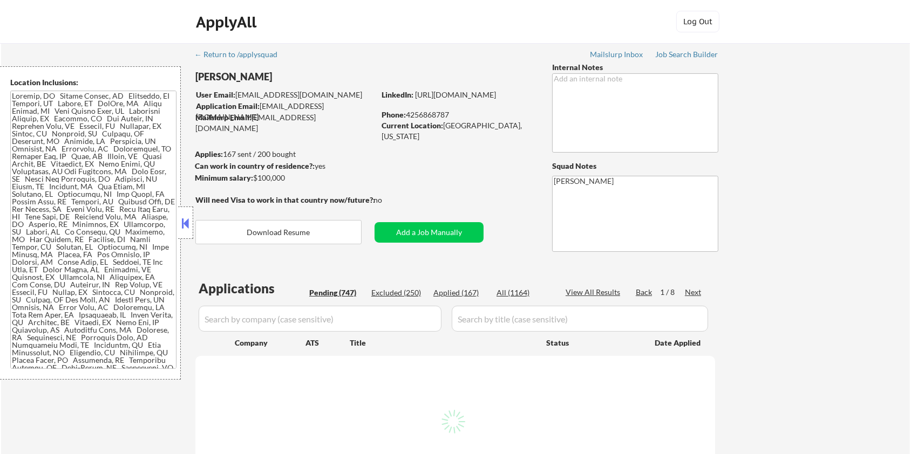
select select ""pending""
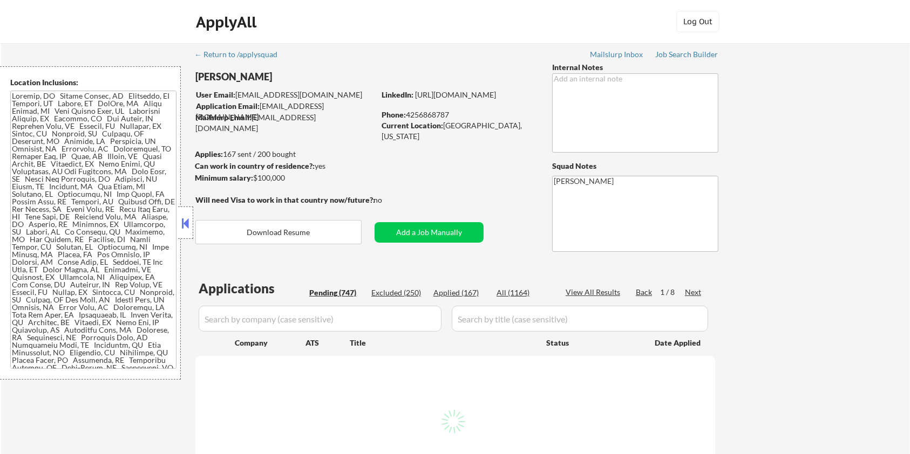
select select ""pending""
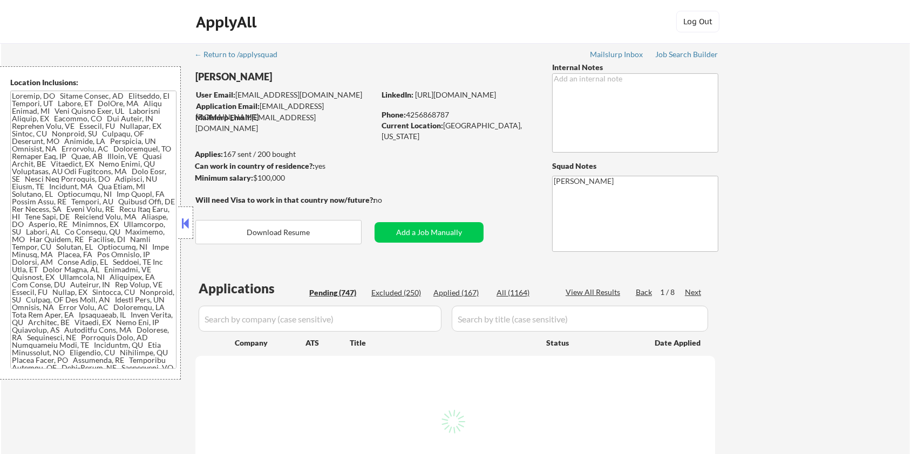
select select ""pending""
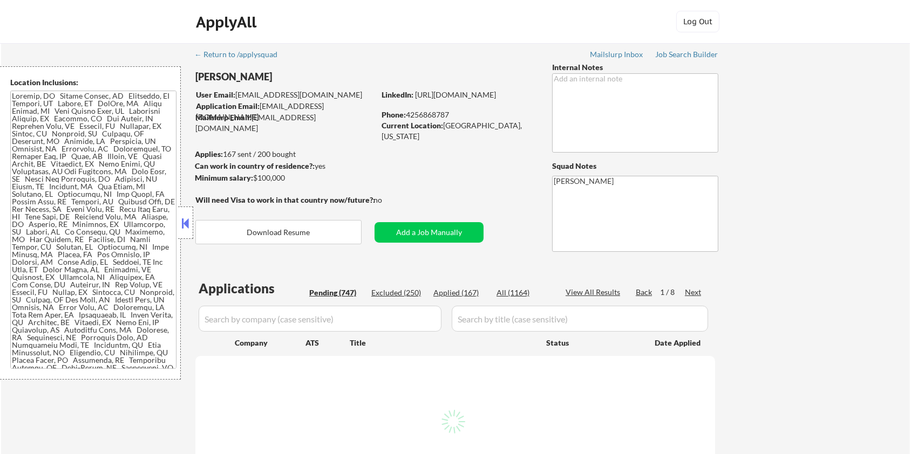
select select ""pending""
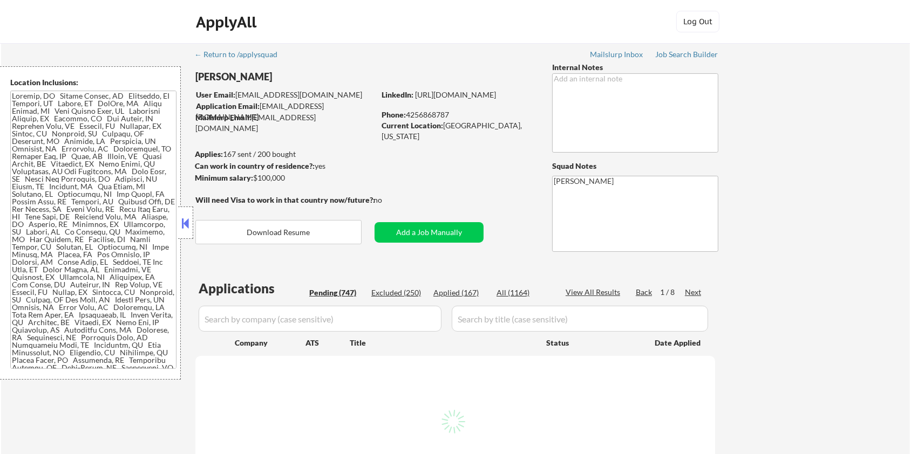
select select ""pending""
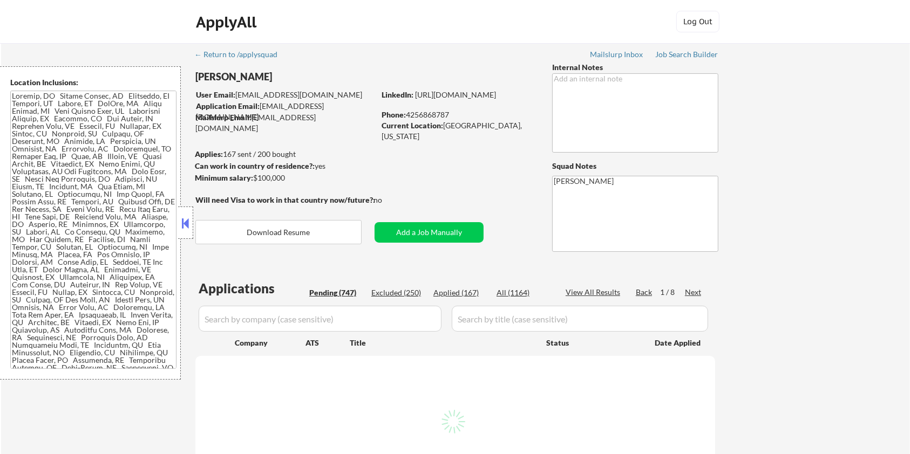
select select ""pending""
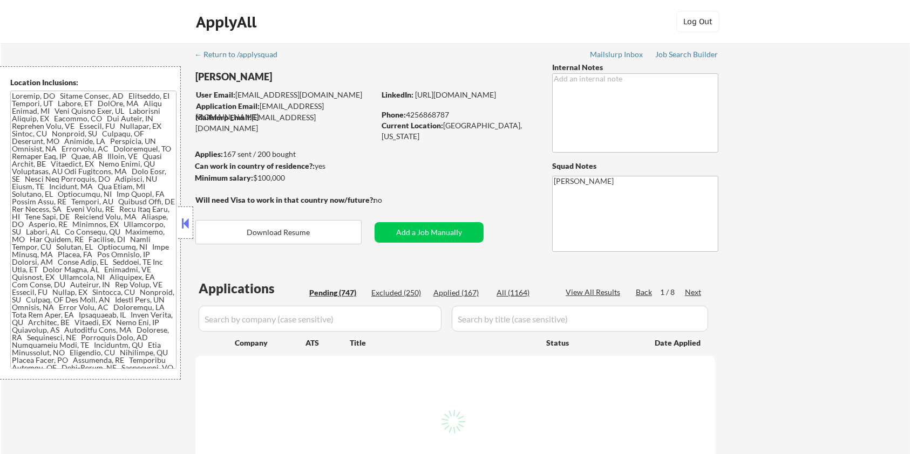
select select ""pending""
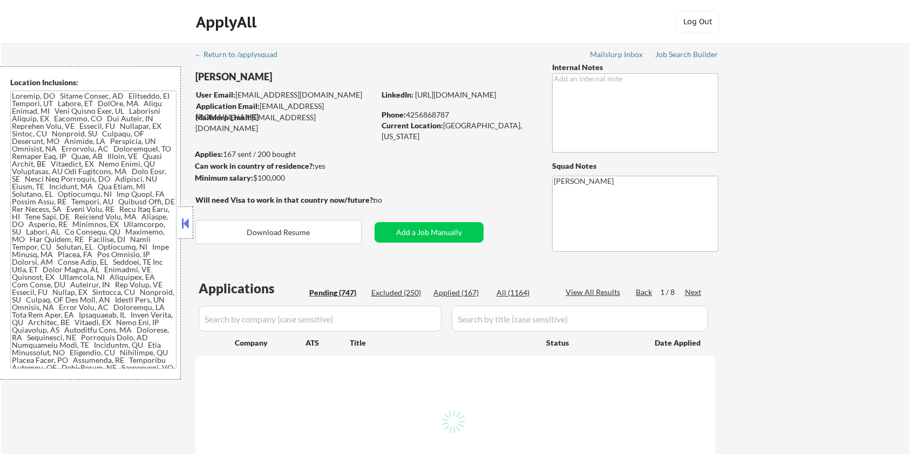
select select ""pending""
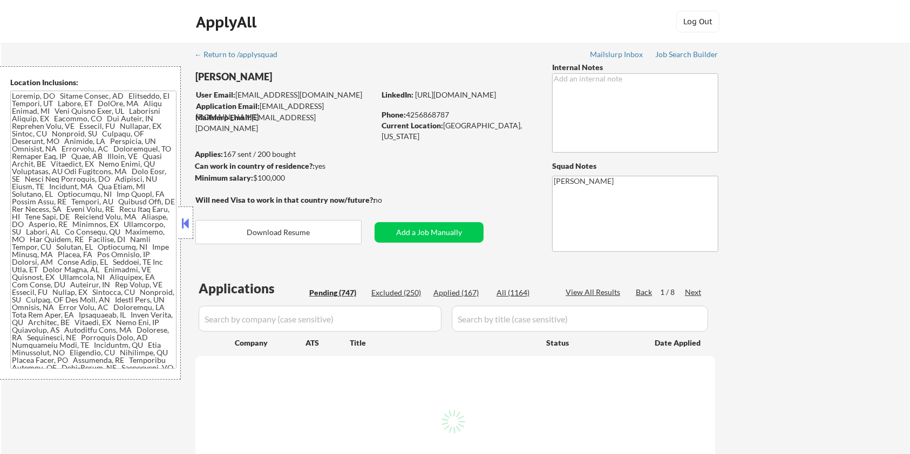
select select ""pending""
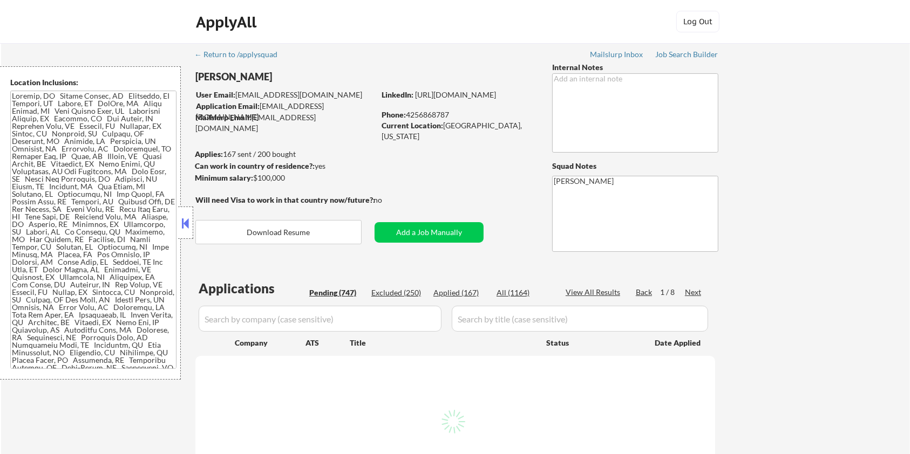
select select ""pending""
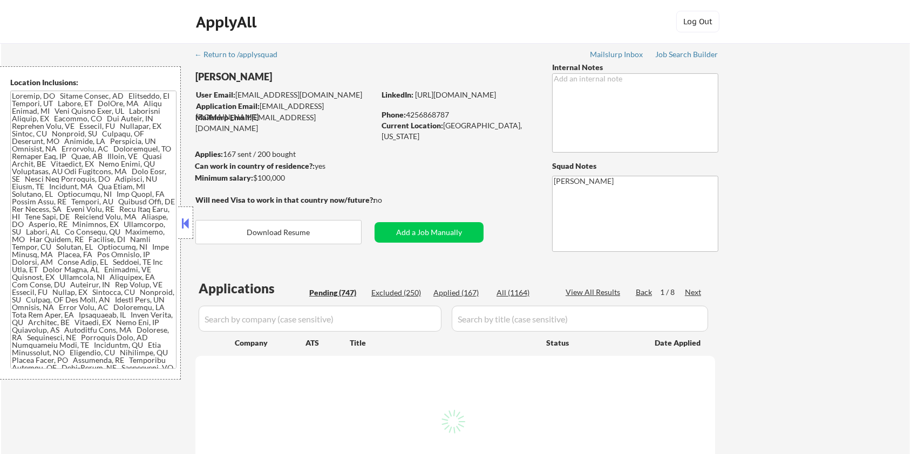
select select ""pending""
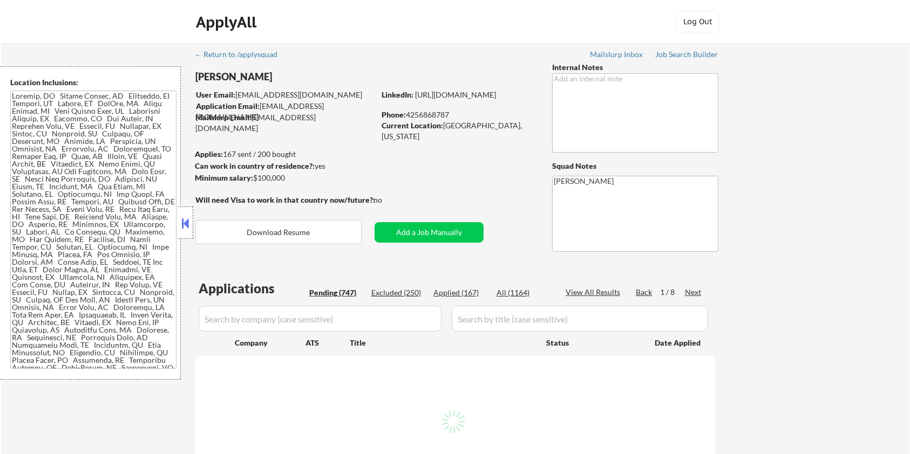
select select ""pending""
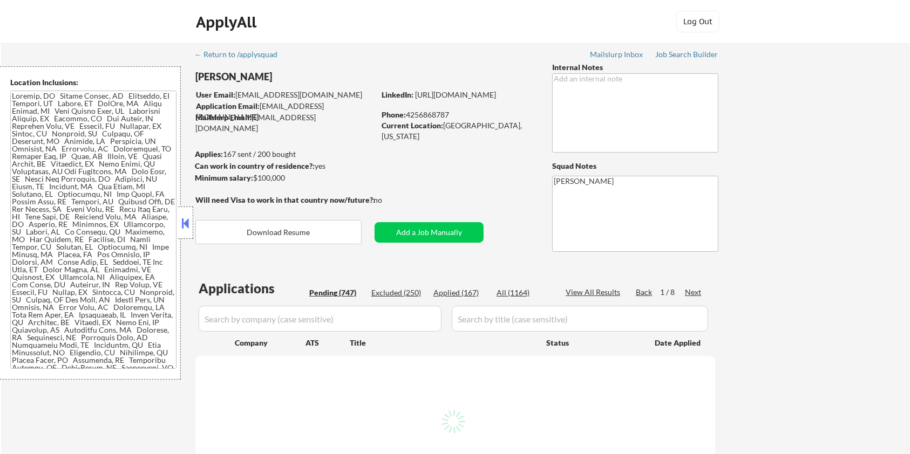
select select ""pending""
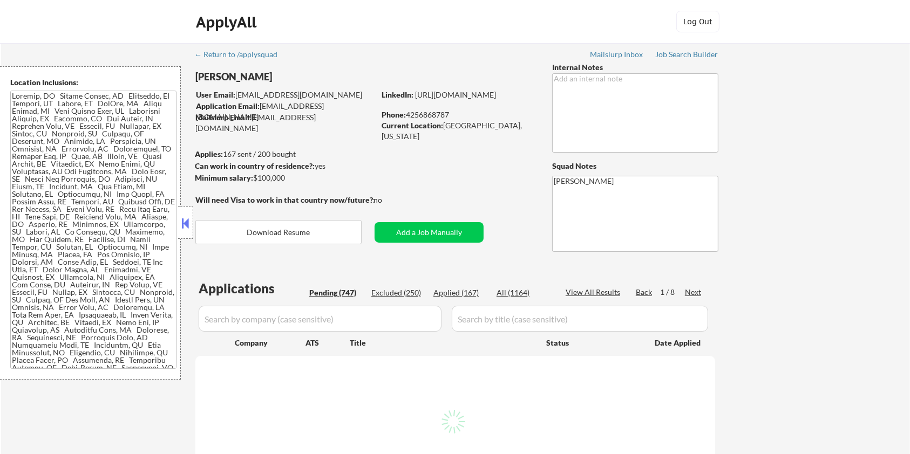
select select ""pending""
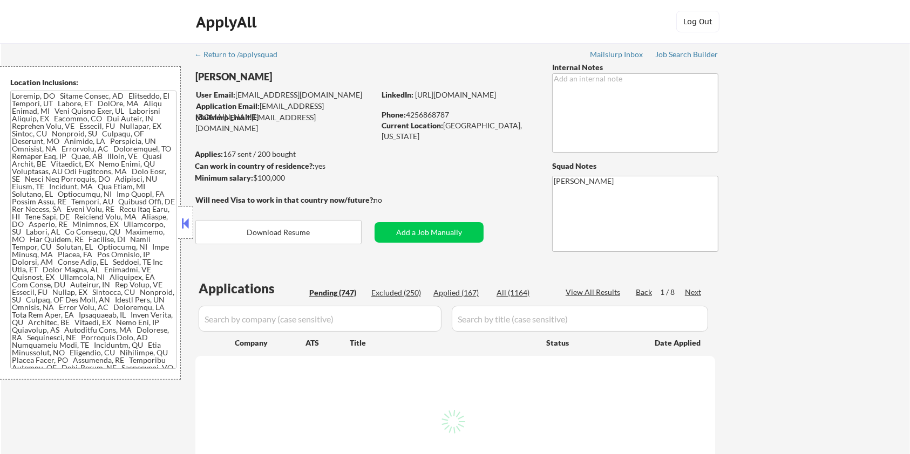
select select ""pending""
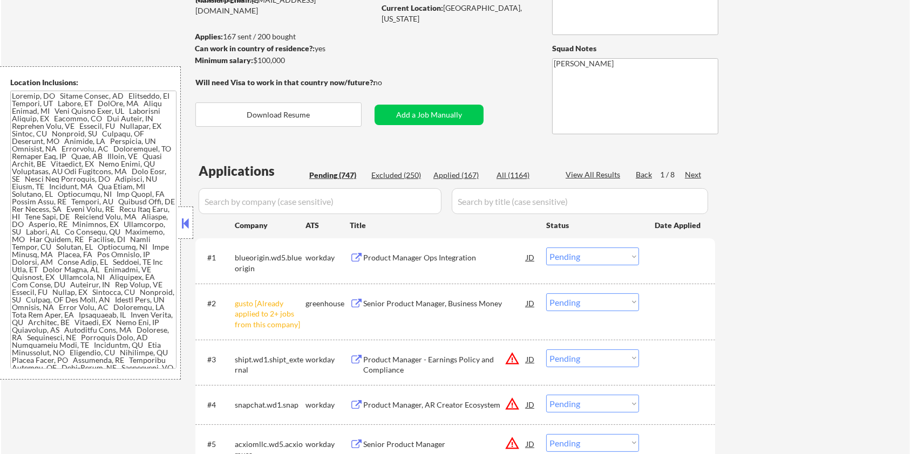
scroll to position [144, 0]
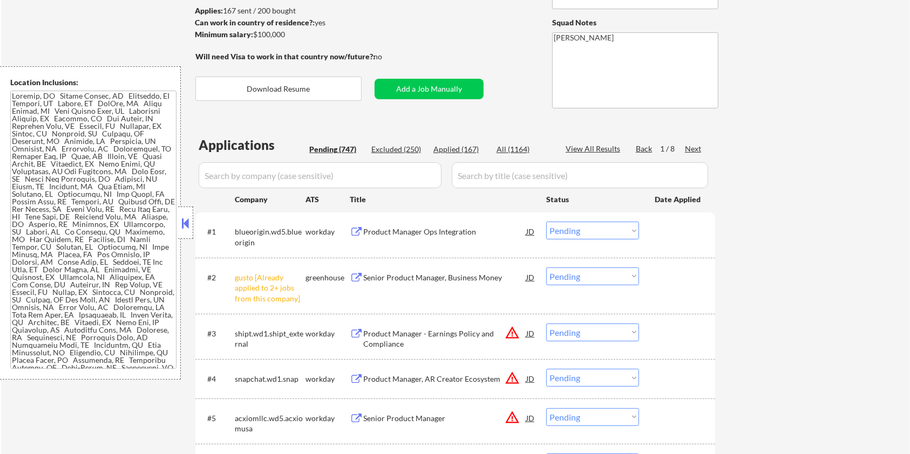
click at [603, 279] on select "Choose an option... Pending Applied Excluded (Questions) Excluded (Expired) Exc…" at bounding box center [592, 277] width 93 height 18
click at [546, 268] on select "Choose an option... Pending Applied Excluded (Questions) Excluded (Expired) Exc…" at bounding box center [592, 277] width 93 height 18
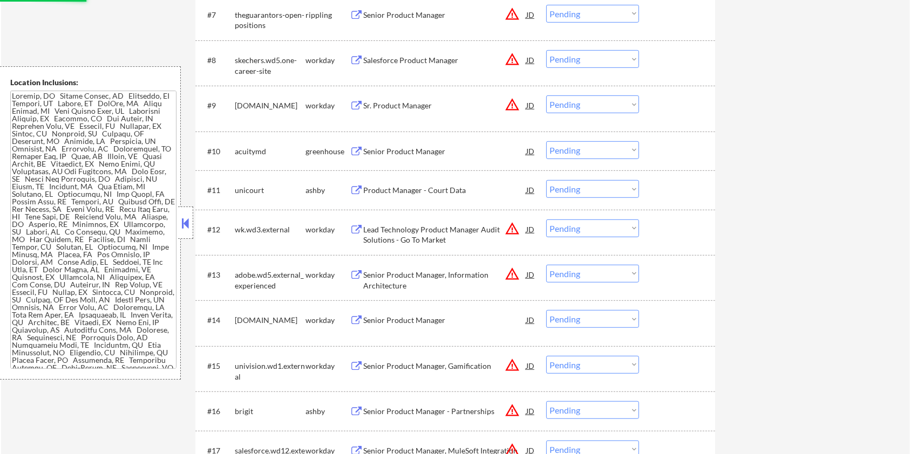
scroll to position [648, 0]
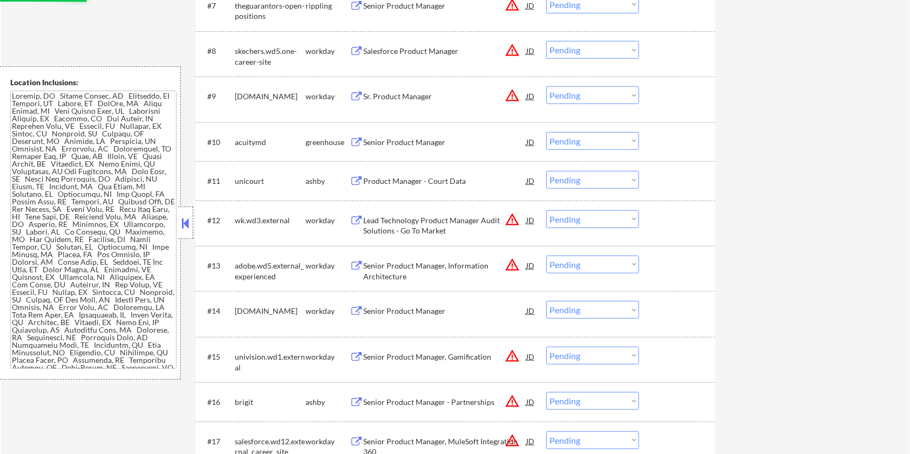
select select ""pending""
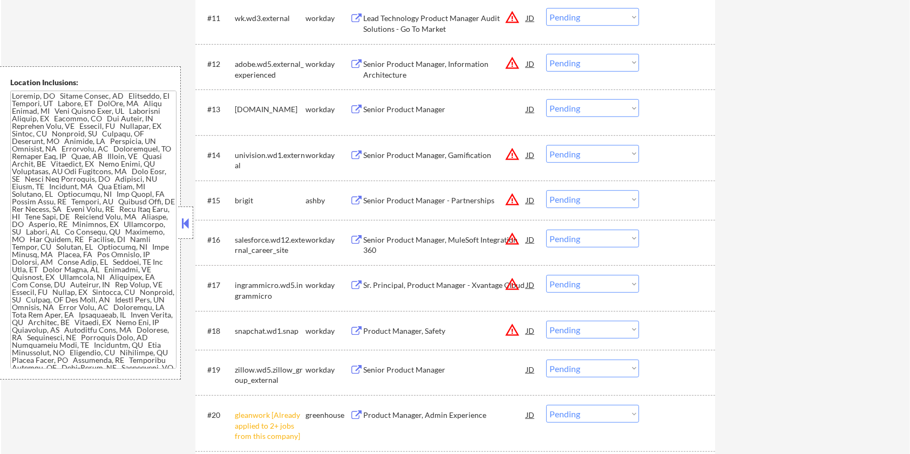
scroll to position [864, 0]
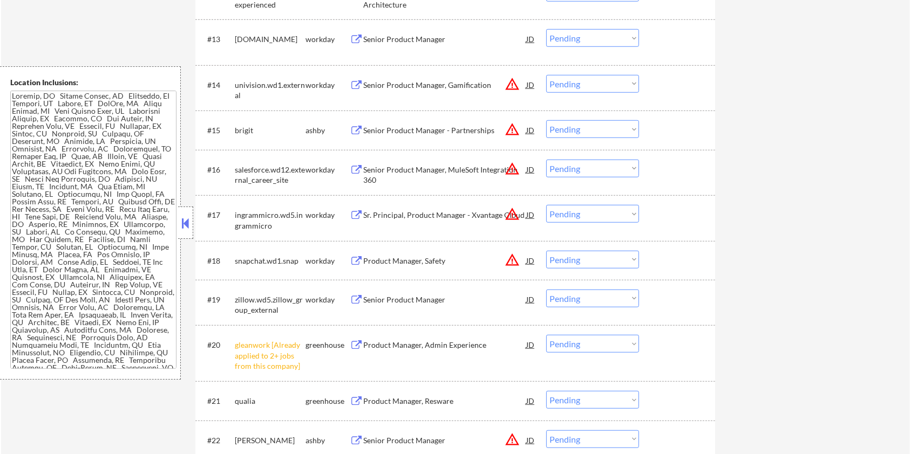
click at [594, 344] on select "Choose an option... Pending Applied Excluded (Questions) Excluded (Expired) Exc…" at bounding box center [592, 344] width 93 height 18
click at [546, 335] on select "Choose an option... Pending Applied Excluded (Questions) Excluded (Expired) Exc…" at bounding box center [592, 344] width 93 height 18
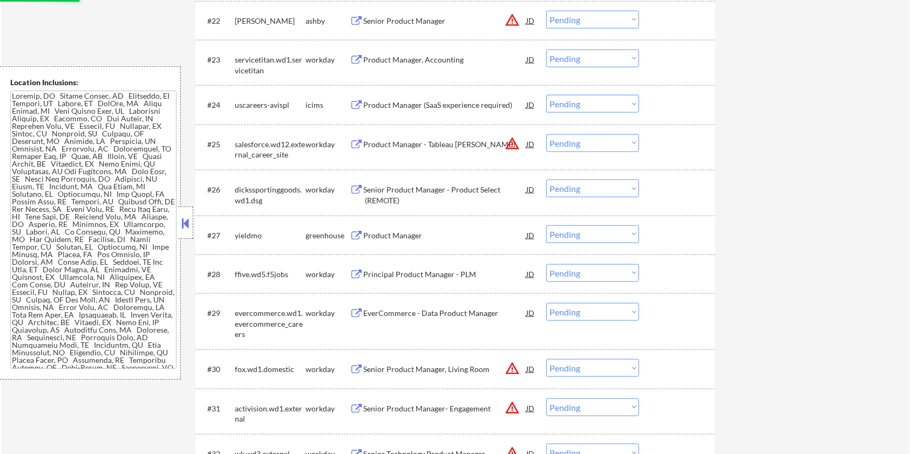
select select ""pending""
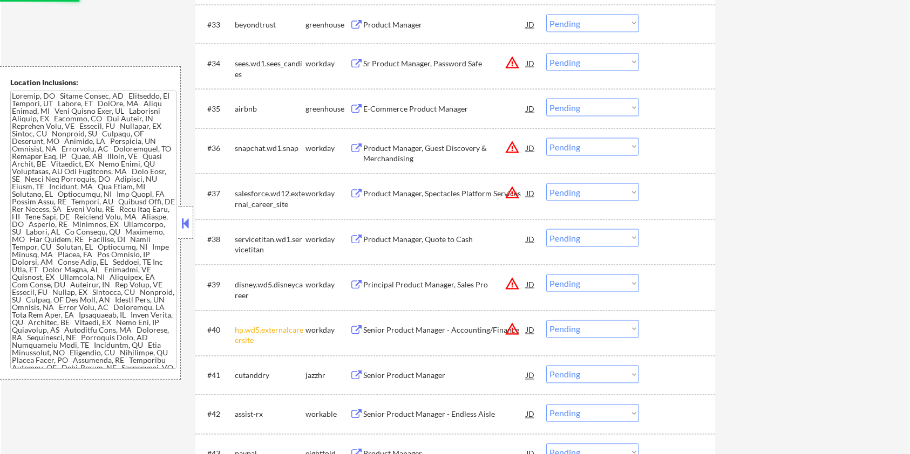
scroll to position [1799, 0]
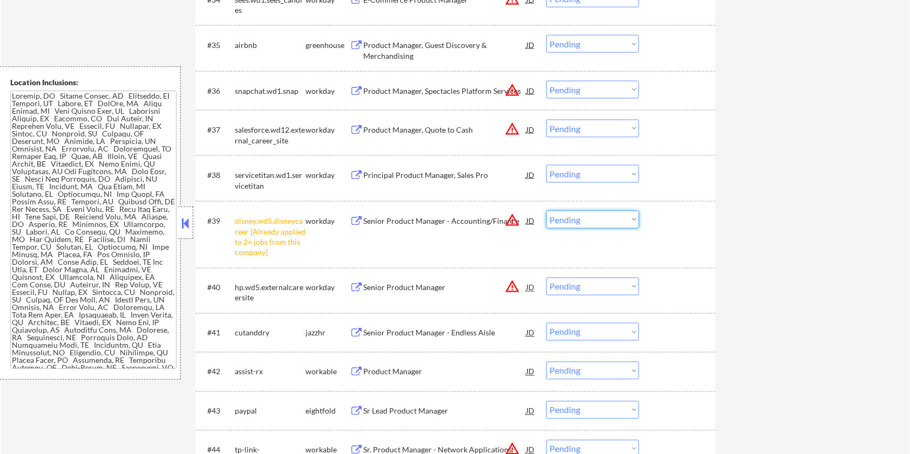
click at [615, 219] on select "Choose an option... Pending Applied Excluded (Questions) Excluded (Expired) Exc…" at bounding box center [592, 220] width 93 height 18
click at [546, 211] on select "Choose an option... Pending Applied Excluded (Questions) Excluded (Expired) Exc…" at bounding box center [592, 220] width 93 height 18
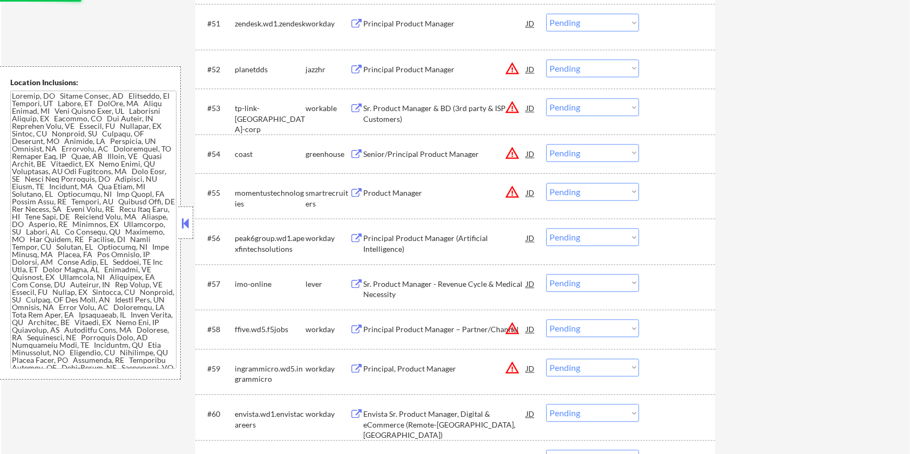
select select ""pending""
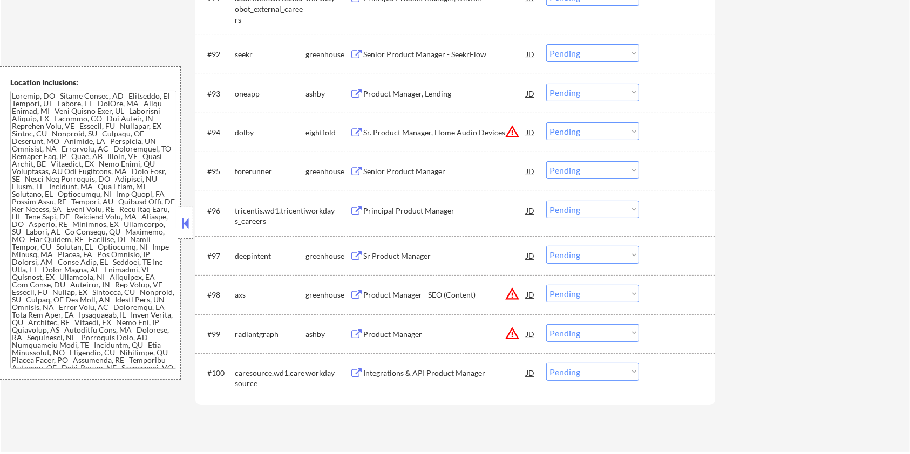
scroll to position [4246, 0]
